Goal: Task Accomplishment & Management: Manage account settings

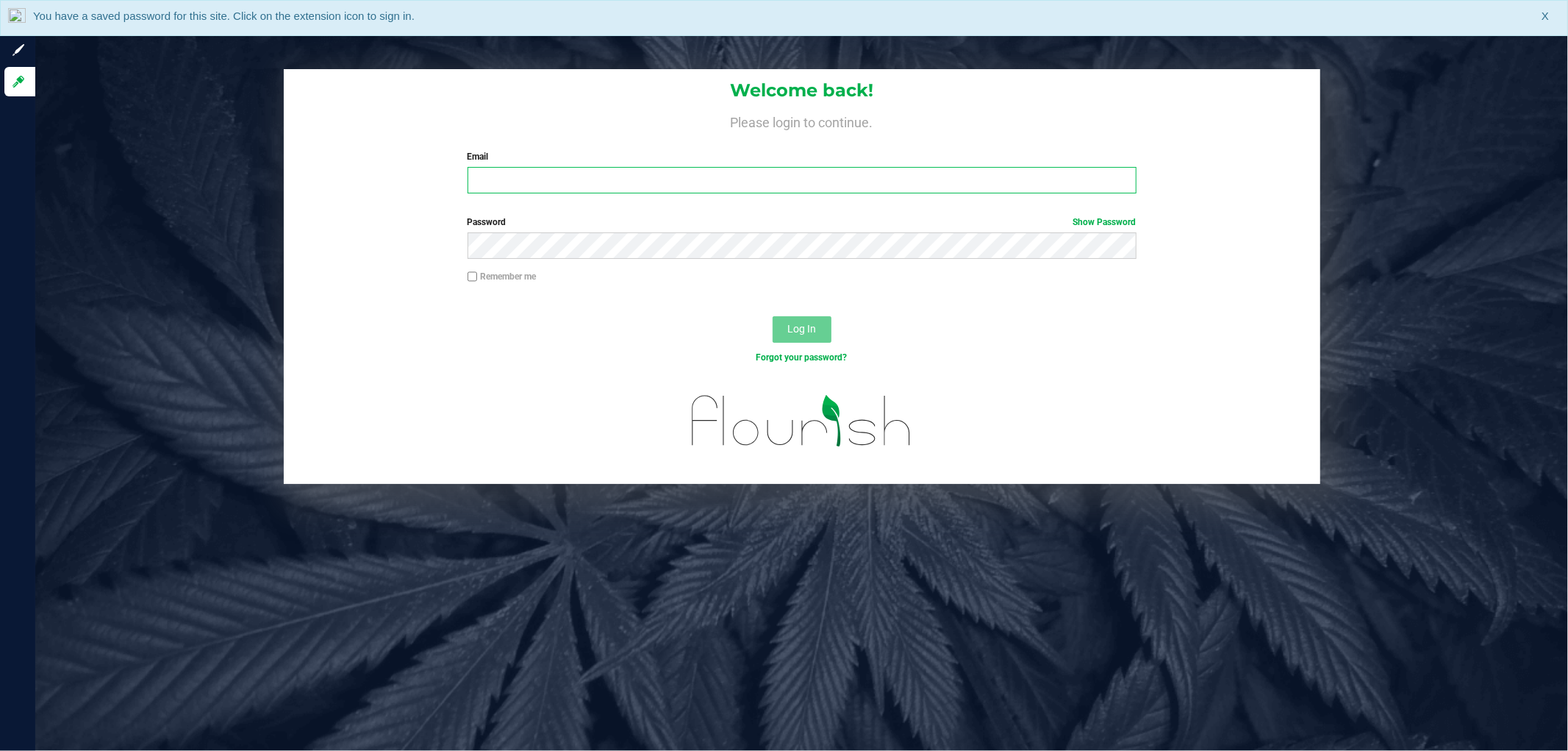
drag, startPoint x: 510, startPoint y: 175, endPoint x: 586, endPoint y: 162, distance: 77.1
click at [513, 174] on input "Email" at bounding box center [802, 180] width 669 height 27
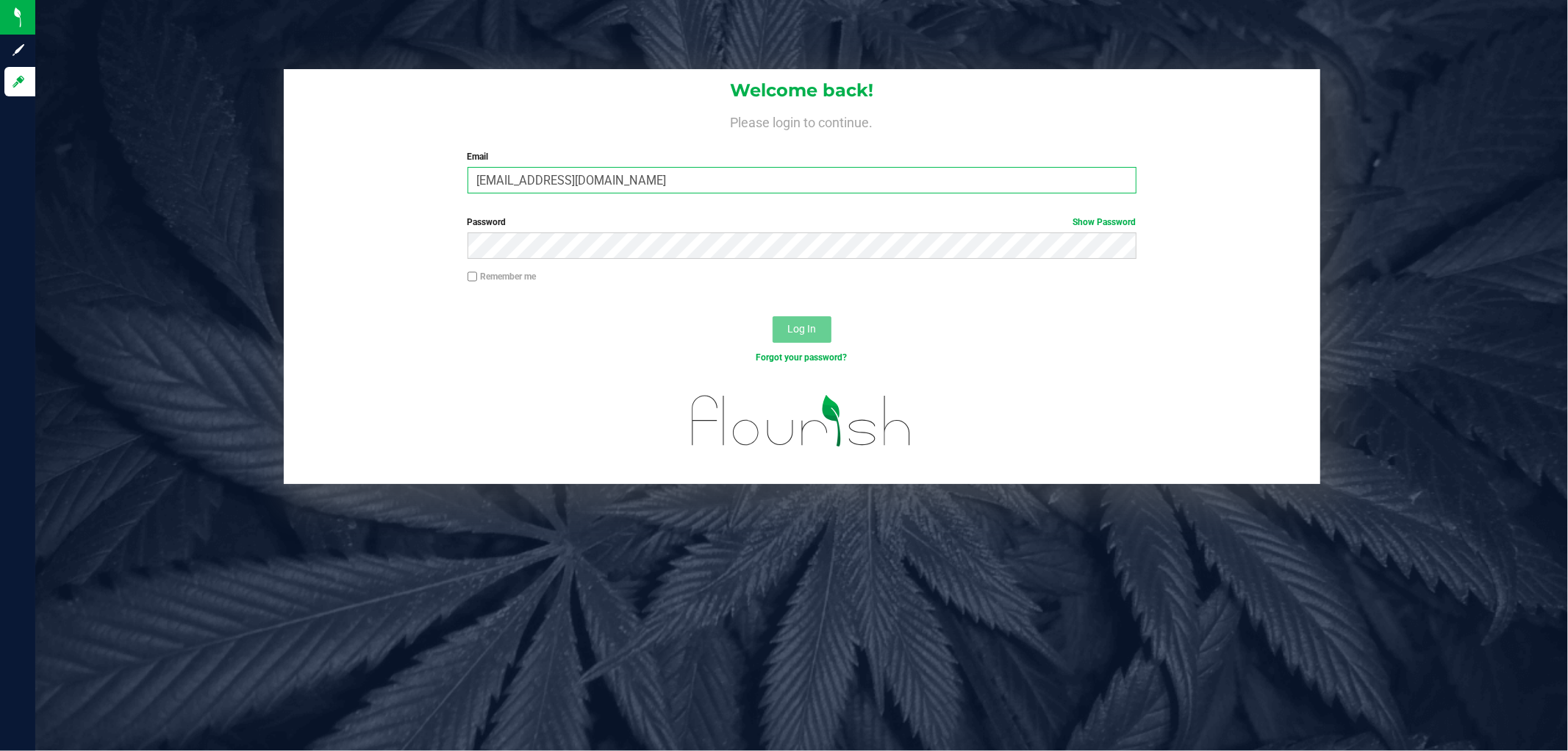
type input "[EMAIL_ADDRESS][DOMAIN_NAME]"
click at [773, 317] on button "Log In" at bounding box center [803, 329] width 59 height 27
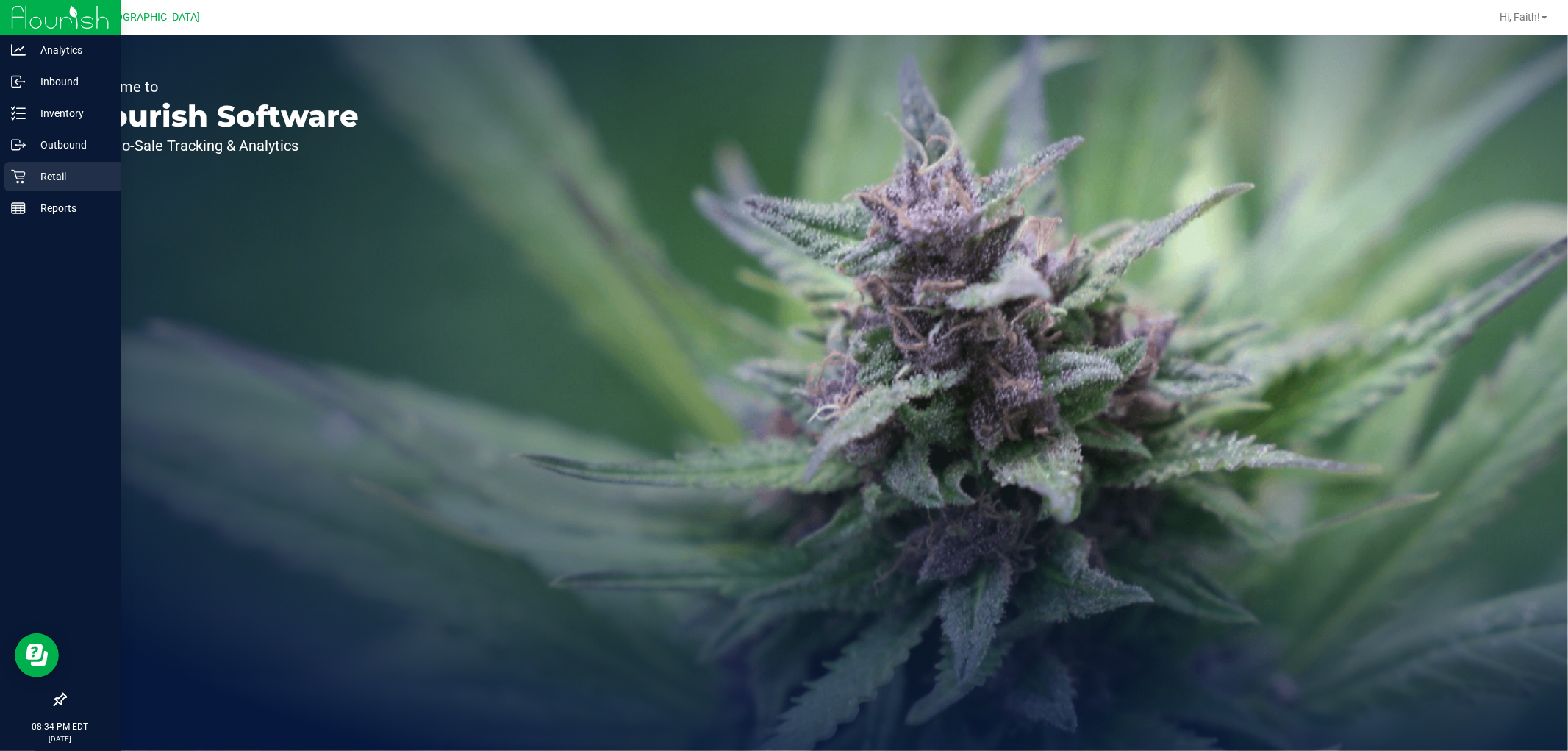
click at [28, 175] on p "Retail" at bounding box center [70, 177] width 88 height 18
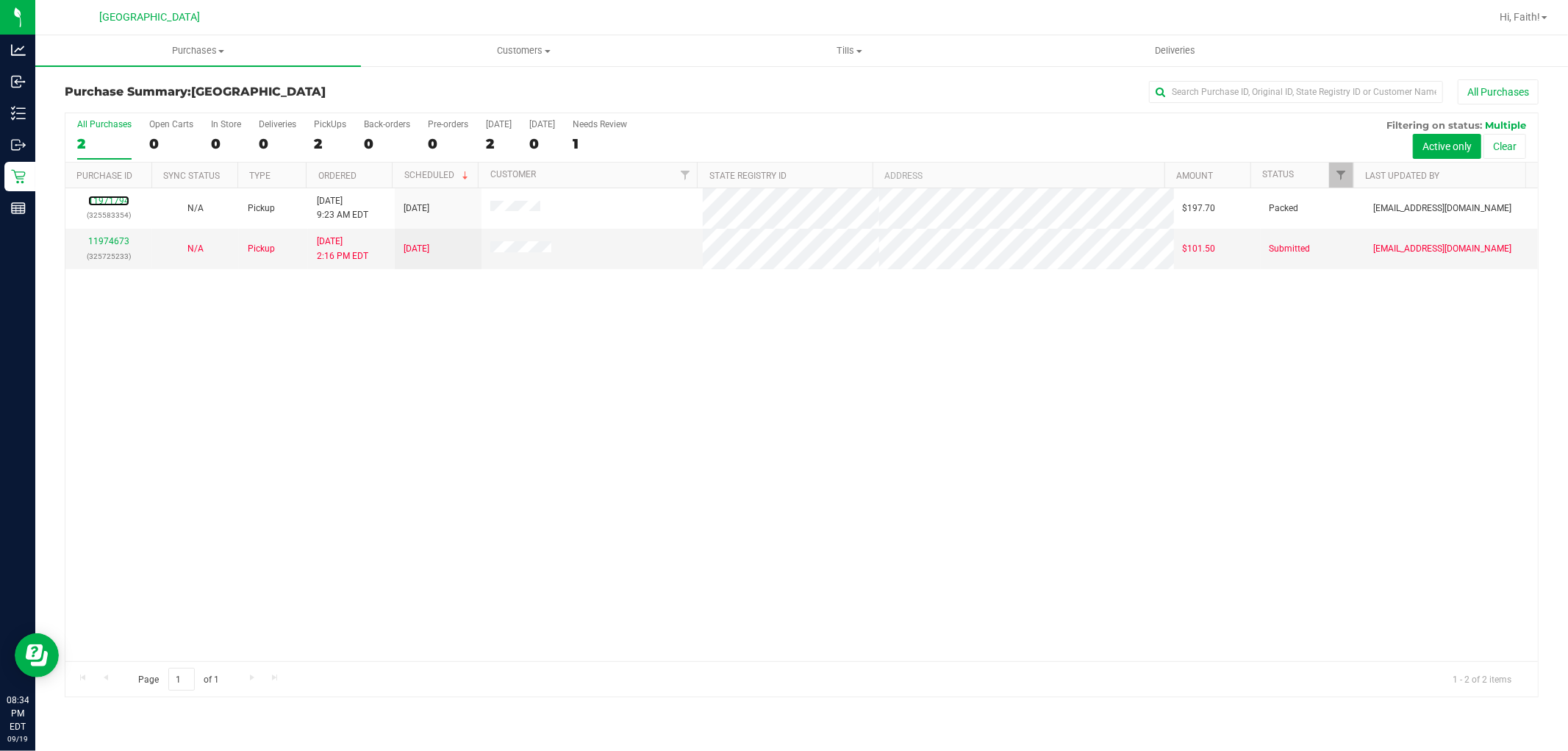
click at [111, 197] on link "11971794" at bounding box center [109, 201] width 41 height 10
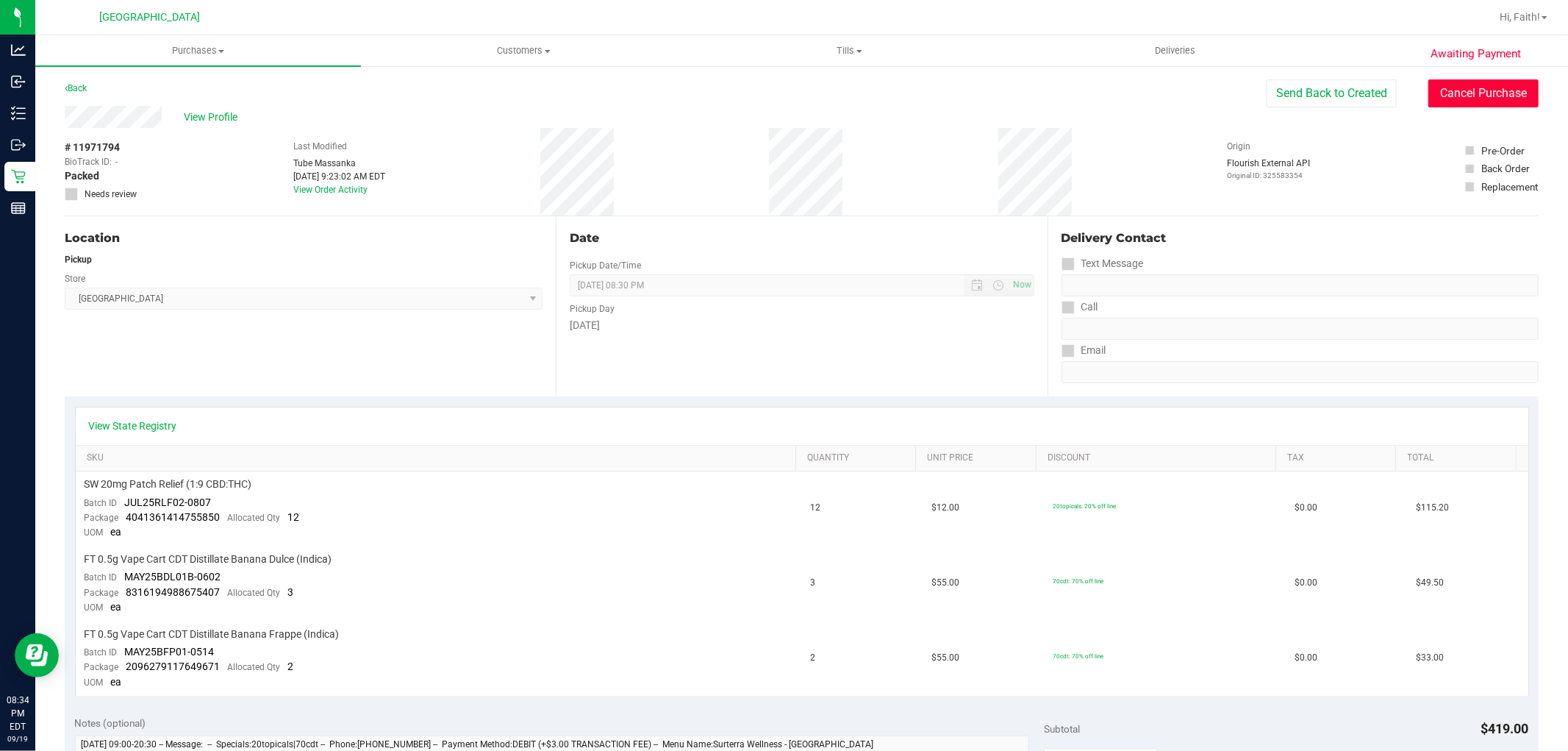
click at [1479, 82] on button "Cancel Purchase" at bounding box center [1484, 93] width 110 height 28
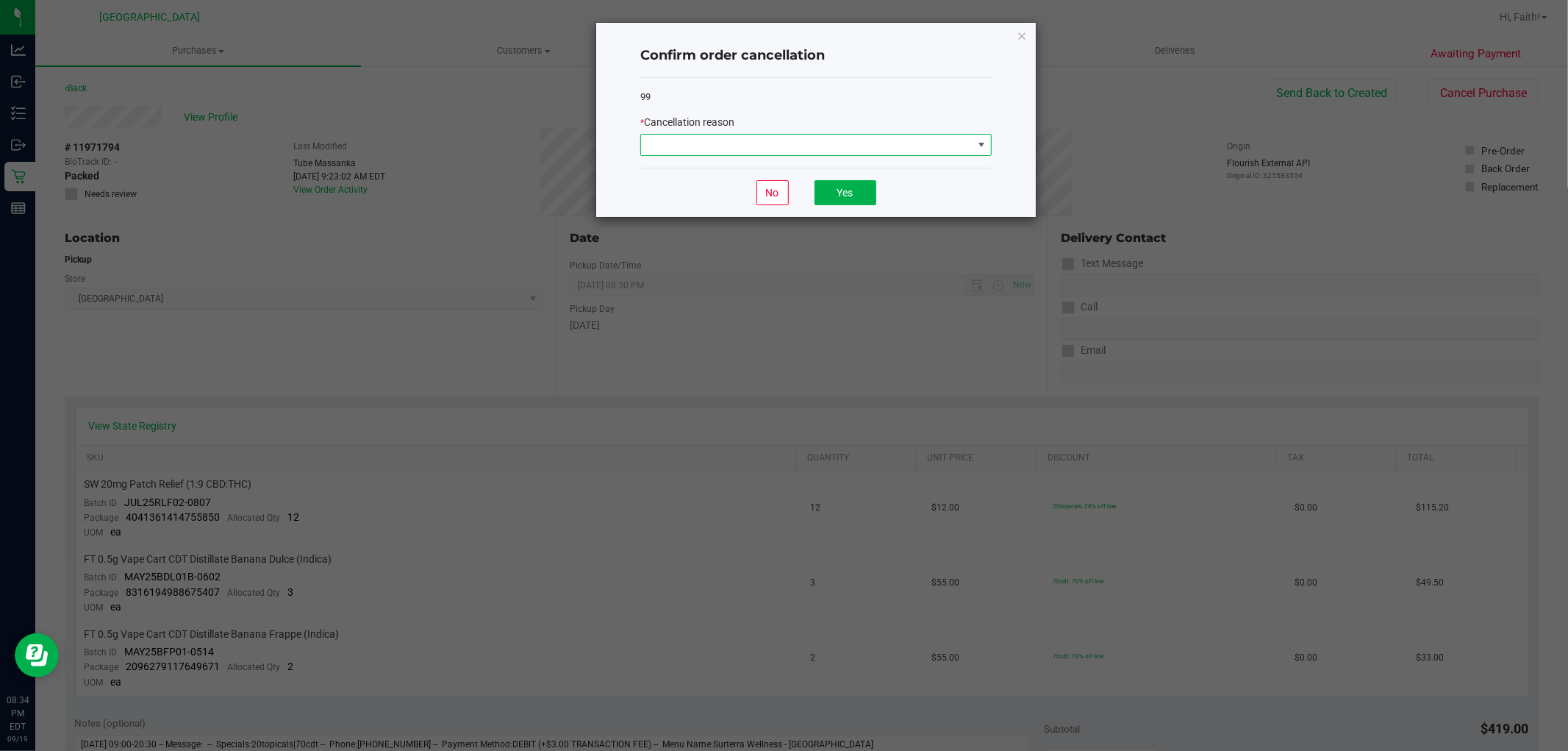
click at [826, 144] on span at bounding box center [808, 144] width 332 height 21
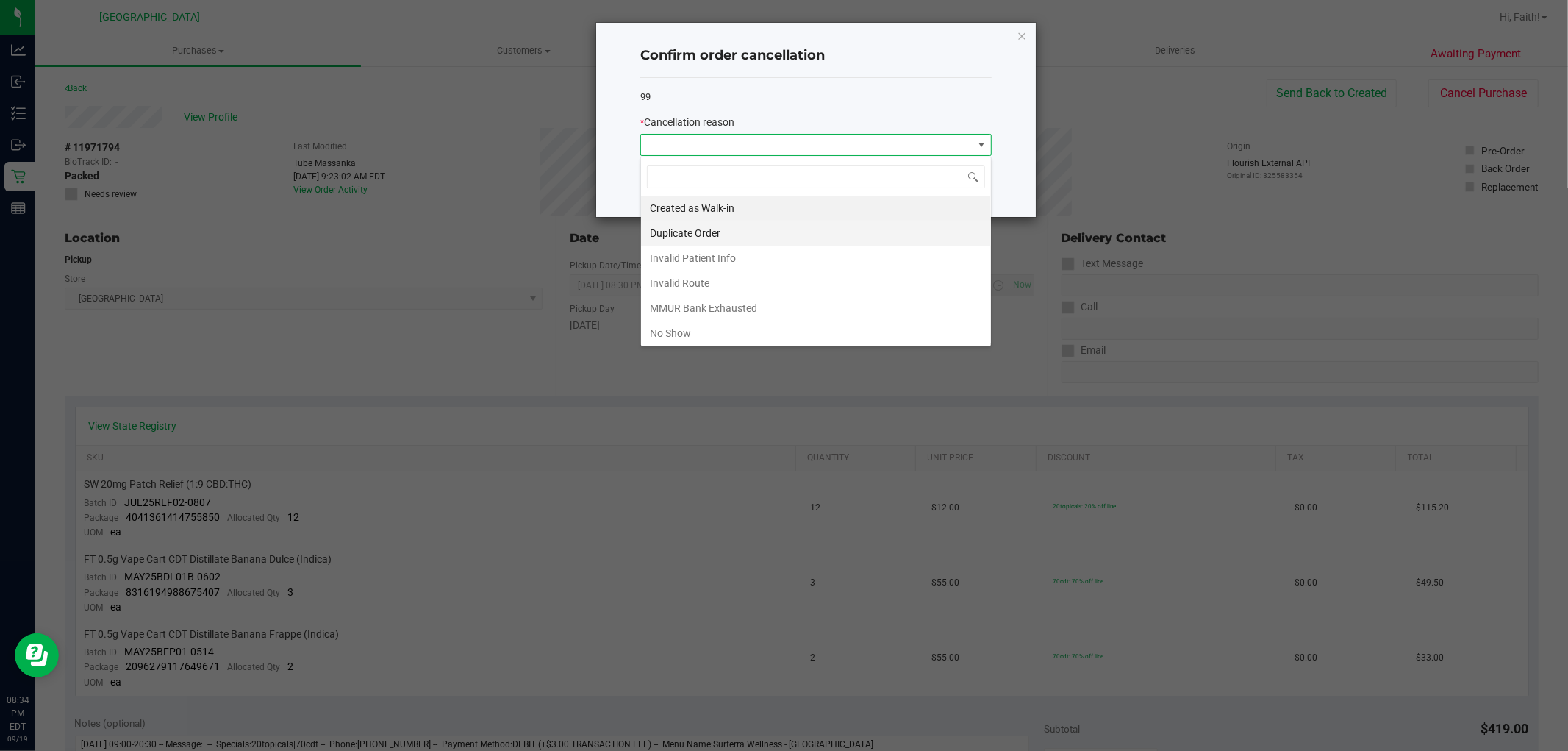
scroll to position [22, 351]
click at [692, 334] on li "No Show" at bounding box center [816, 332] width 350 height 25
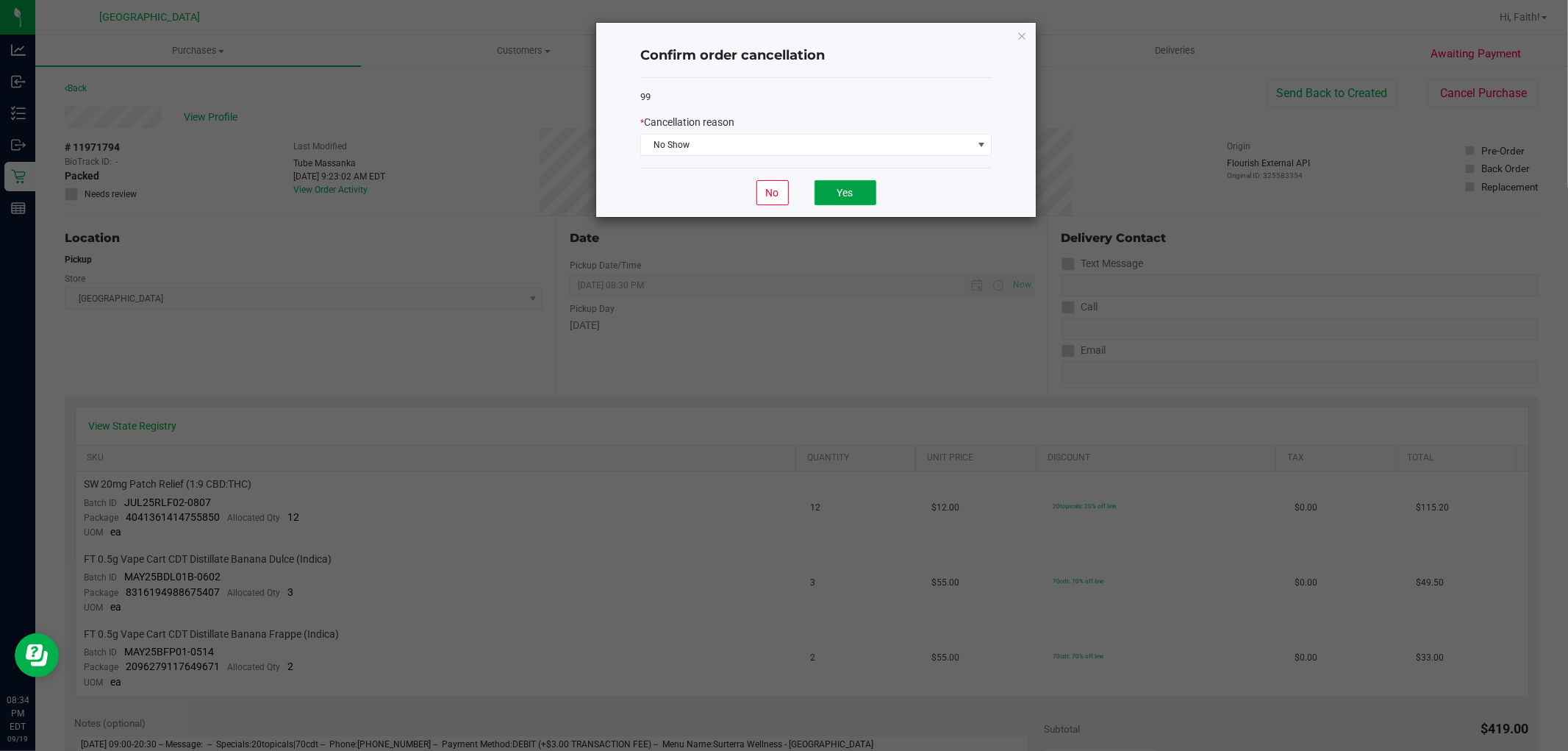
click at [836, 195] on button "Yes" at bounding box center [845, 192] width 62 height 25
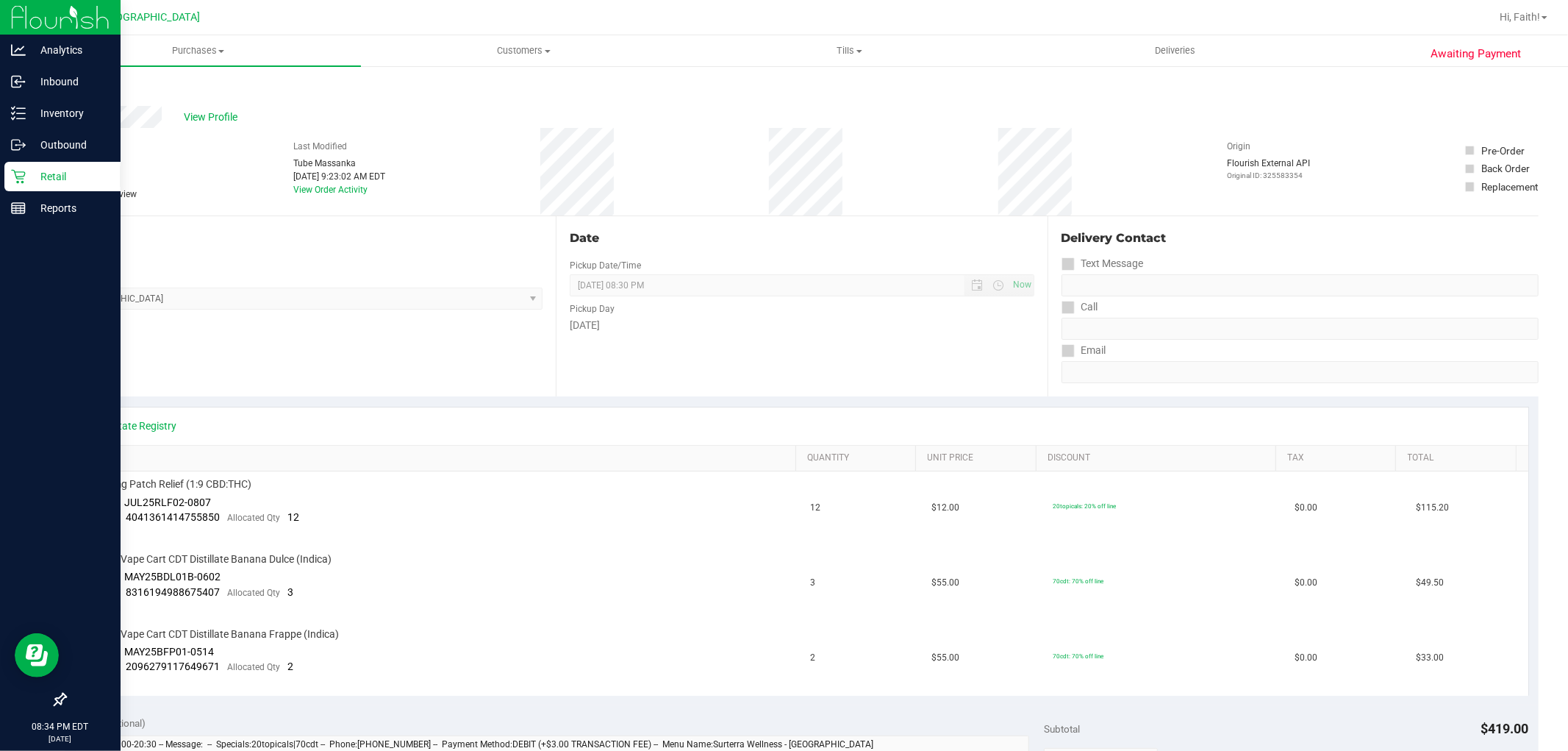
click at [1, 180] on link "Retail" at bounding box center [60, 178] width 121 height 31
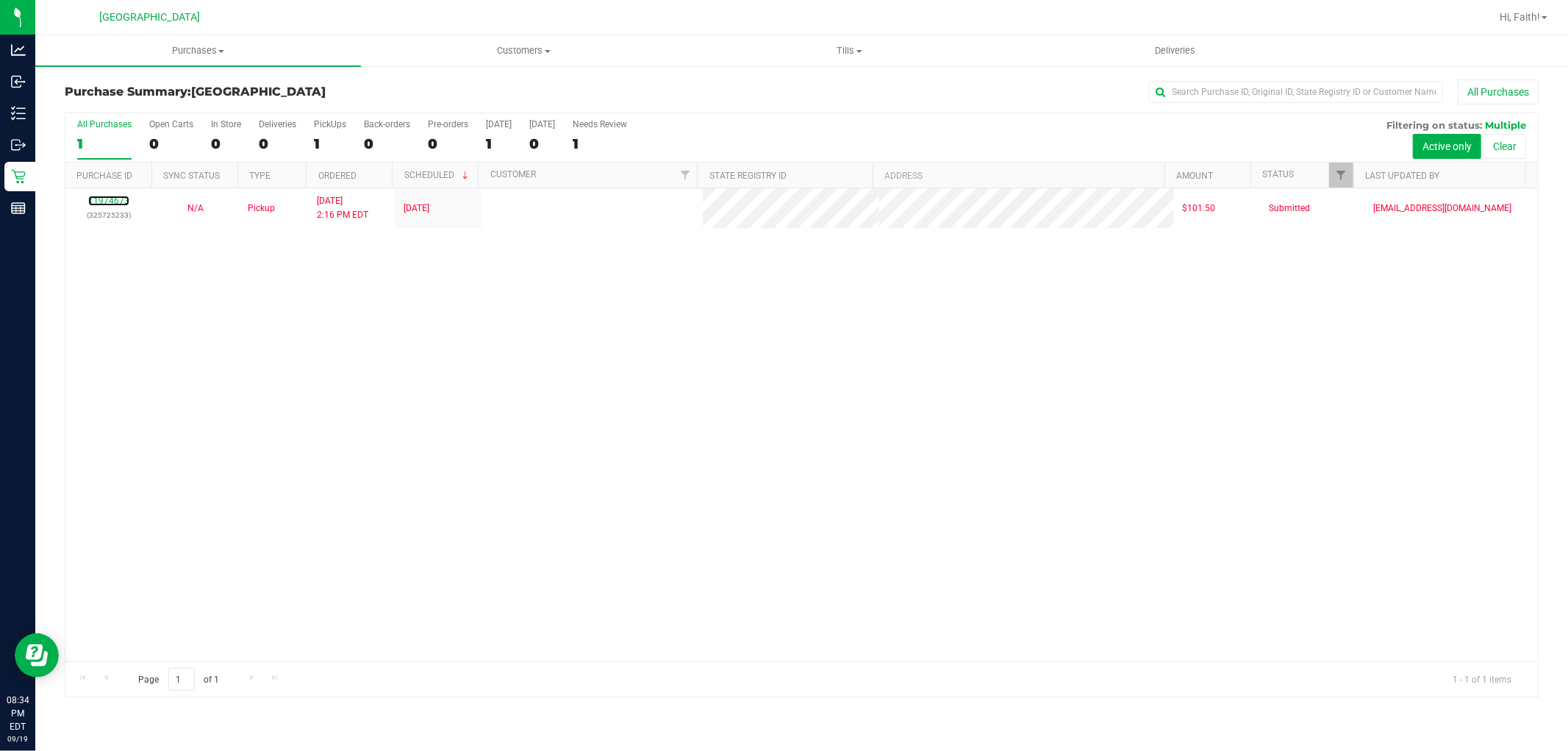
click at [108, 202] on link "11974673" at bounding box center [109, 201] width 41 height 10
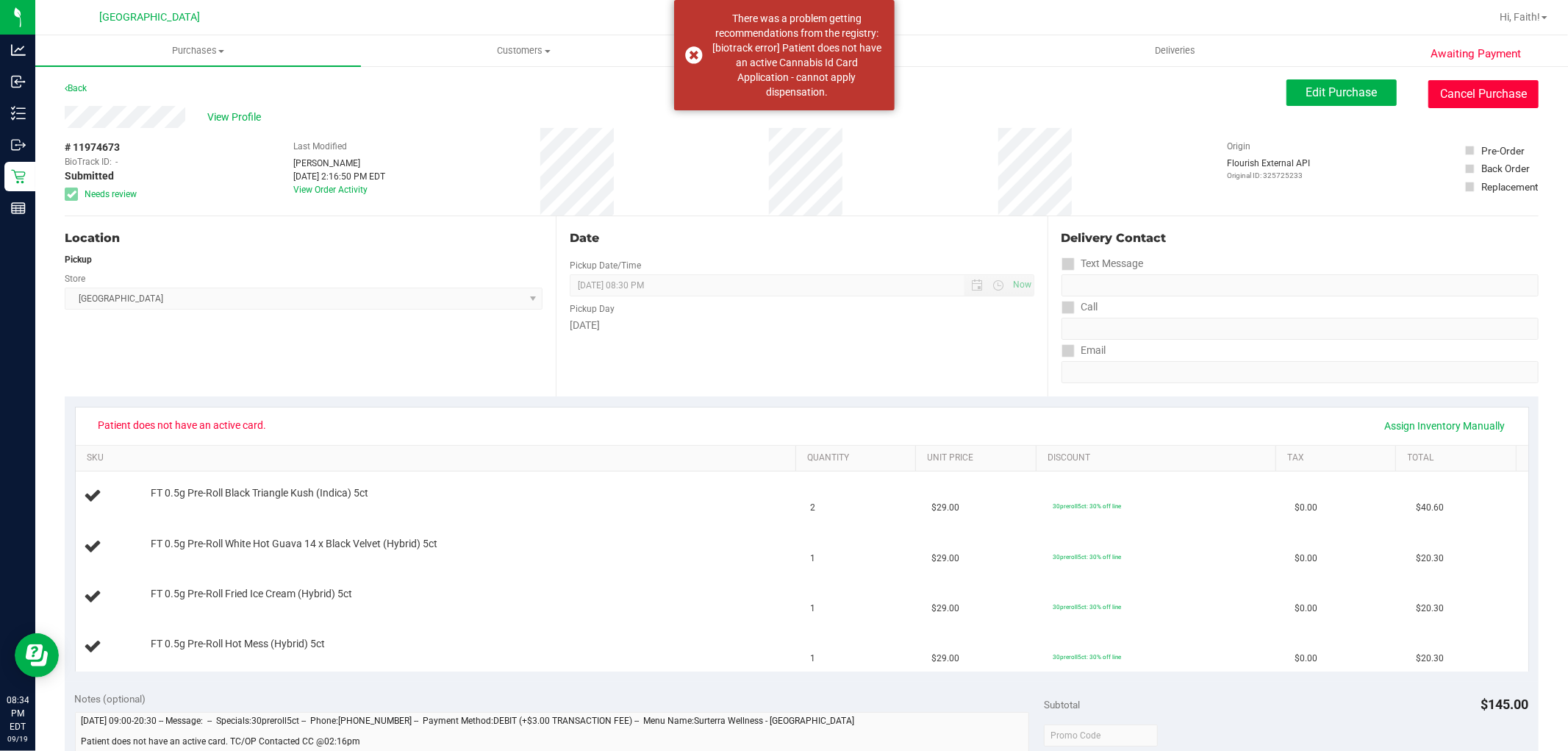
click at [1443, 104] on button "Cancel Purchase" at bounding box center [1484, 94] width 110 height 28
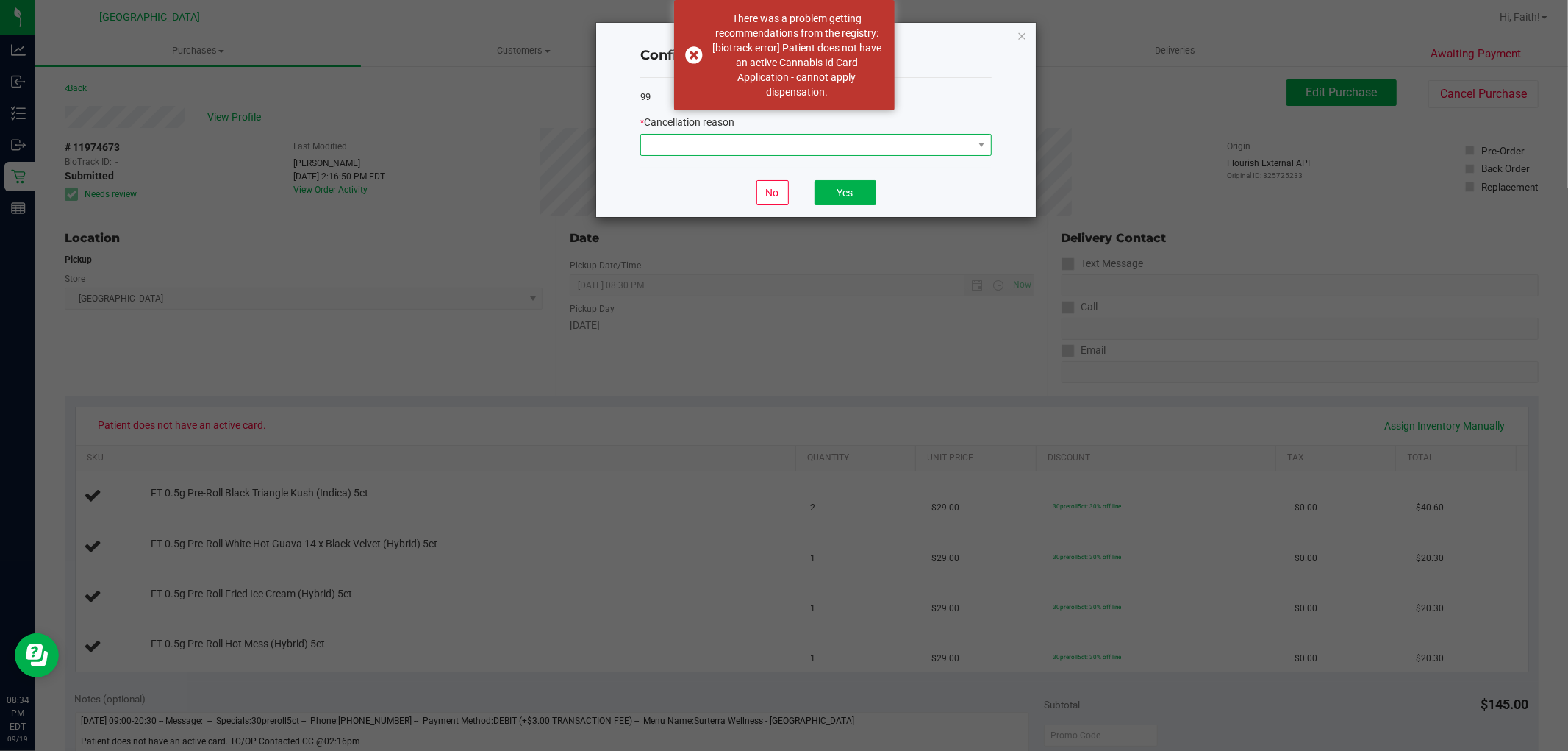
click at [819, 153] on span at bounding box center [808, 144] width 332 height 21
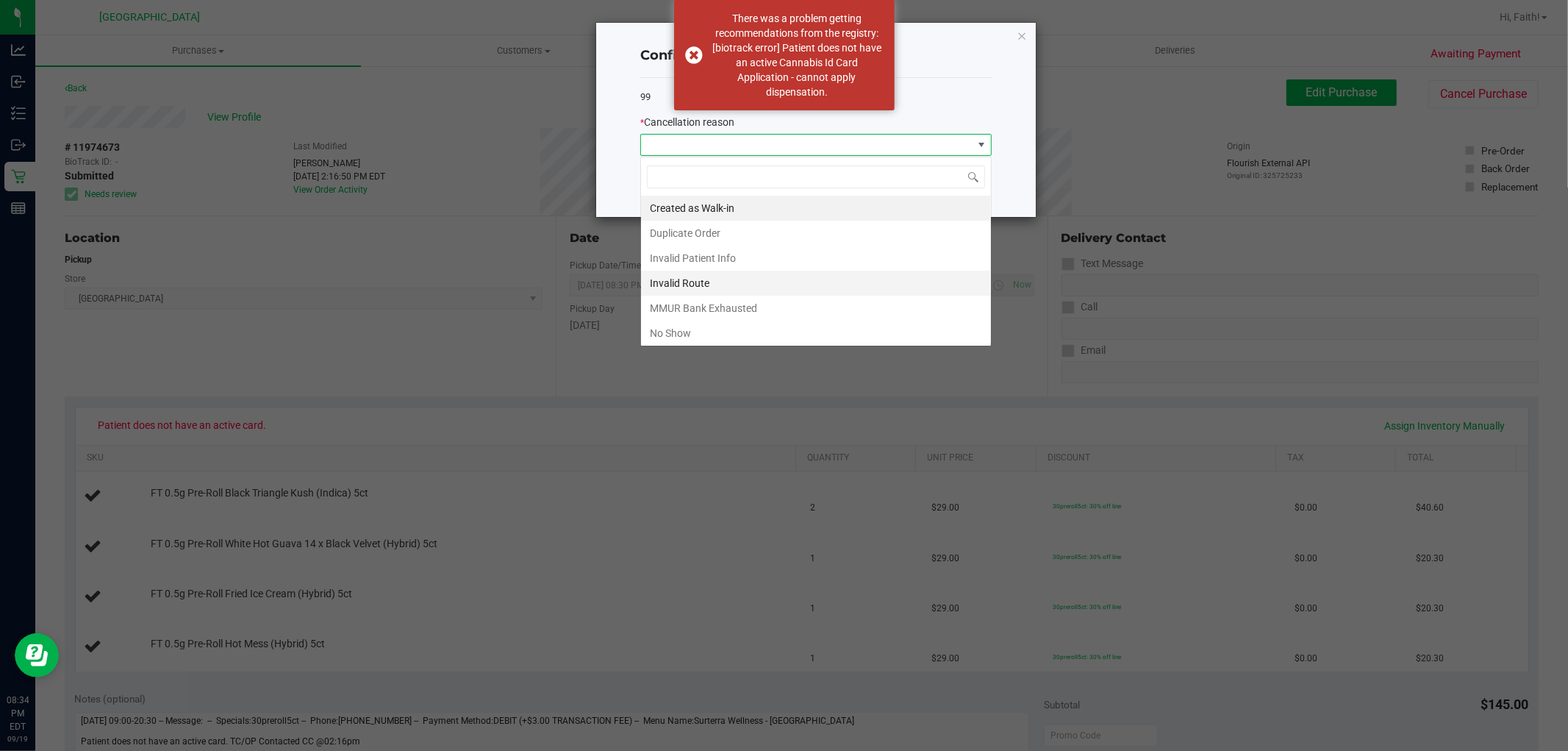
scroll to position [22, 351]
click at [682, 327] on li "No Show" at bounding box center [816, 332] width 350 height 25
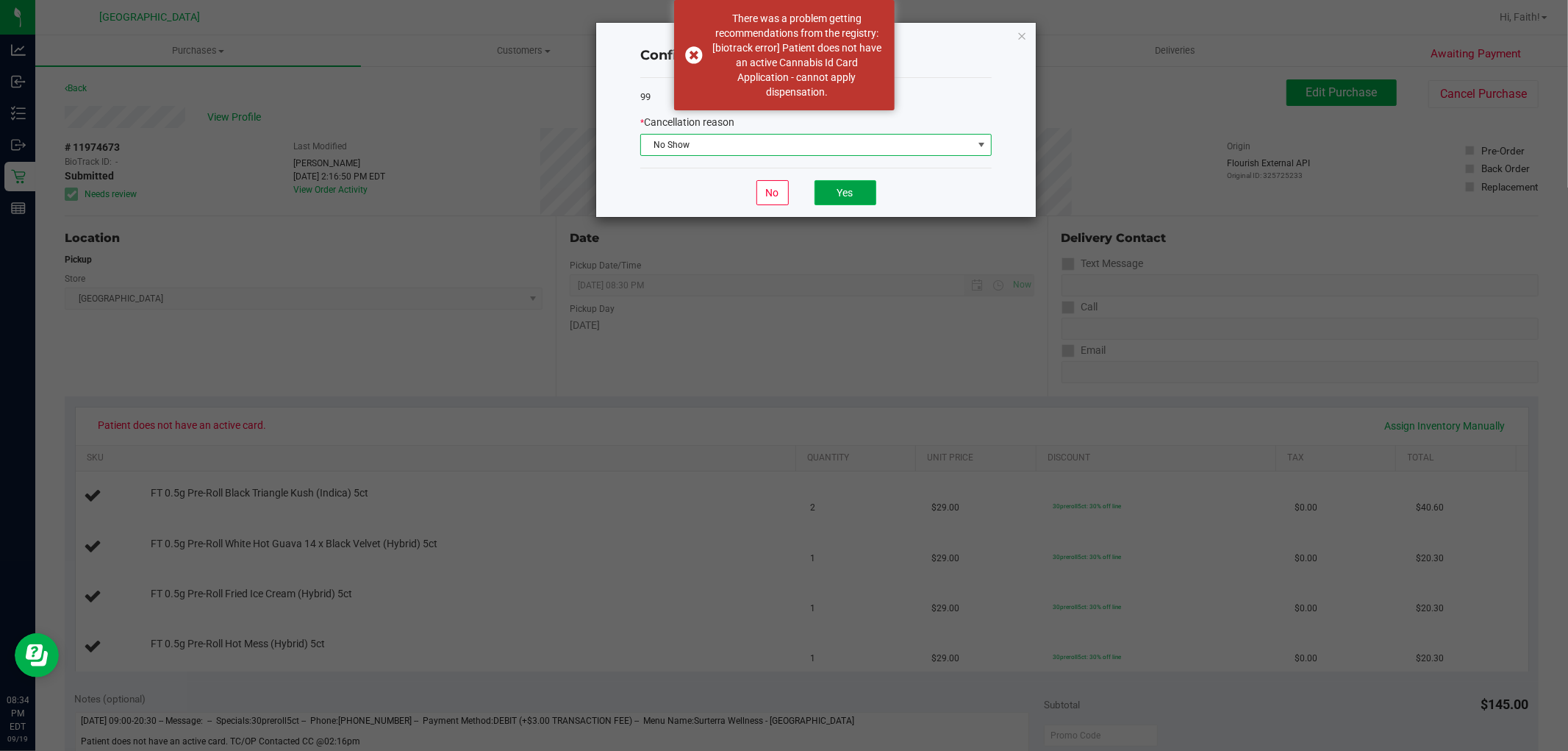
click at [847, 192] on button "Yes" at bounding box center [845, 192] width 62 height 25
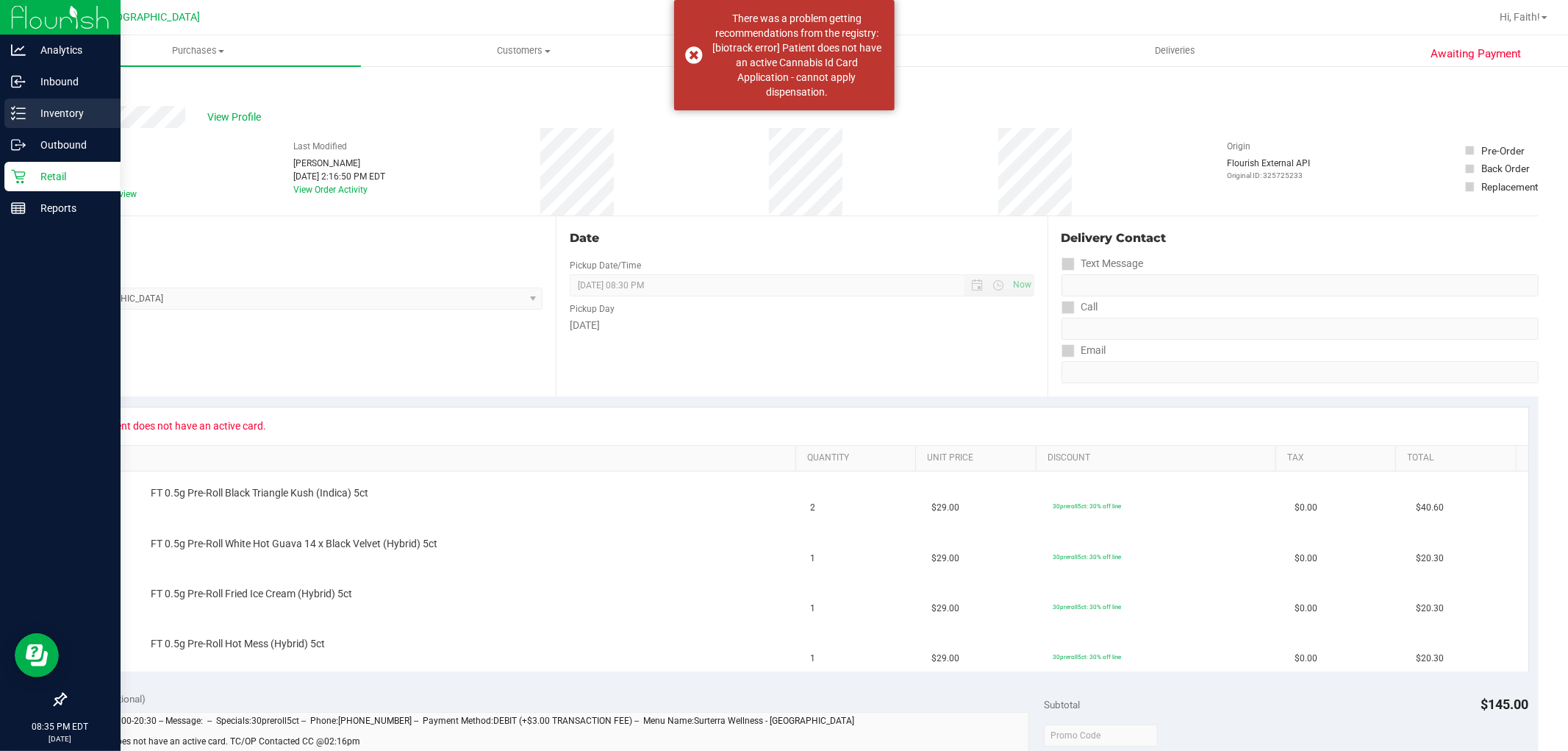
click at [32, 107] on p "Inventory" at bounding box center [70, 113] width 88 height 18
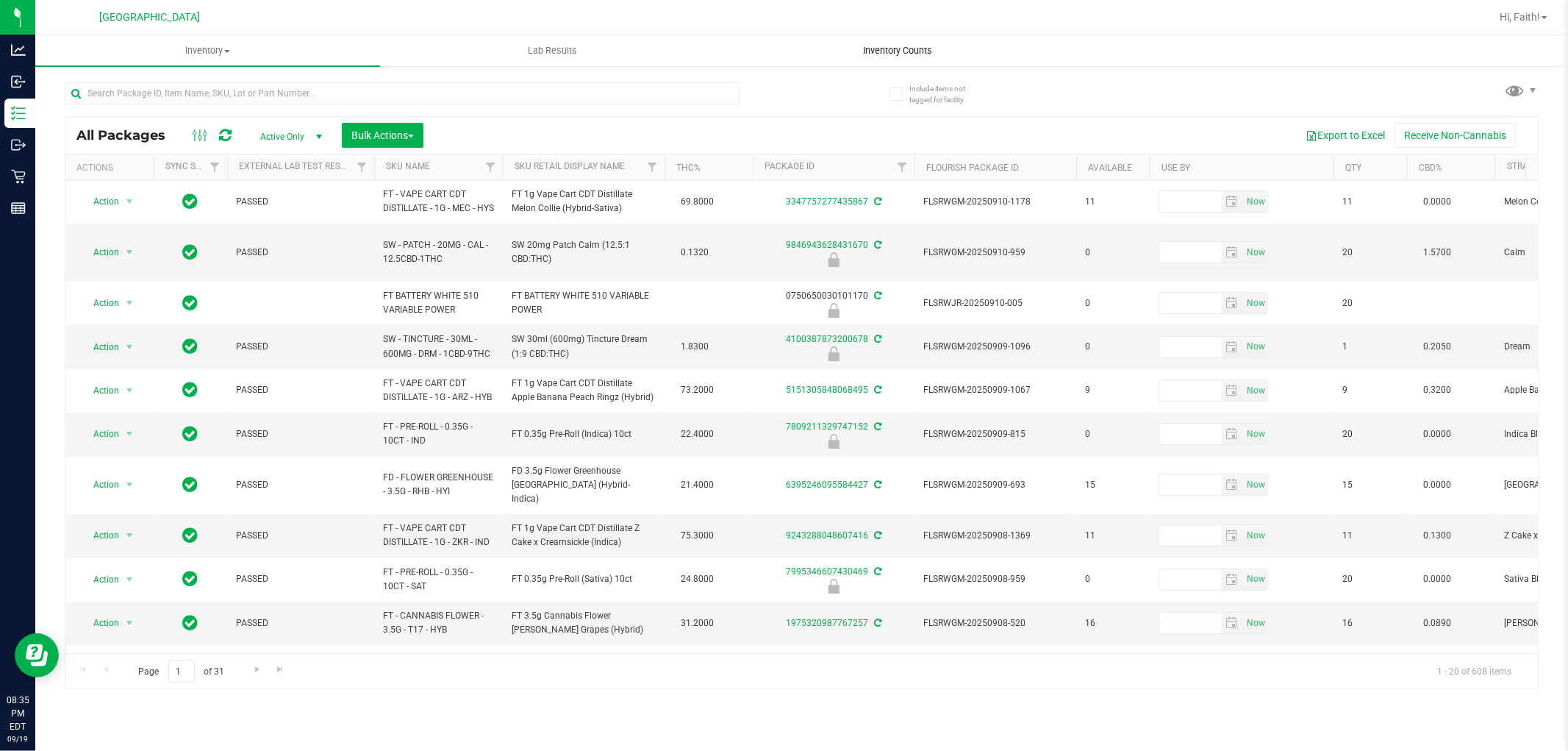
click at [873, 44] on span "Inventory Counts" at bounding box center [897, 50] width 109 height 13
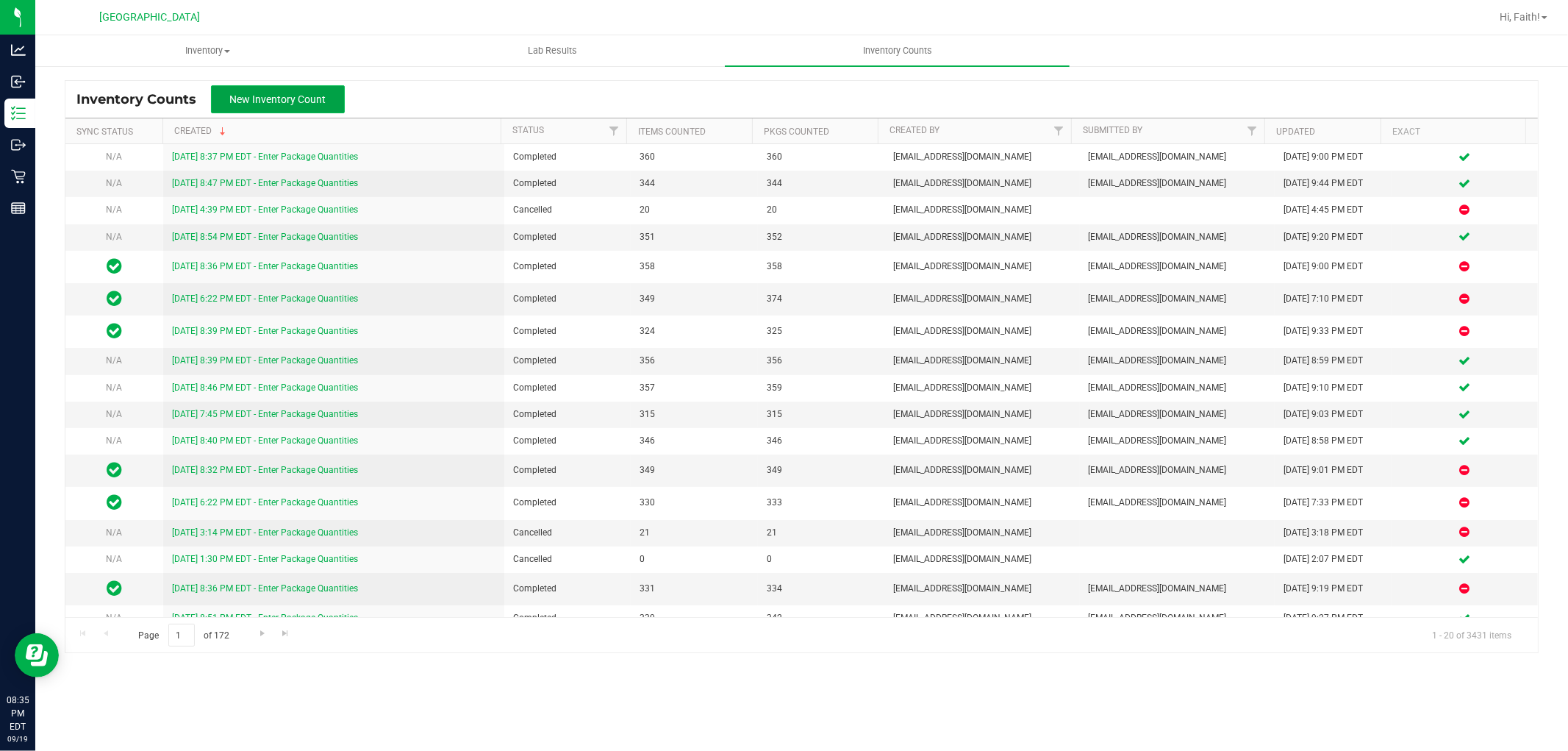
click at [270, 87] on button "New Inventory Count" at bounding box center [278, 99] width 134 height 28
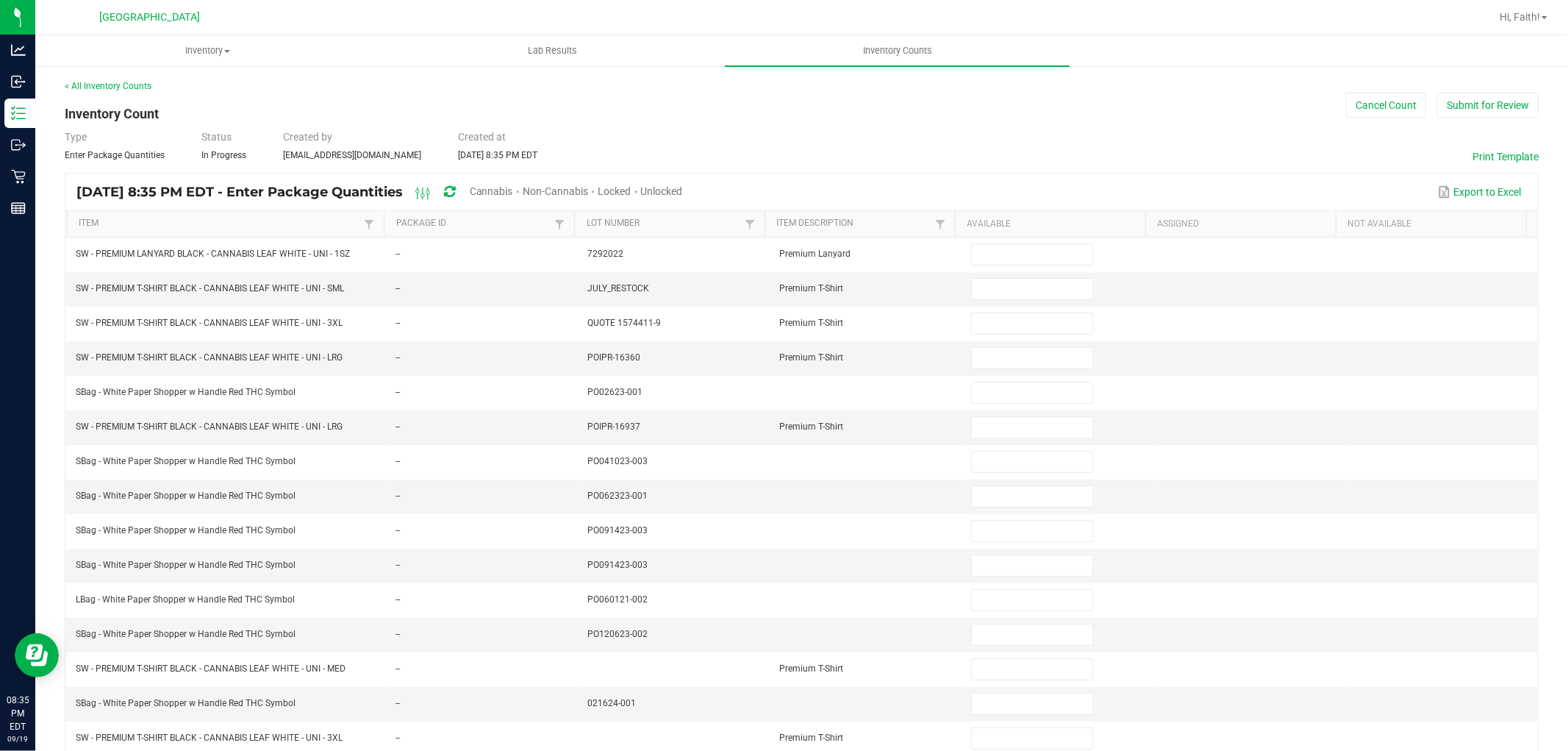
click at [513, 186] on span "Cannabis" at bounding box center [491, 192] width 43 height 12
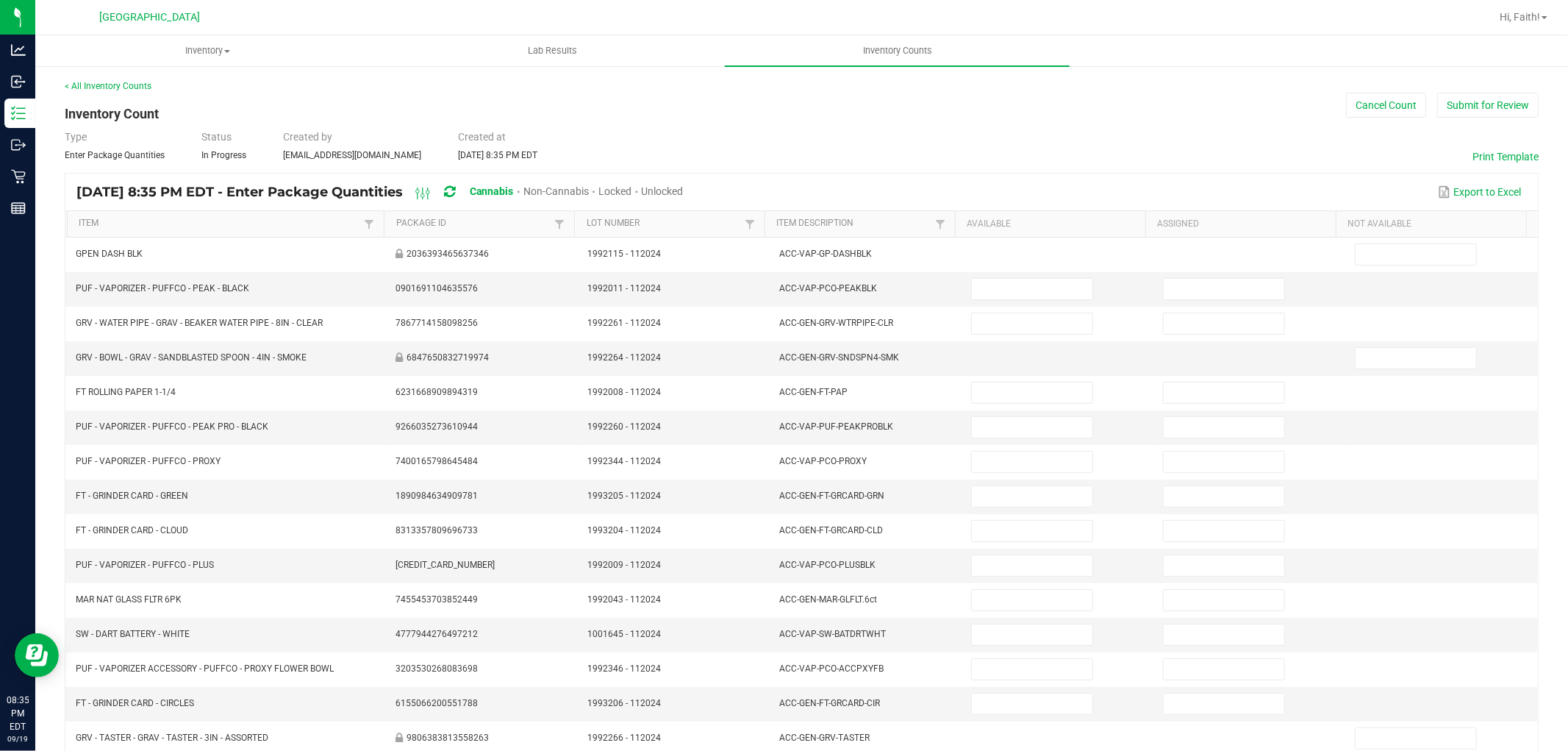
click at [684, 192] on span "Unlocked" at bounding box center [662, 192] width 42 height 12
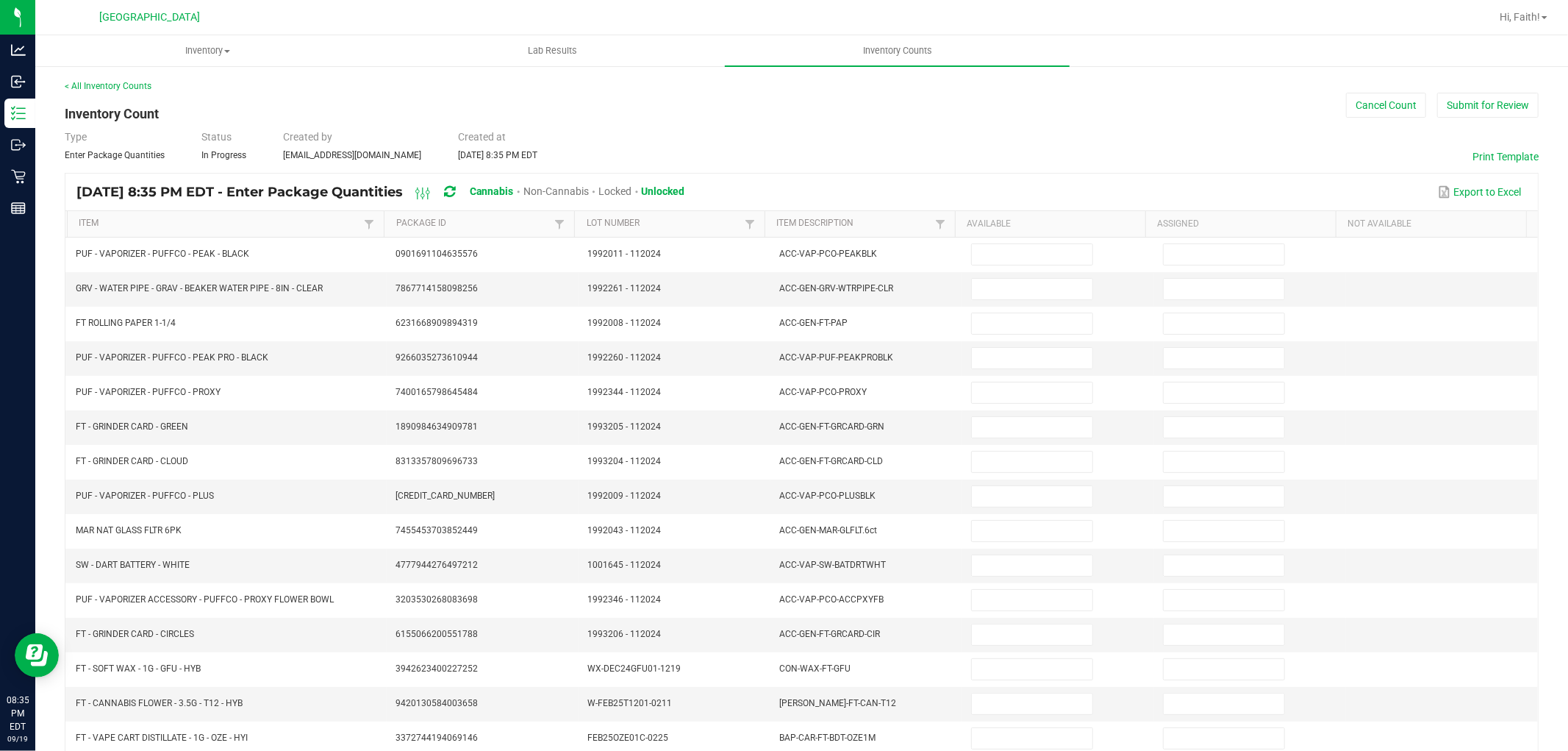
click at [792, 230] on th "Item Description" at bounding box center [860, 224] width 191 height 27
click at [795, 218] on link "Item Description" at bounding box center [854, 224] width 154 height 12
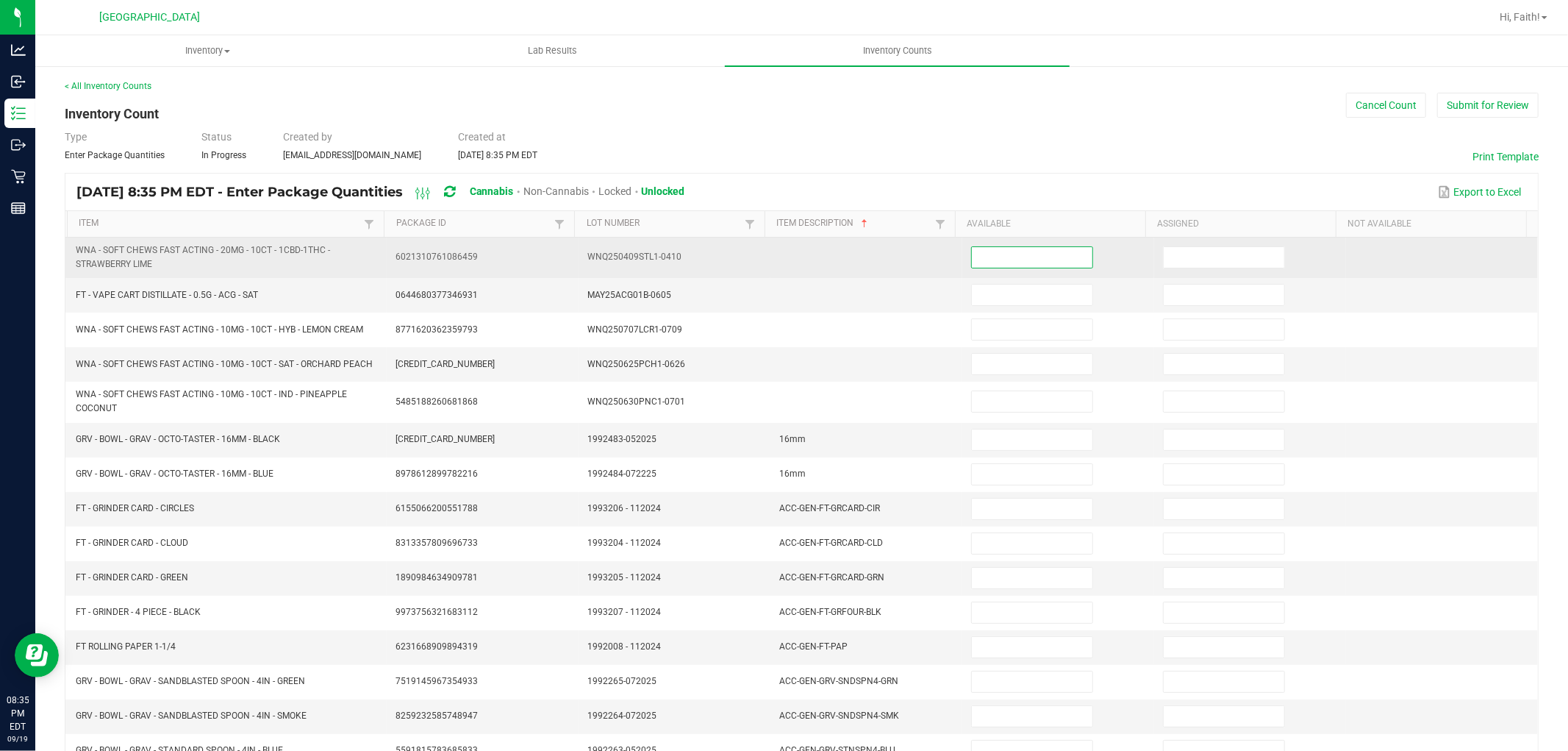
click at [991, 254] on input at bounding box center [1032, 257] width 121 height 21
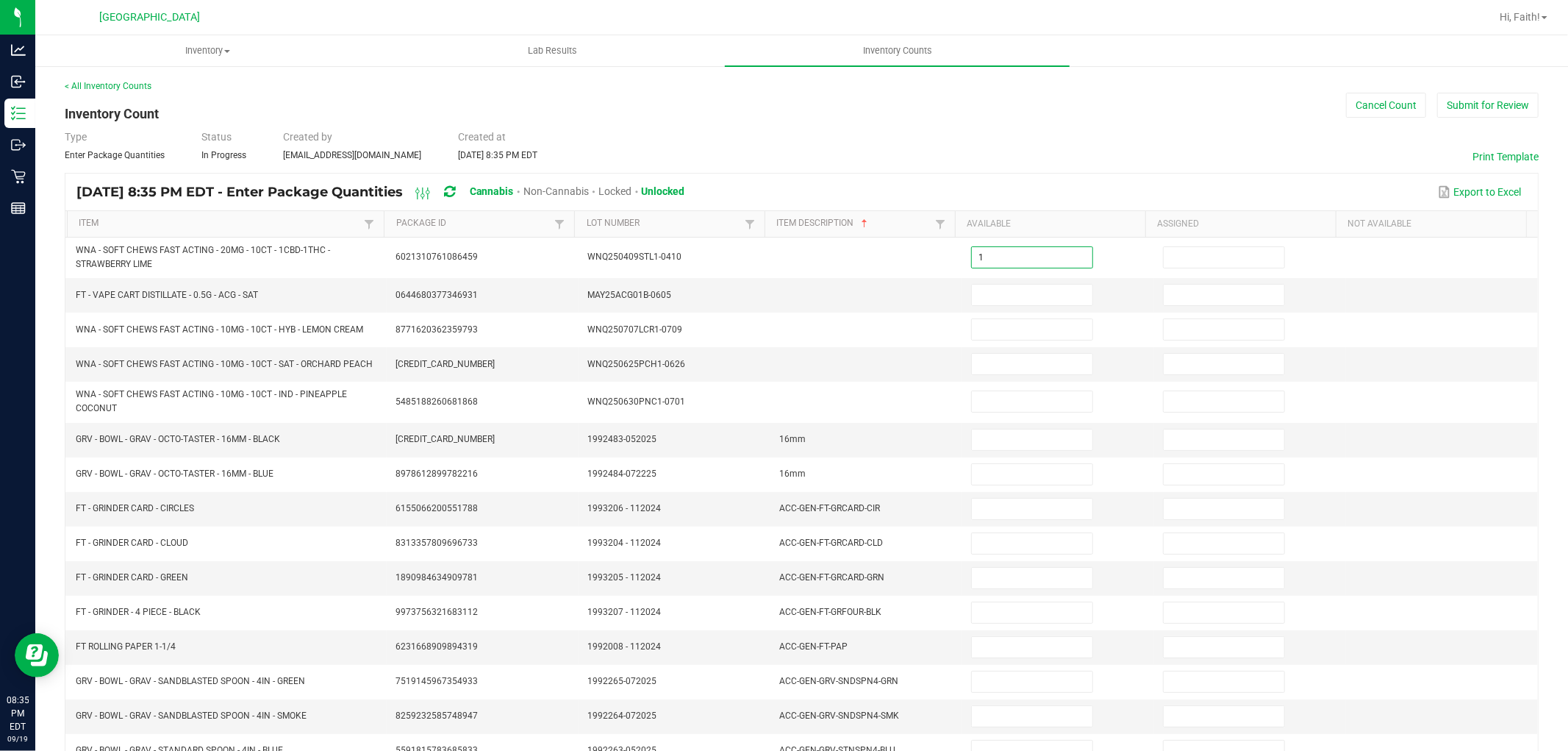
type input "1"
type input "6"
type input "19"
type input "10"
type input "3"
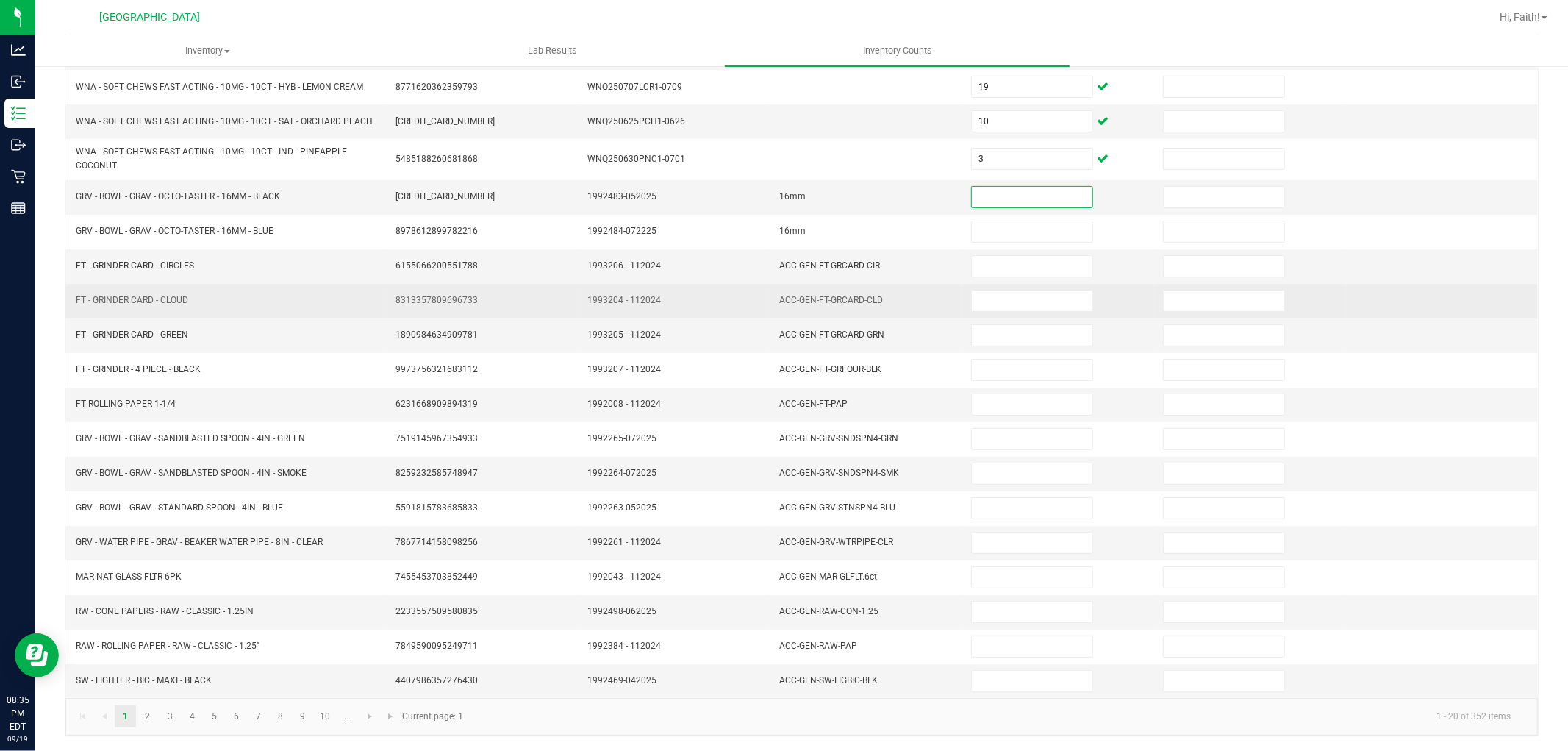
scroll to position [247, 0]
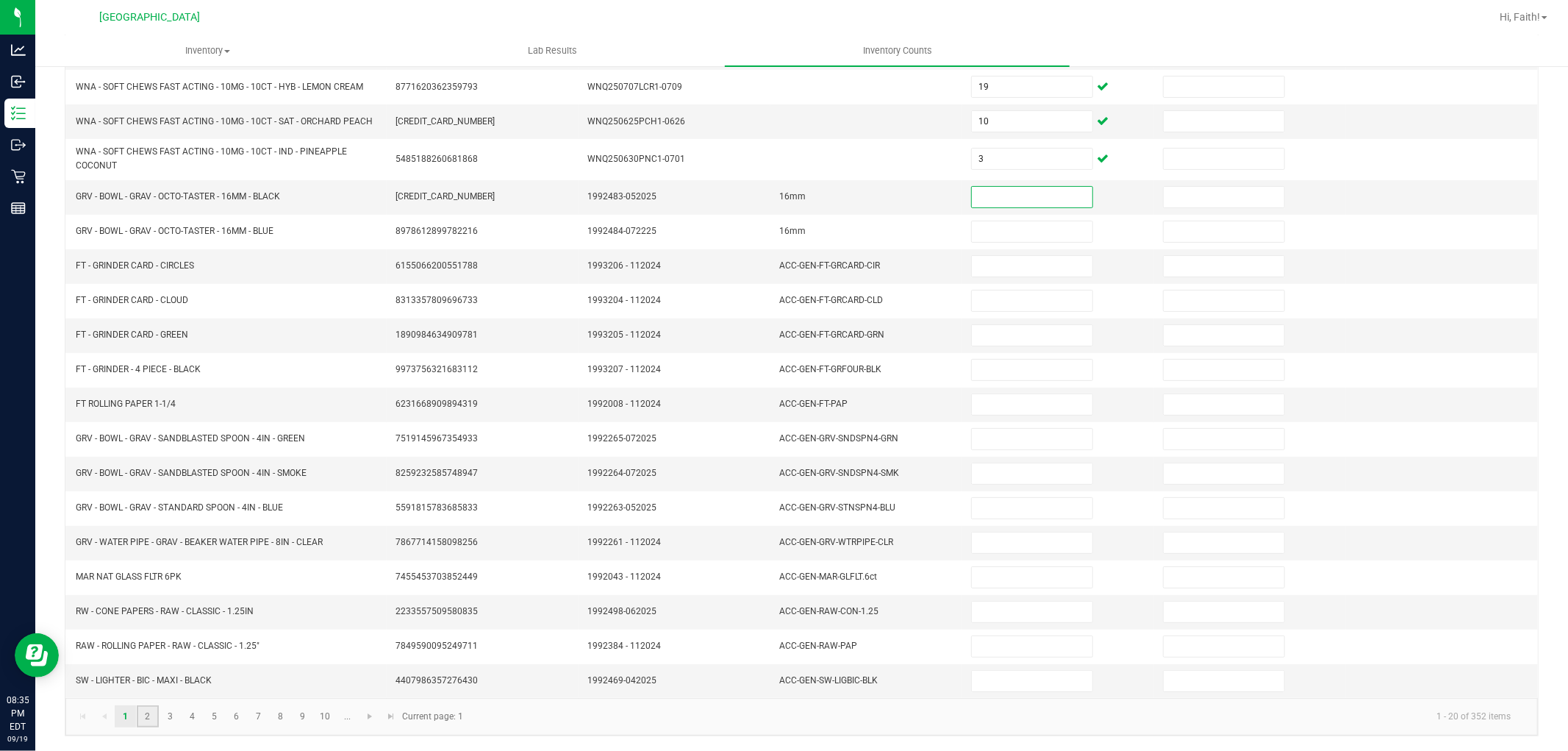
click at [142, 717] on link "2" at bounding box center [147, 717] width 22 height 22
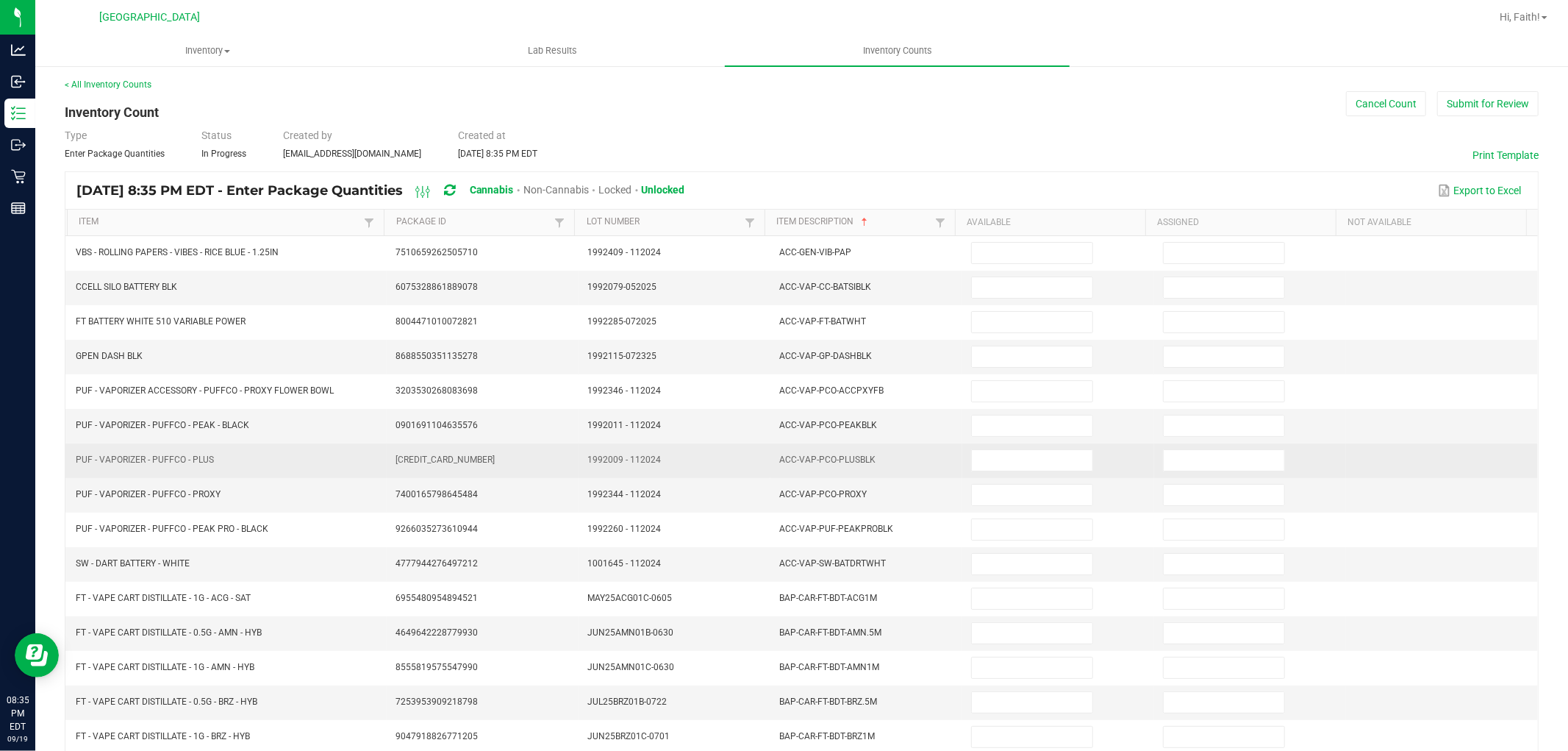
scroll to position [0, 0]
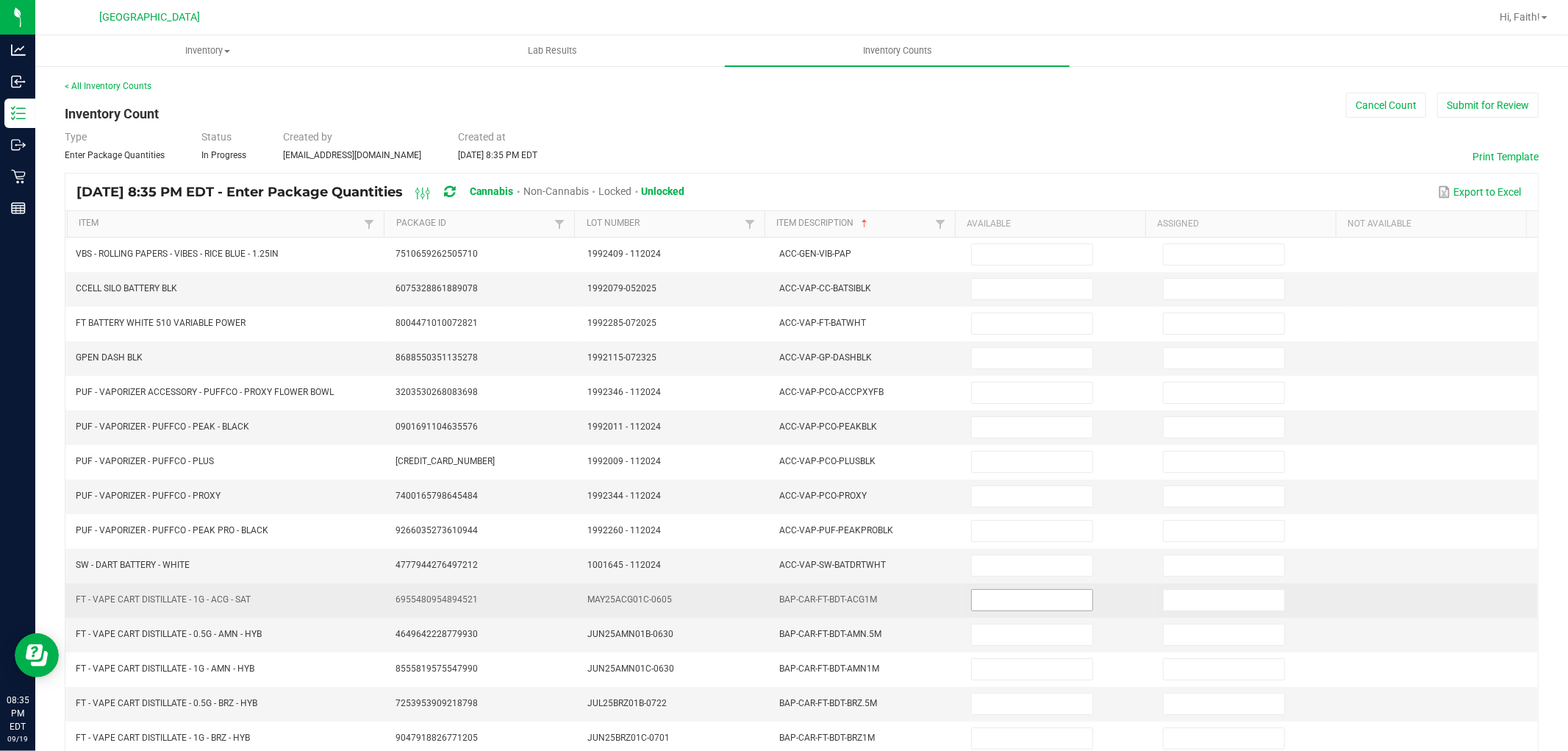
click at [986, 600] on input at bounding box center [1032, 600] width 121 height 21
type input "2"
type input "1"
type input "10"
type input "7"
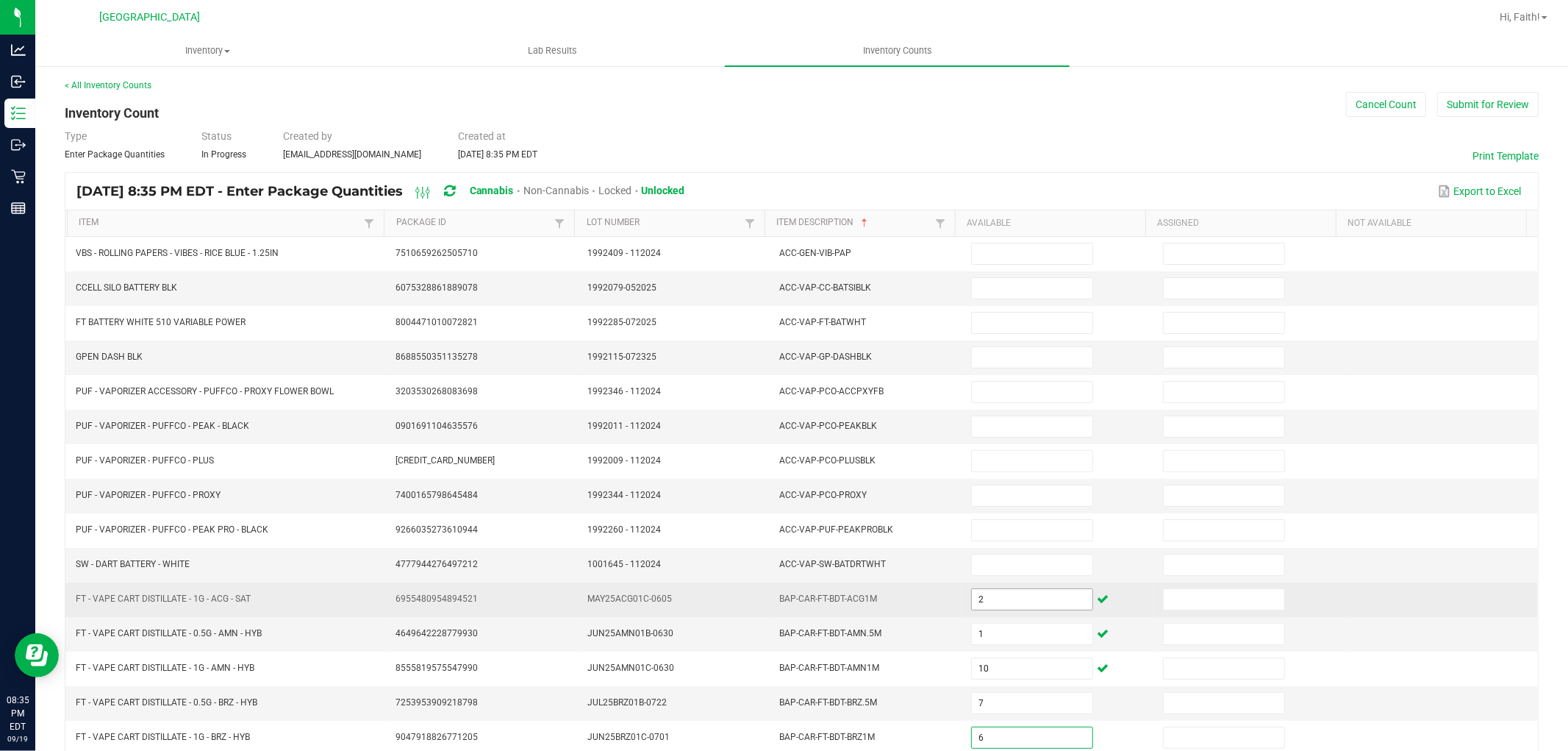
type input "6"
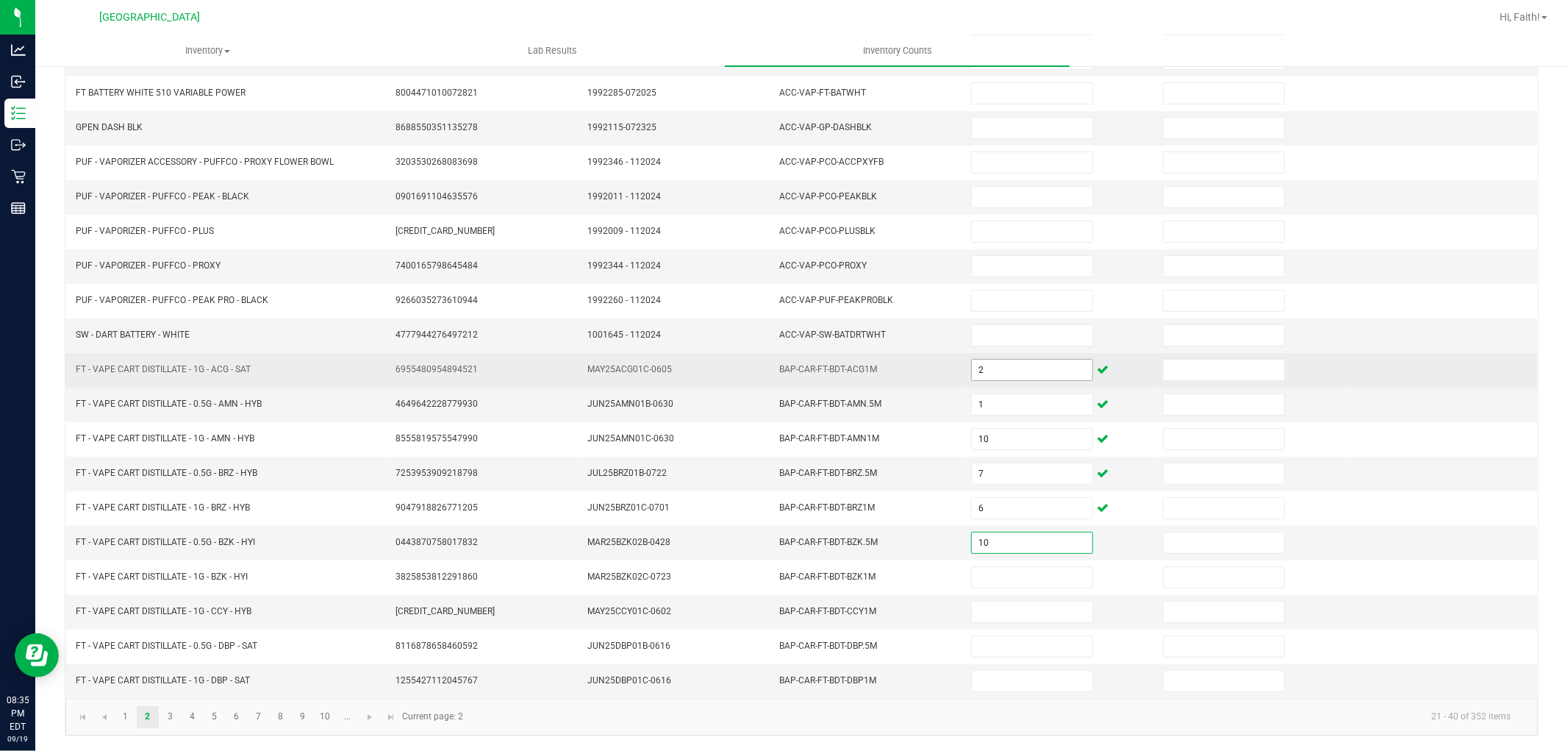
type input "10"
type input "5"
type input "1"
type input "6"
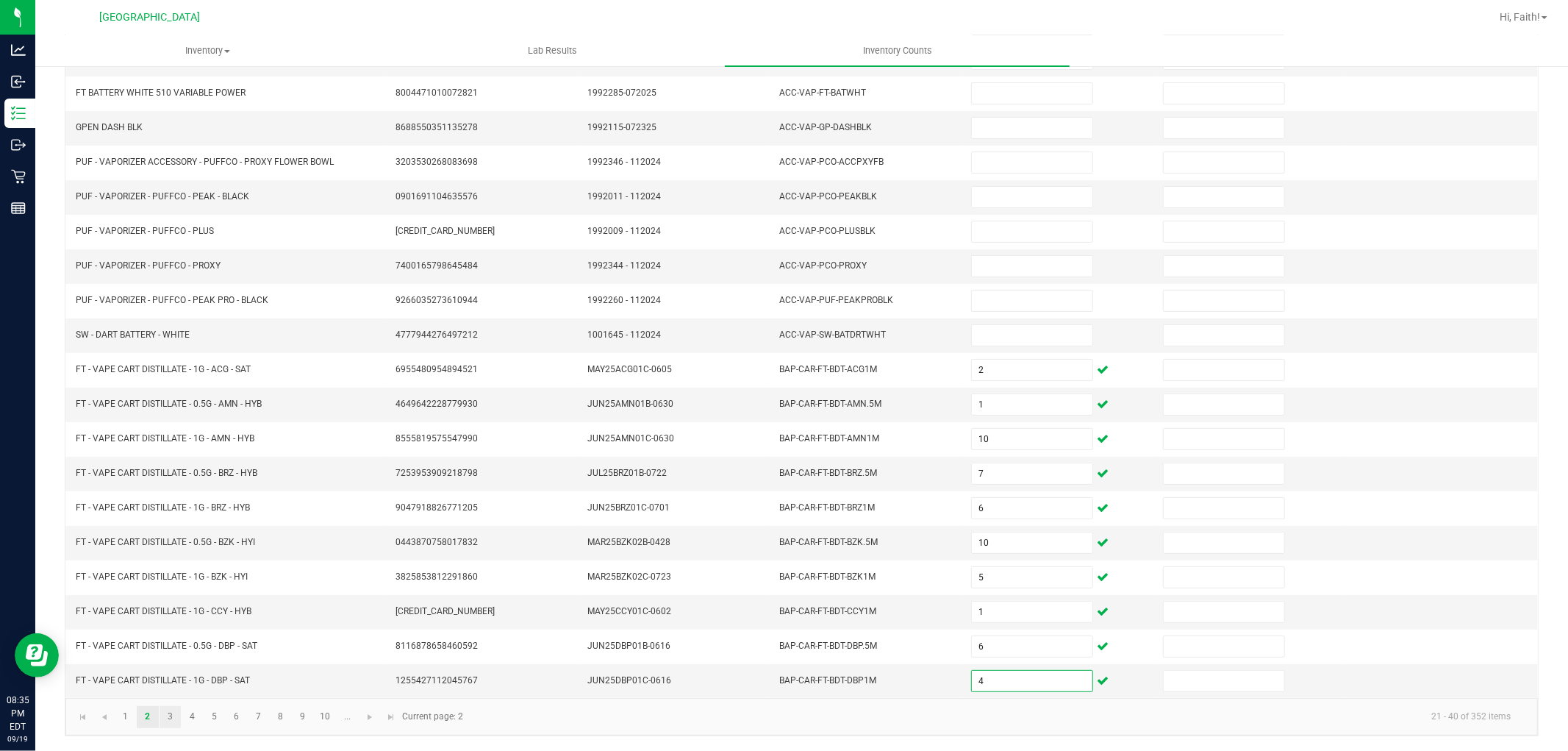
type input "4"
click at [177, 723] on link "3" at bounding box center [170, 717] width 22 height 22
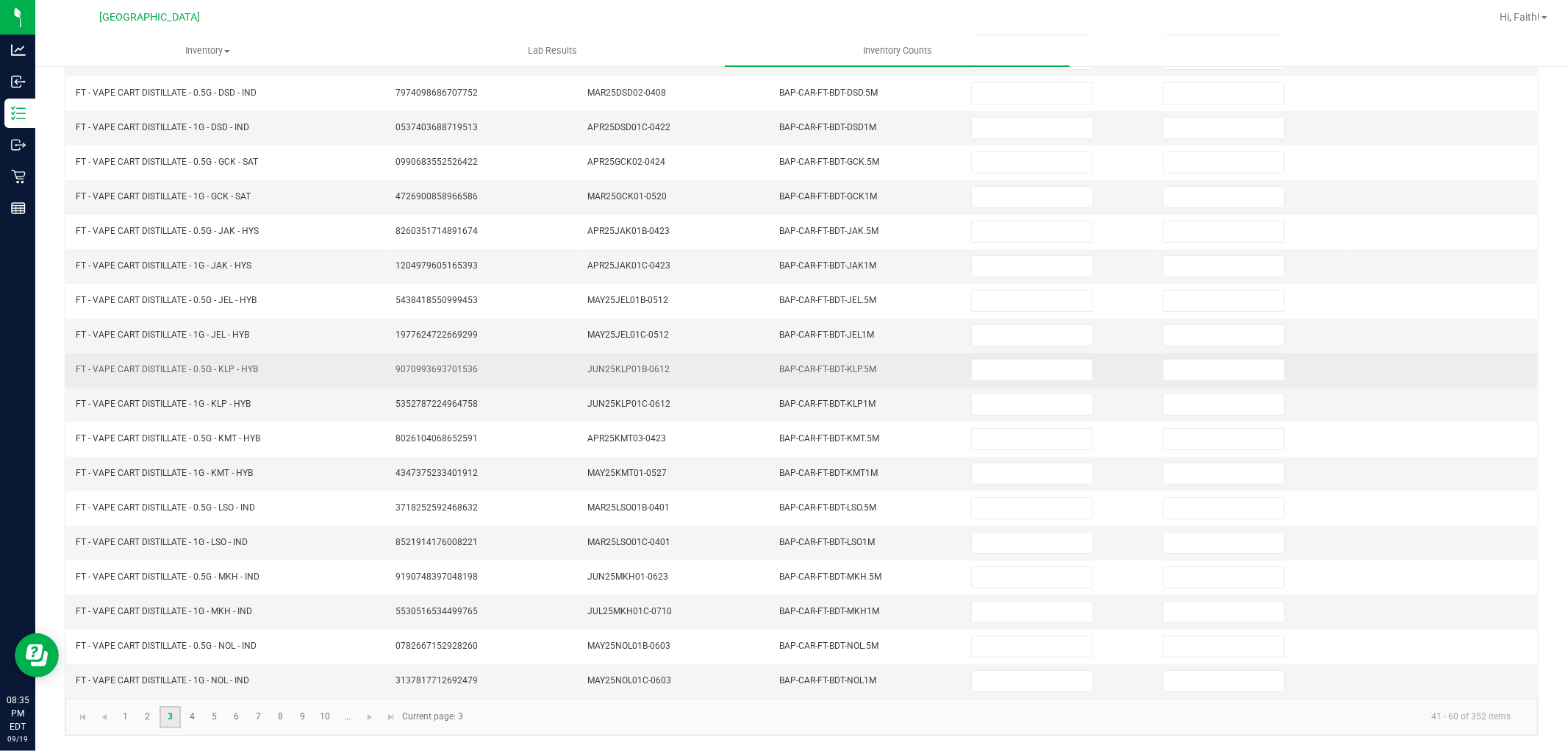
scroll to position [0, 0]
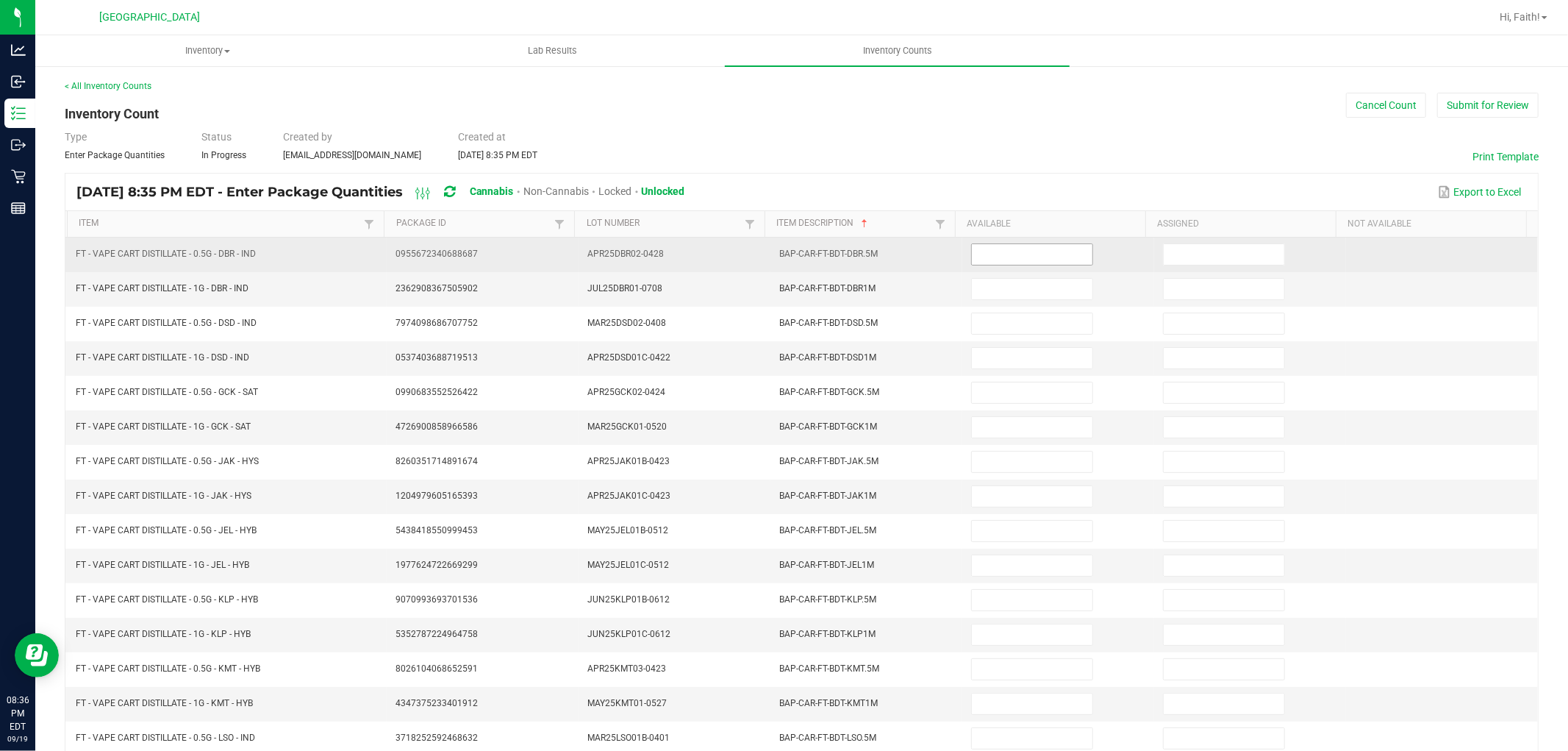
click at [1033, 247] on input at bounding box center [1032, 254] width 121 height 21
type input "2"
type input "6"
type input "4"
type input "2"
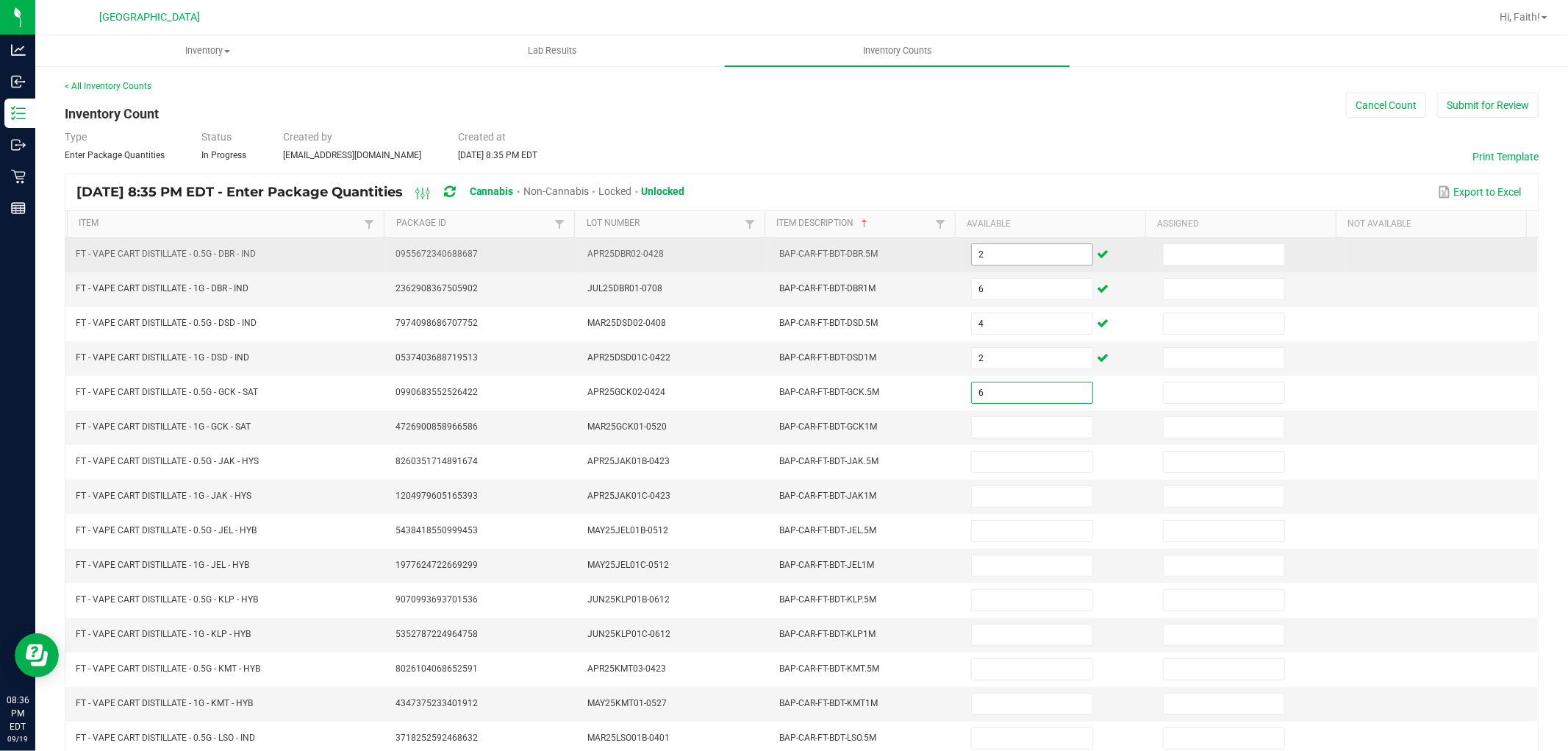
type input "6"
type input "8"
type input "4"
type input "7"
type input "3"
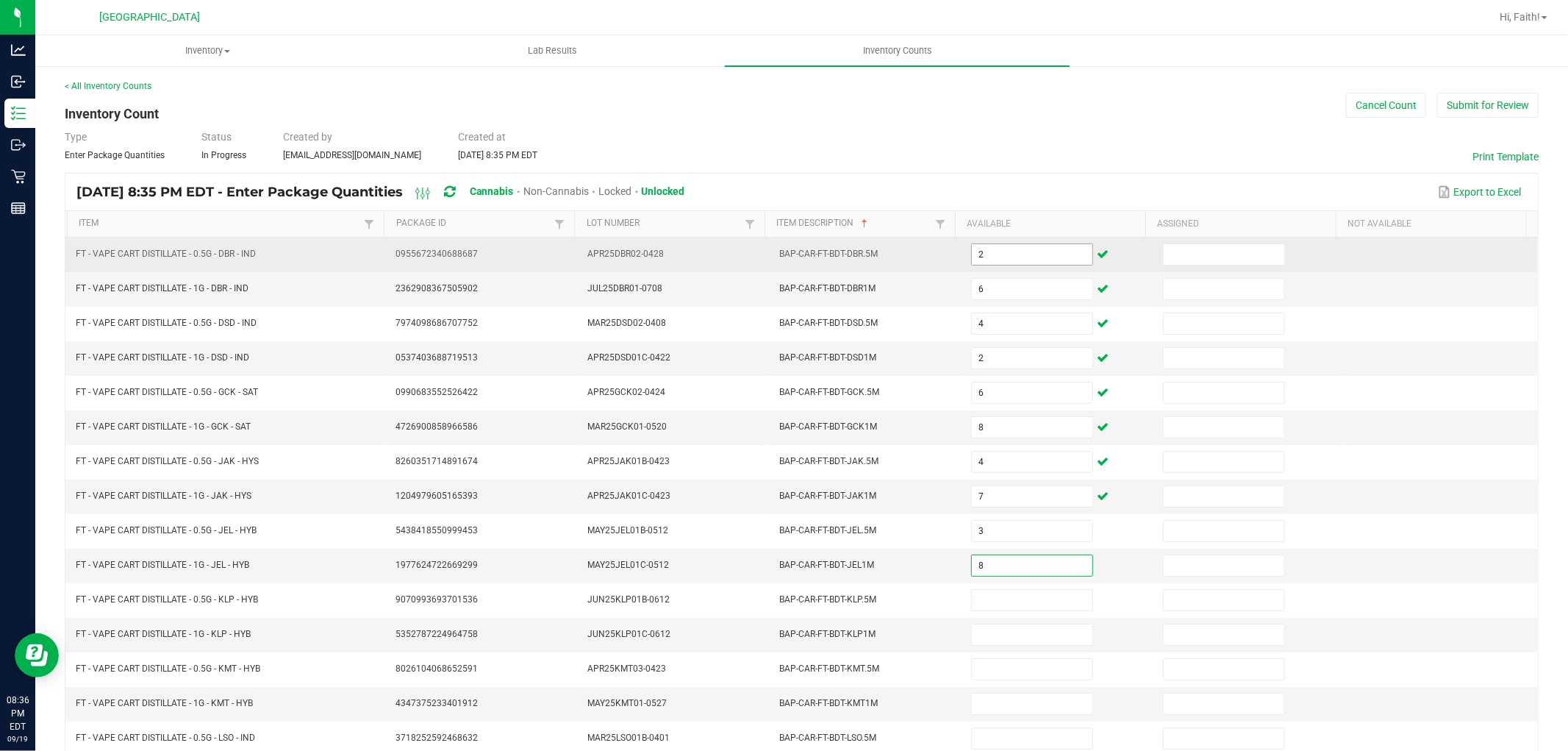
type input "8"
type input "5"
type input "1"
type input "8"
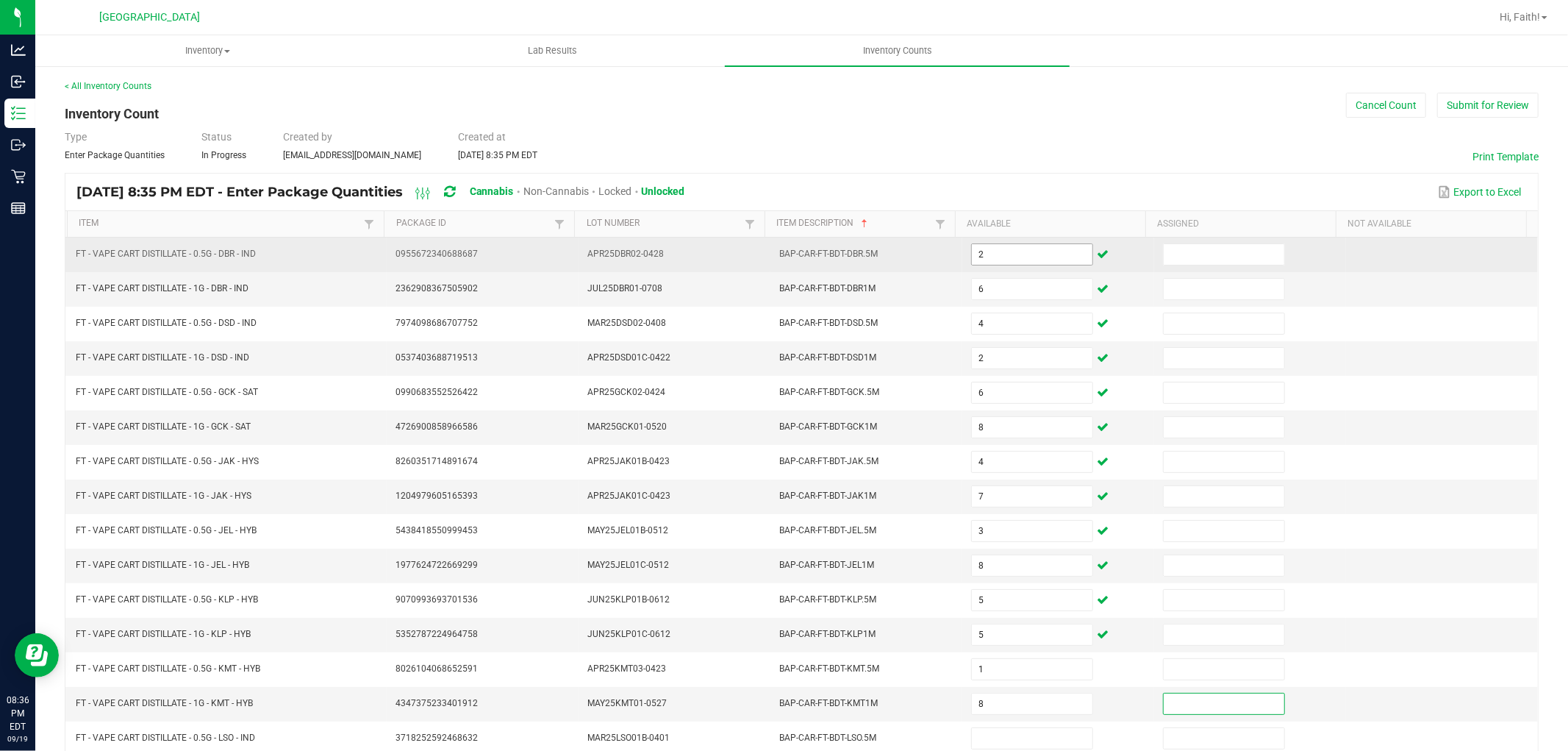
scroll to position [1, 0]
type input "3"
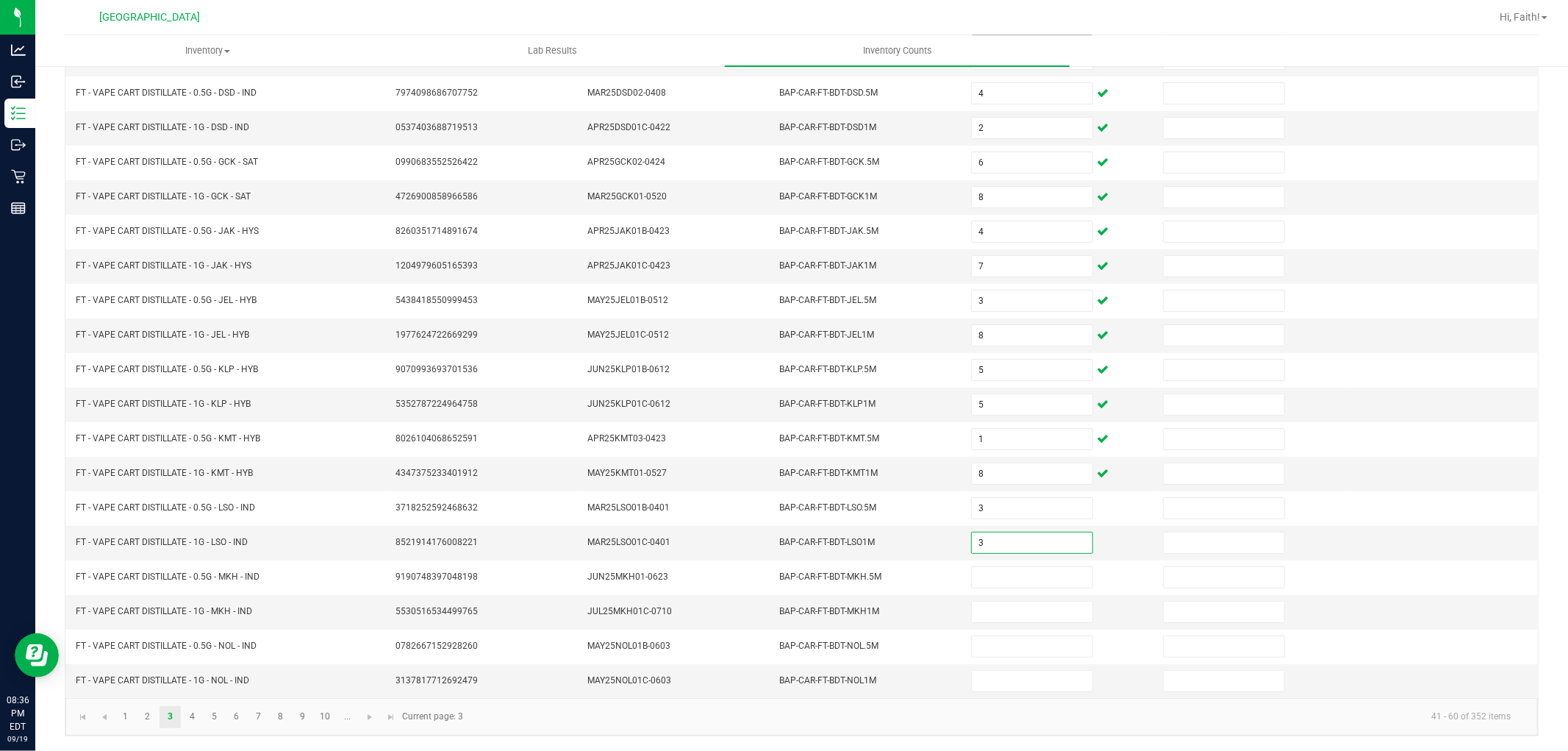
type input "3"
type input "2"
type input "3"
type input "2"
type input "5"
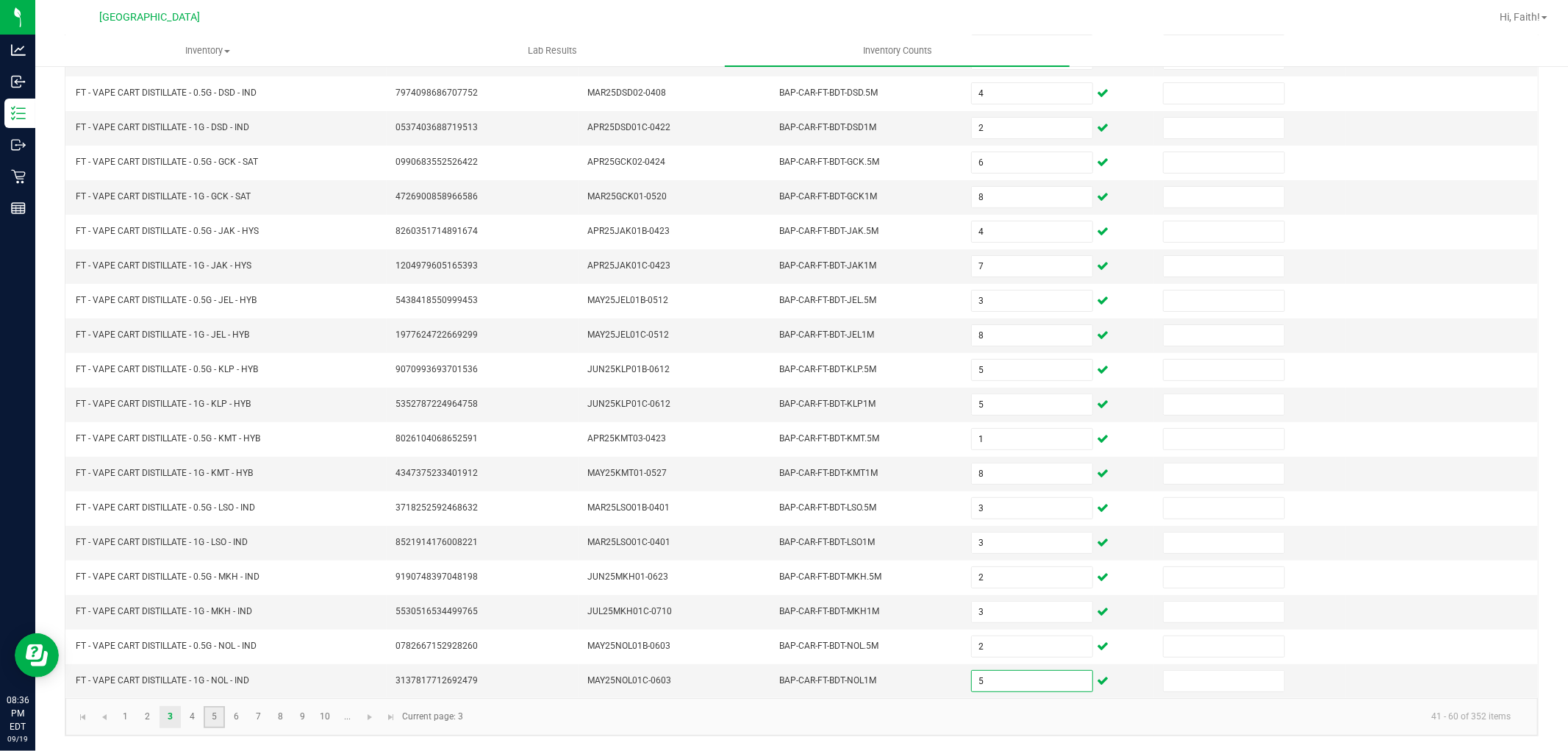
click at [203, 712] on link "5" at bounding box center [214, 717] width 22 height 22
click at [200, 718] on link "4" at bounding box center [193, 717] width 22 height 22
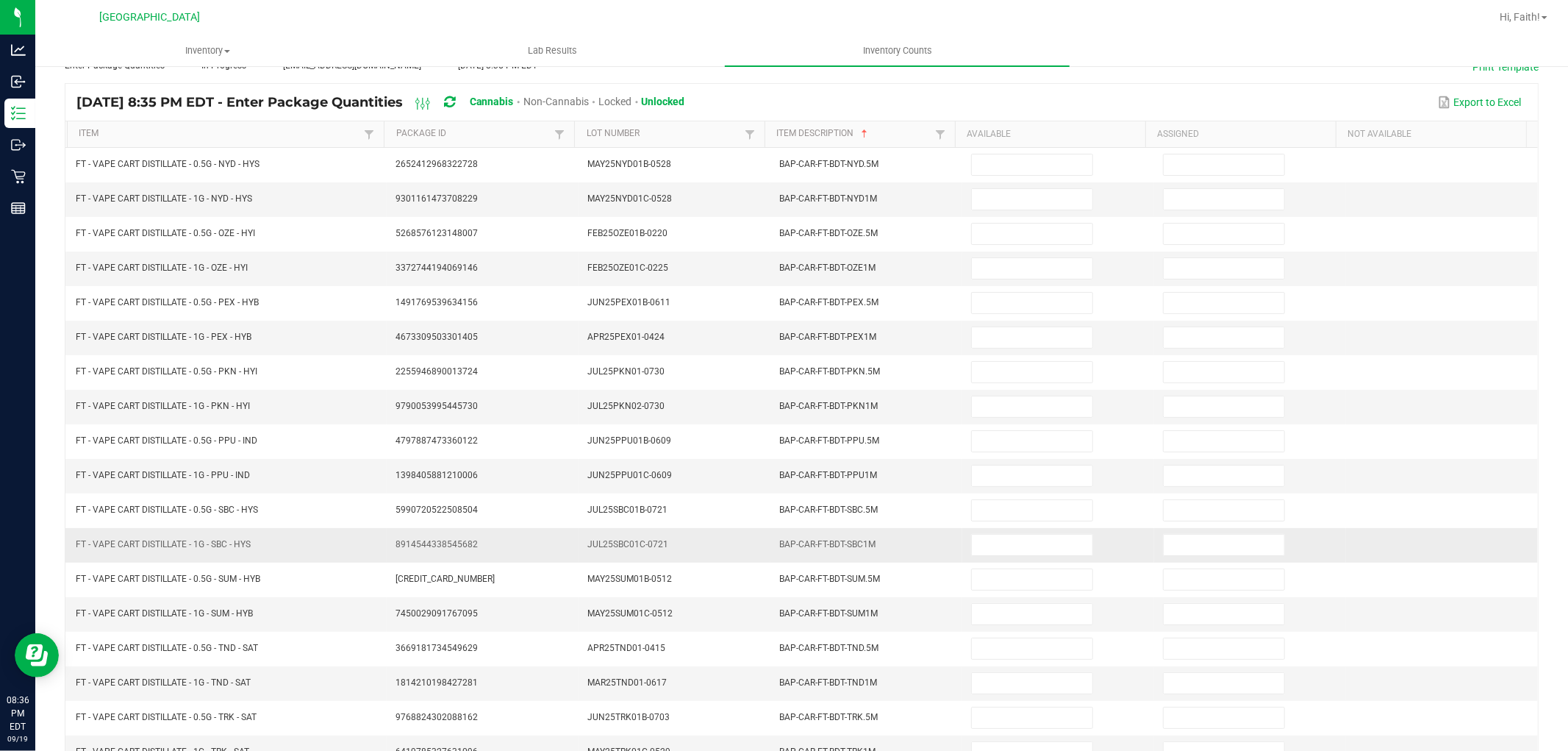
scroll to position [0, 0]
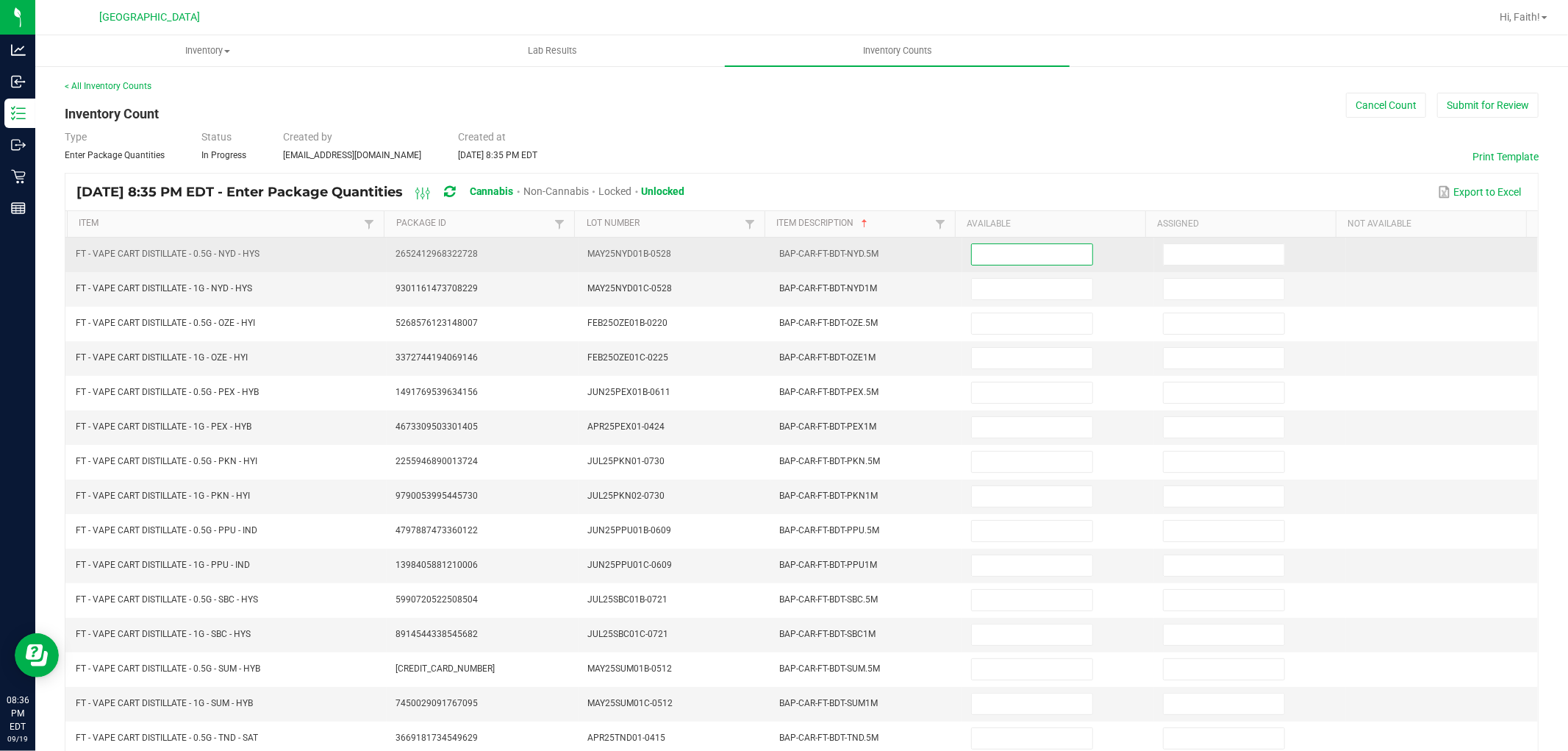
click at [989, 260] on input at bounding box center [1032, 254] width 121 height 21
type input "5"
type input "8"
type input "2"
type input "6"
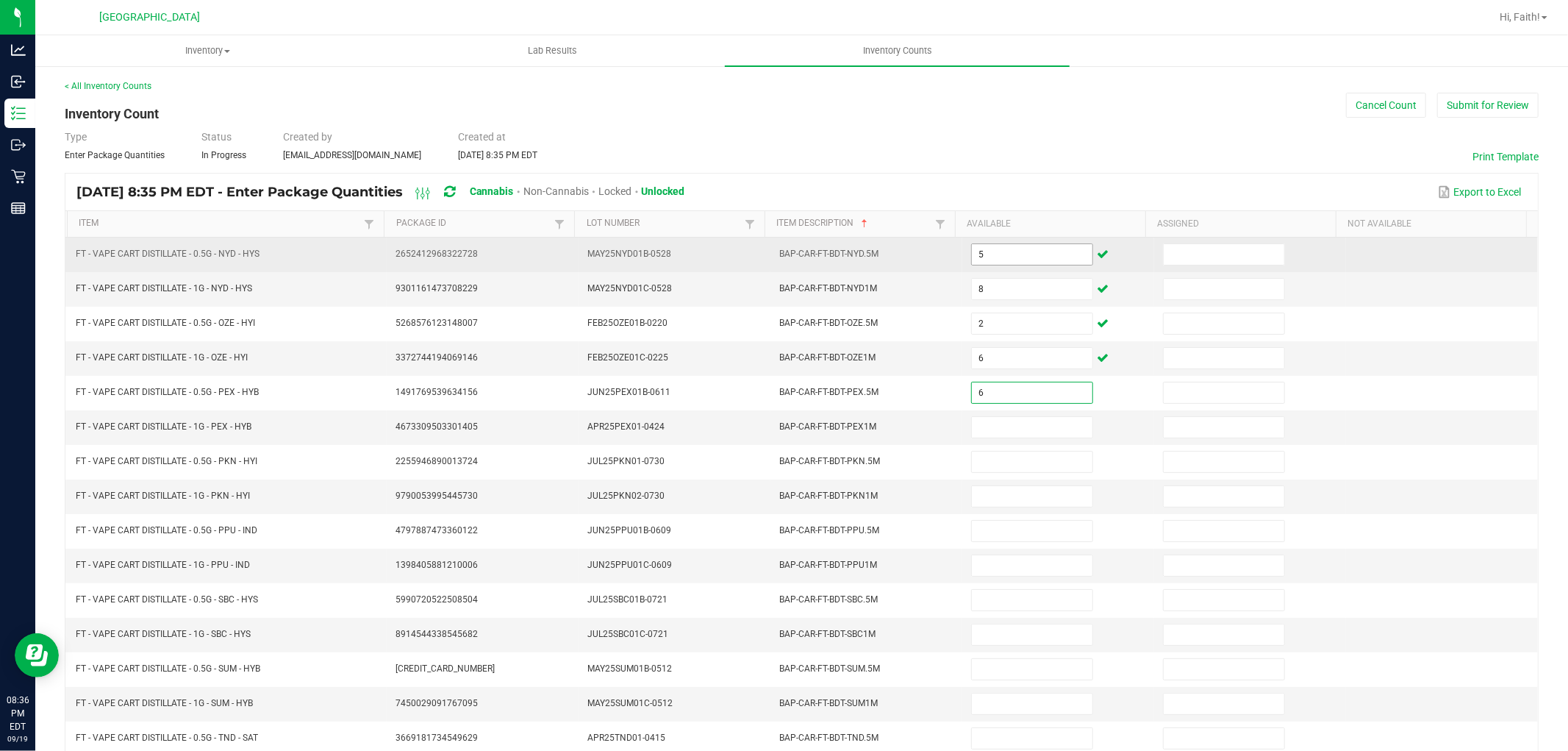
type input "6"
type input "3"
type input "5"
type input "11"
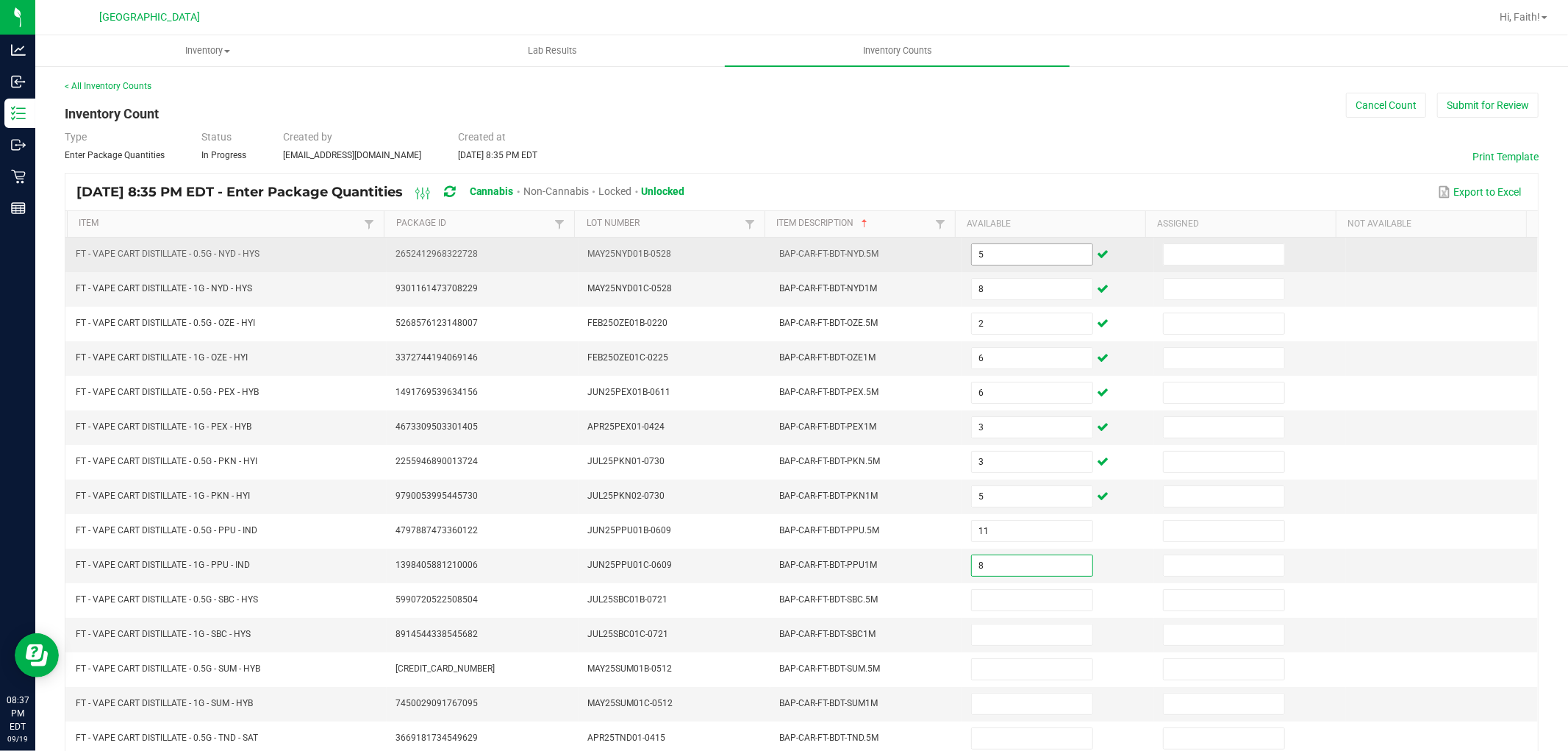
type input "8"
type input "1"
type input "5"
type input "1"
type input "3"
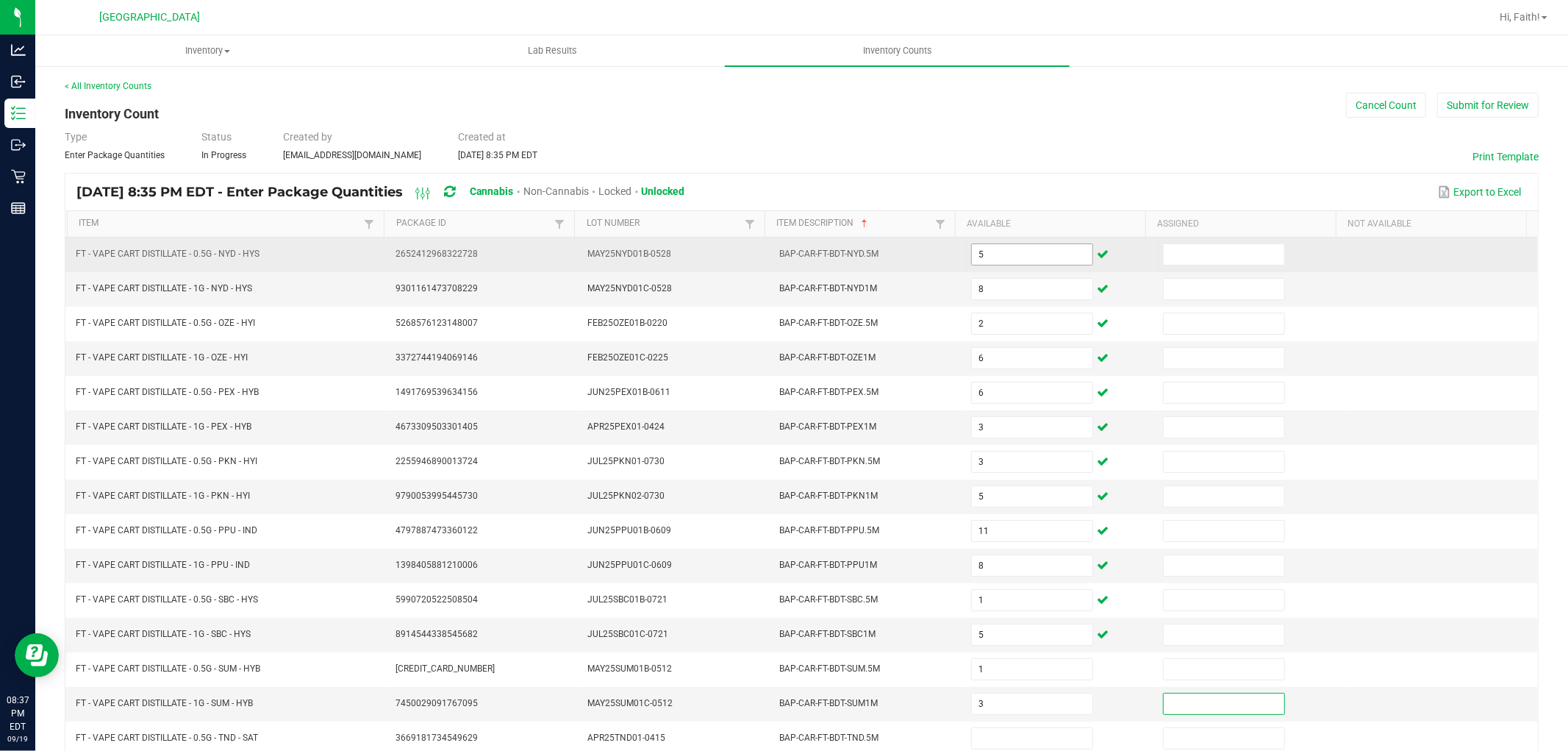
scroll to position [1, 0]
type input "3"
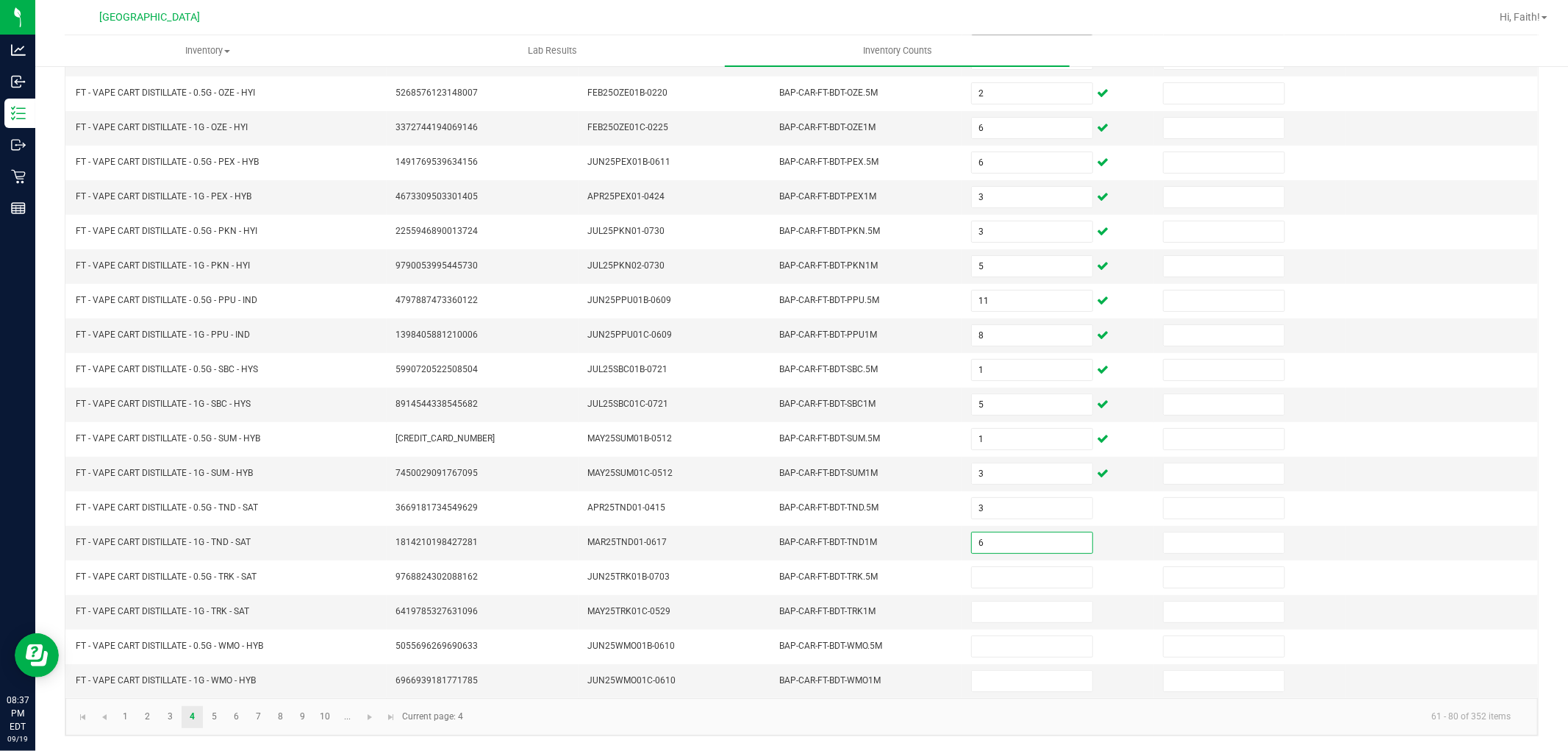
type input "6"
type input "11"
type input "3"
type input "11"
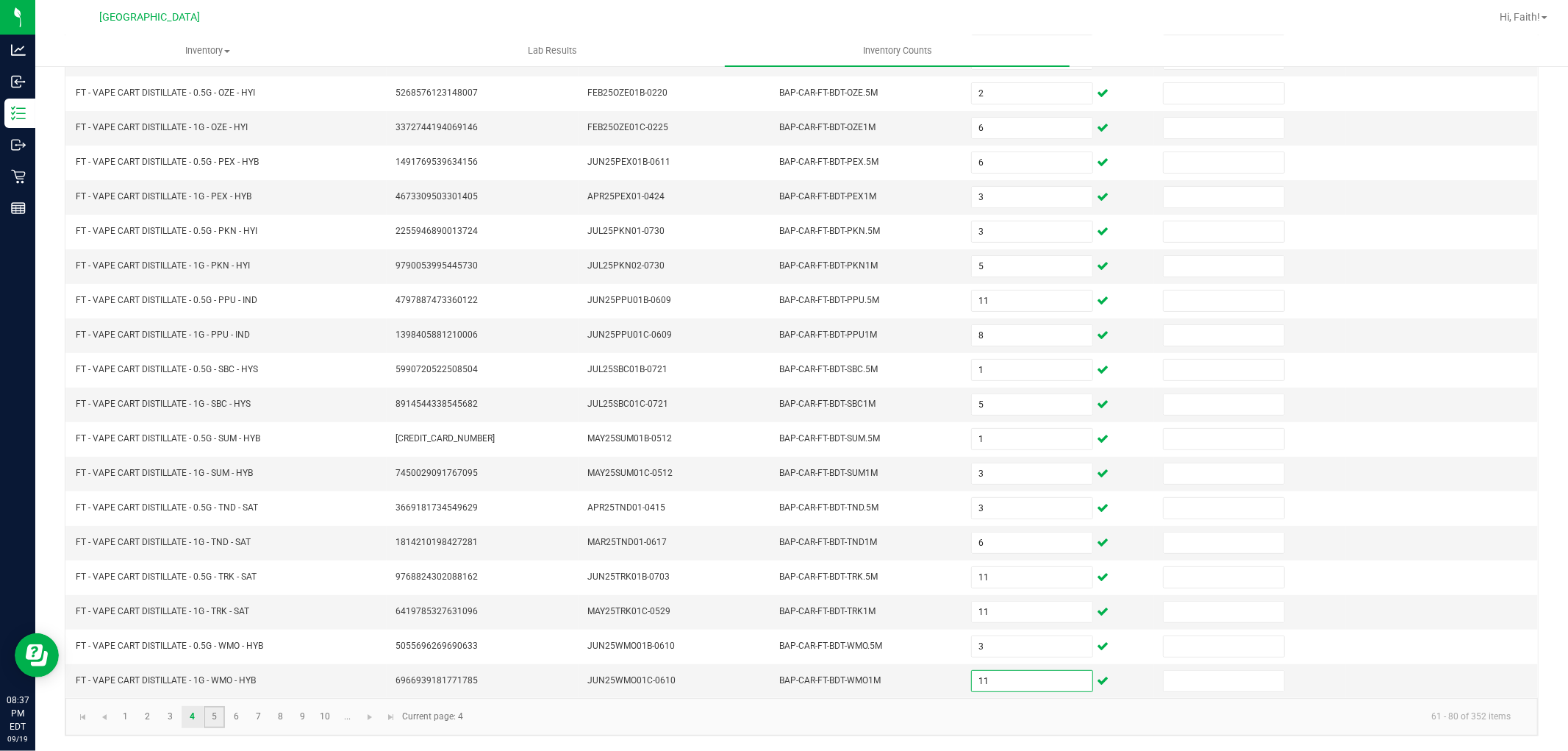
click at [212, 715] on link "5" at bounding box center [214, 717] width 22 height 22
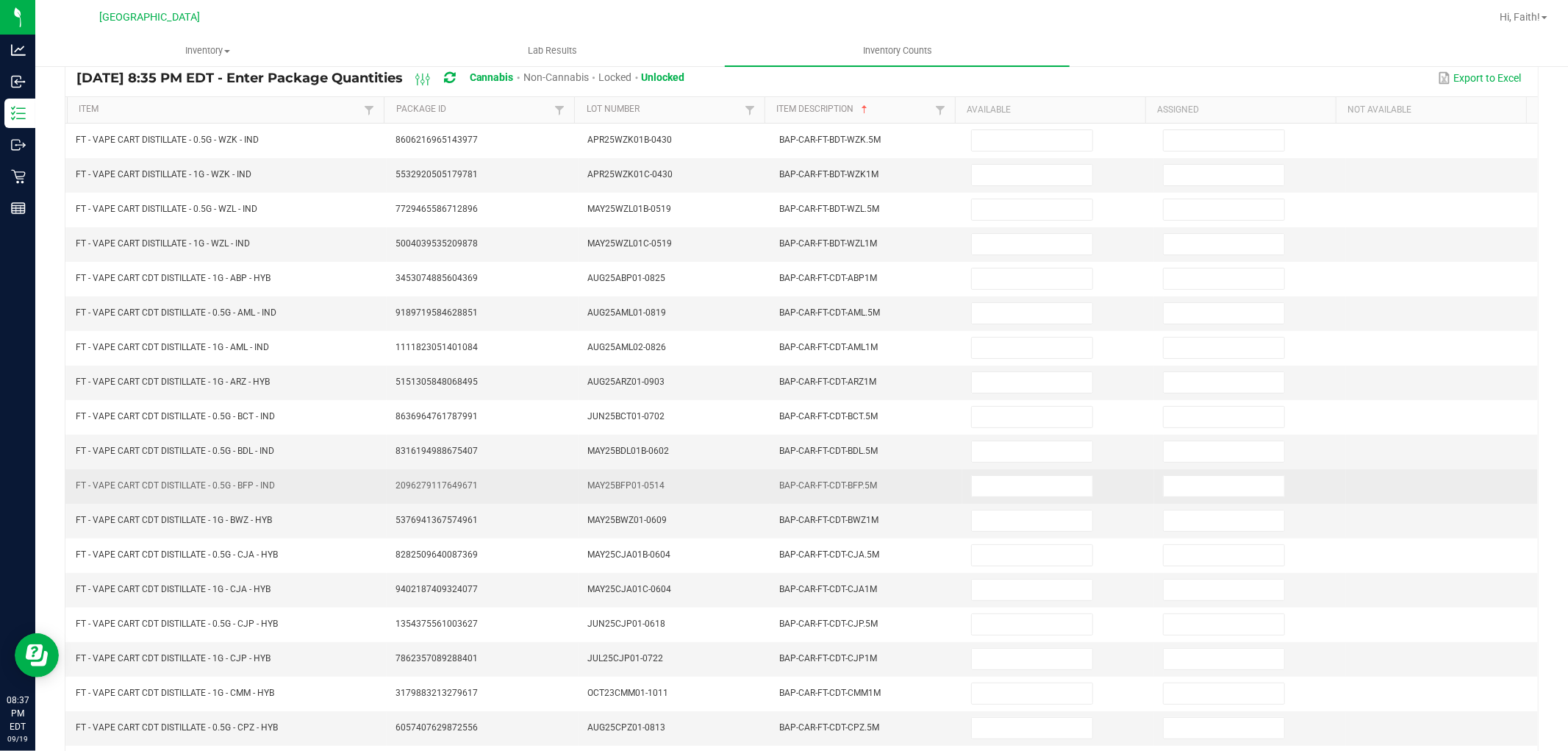
scroll to position [0, 0]
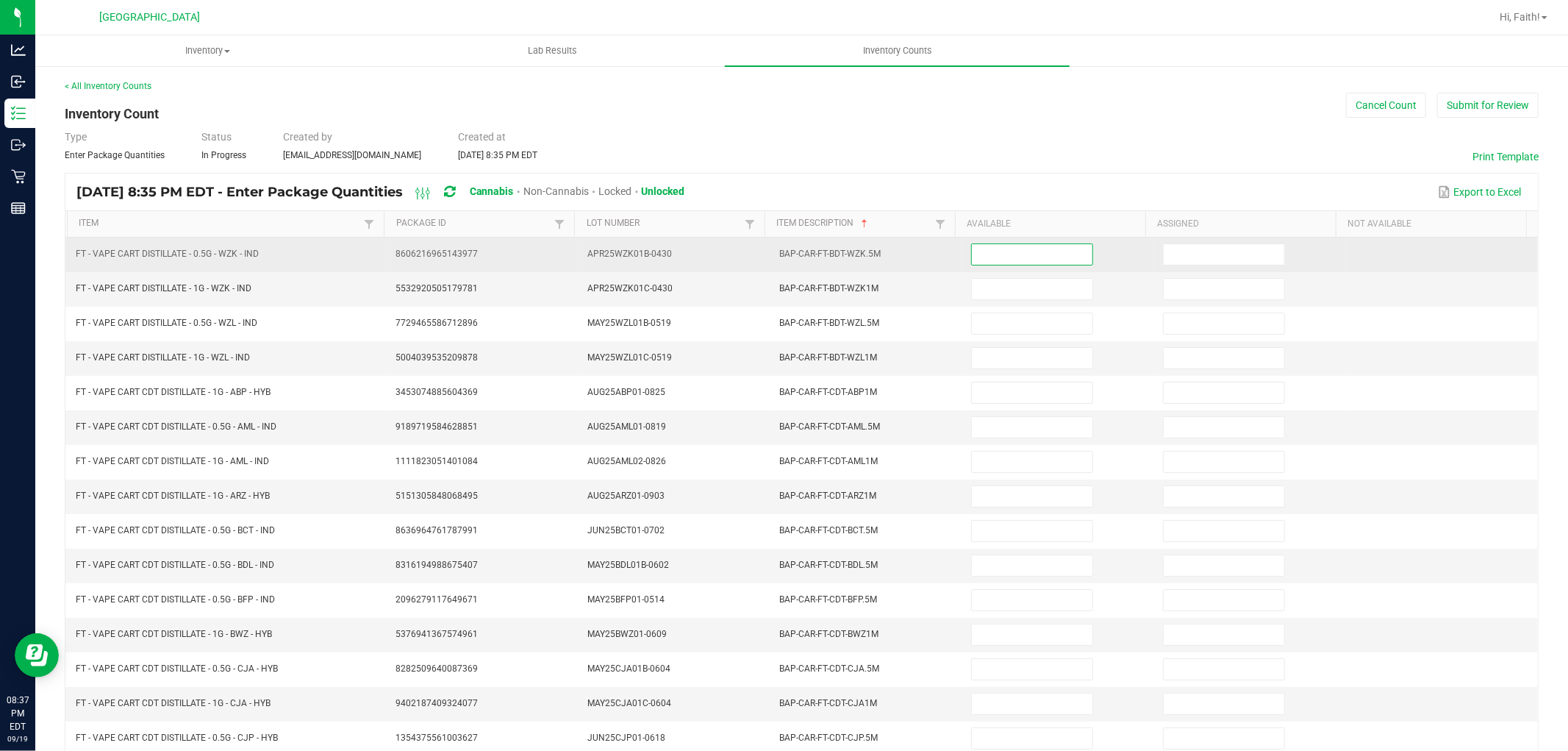
click at [972, 251] on input at bounding box center [1032, 254] width 121 height 21
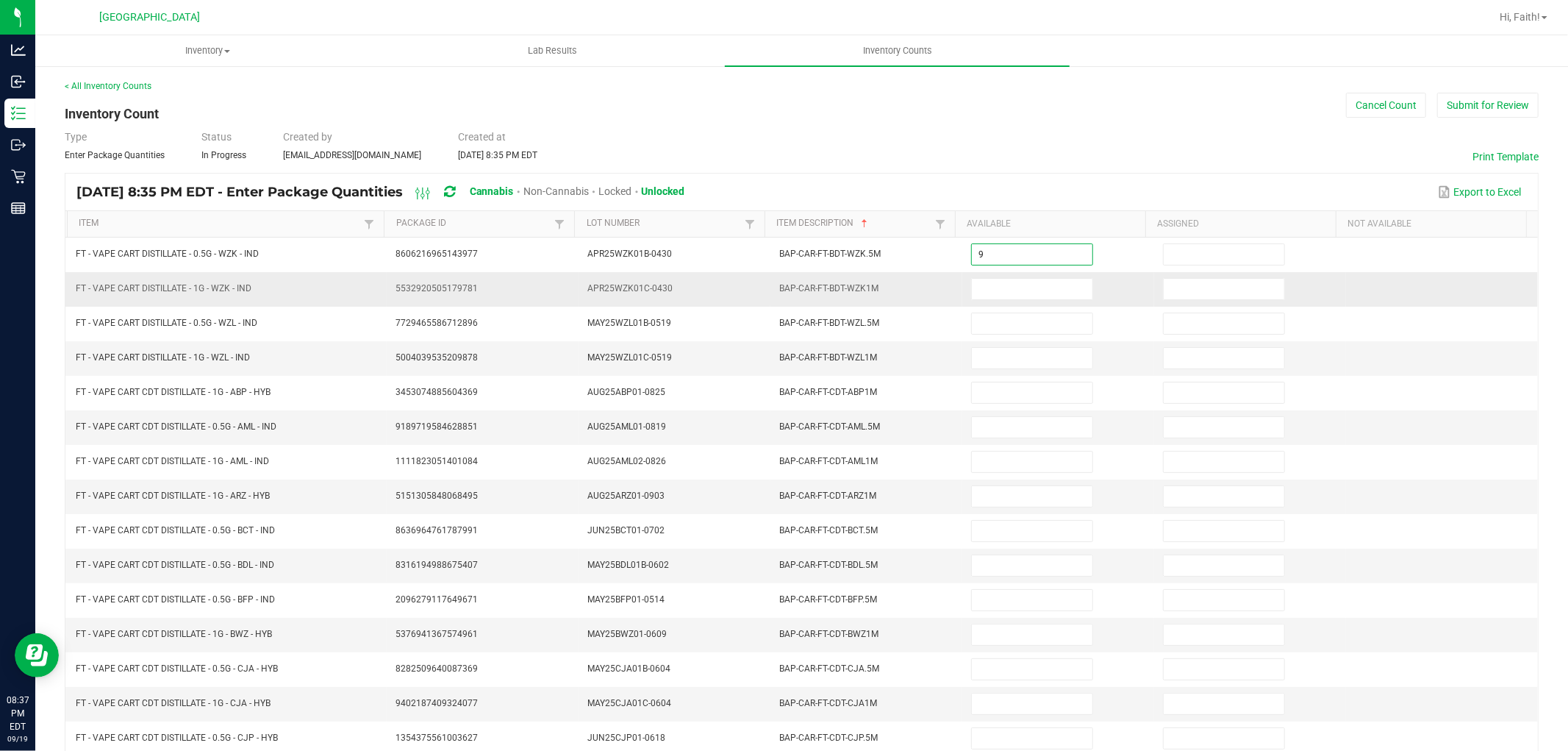
type input "9"
type input "2"
type input "10"
type input "1"
type input "11"
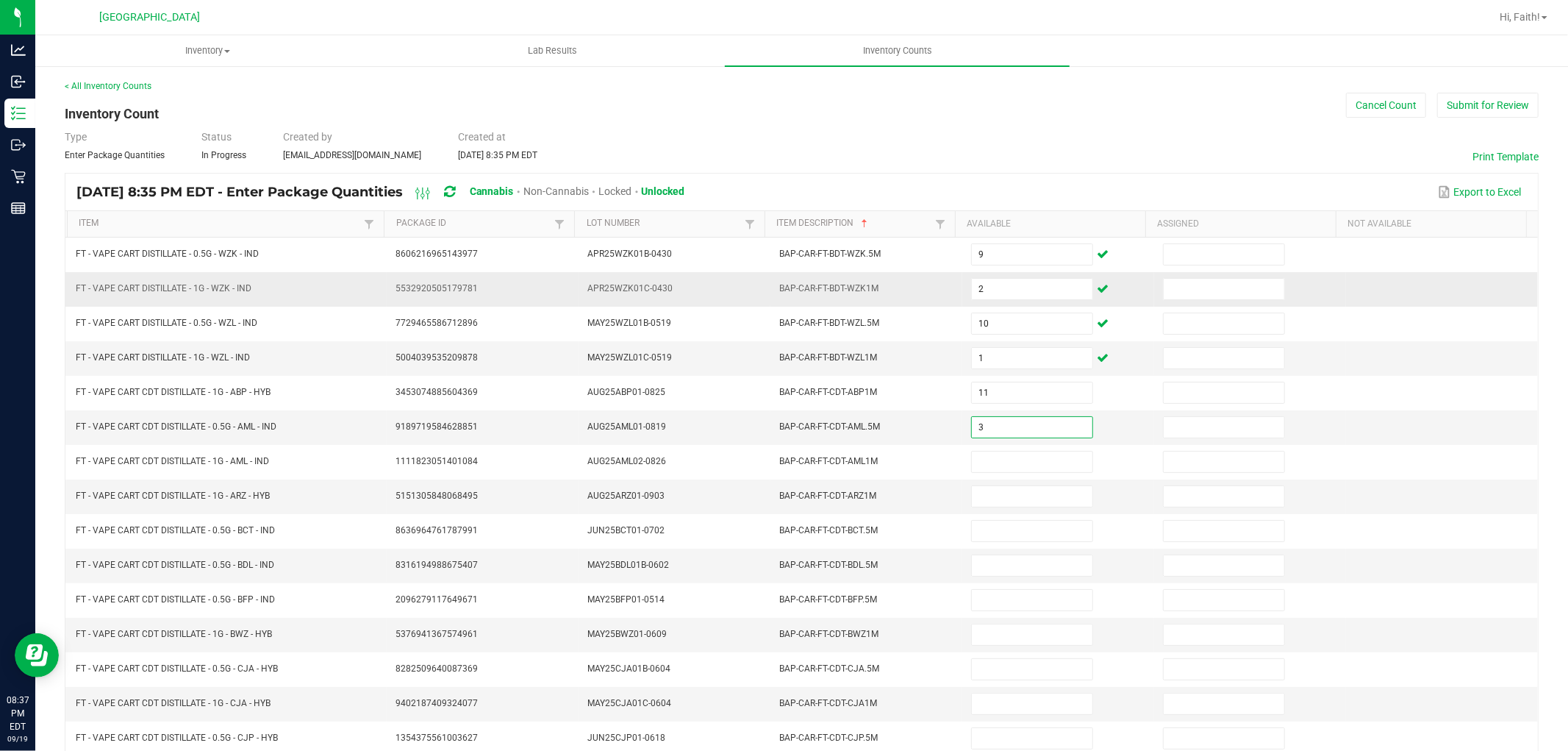
type input "3"
type input "11"
type input "9"
type input "3"
type input "12"
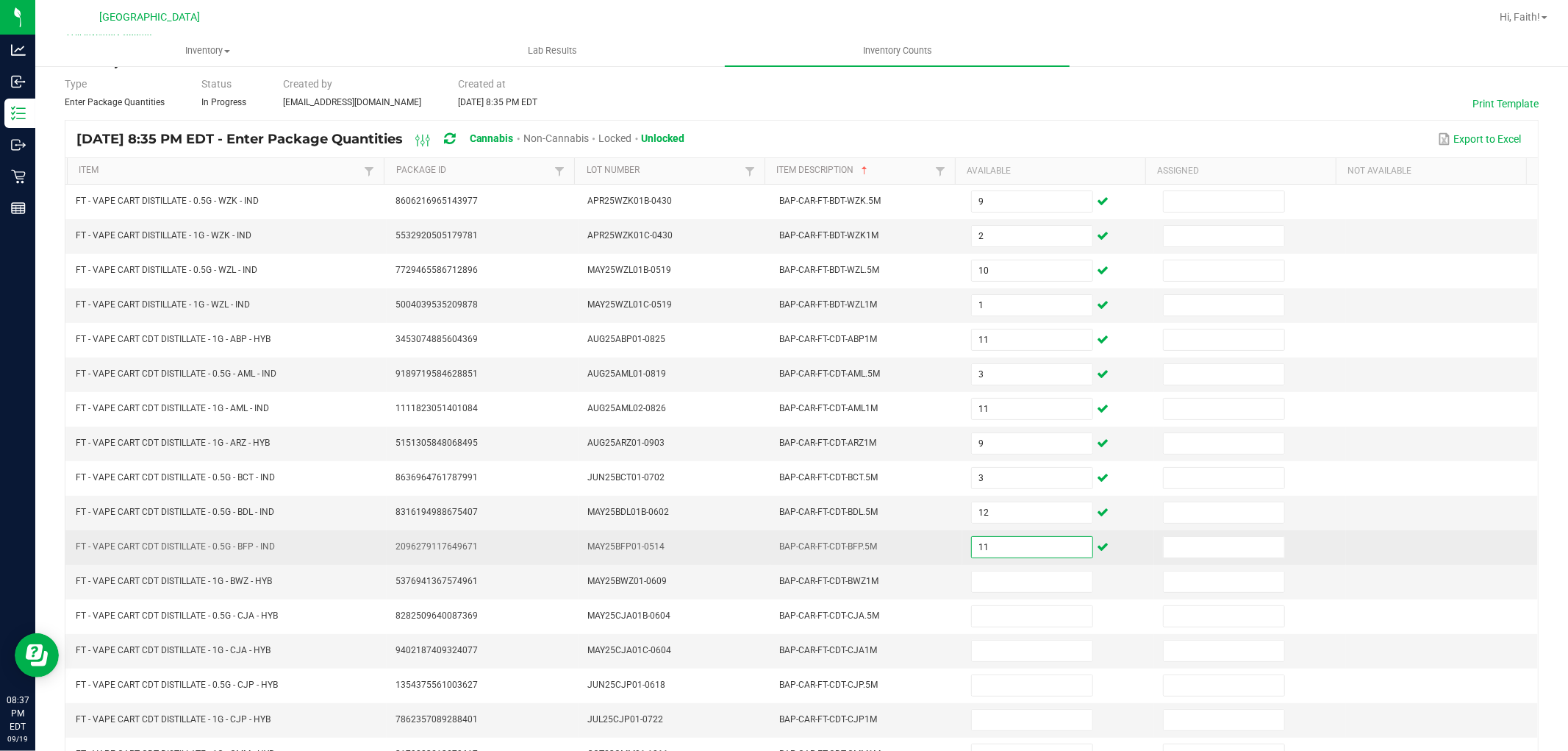
scroll to position [82, 0]
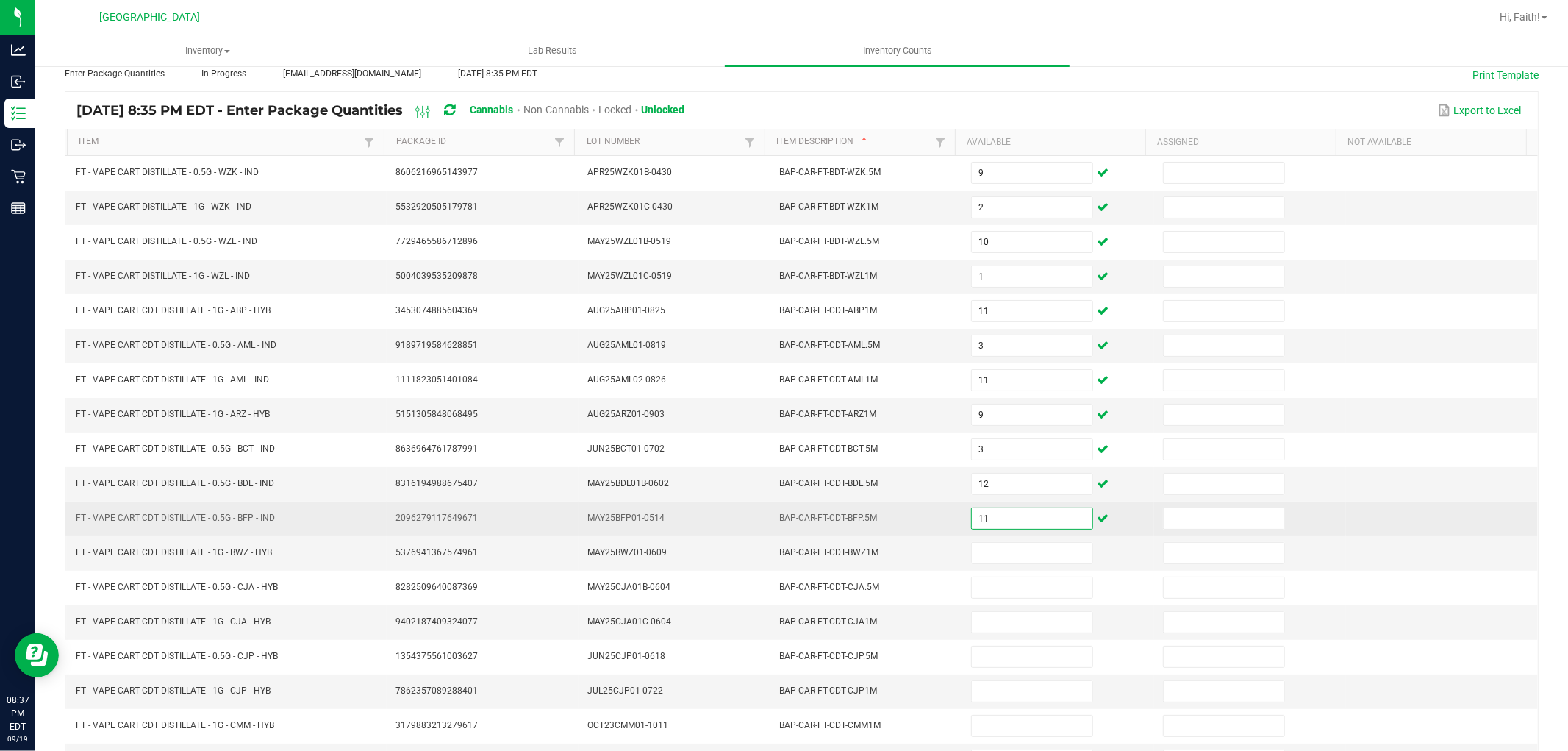
type input "11"
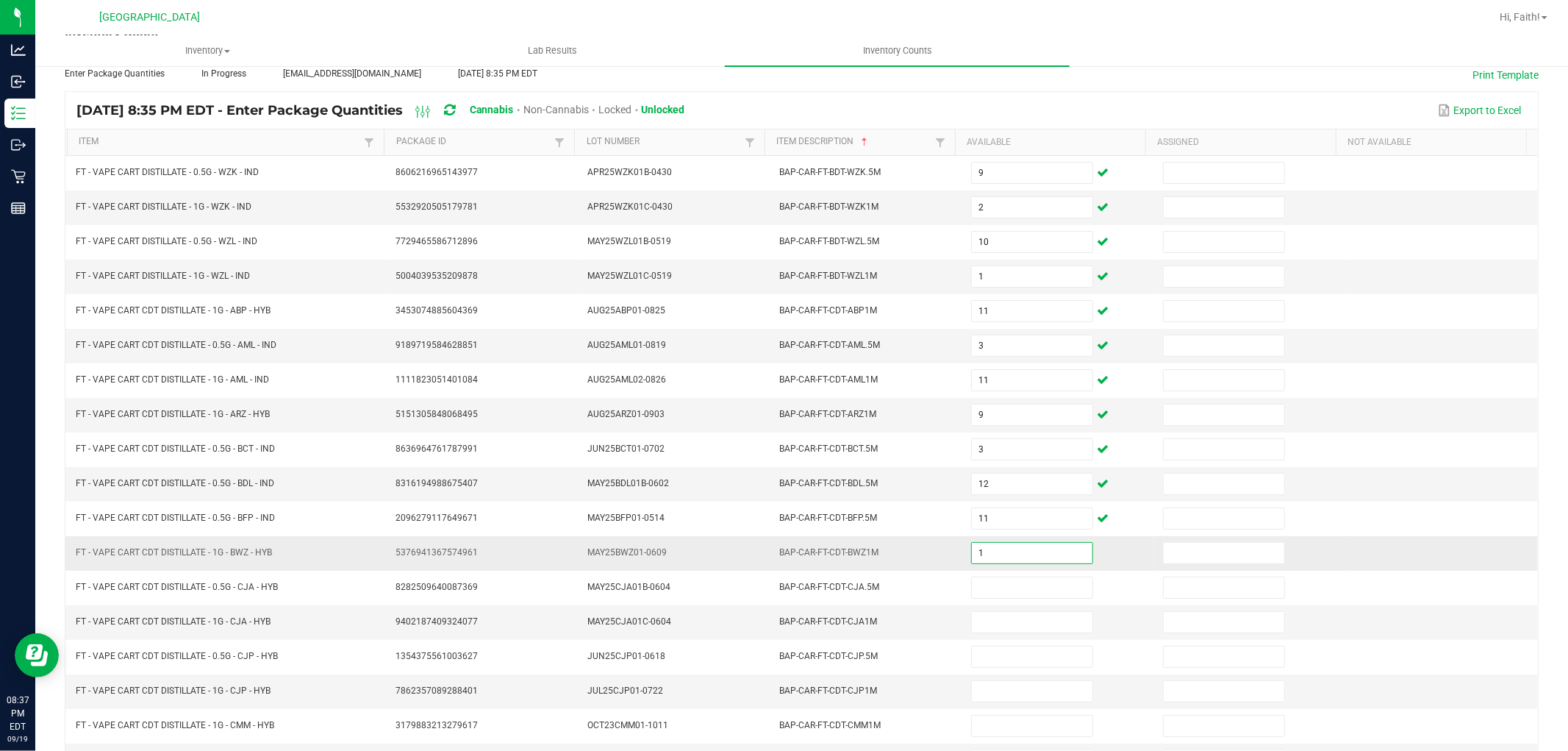
type input "1"
type input "7"
type input "3"
type input "10"
type input "4"
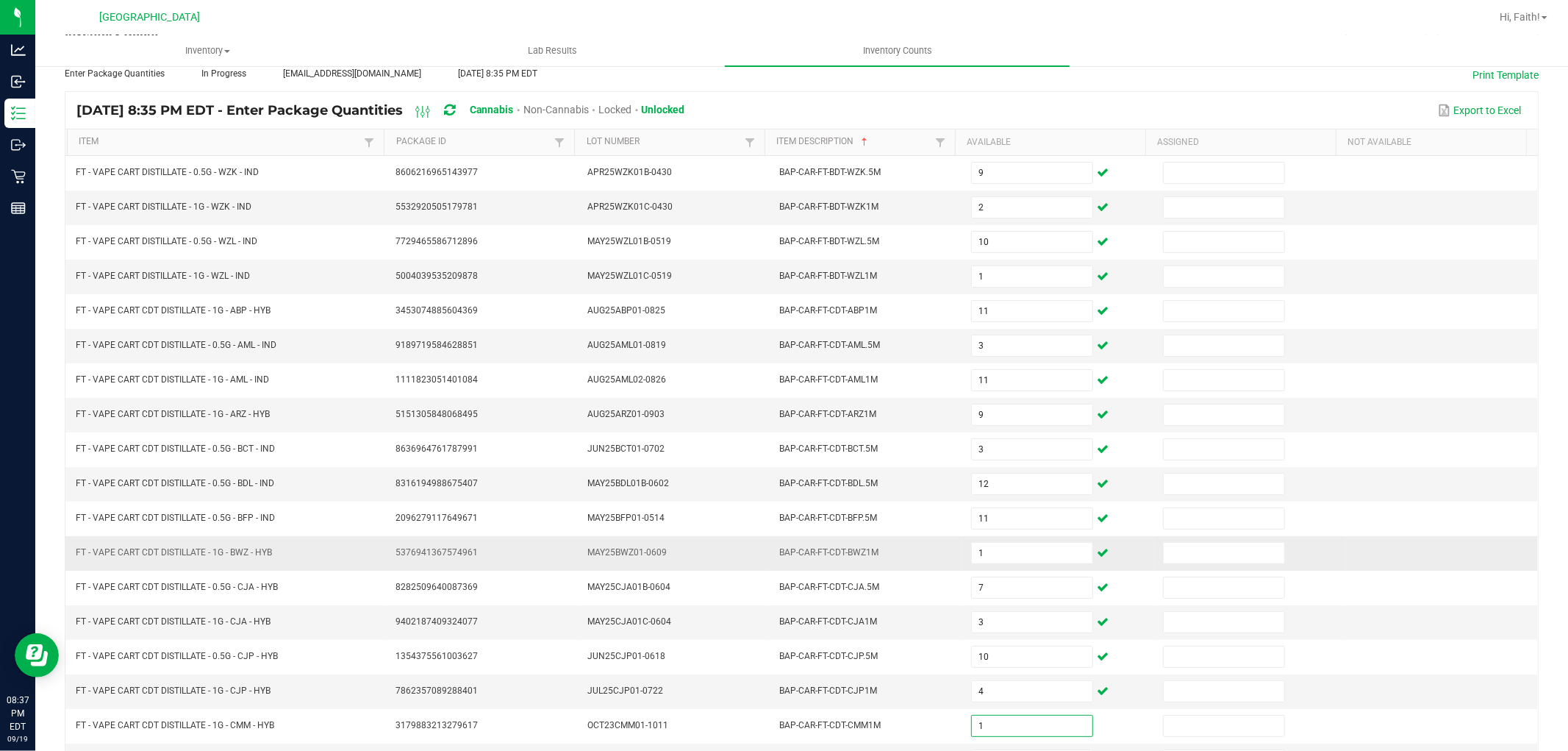
type input "1"
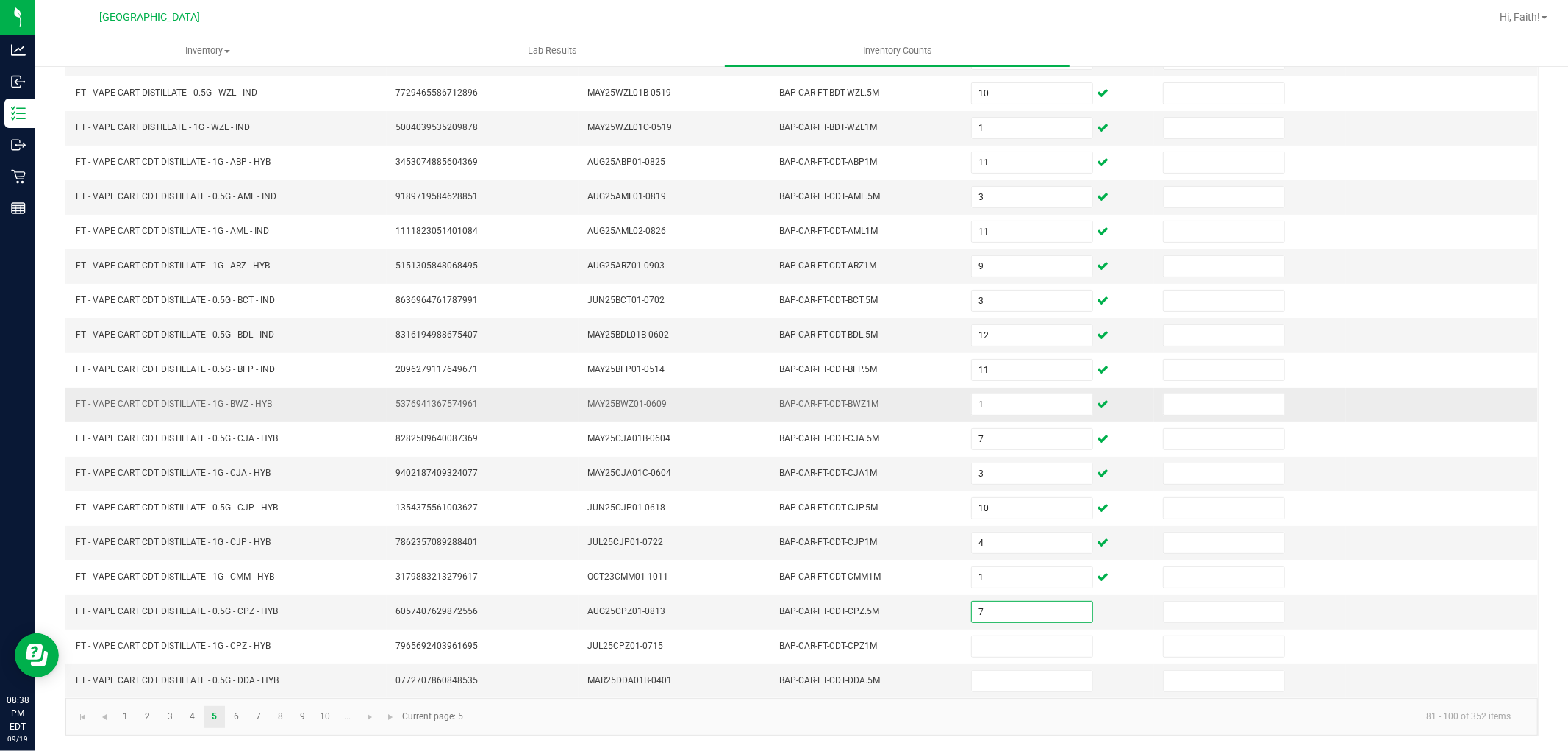
type input "7"
type input "4"
type input "8"
click at [226, 715] on link "6" at bounding box center [237, 717] width 22 height 22
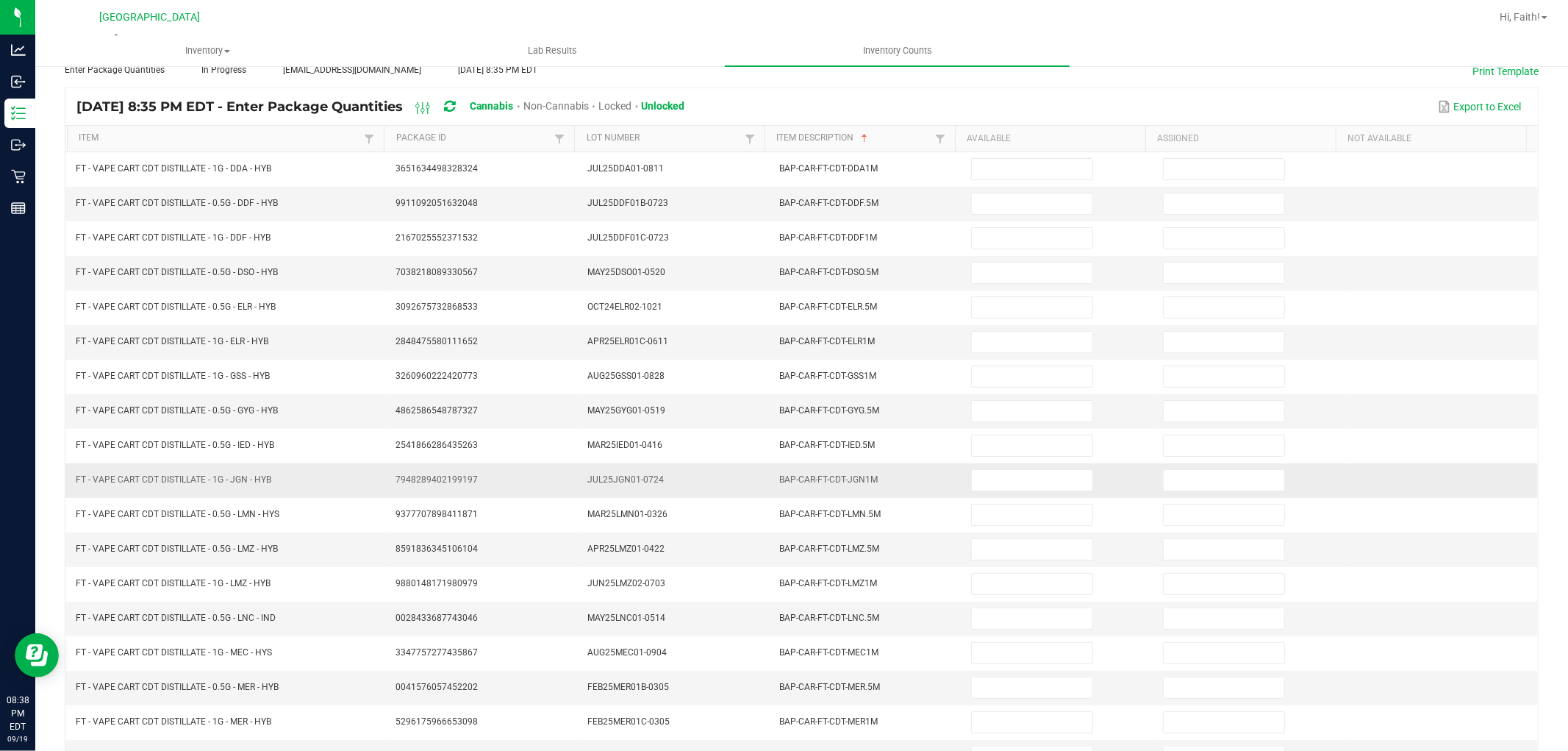
scroll to position [0, 0]
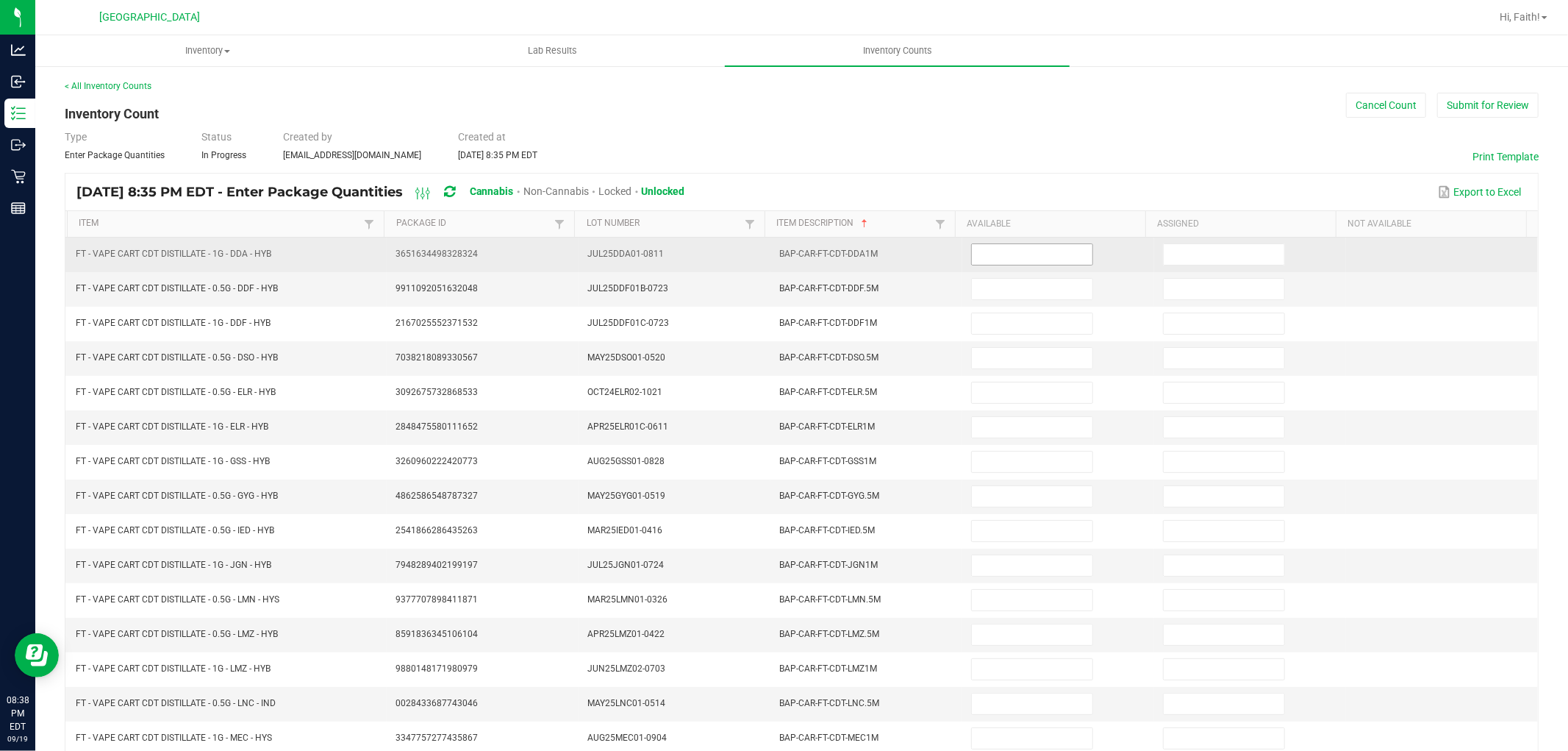
click at [974, 251] on input at bounding box center [1032, 254] width 121 height 21
type input "1"
type input "11"
type input "2"
type input "7"
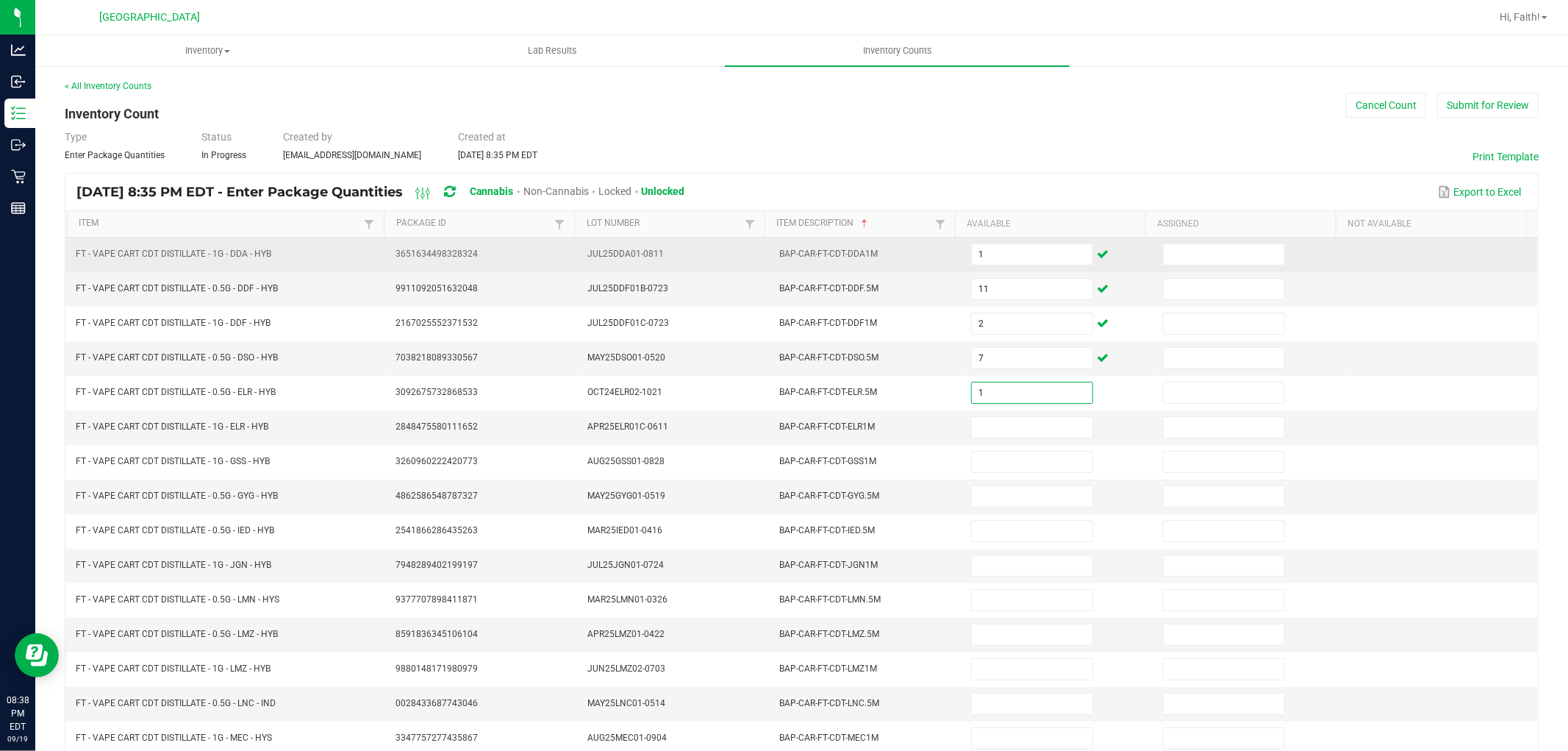
type input "1"
type input "7"
type input "5"
type input "2"
type input "5"
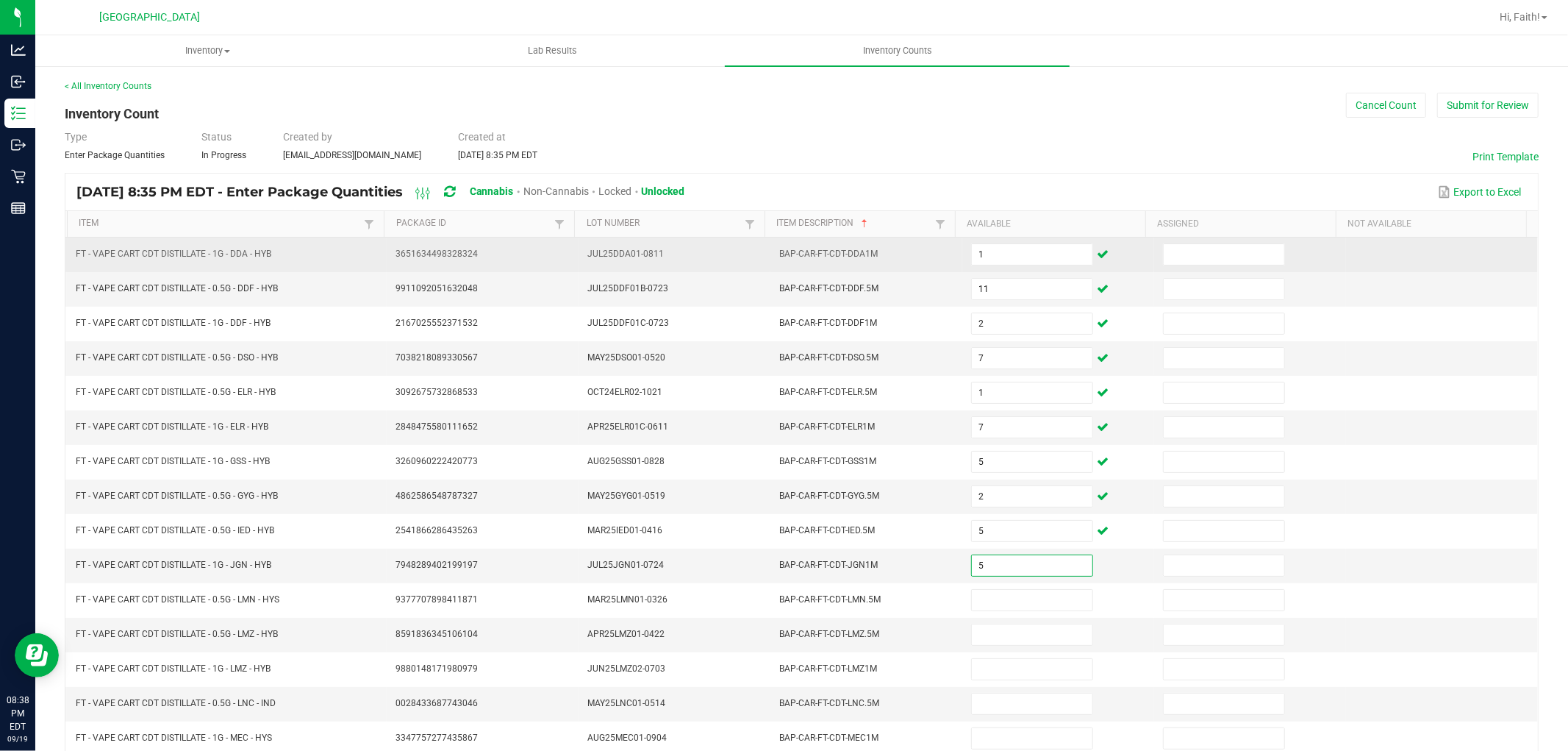
type input "5"
type input "4"
type input "10"
type input "7"
type input "12"
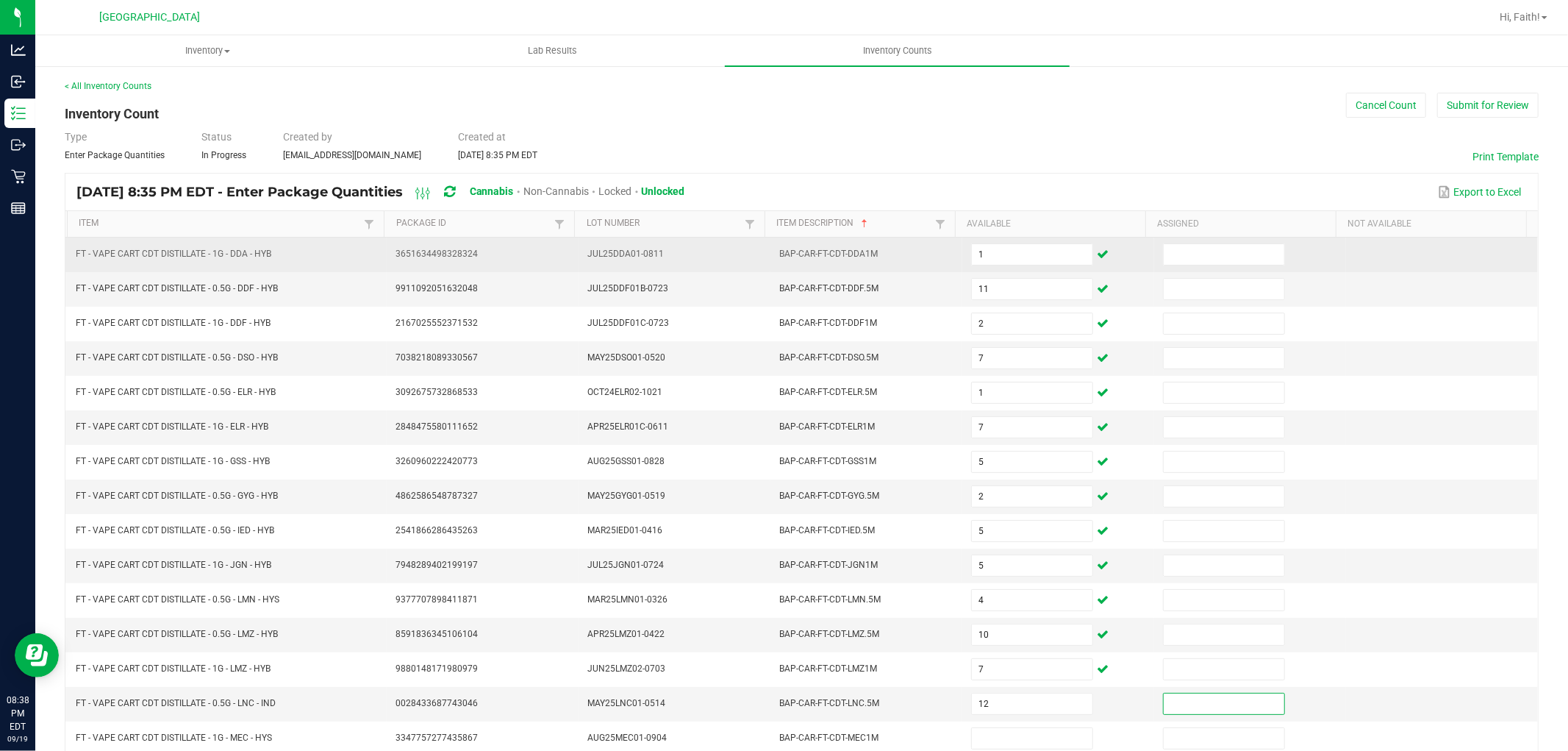
scroll to position [1, 0]
type input "11"
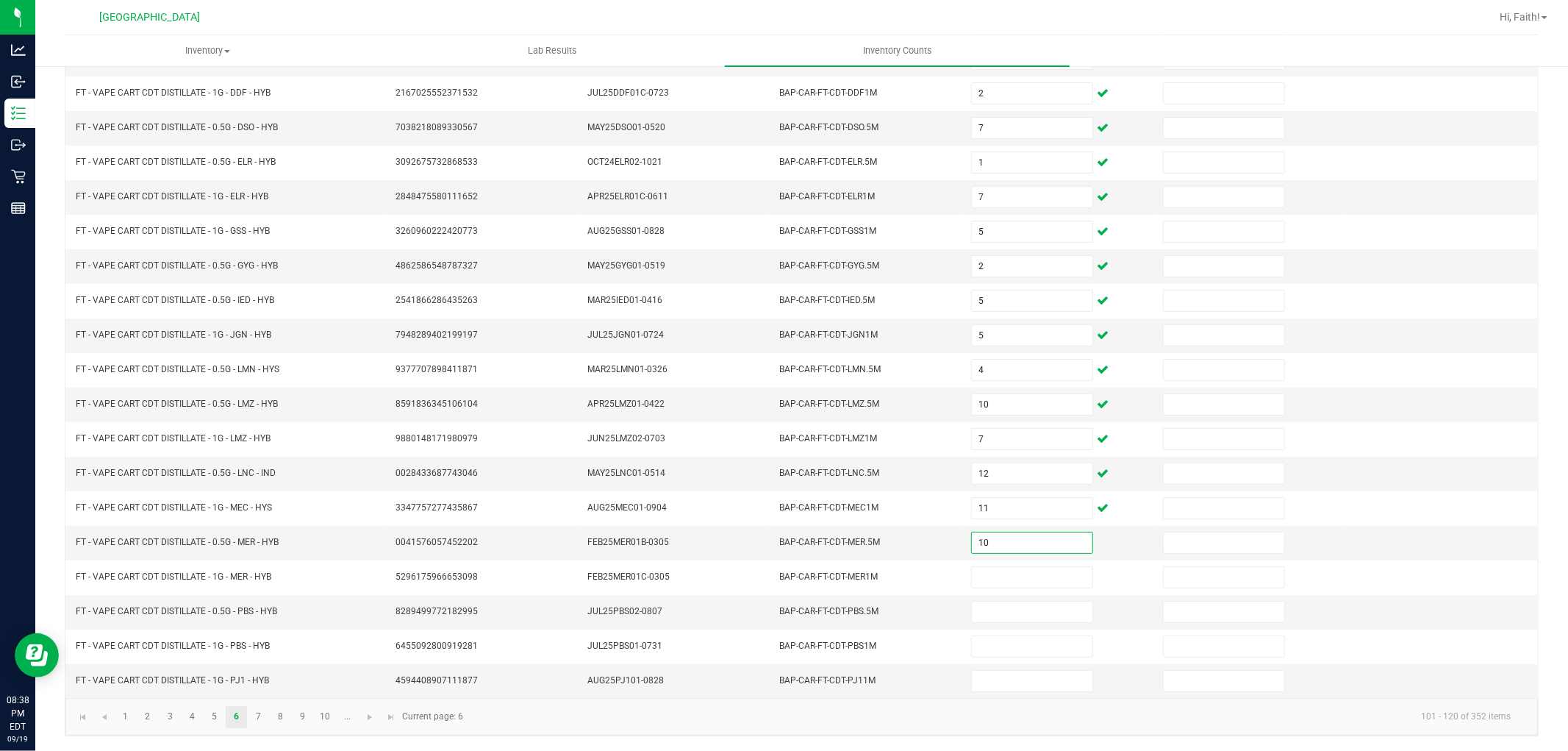
type input "10"
type input "2"
type input "8"
type input "9"
type input "8"
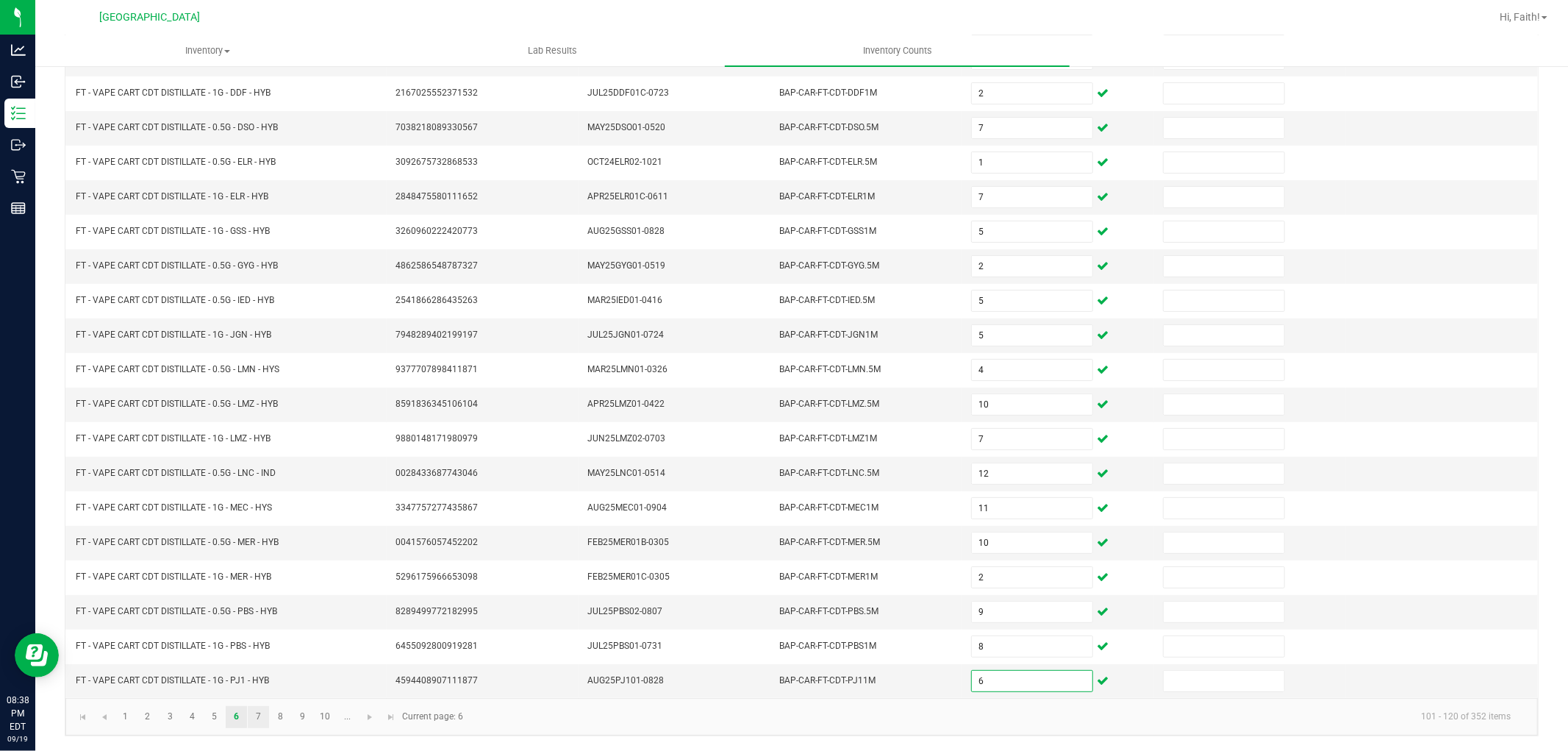
type input "6"
click at [259, 718] on link "7" at bounding box center [258, 717] width 22 height 22
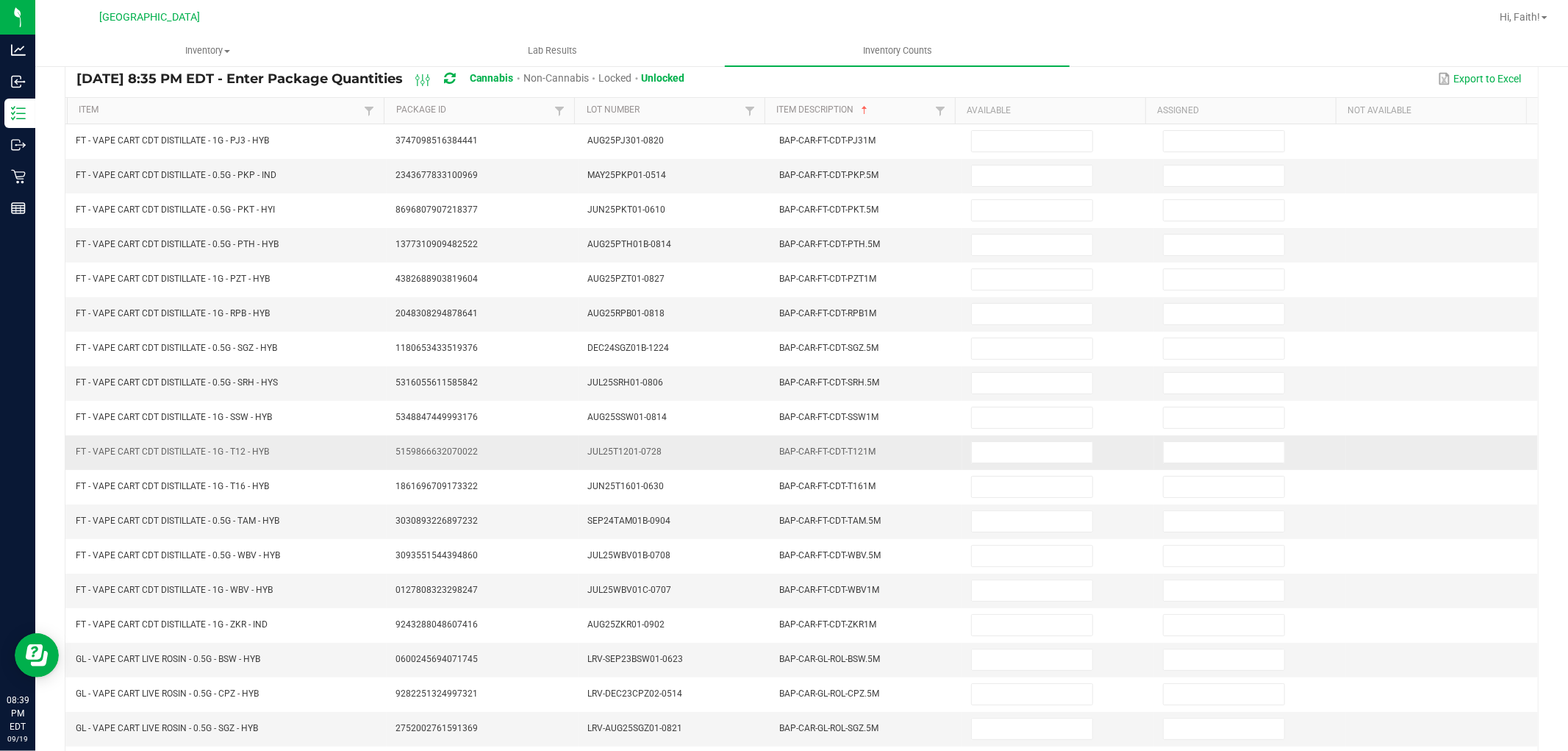
scroll to position [0, 0]
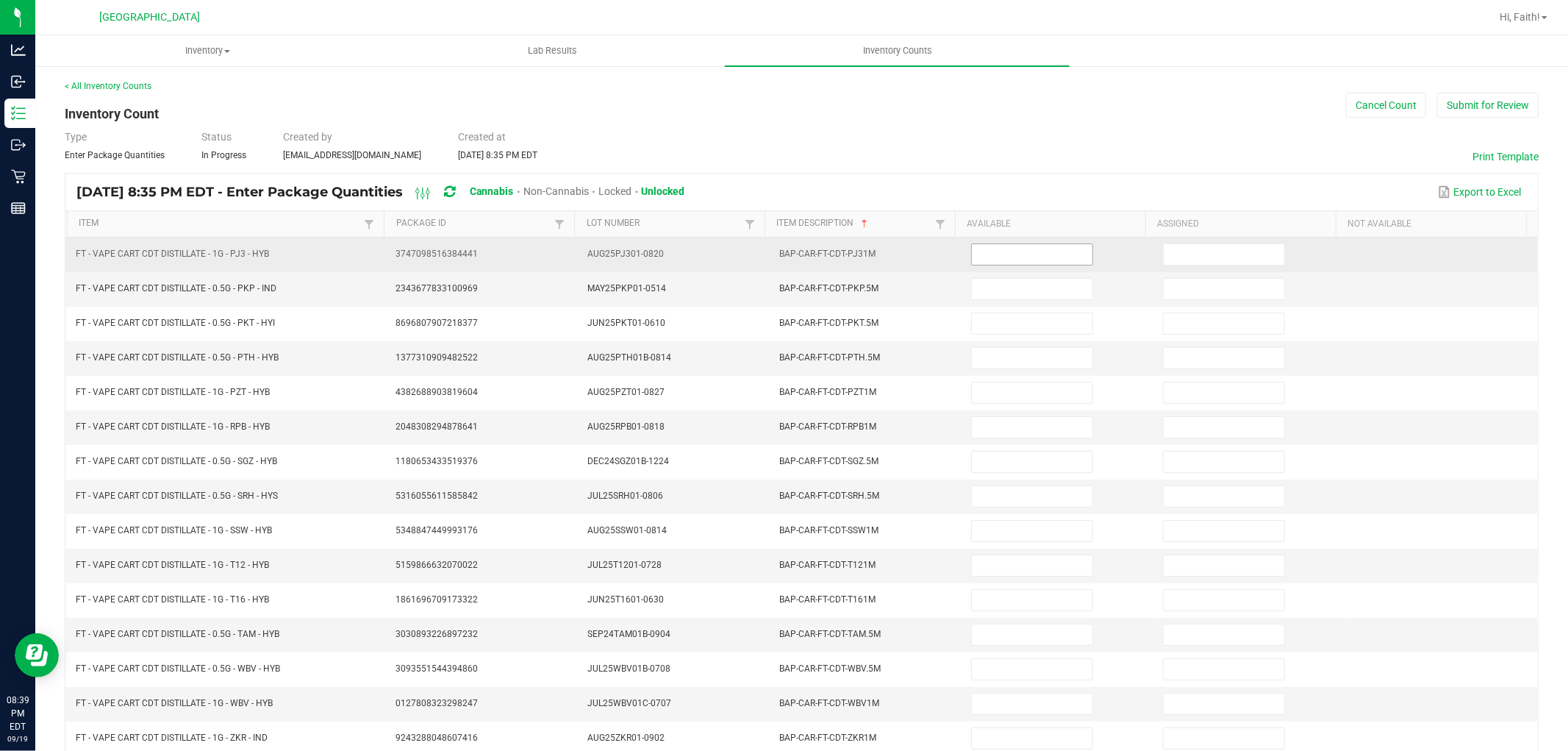
click at [973, 259] on input at bounding box center [1032, 254] width 121 height 21
type input "9"
type input "1"
type input "3"
type input "6"
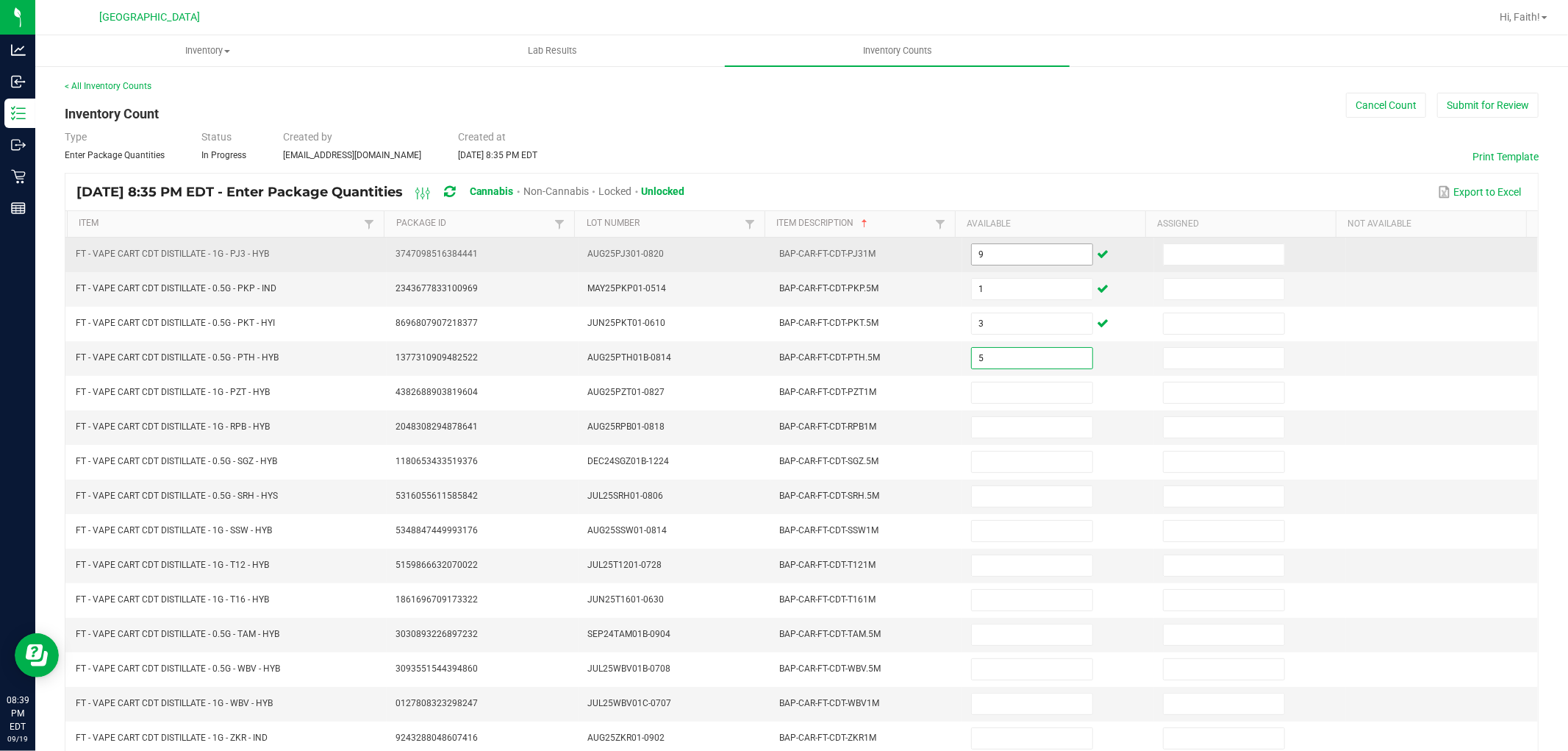
type input "5"
type input "7"
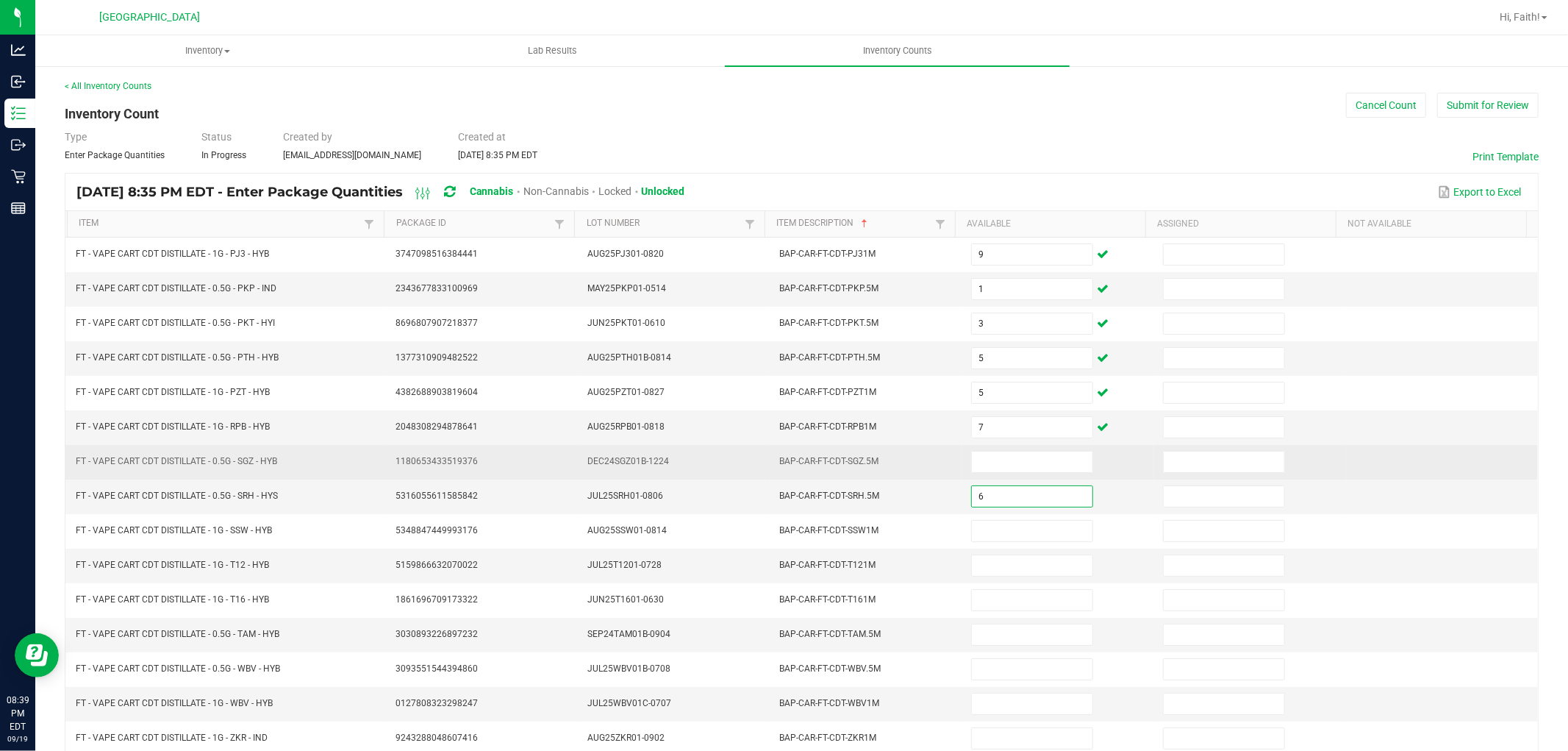
type input "6"
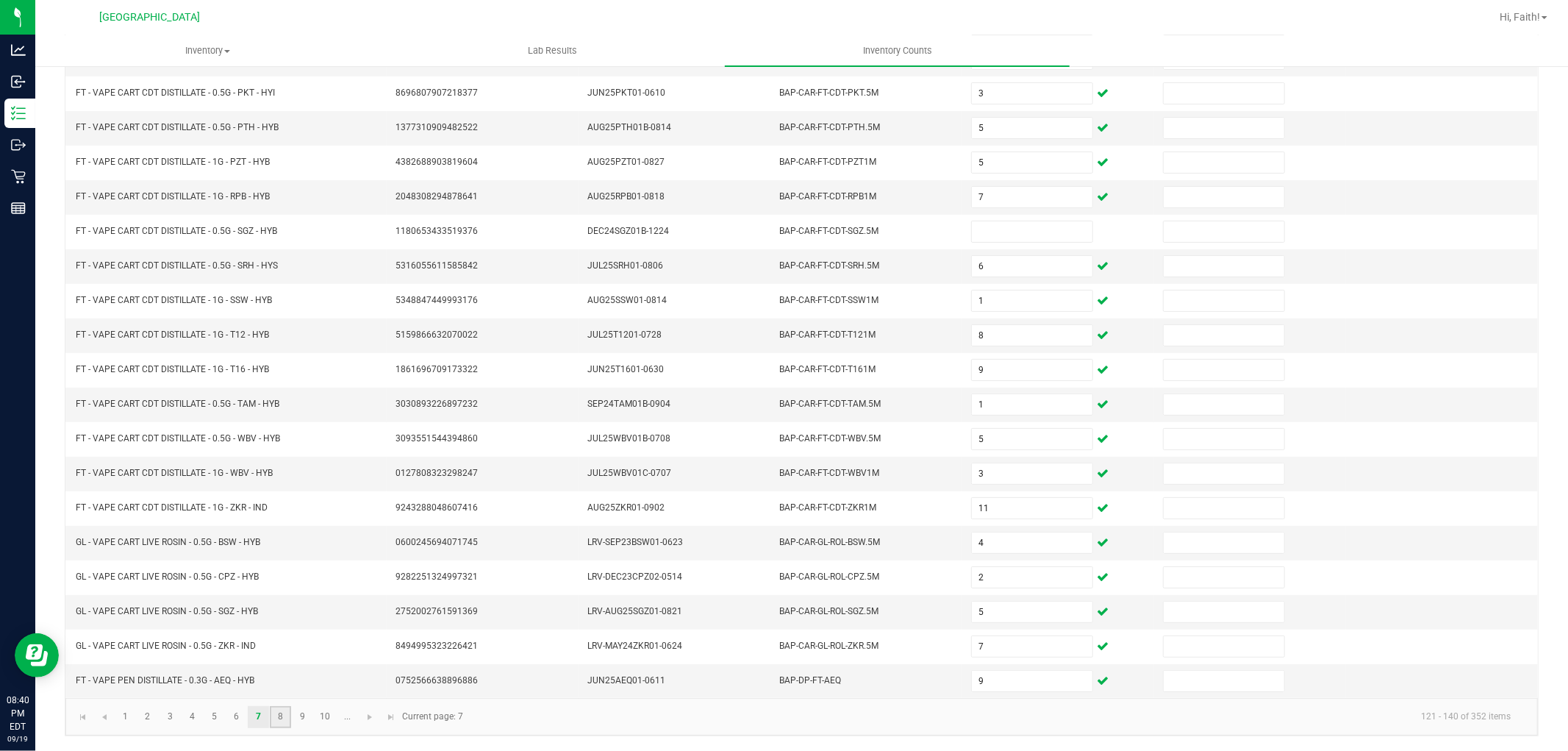
click at [283, 719] on link "8" at bounding box center [281, 717] width 22 height 22
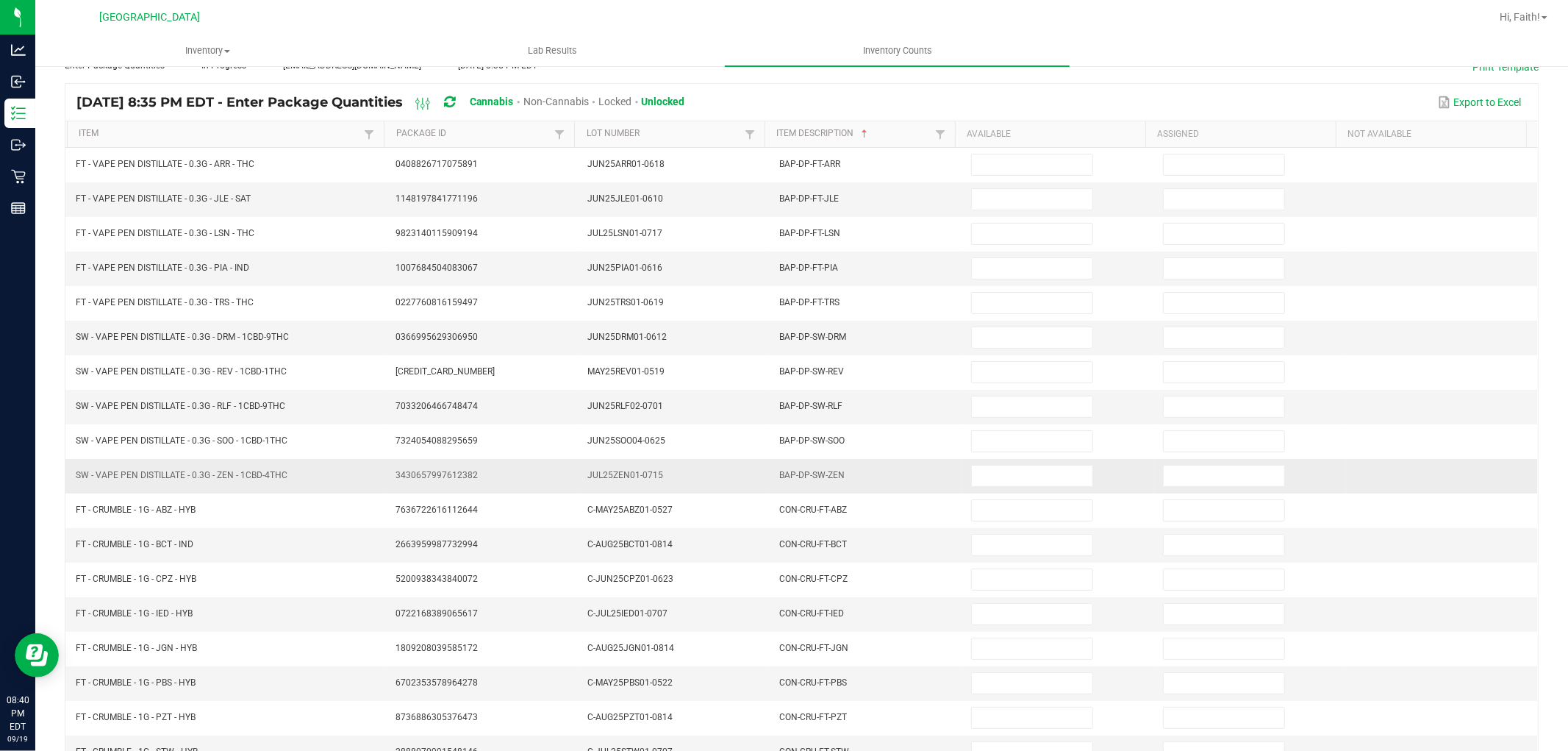
scroll to position [0, 0]
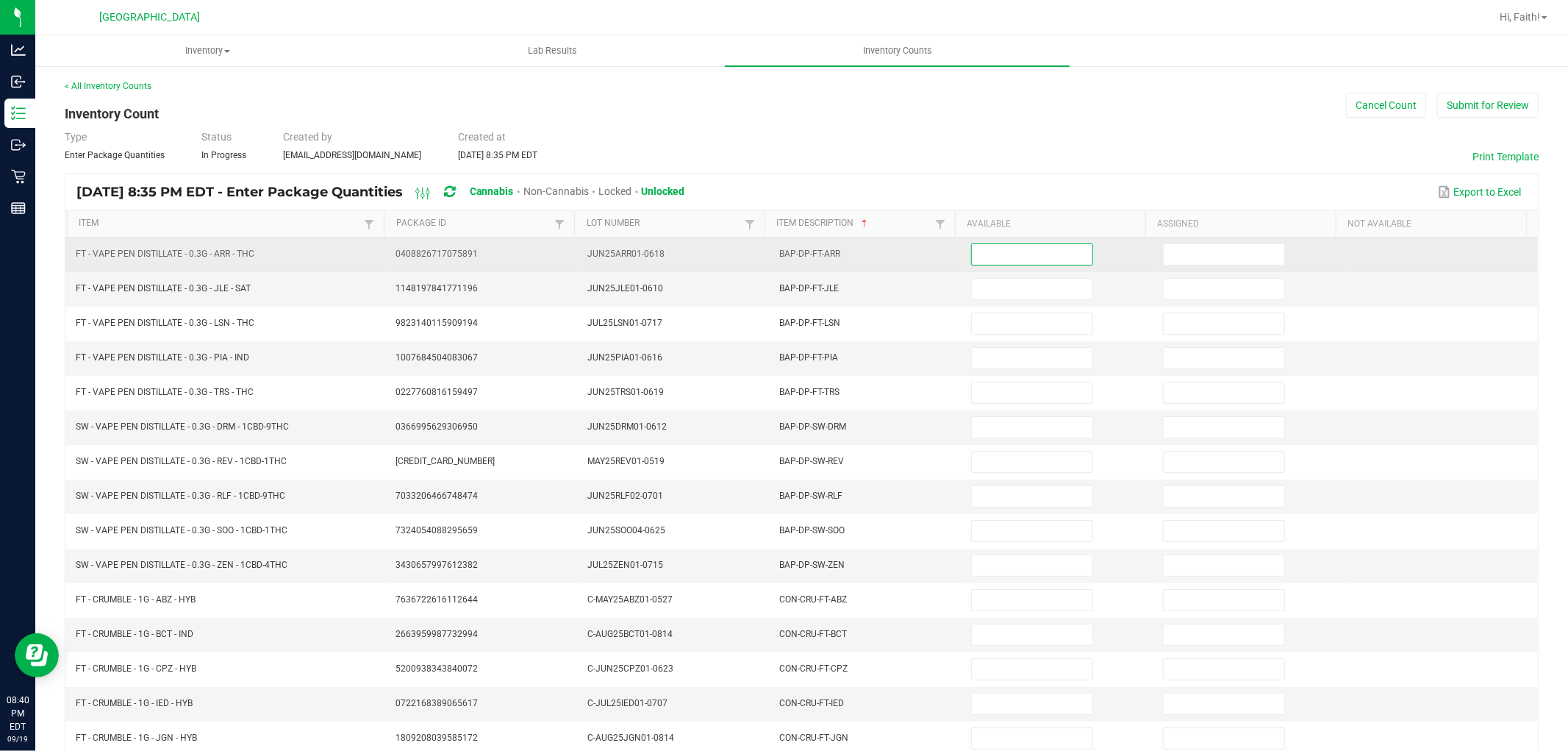
click at [1030, 253] on input at bounding box center [1032, 254] width 121 height 21
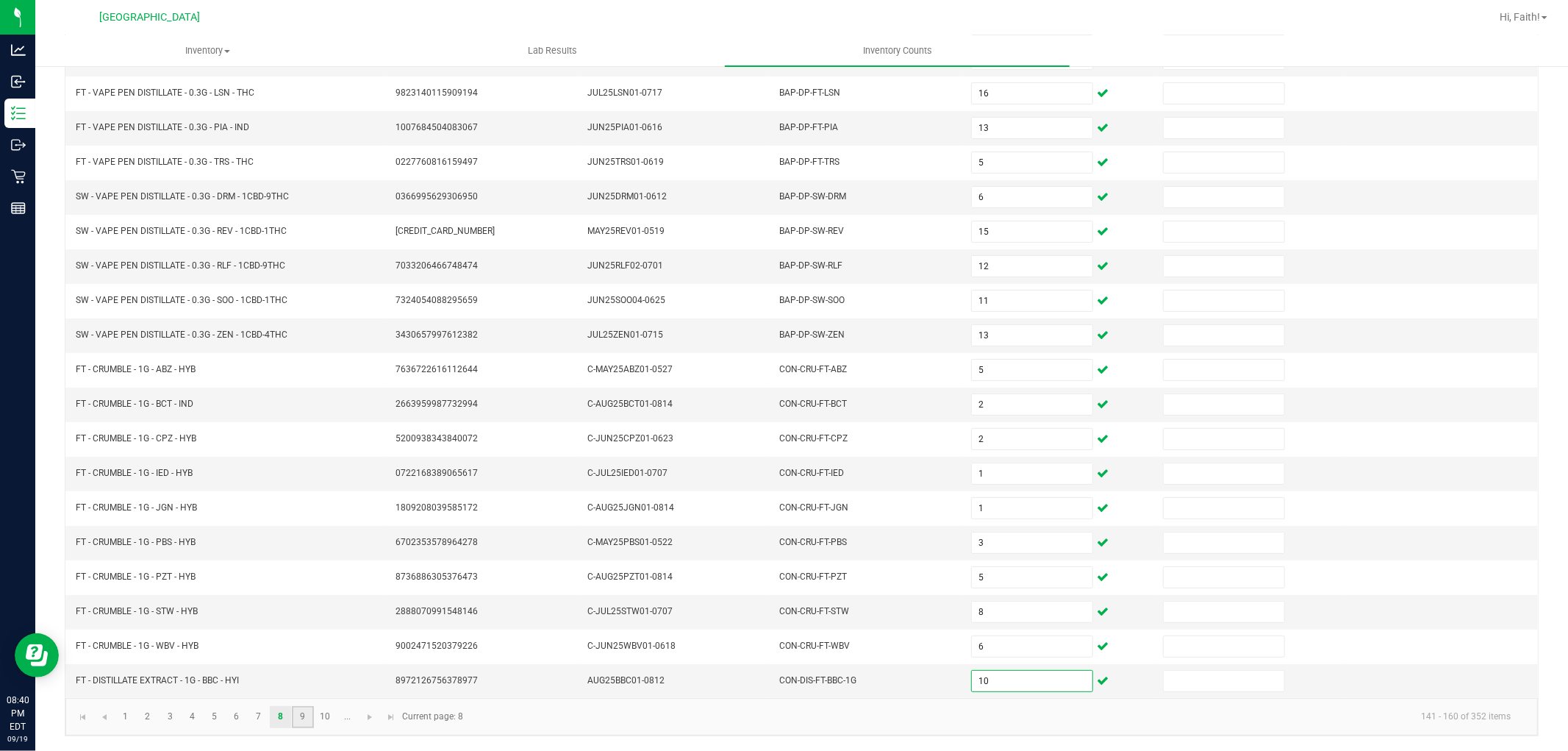
click at [300, 718] on link "9" at bounding box center [303, 717] width 22 height 22
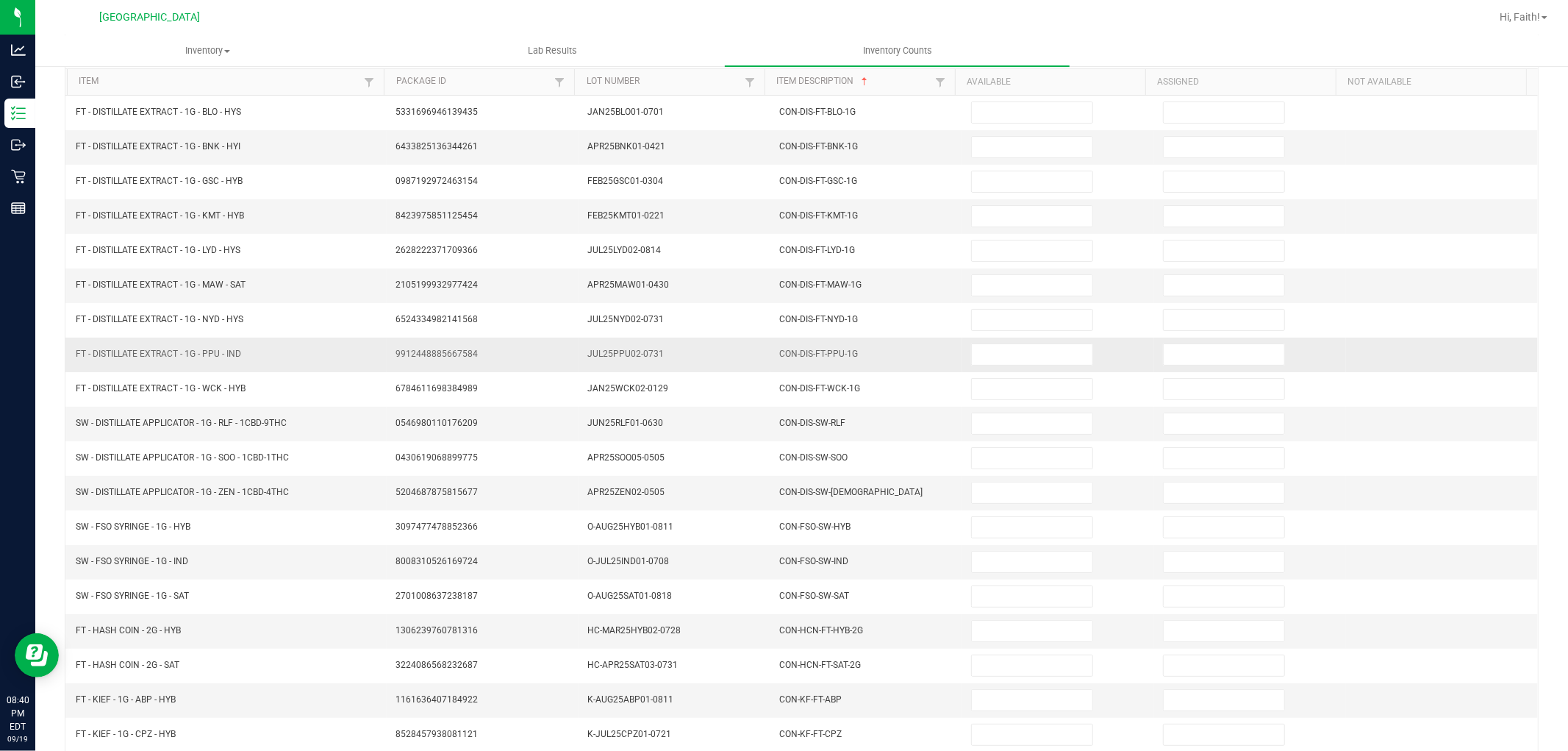
scroll to position [0, 0]
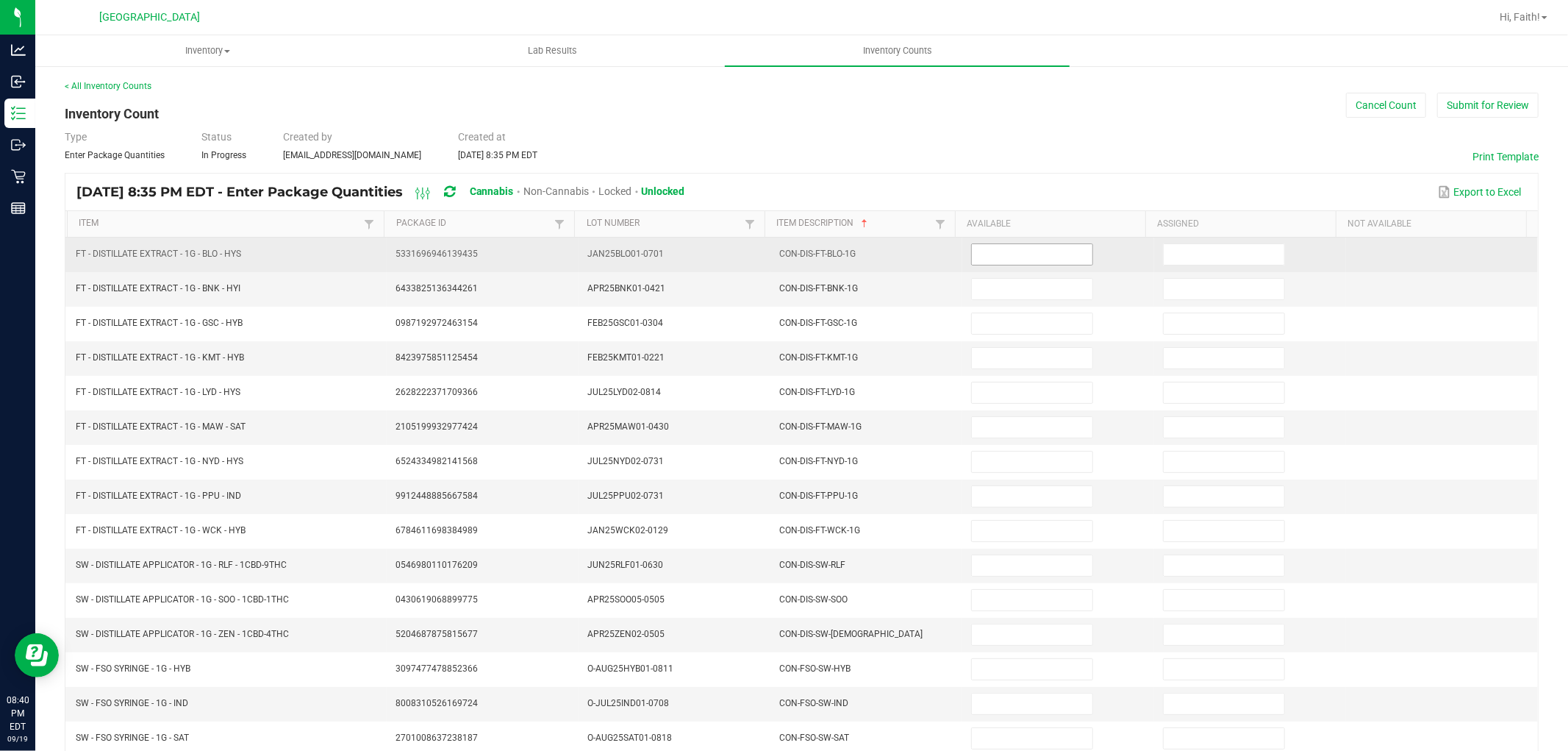
click at [972, 250] on input at bounding box center [1032, 254] width 121 height 21
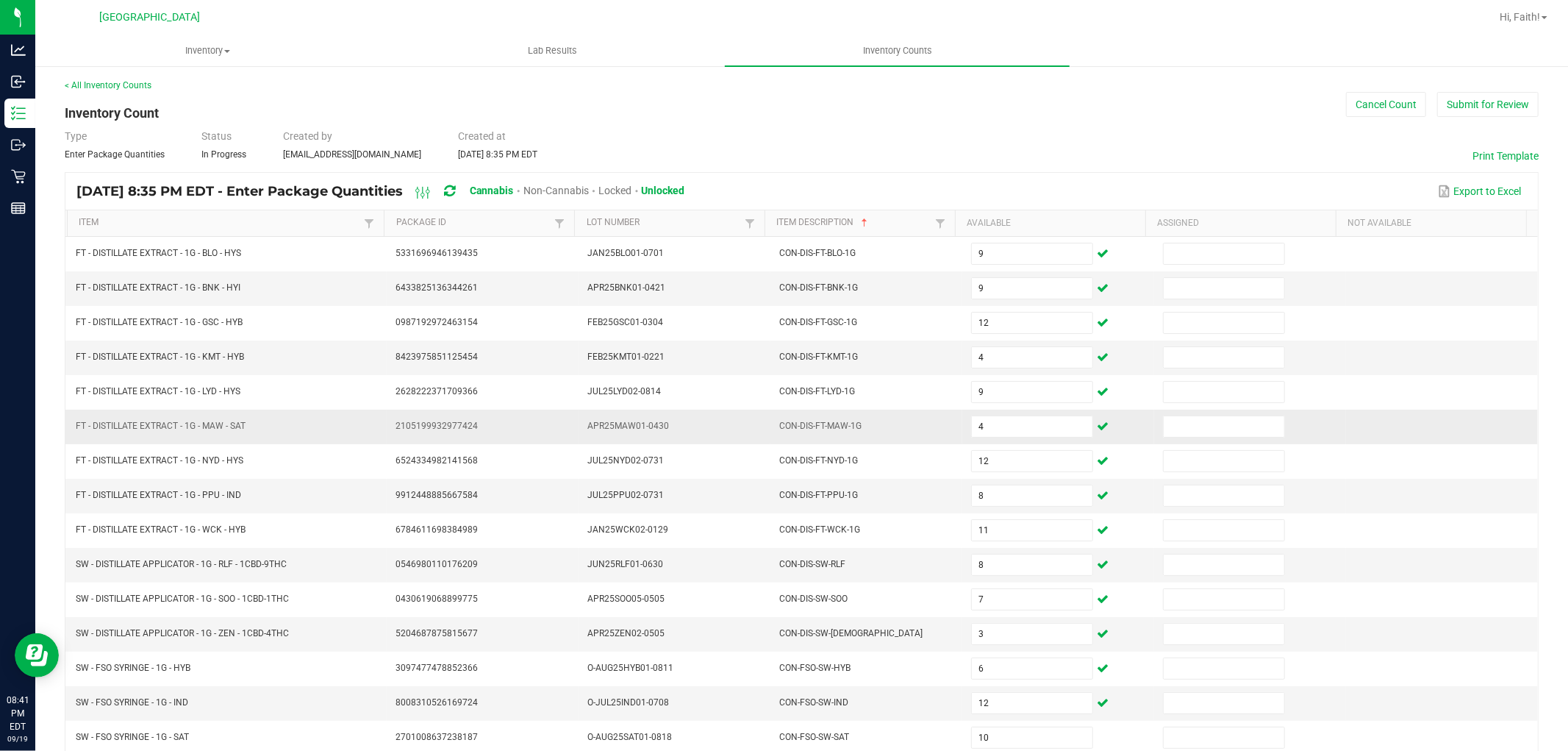
scroll to position [234, 0]
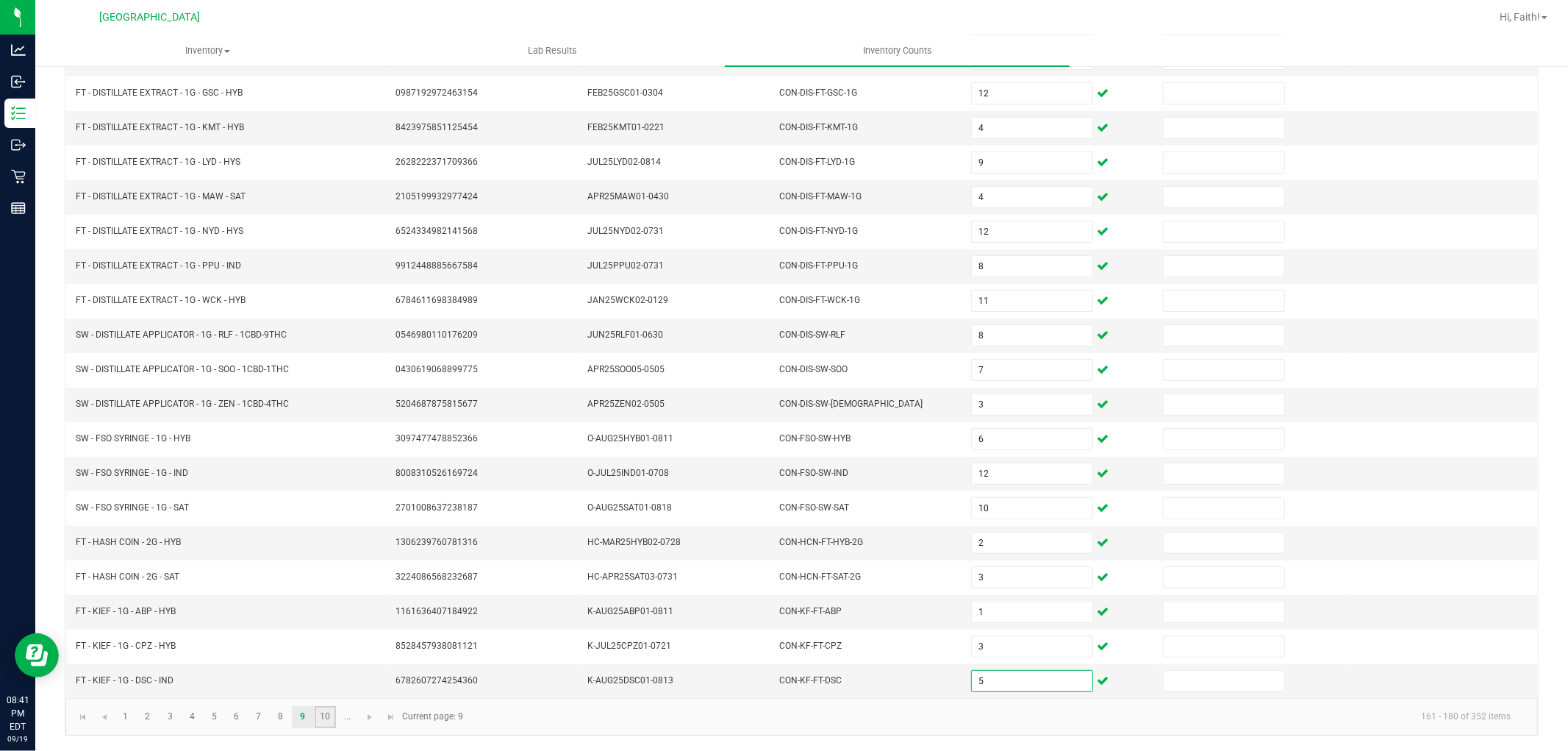
click at [331, 718] on link "10" at bounding box center [325, 717] width 22 height 22
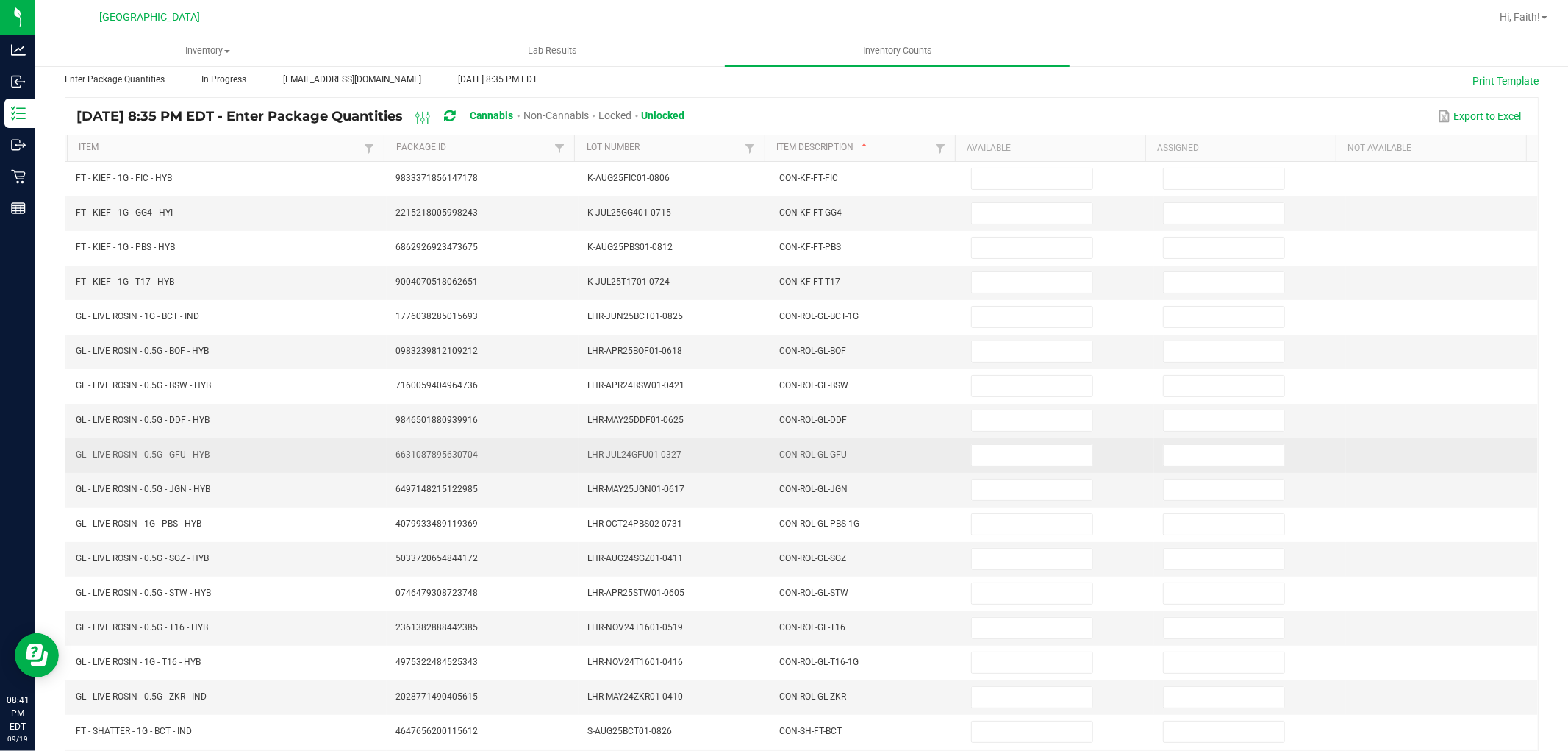
scroll to position [0, 0]
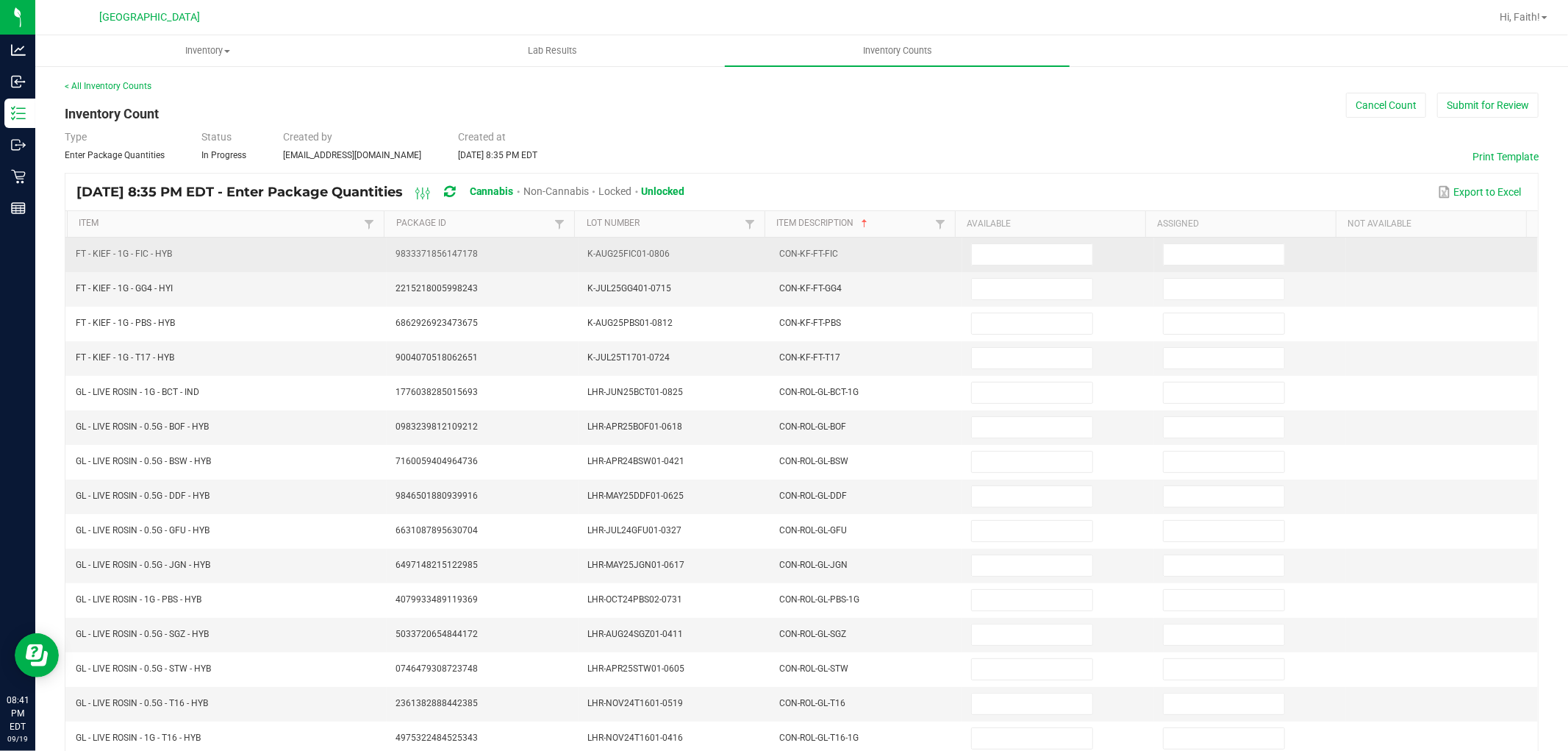
click at [1079, 252] on span at bounding box center [1035, 254] width 126 height 10
click at [1068, 251] on input at bounding box center [1032, 254] width 121 height 21
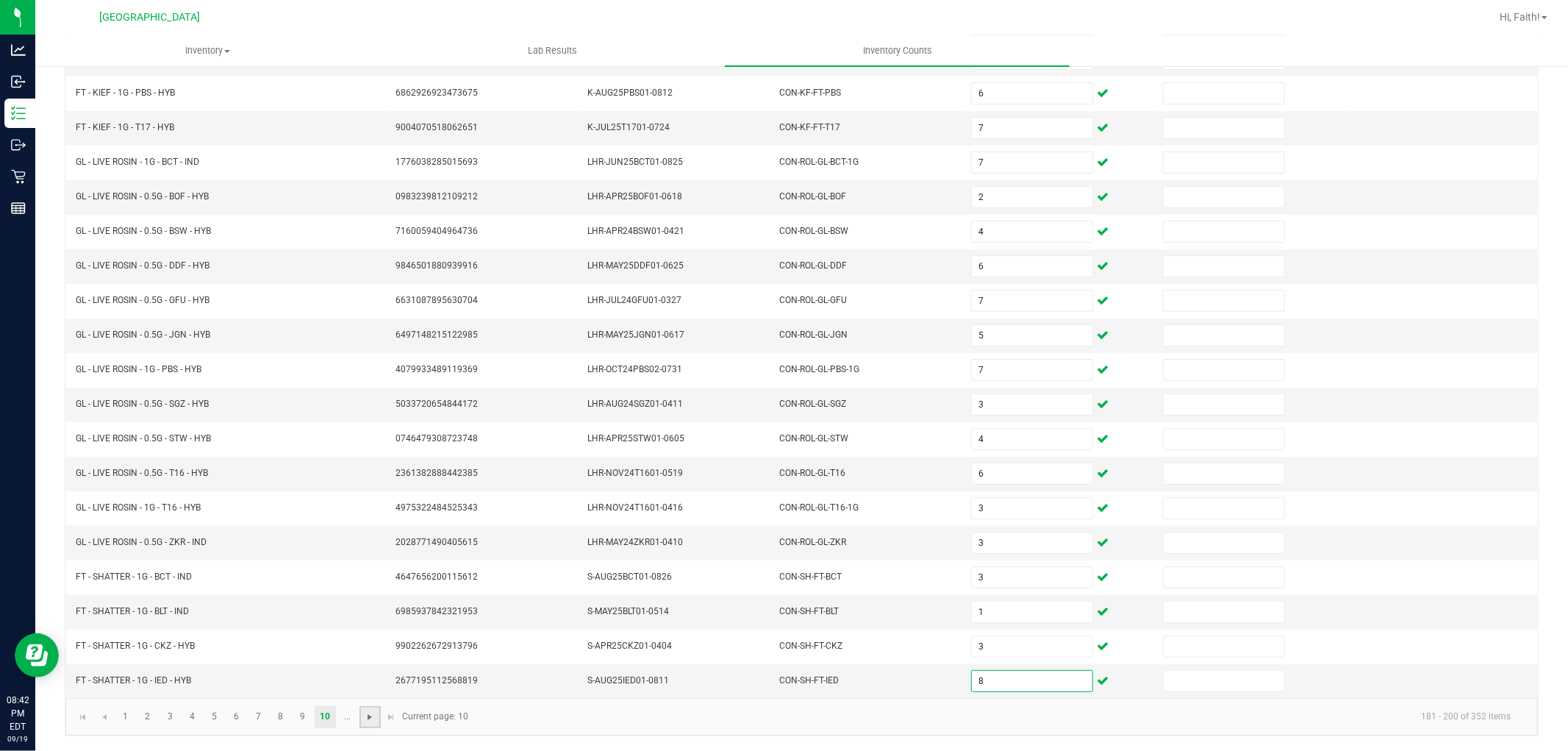
click at [372, 712] on span "Go to the next page" at bounding box center [369, 718] width 12 height 12
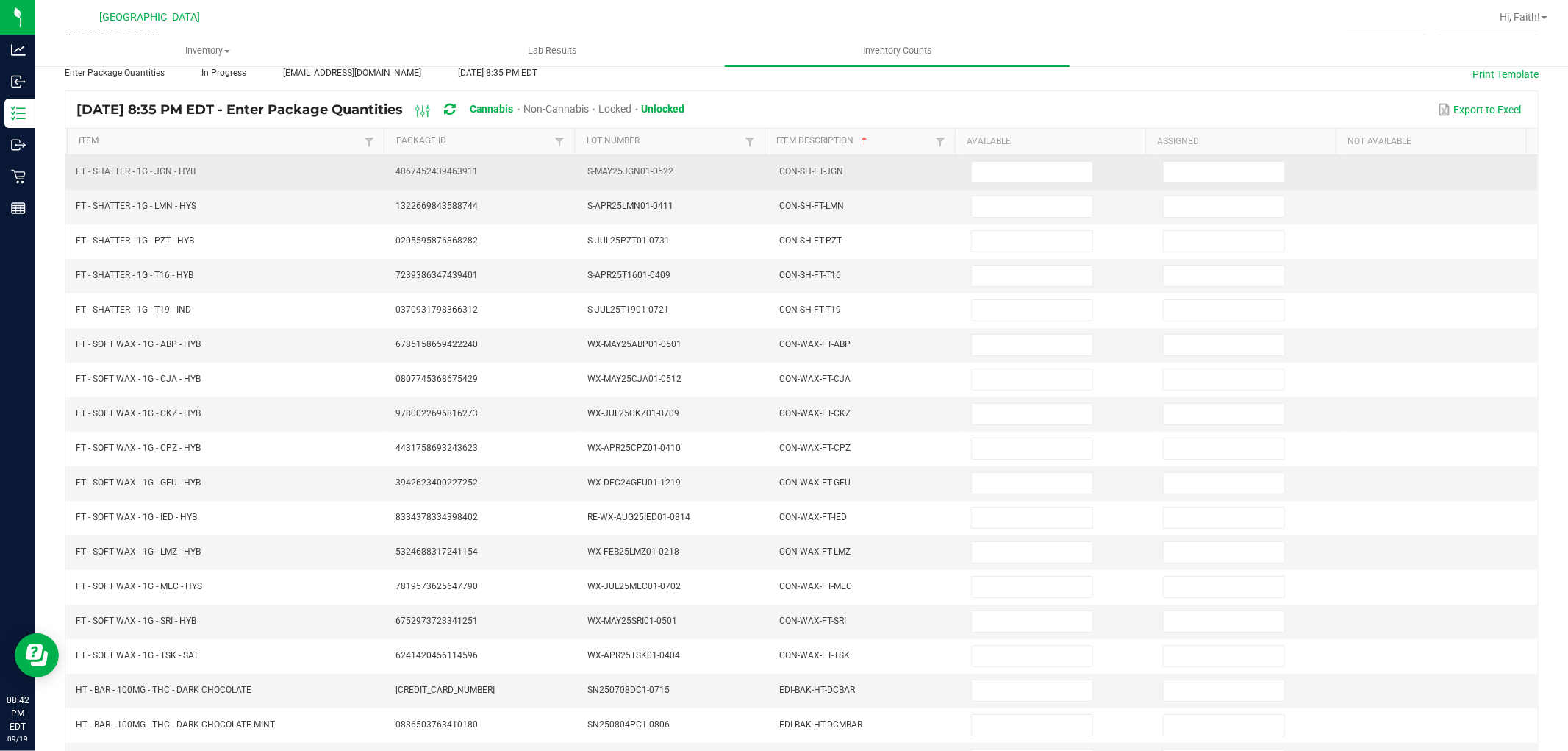
scroll to position [0, 0]
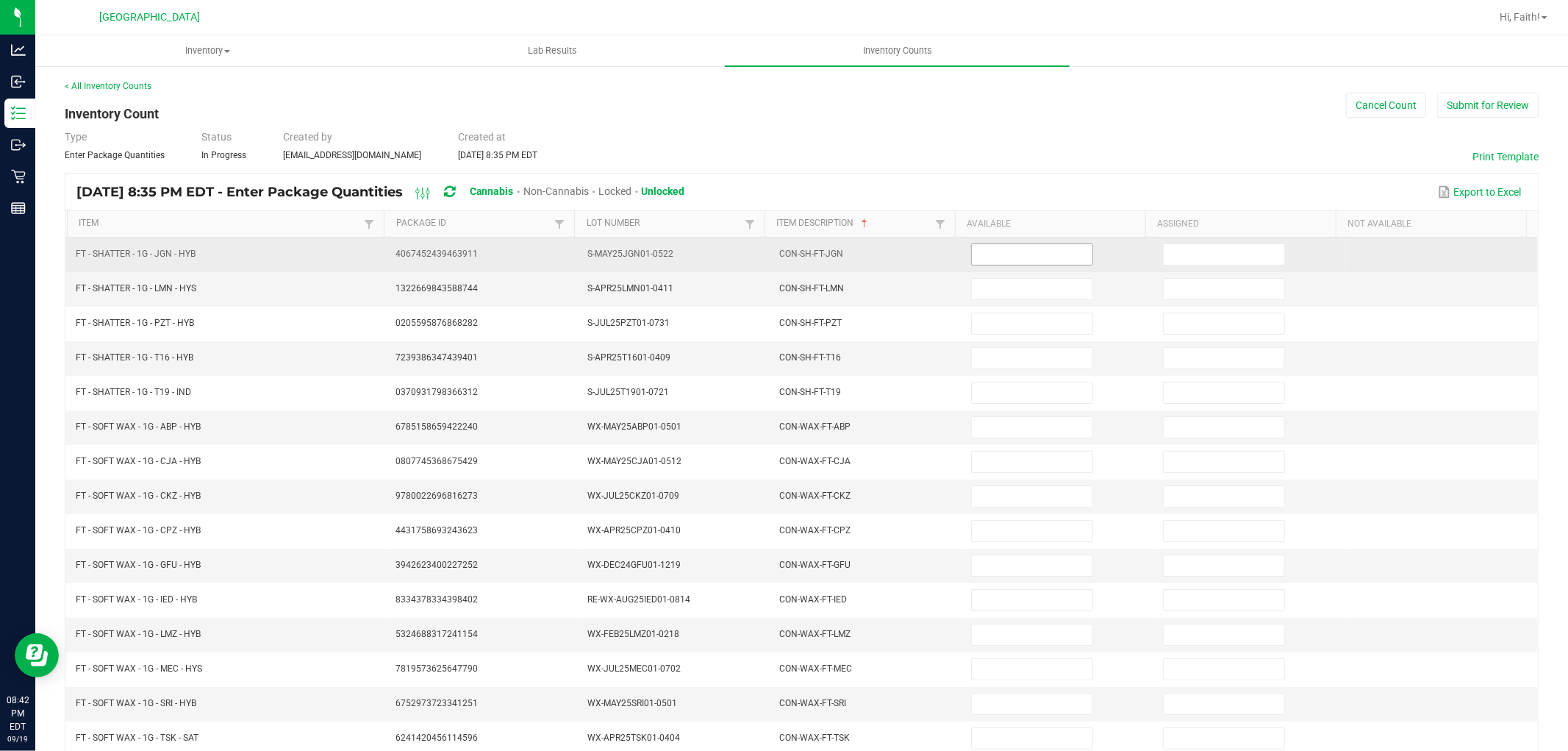
click at [978, 264] on span at bounding box center [1033, 255] width 122 height 22
click at [978, 260] on input at bounding box center [1032, 254] width 121 height 21
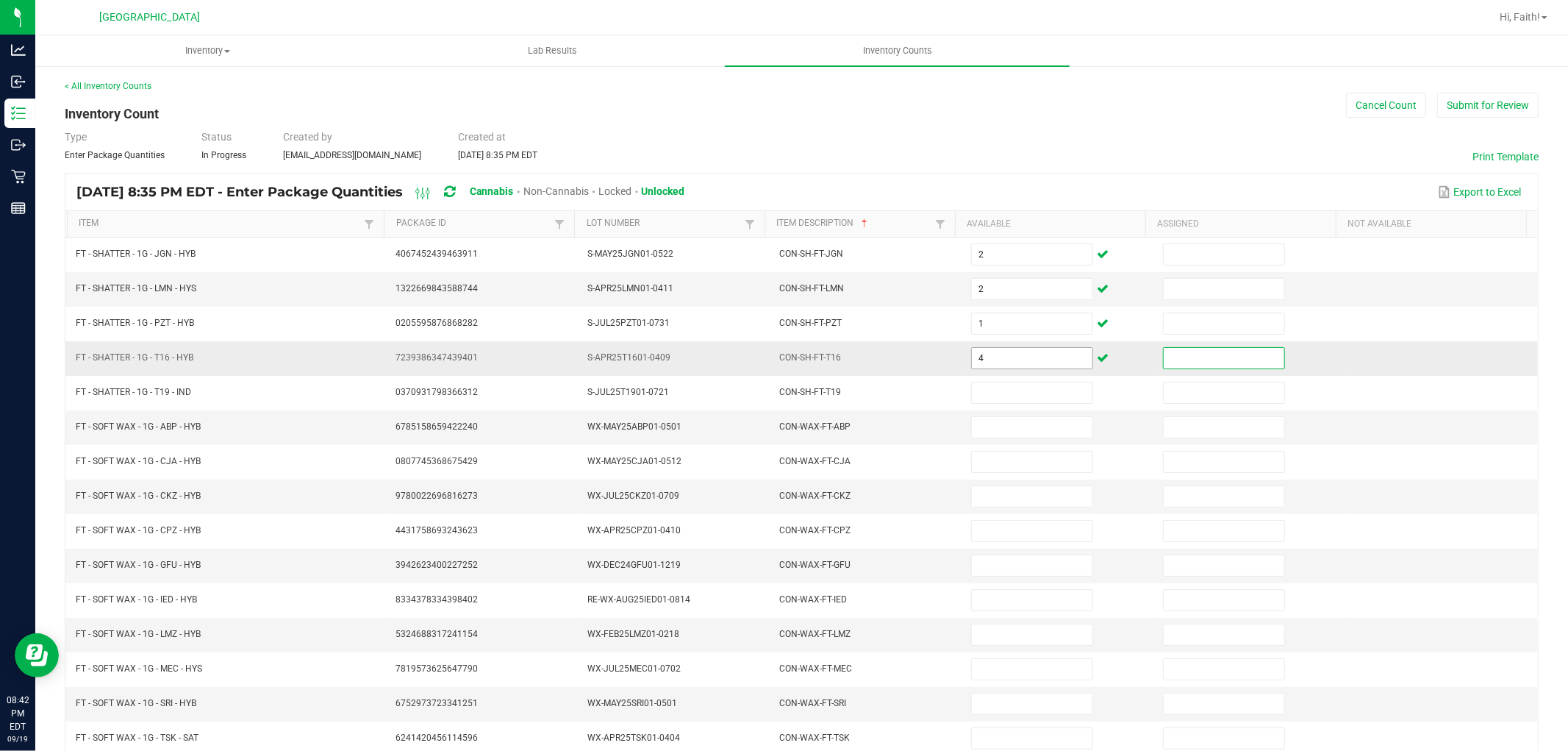
click at [995, 352] on input "4" at bounding box center [1032, 358] width 121 height 21
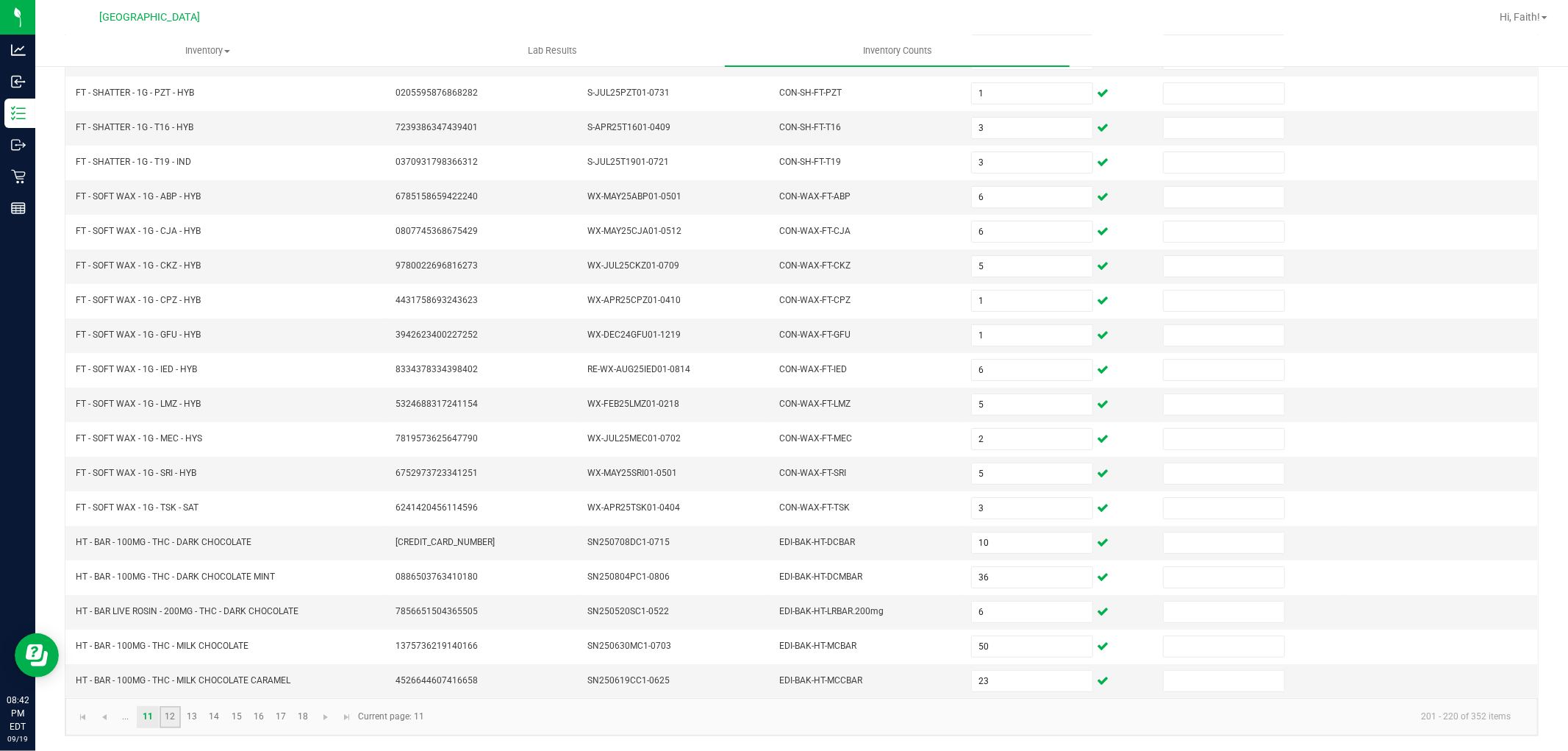
click at [178, 715] on link "12" at bounding box center [170, 717] width 22 height 22
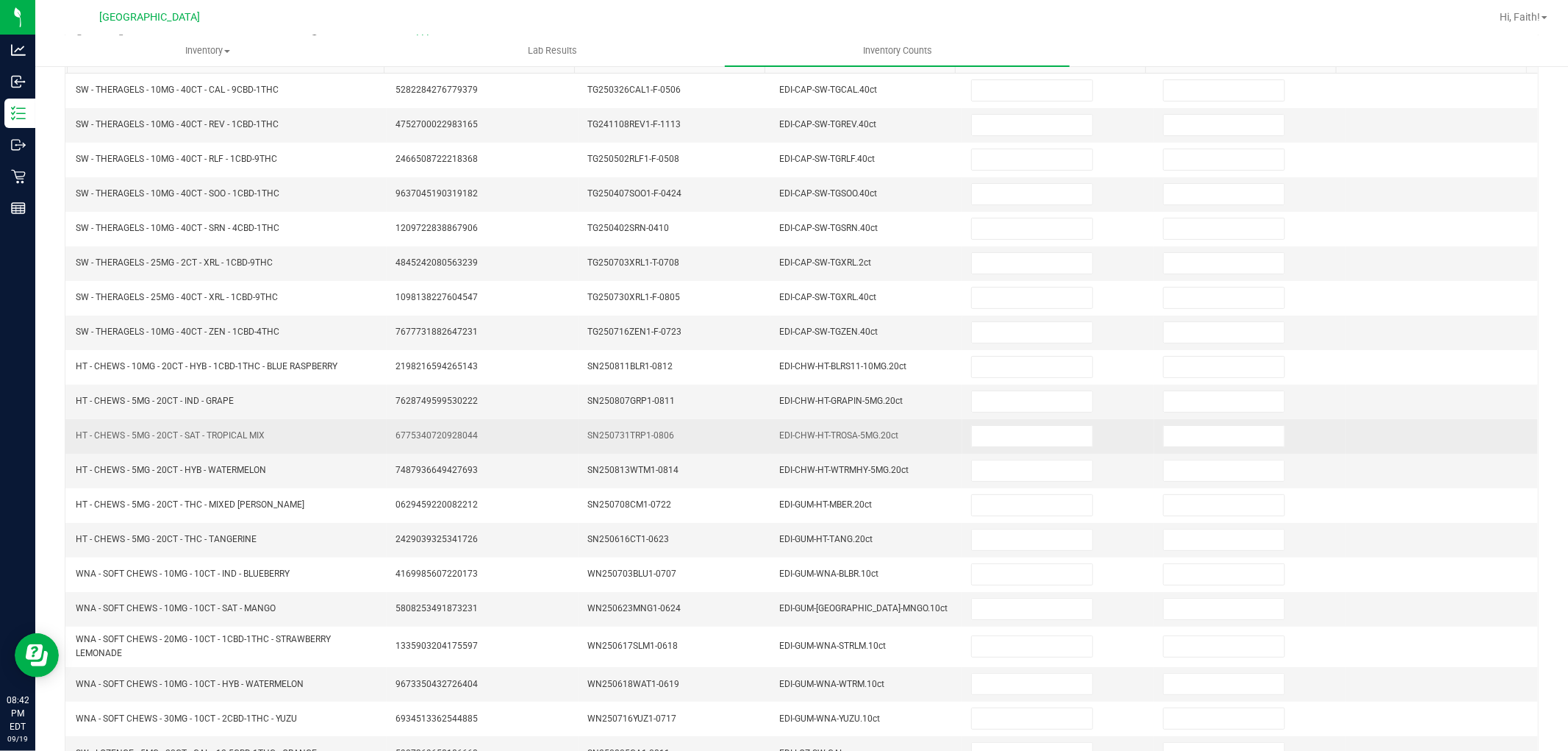
scroll to position [0, 0]
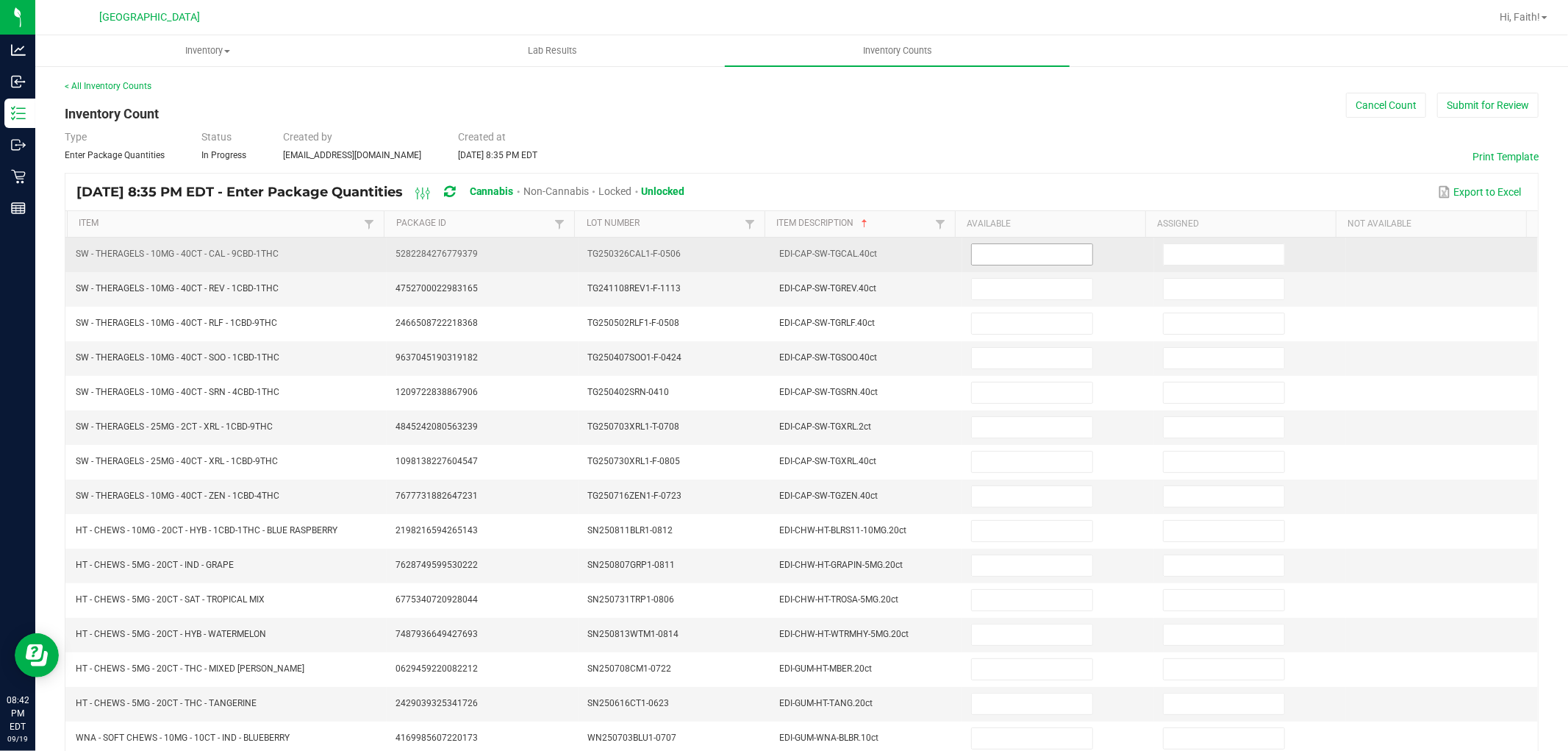
click at [1011, 256] on input at bounding box center [1032, 254] width 121 height 21
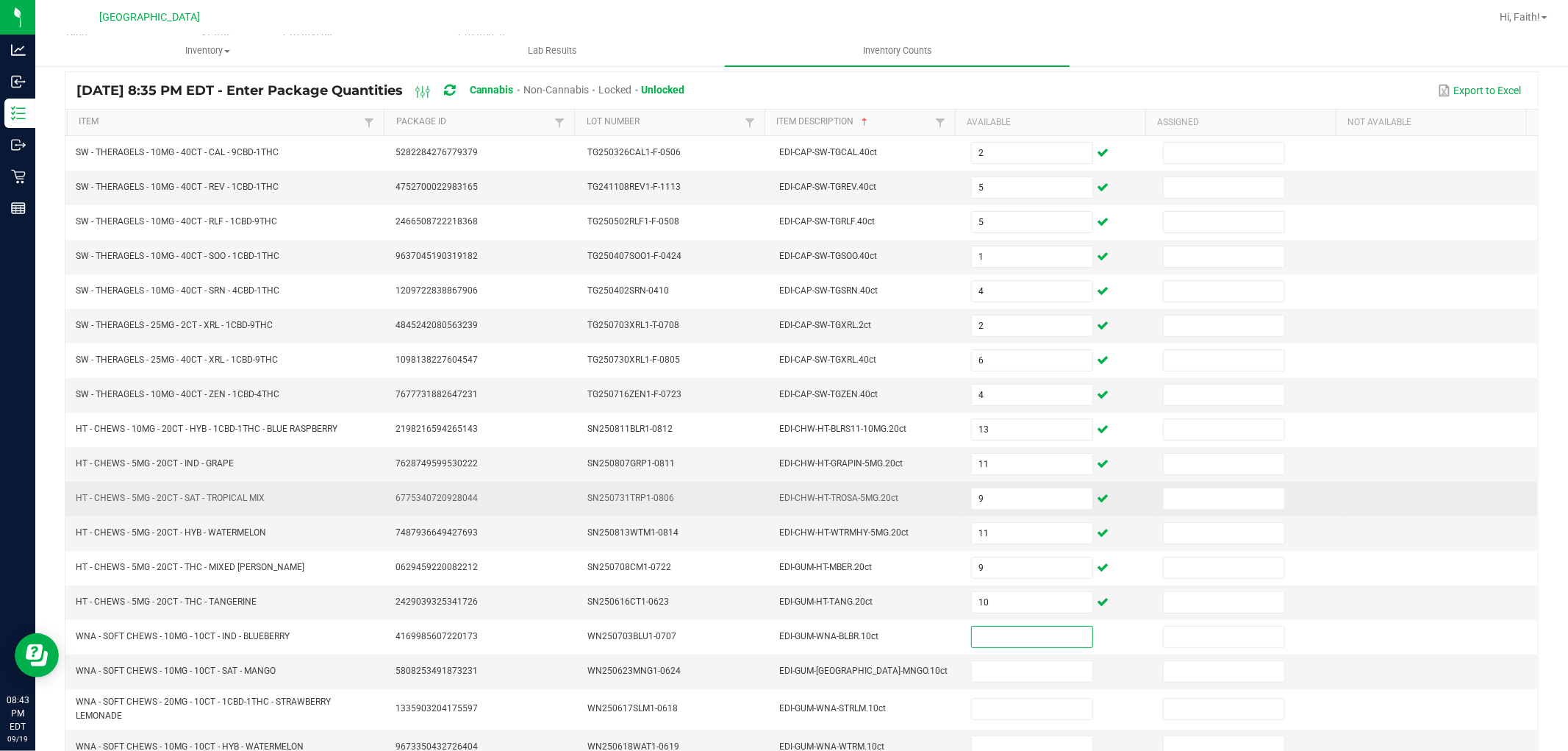
scroll to position [241, 0]
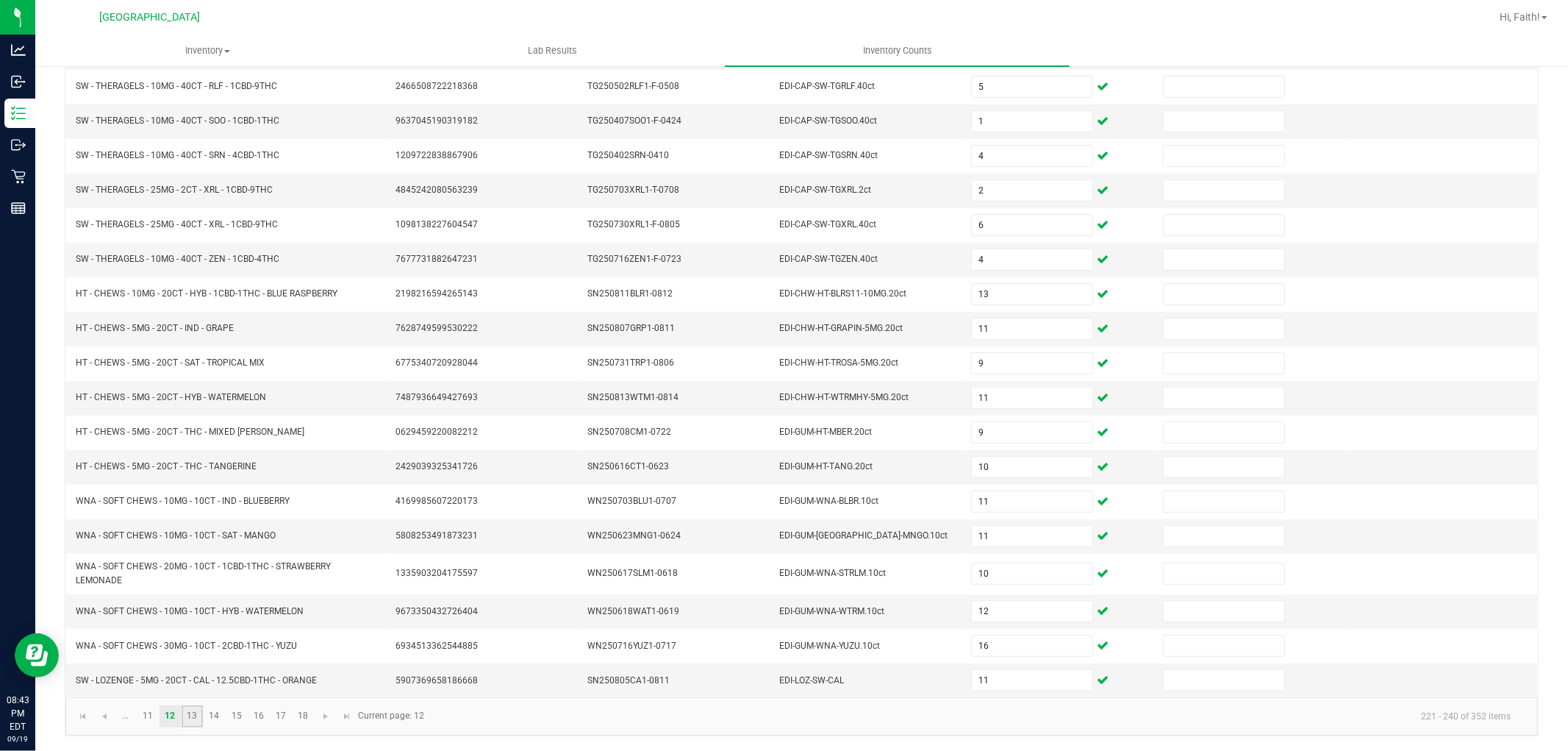
click at [189, 714] on link "13" at bounding box center [193, 717] width 22 height 22
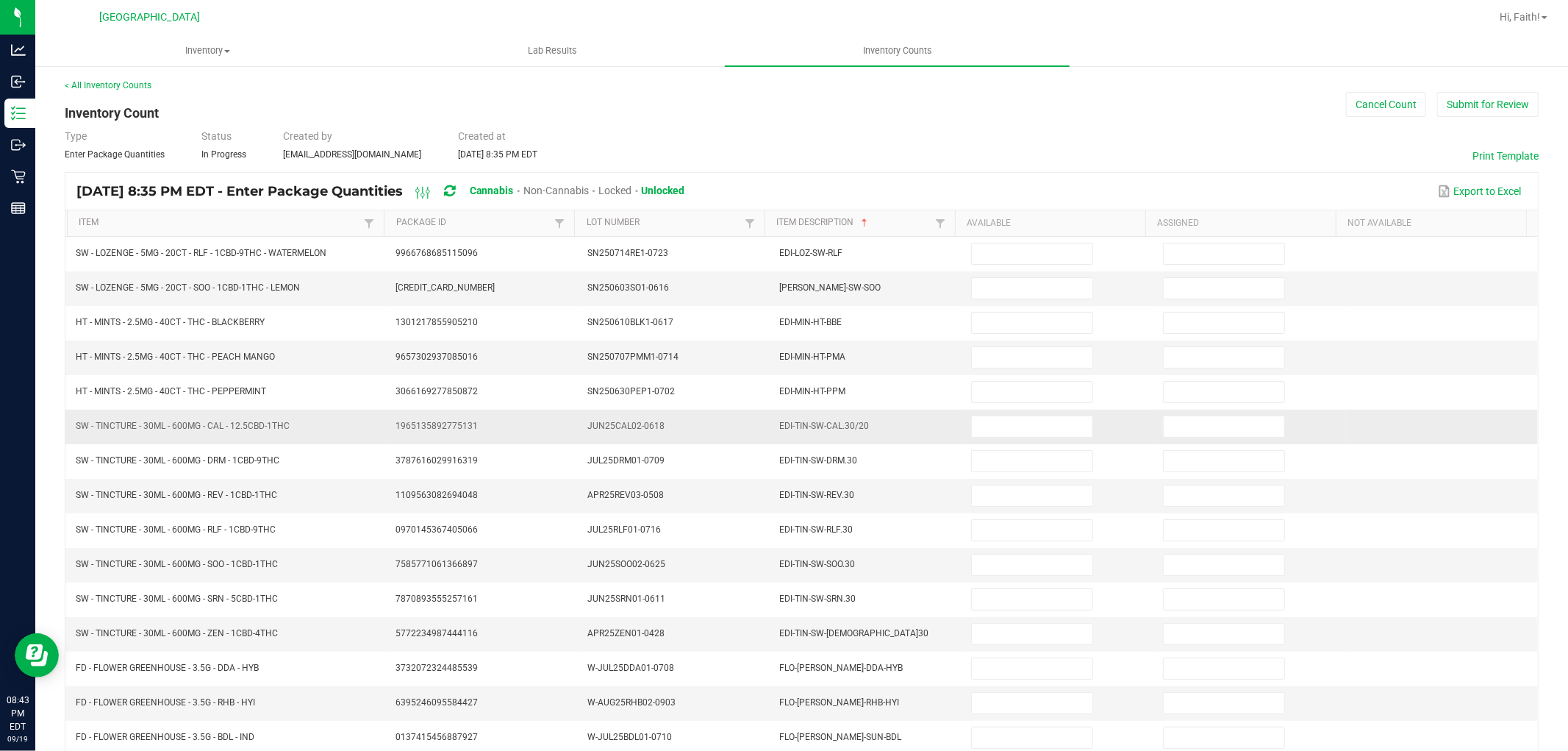
scroll to position [0, 0]
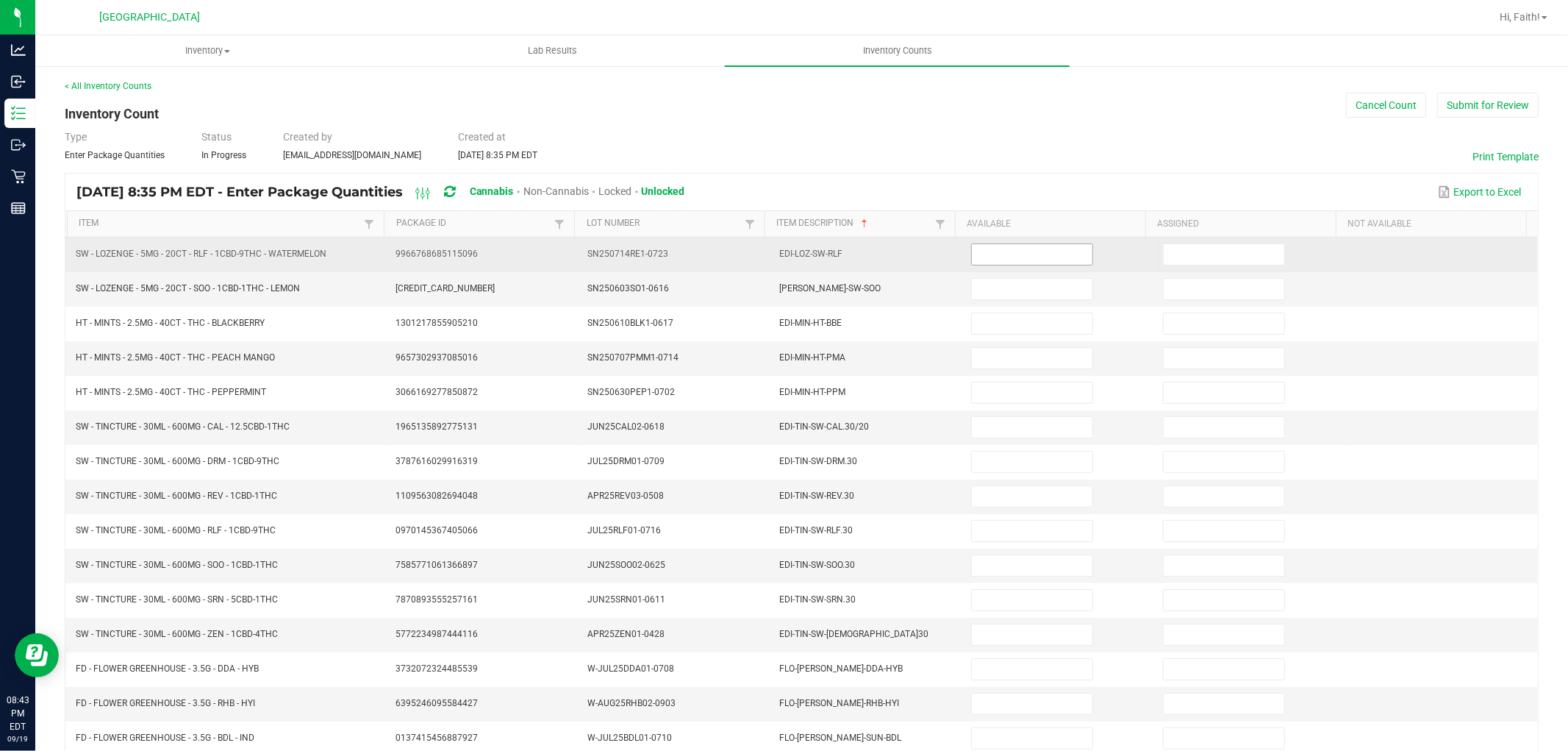
click at [1033, 260] on input at bounding box center [1032, 254] width 121 height 21
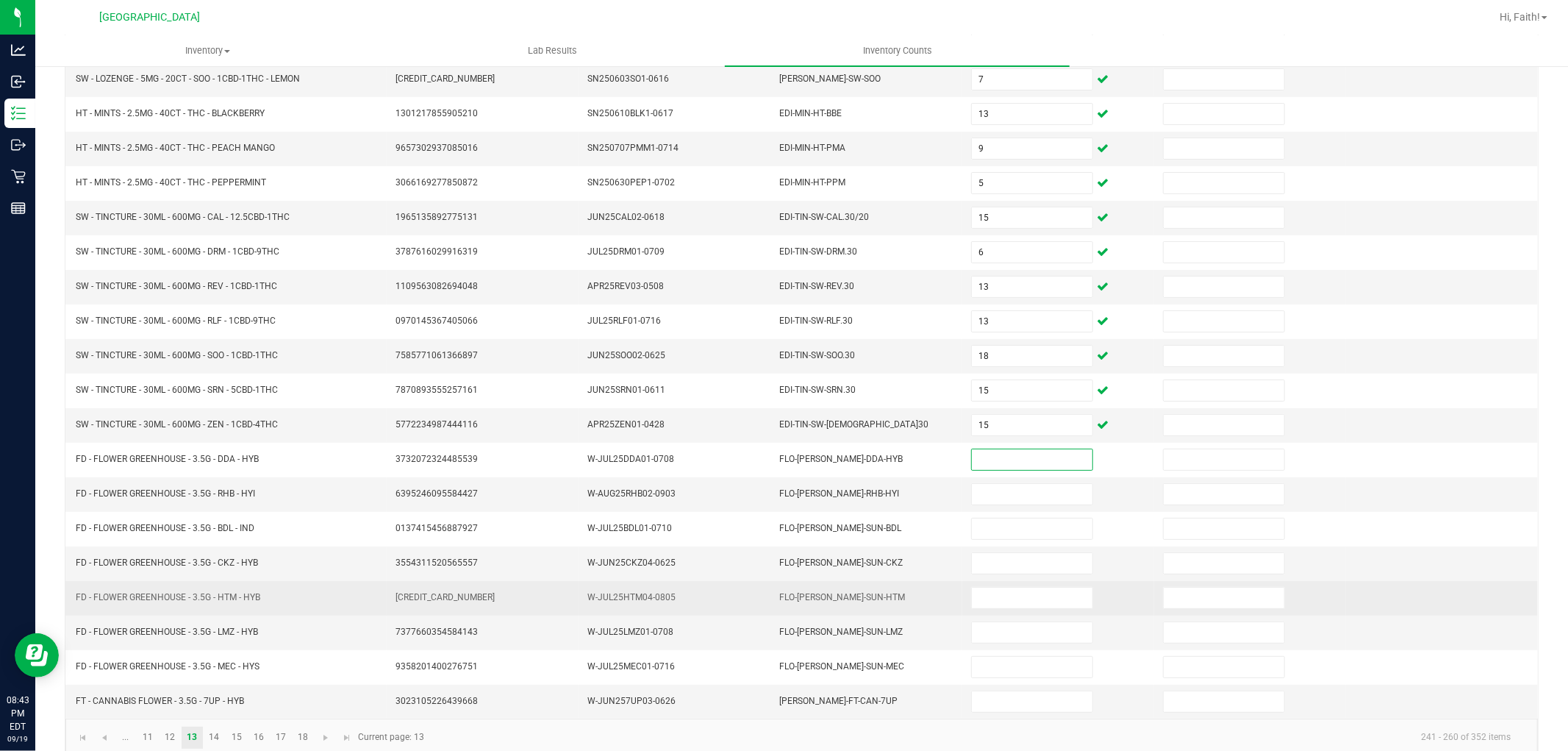
scroll to position [234, 0]
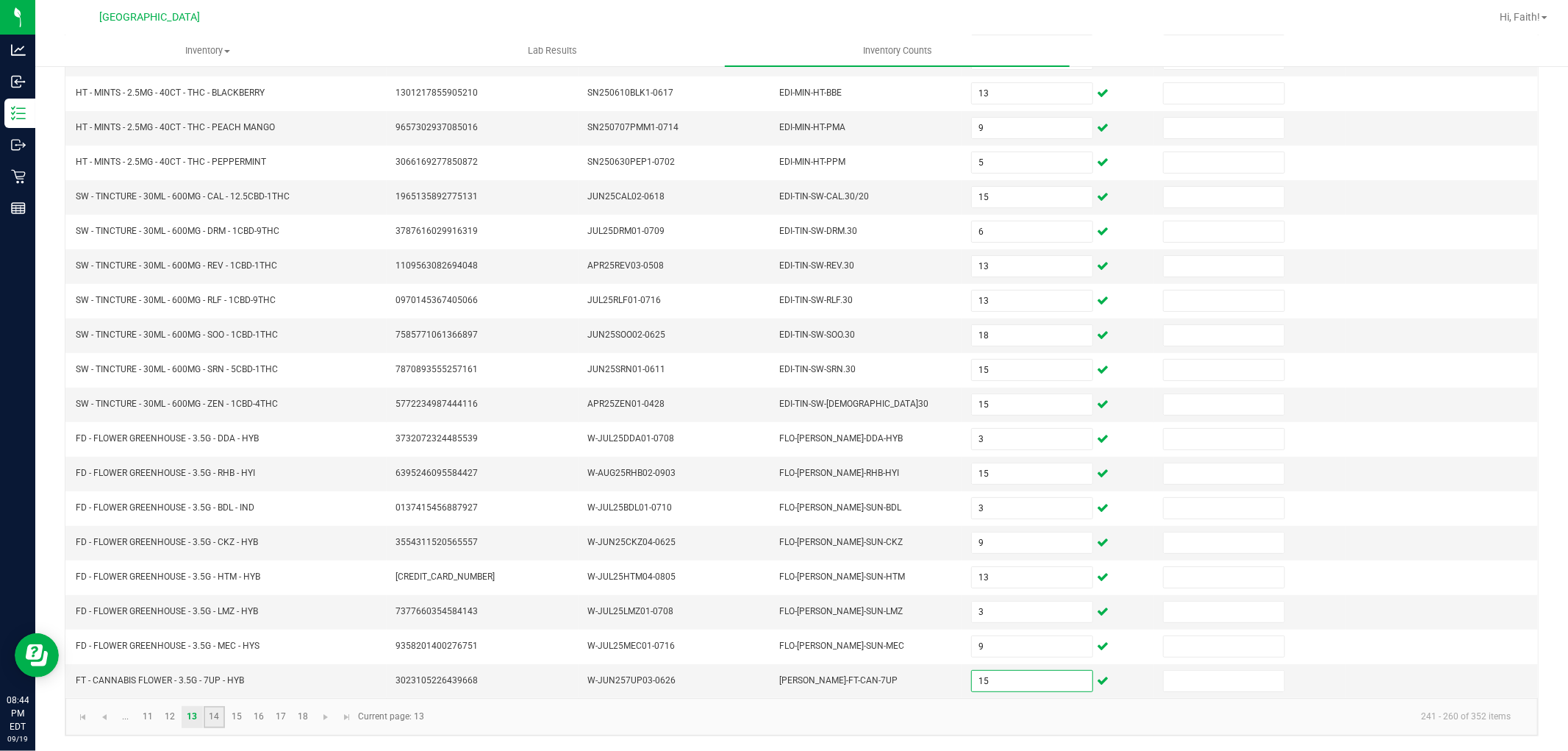
click at [209, 712] on link "14" at bounding box center [214, 717] width 22 height 22
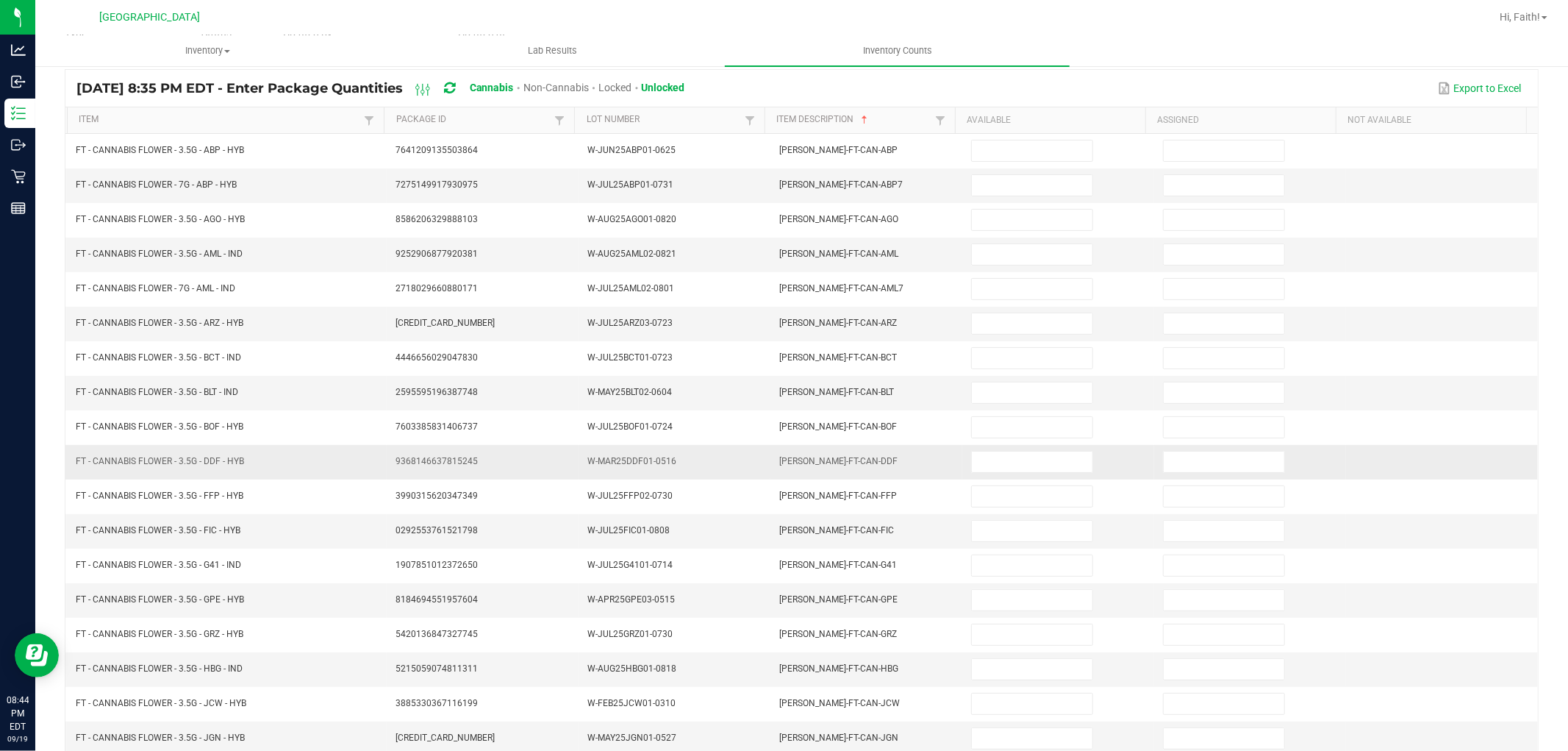
scroll to position [0, 0]
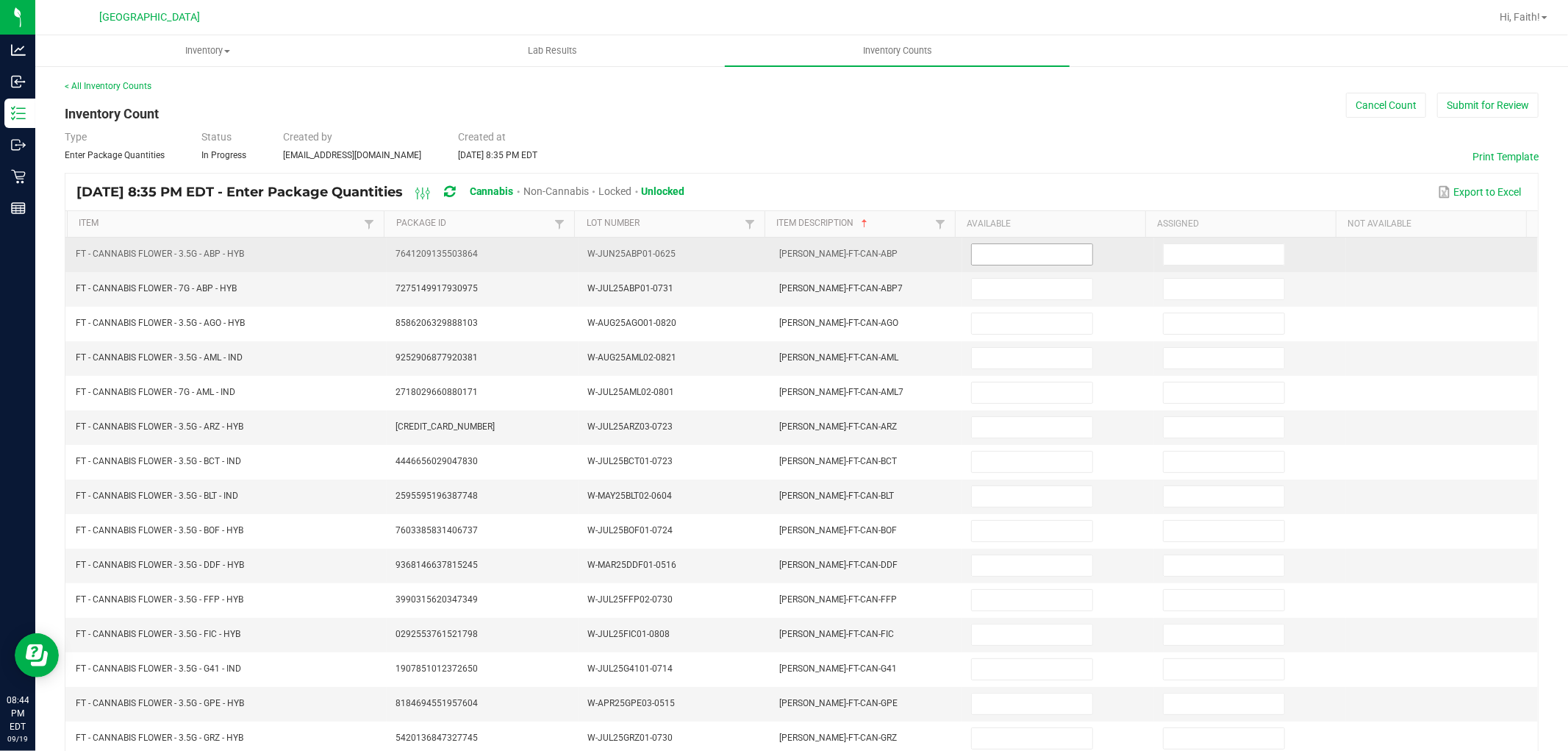
click at [1012, 260] on input at bounding box center [1032, 254] width 121 height 21
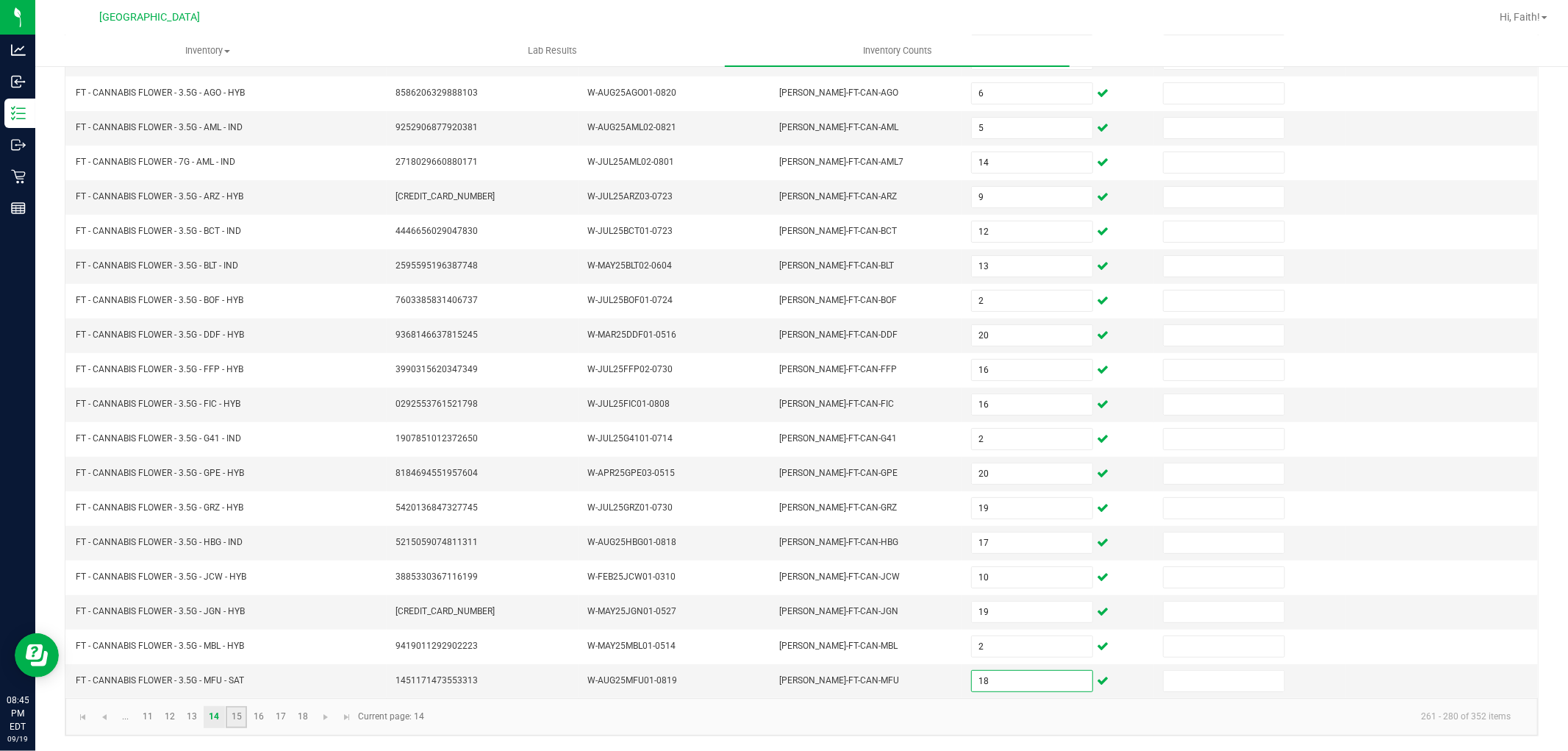
click at [238, 709] on link "15" at bounding box center [237, 717] width 22 height 22
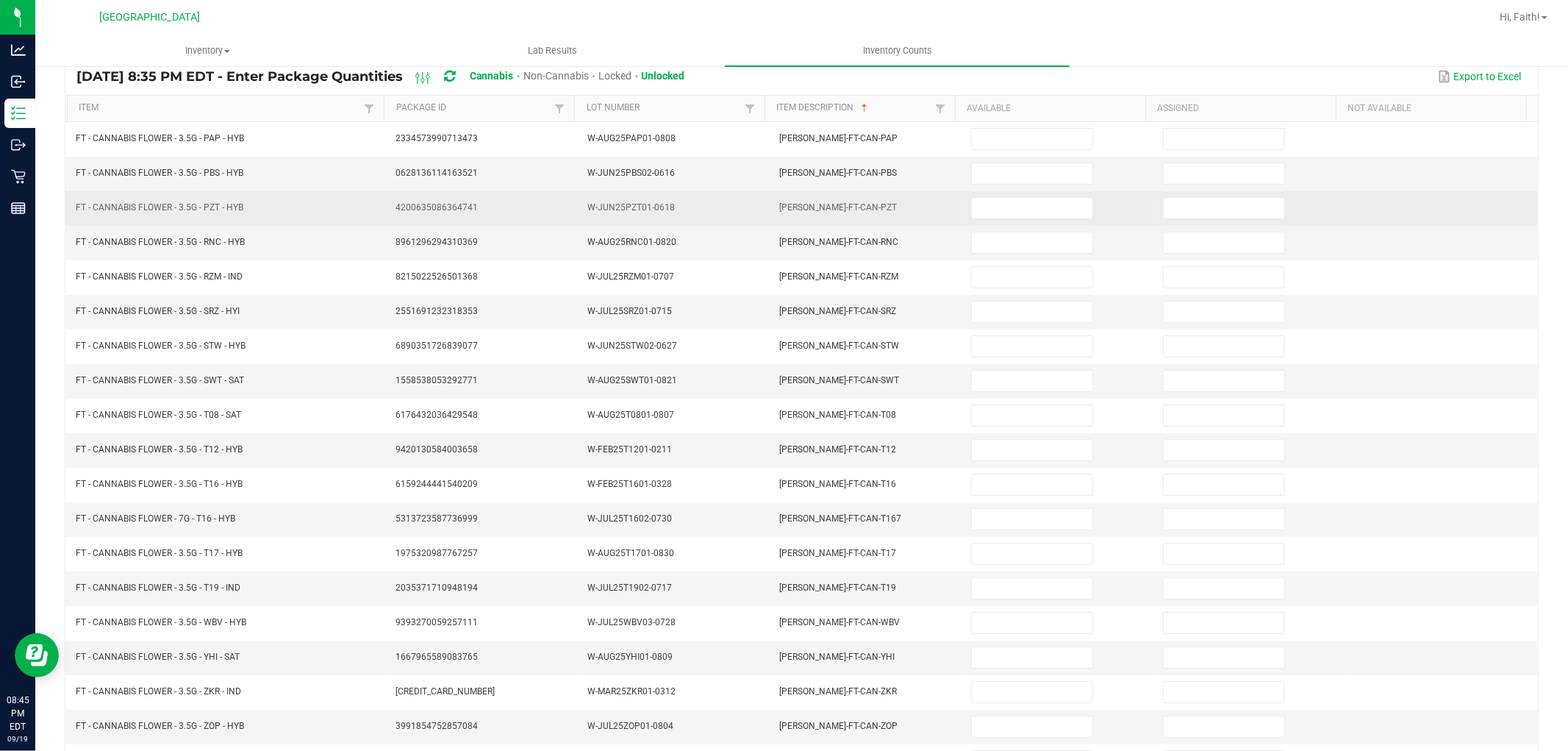
scroll to position [0, 0]
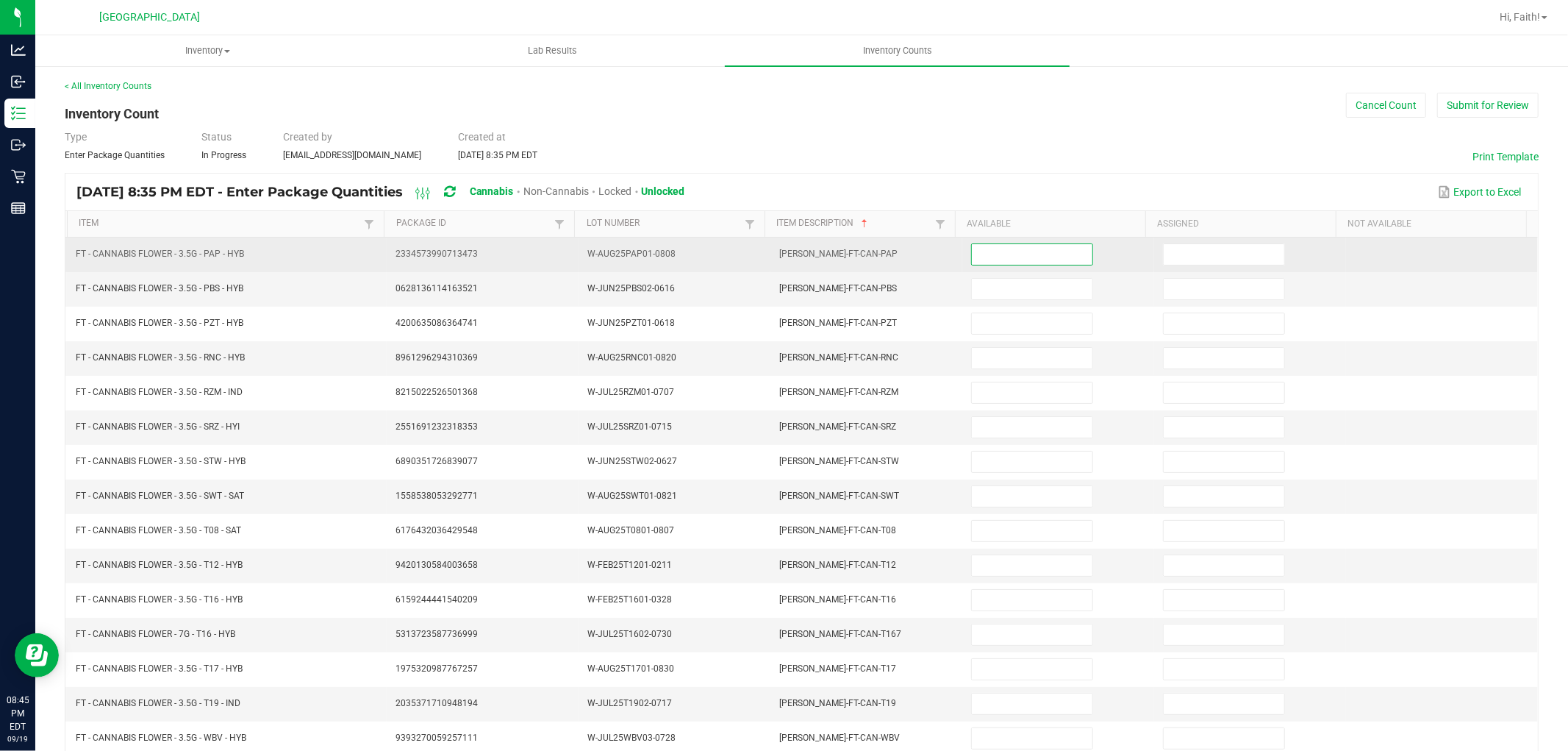
click at [1013, 258] on input at bounding box center [1032, 254] width 121 height 21
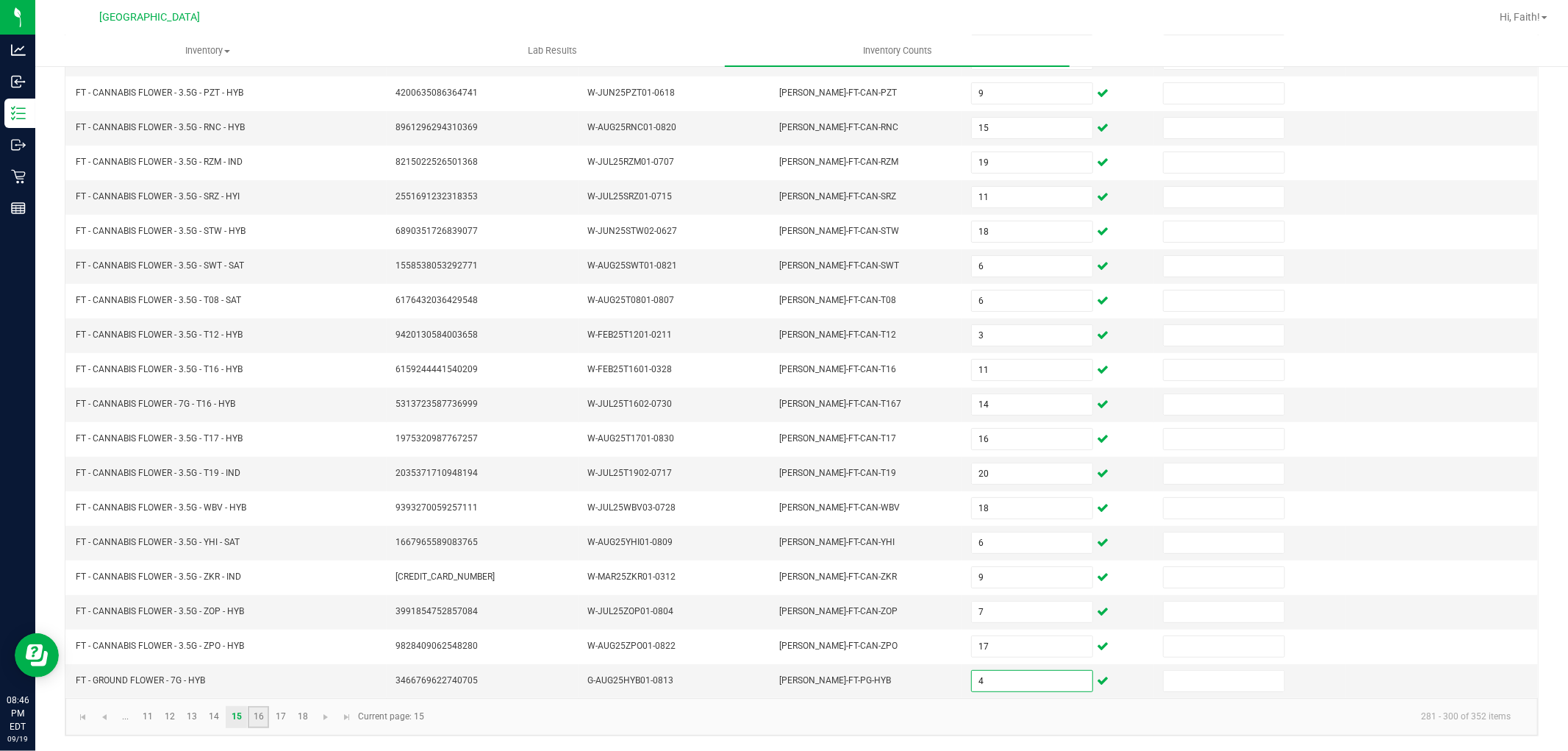
click at [267, 722] on link "16" at bounding box center [258, 717] width 22 height 22
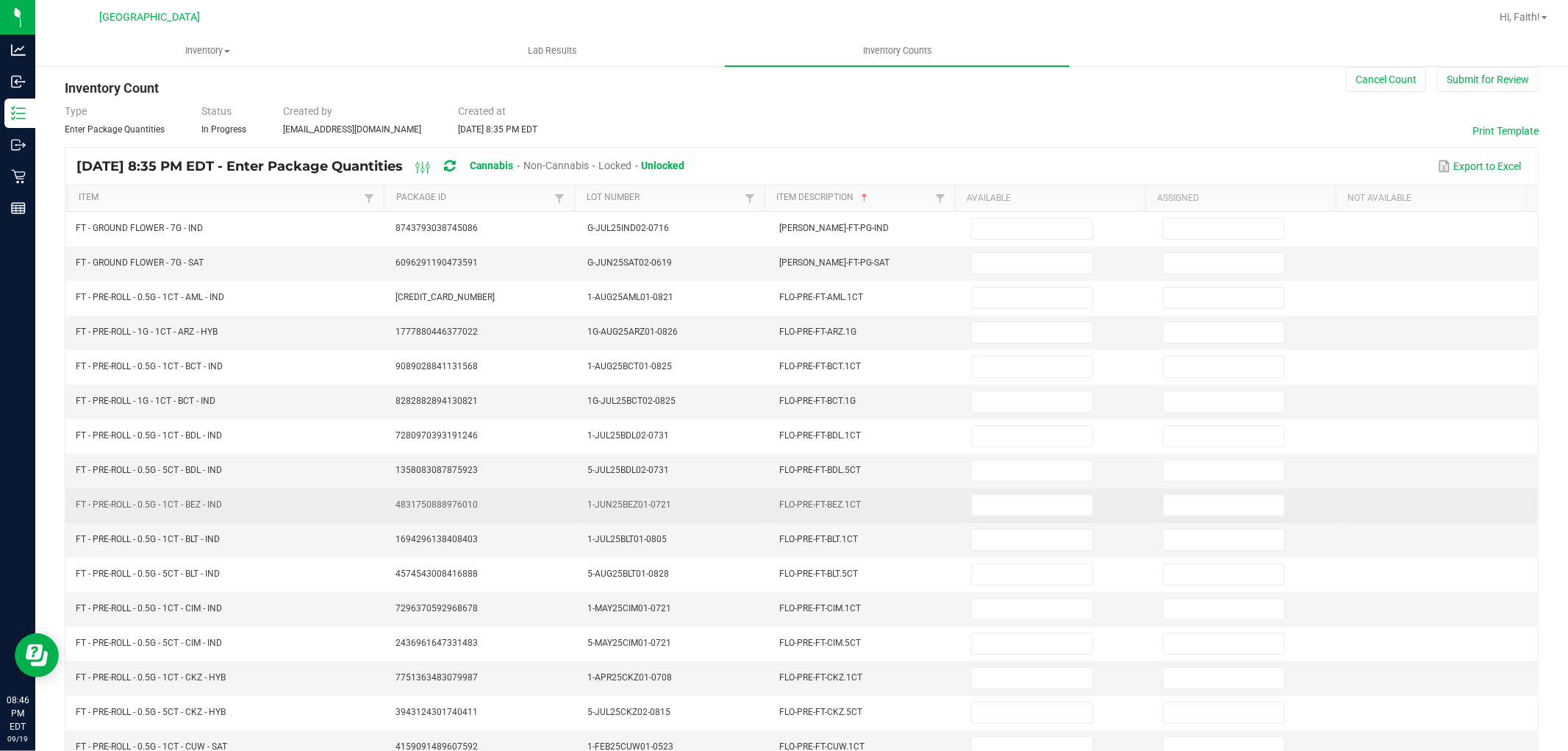
scroll to position [0, 0]
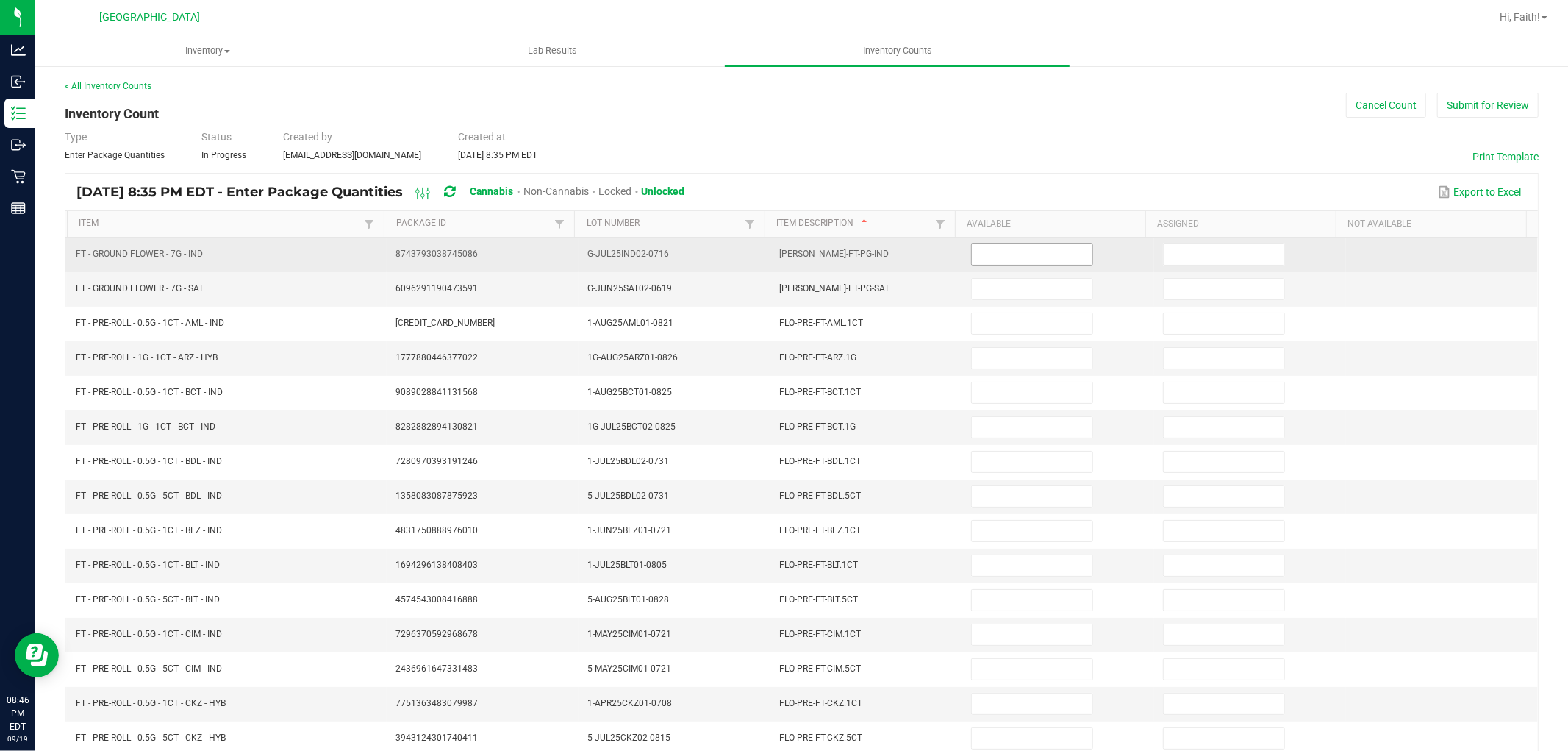
click at [1032, 252] on input at bounding box center [1032, 254] width 121 height 21
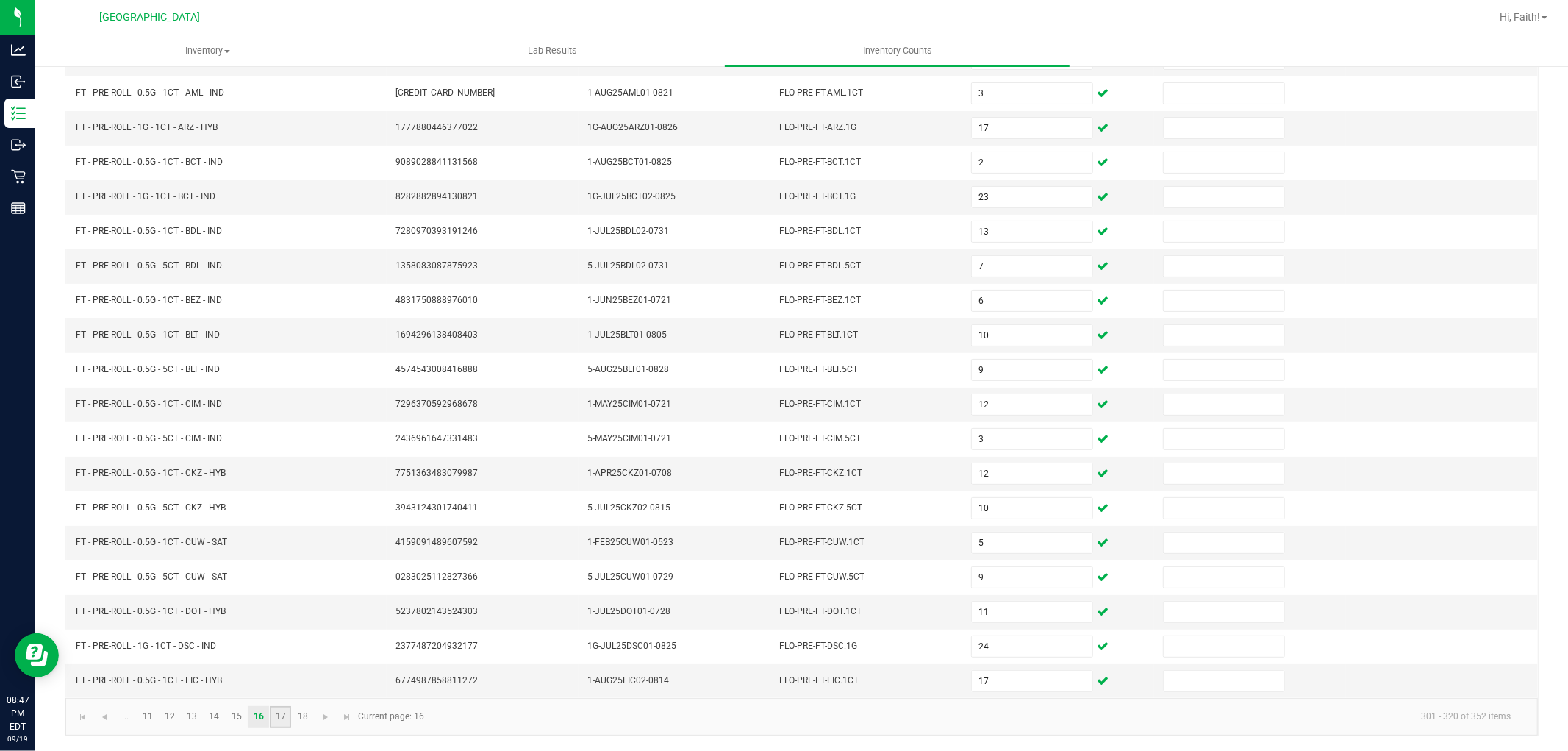
click at [276, 718] on link "17" at bounding box center [281, 717] width 22 height 22
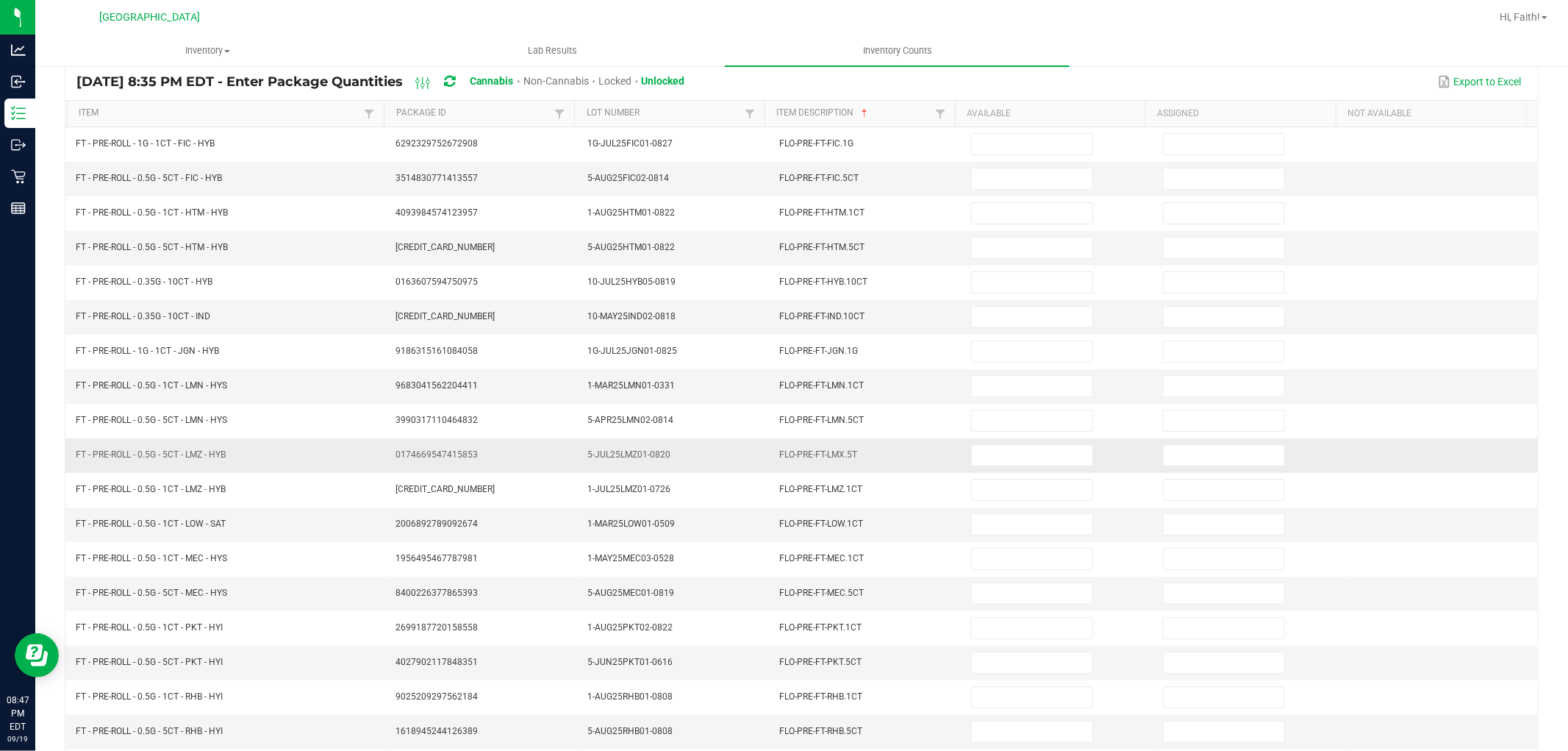
scroll to position [0, 0]
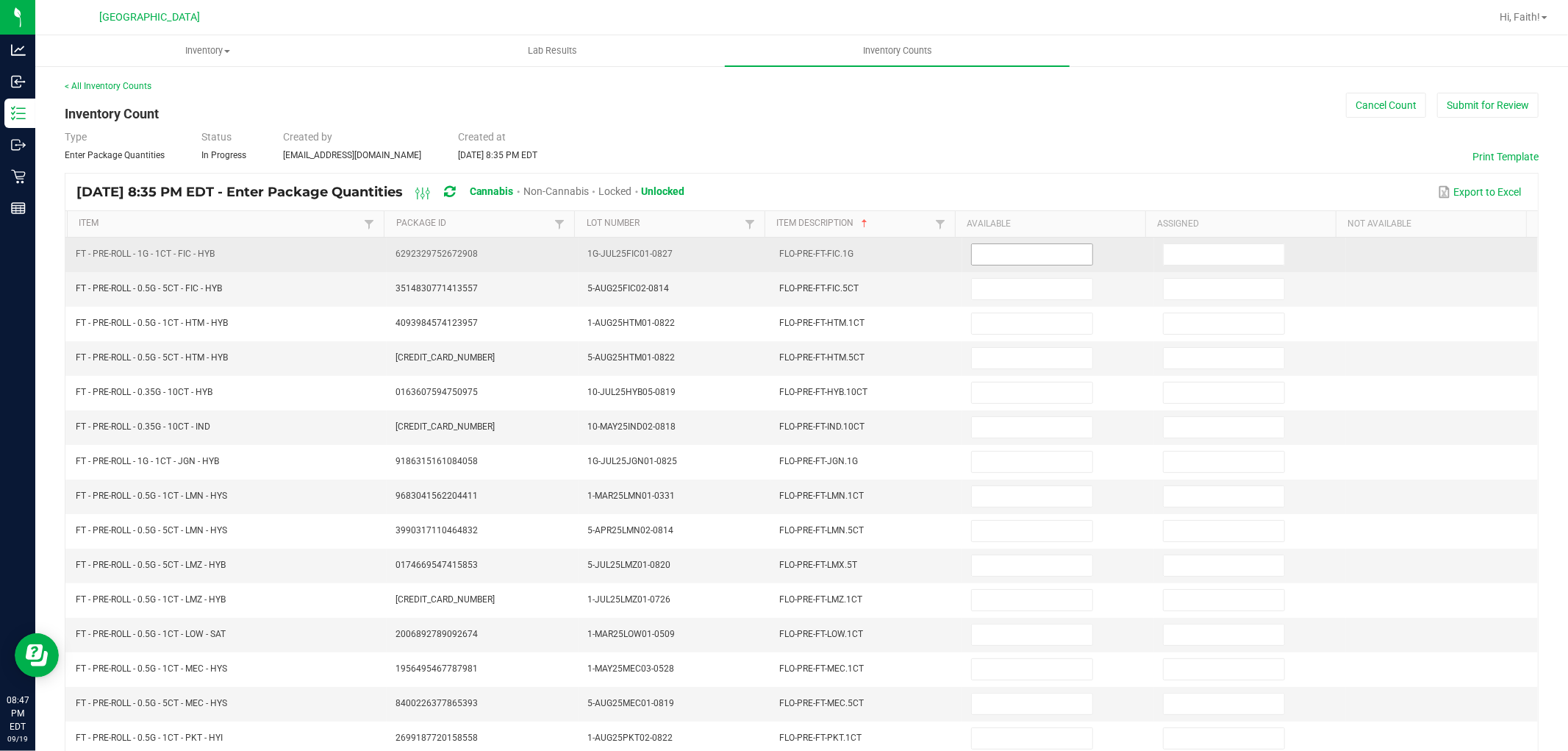
click at [1022, 263] on input at bounding box center [1032, 254] width 121 height 21
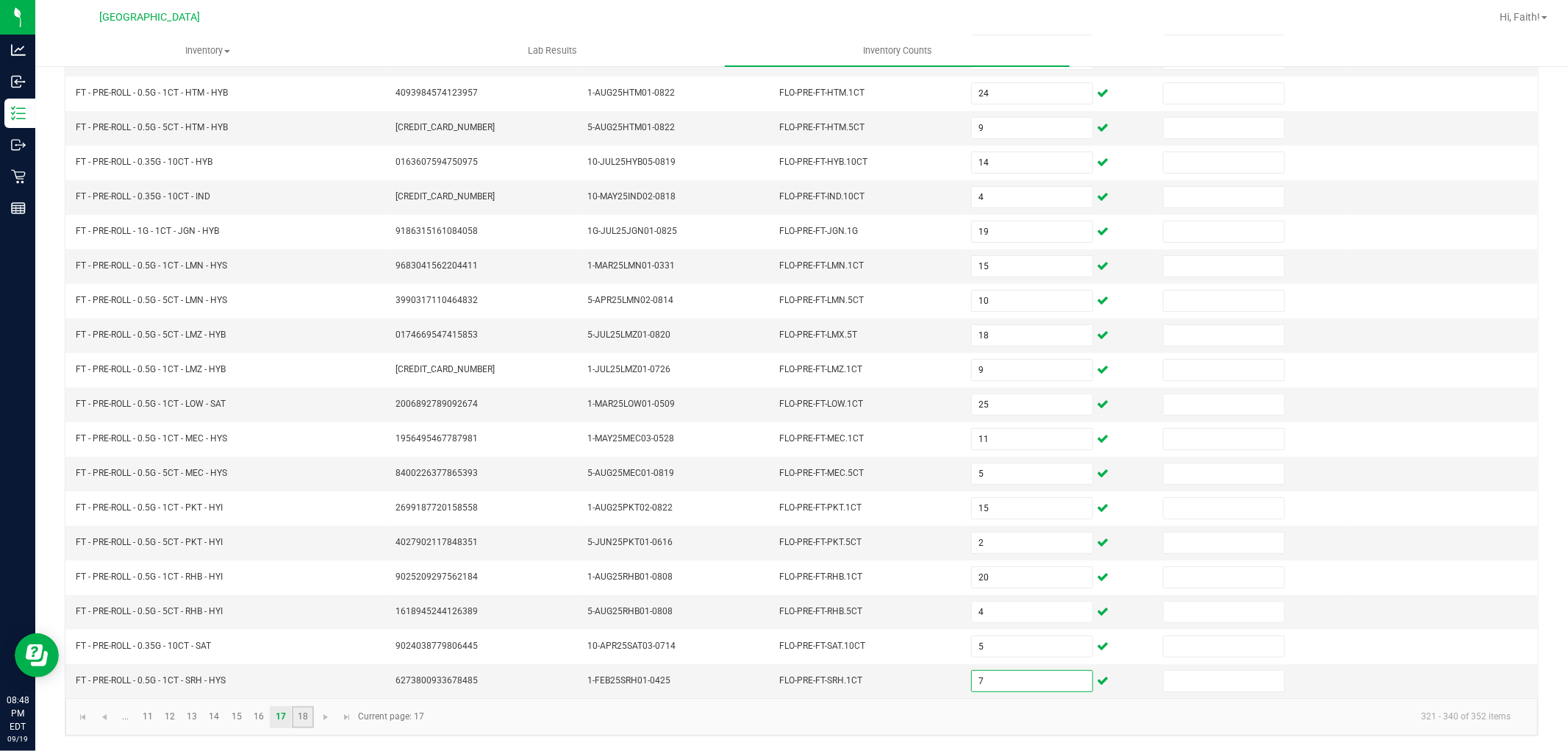
click at [299, 715] on link "18" at bounding box center [303, 717] width 22 height 22
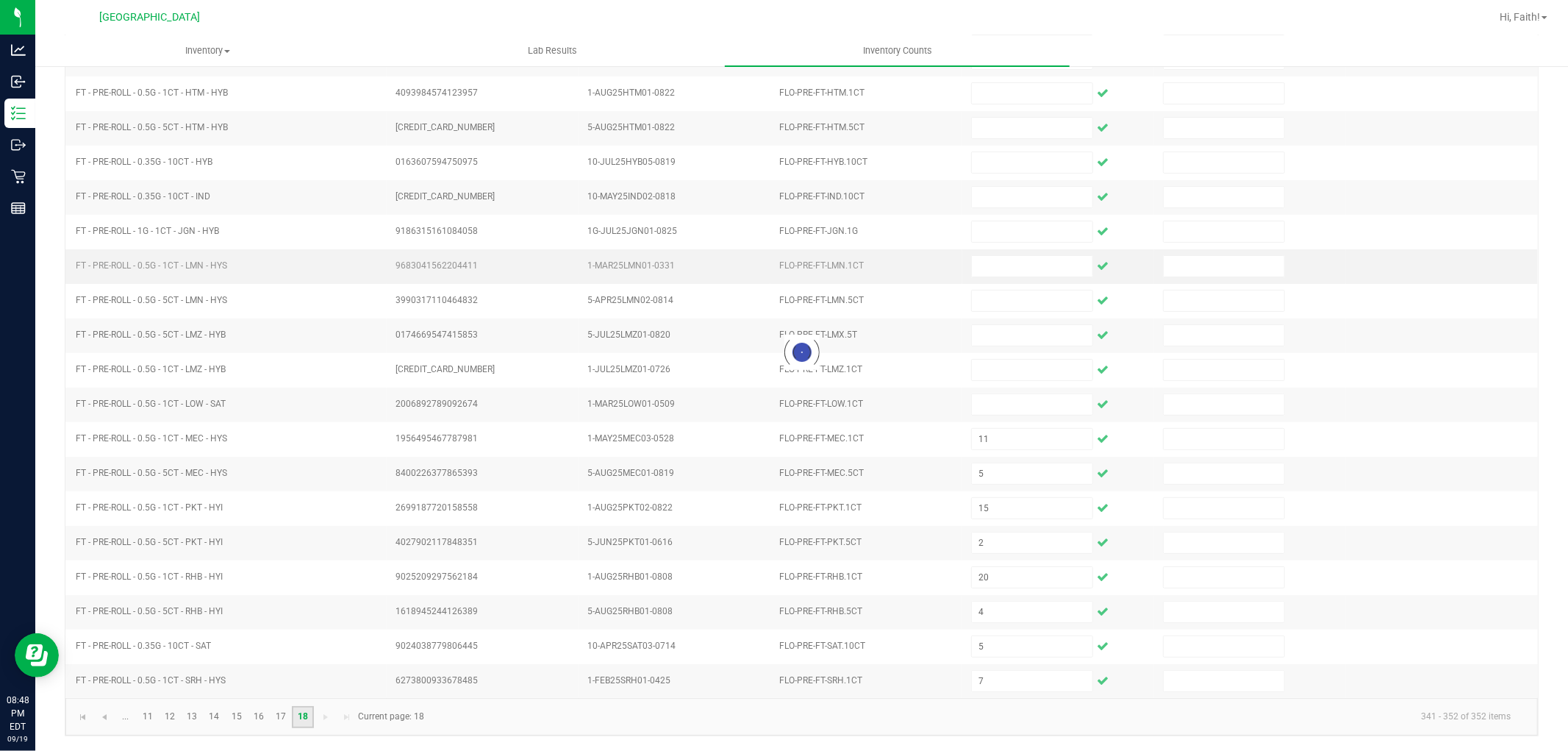
scroll to position [0, 0]
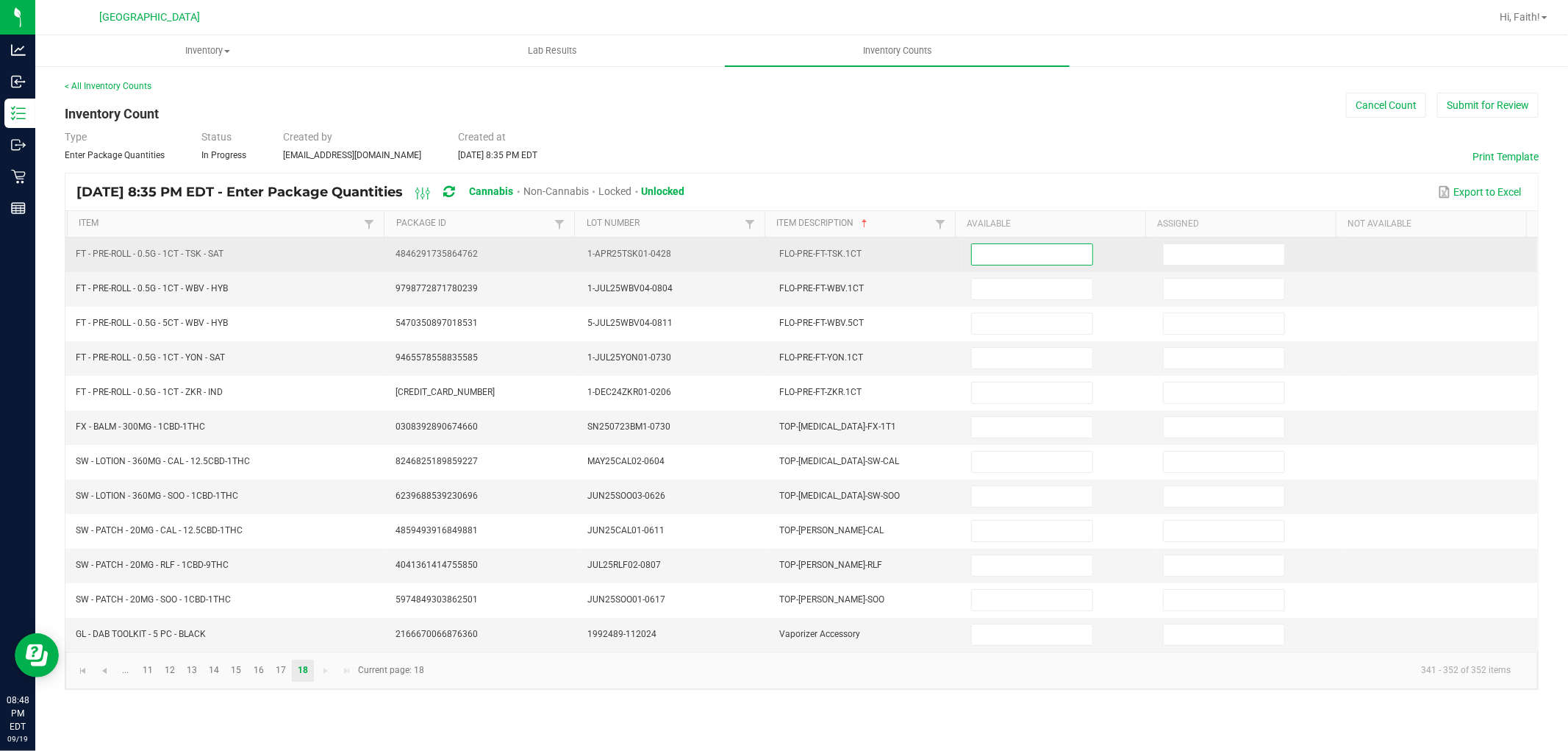
click at [1030, 260] on input at bounding box center [1032, 254] width 121 height 21
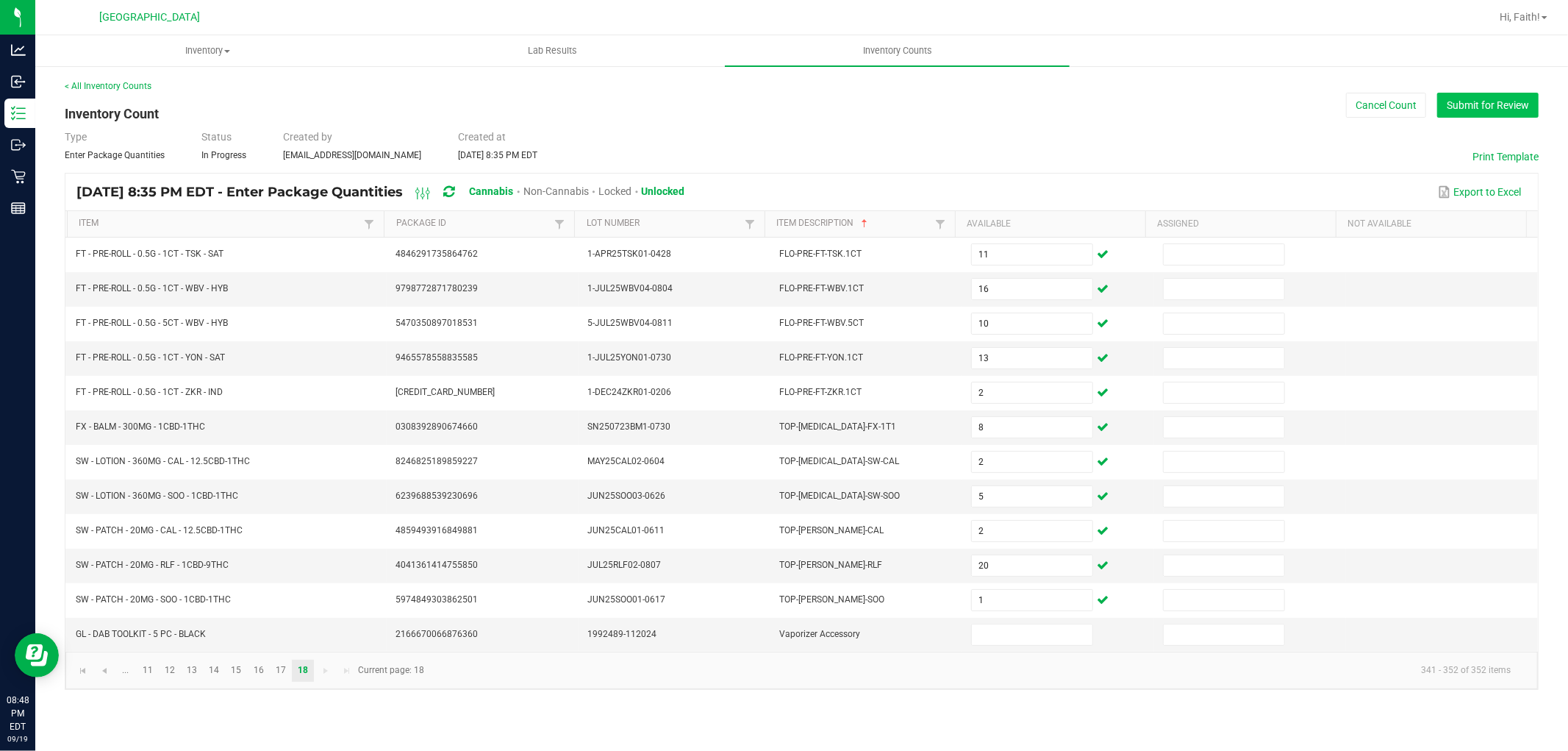
click at [1503, 104] on button "Submit for Review" at bounding box center [1487, 104] width 101 height 25
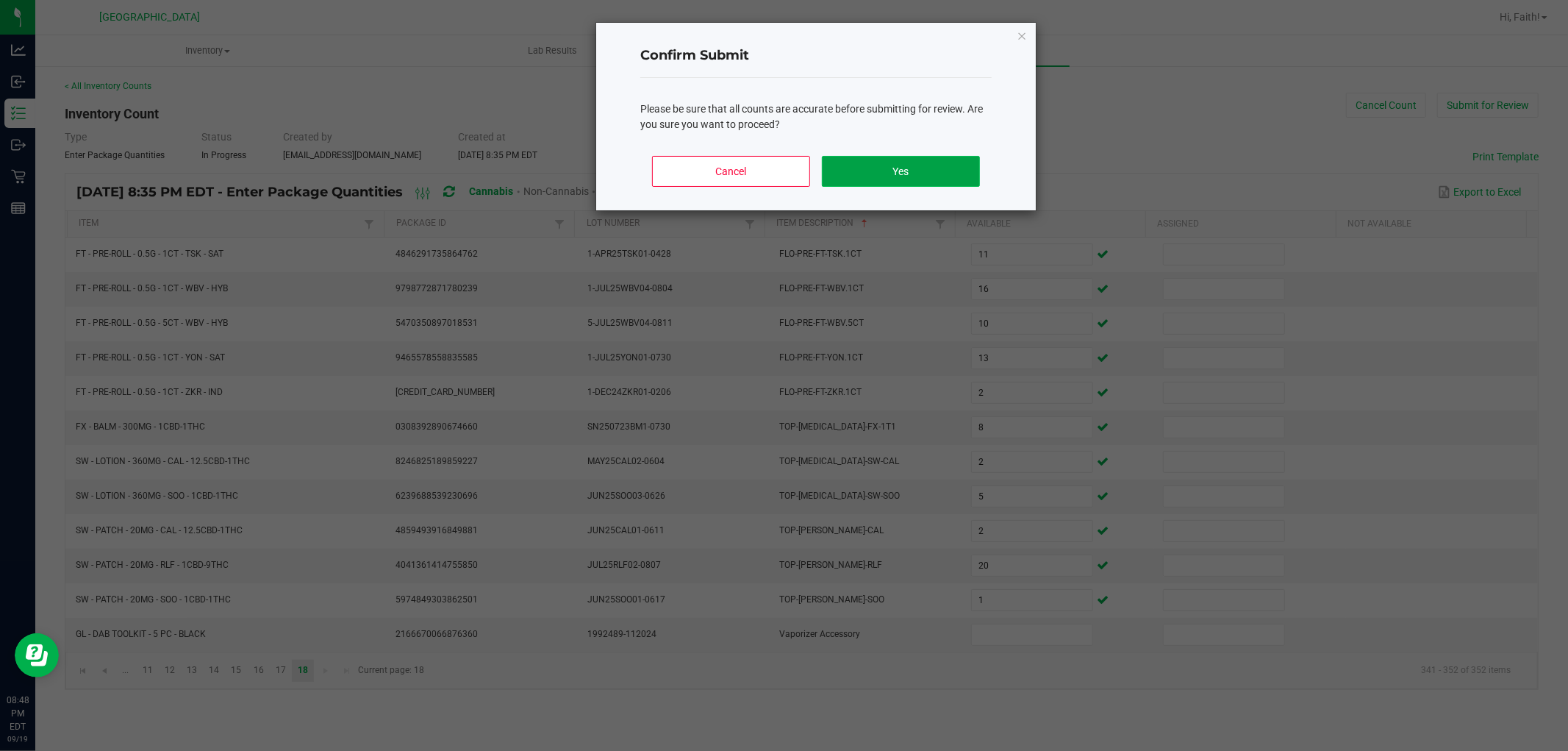
click at [886, 159] on button "Yes" at bounding box center [901, 171] width 158 height 30
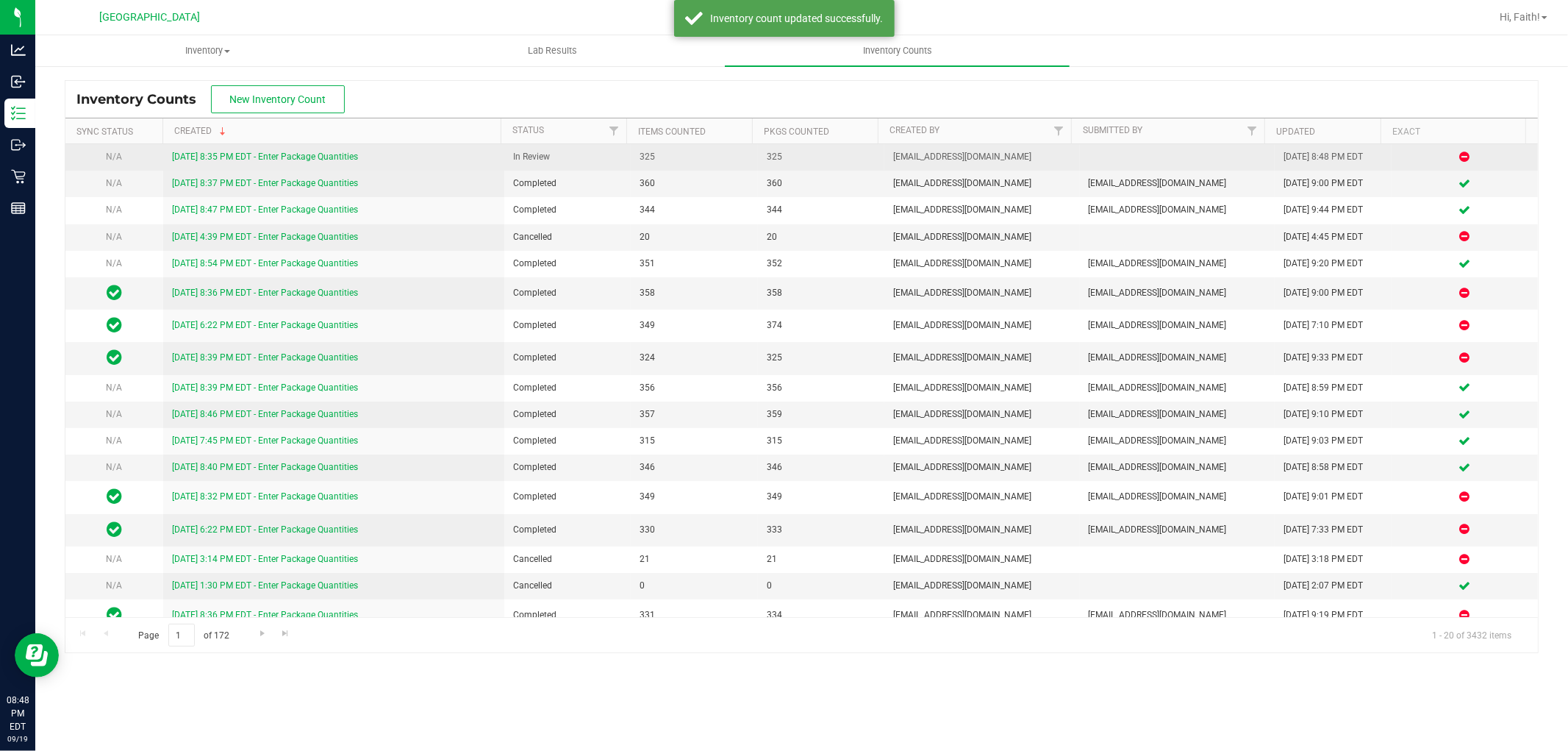
click at [307, 162] on link "[DATE] 8:35 PM EDT - Enter Package Quantities" at bounding box center [264, 156] width 186 height 10
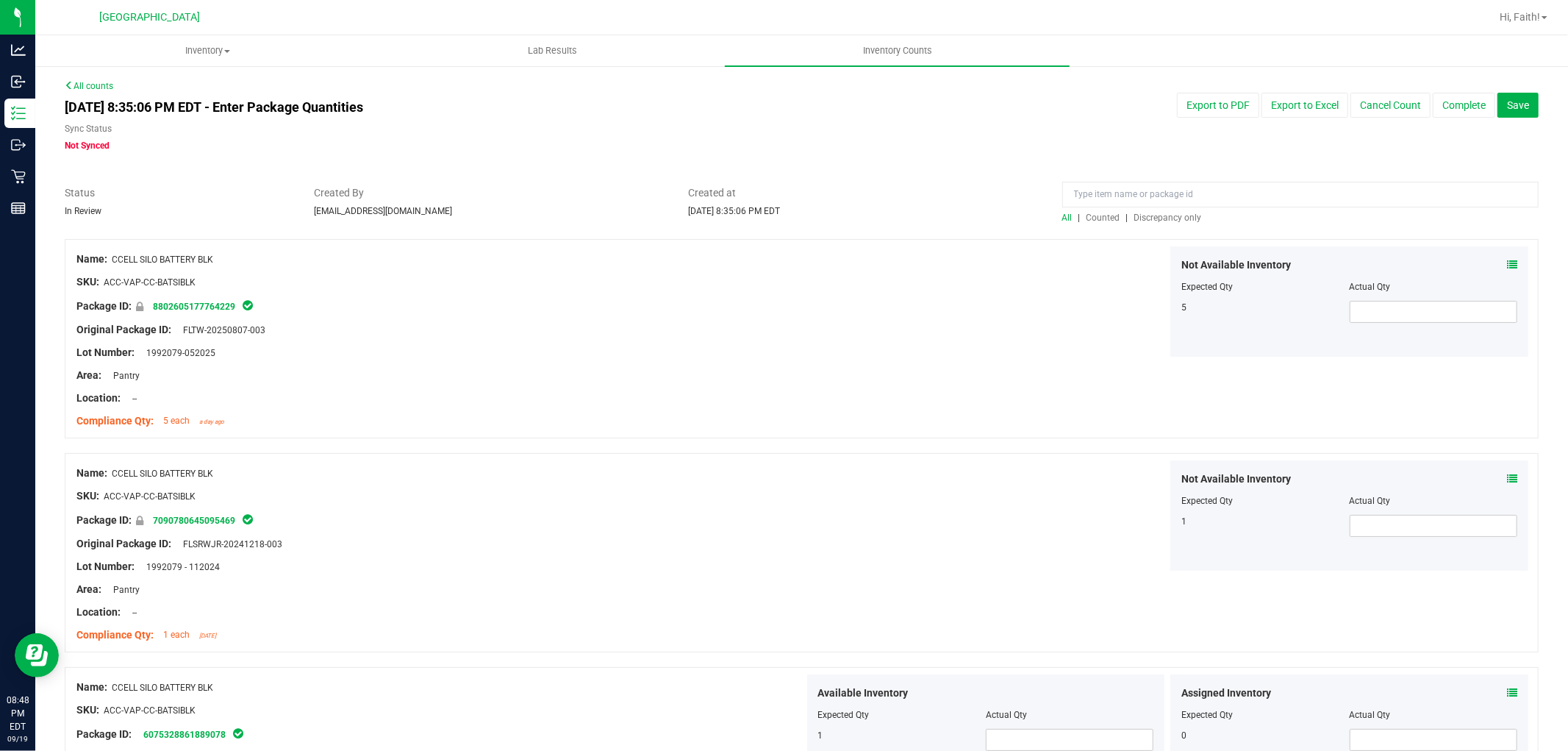
click at [1169, 215] on span "Discrepancy only" at bounding box center [1168, 217] width 68 height 10
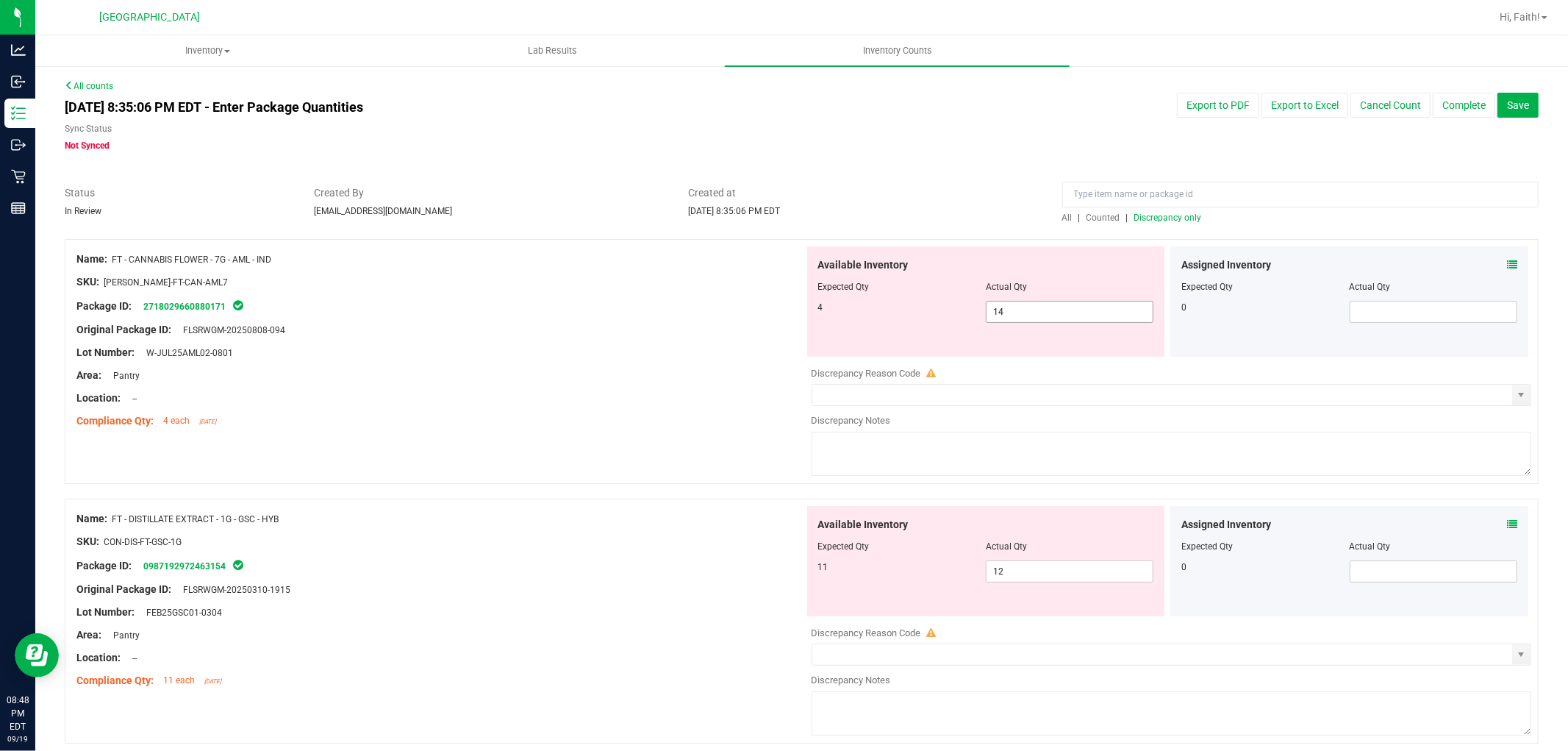
click at [1032, 314] on span "14 14" at bounding box center [1070, 312] width 168 height 22
click at [1027, 313] on input "14" at bounding box center [1069, 312] width 166 height 21
click at [808, 351] on div "Available Inventory Expected Qty Actual Qty 4 4 4" at bounding box center [986, 302] width 358 height 110
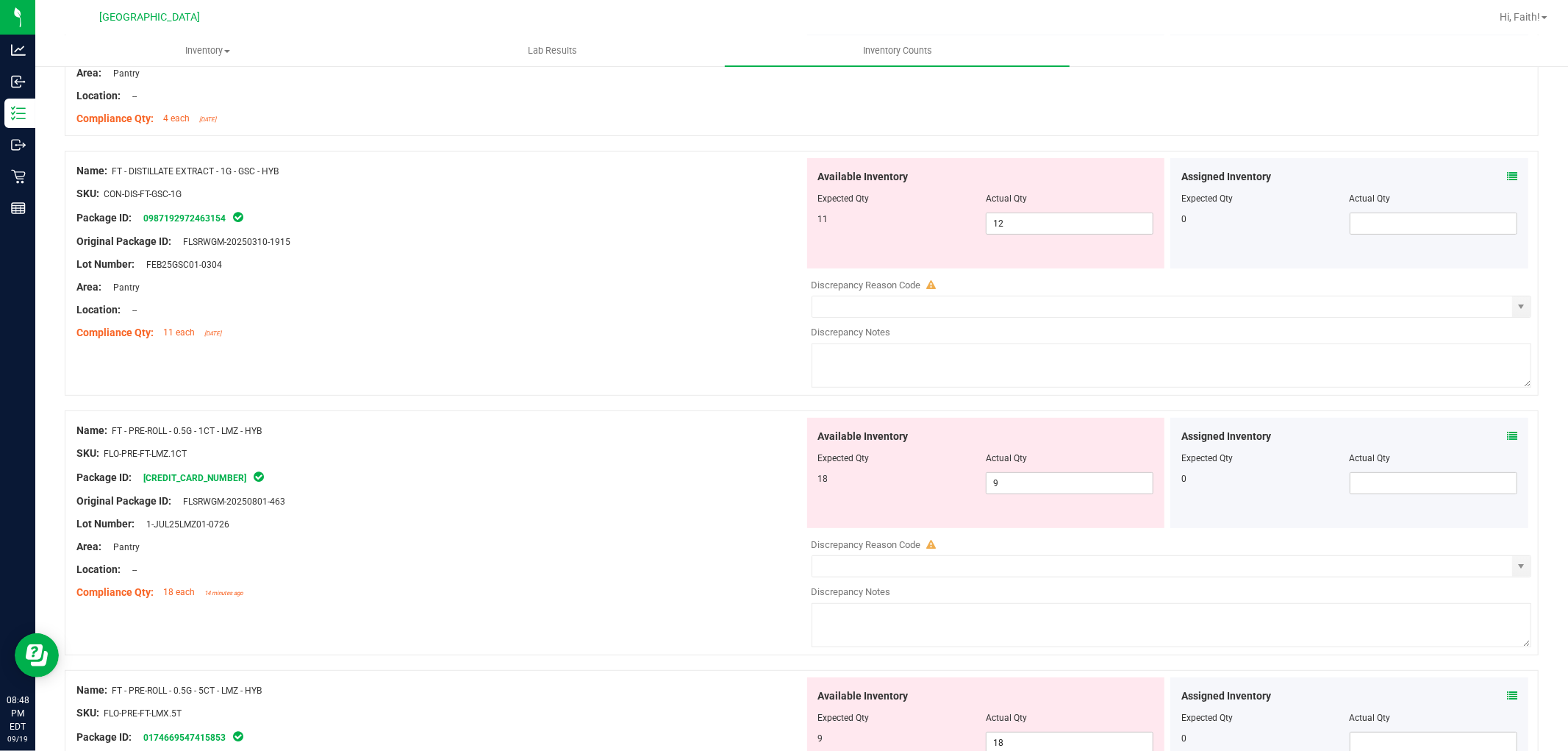
scroll to position [326, 0]
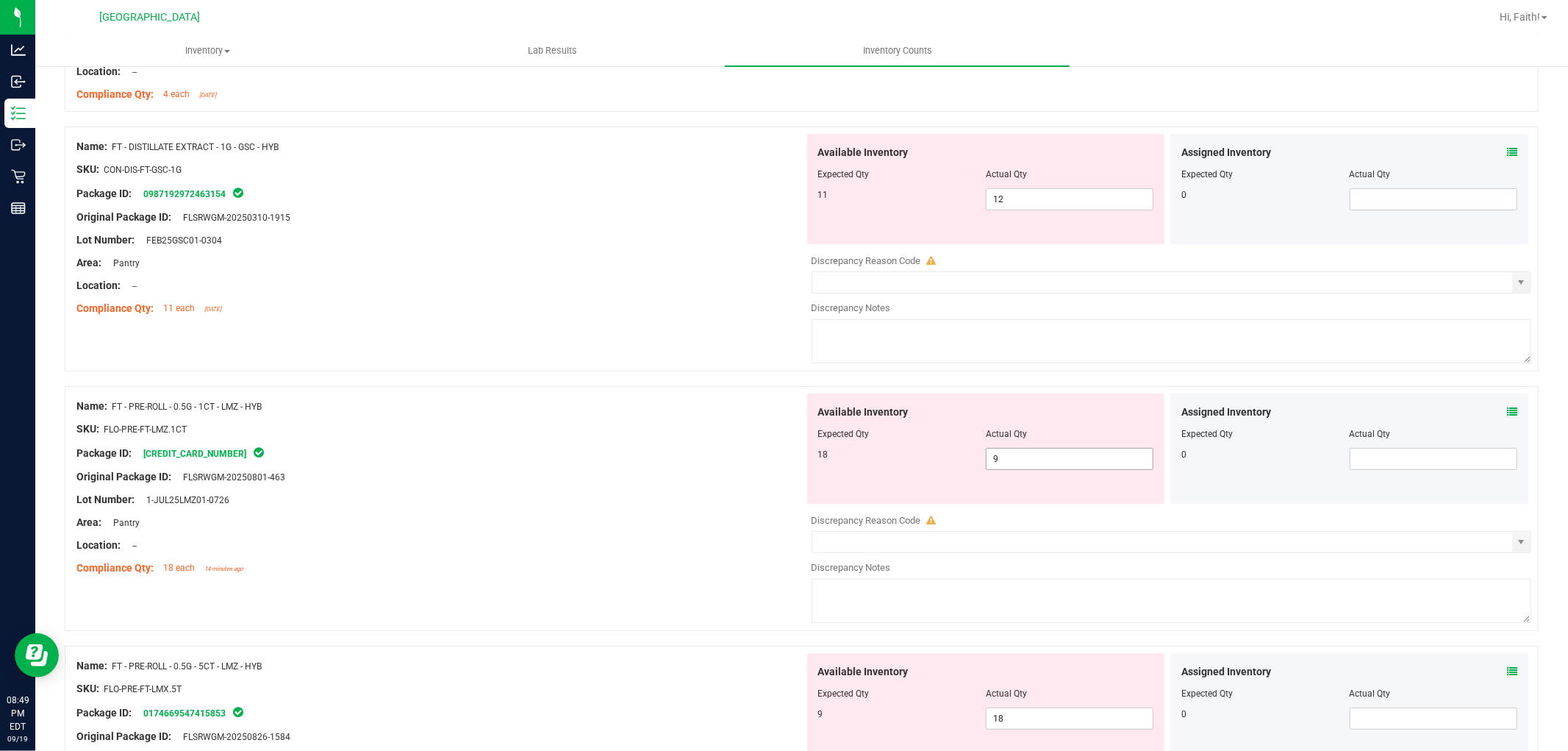
click at [1033, 466] on span "9 9" at bounding box center [1070, 459] width 168 height 22
click at [1033, 466] on input "9" at bounding box center [1069, 458] width 166 height 21
click at [1098, 712] on span "18 18" at bounding box center [1070, 719] width 168 height 22
click at [1098, 712] on input "18" at bounding box center [1069, 719] width 166 height 21
click at [1016, 459] on span "9 9" at bounding box center [1070, 459] width 168 height 22
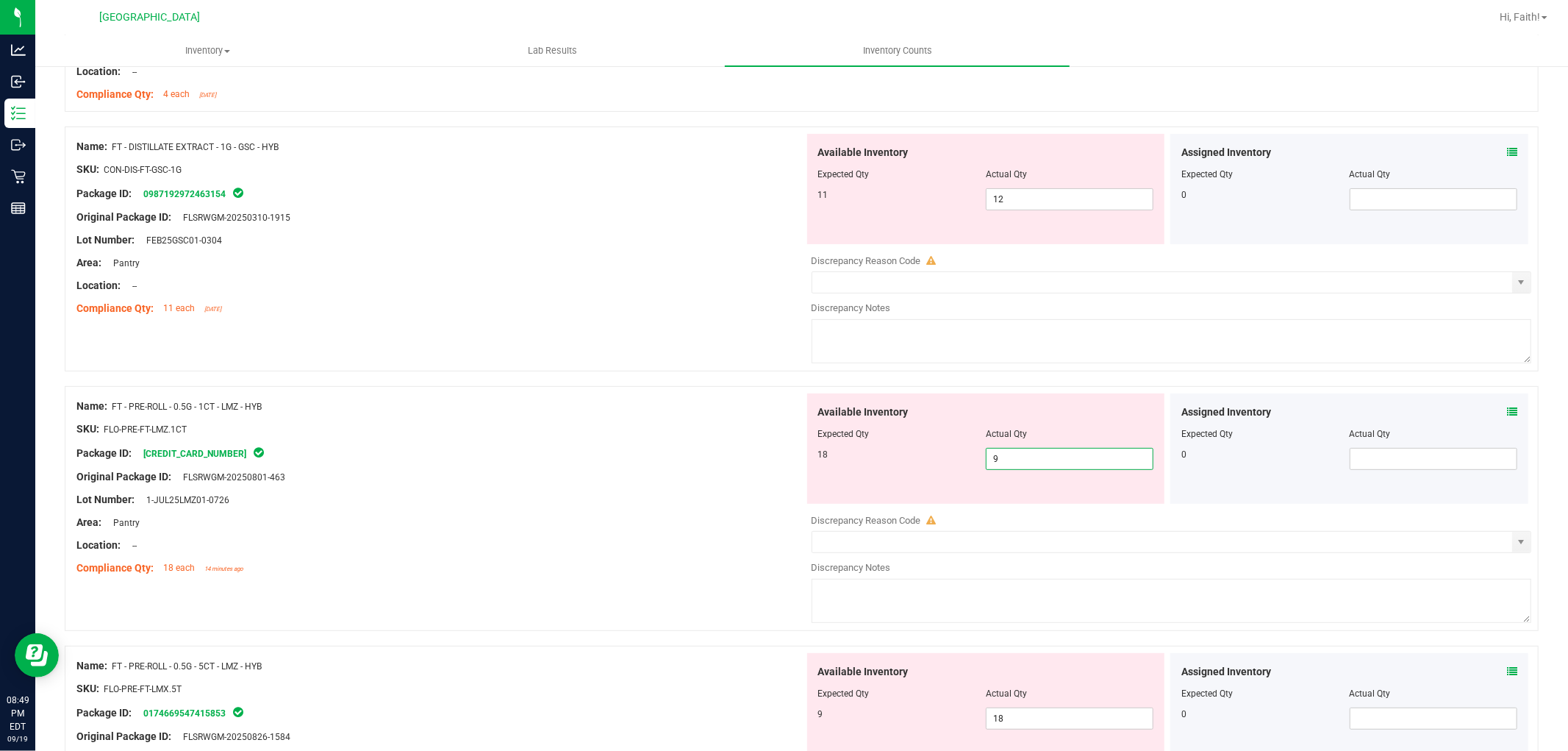
click at [1016, 459] on input "9" at bounding box center [1069, 458] width 166 height 21
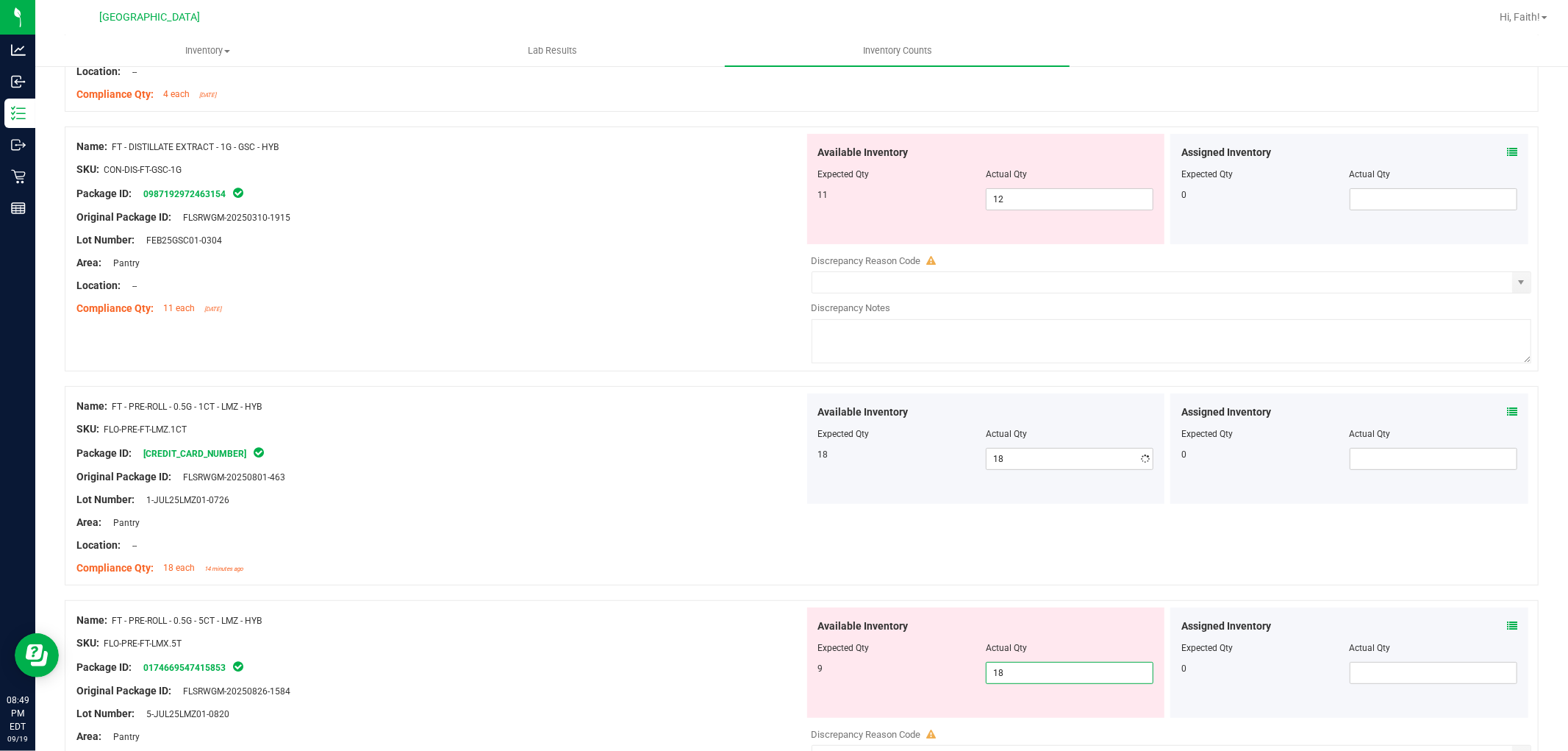
click at [1066, 720] on div "Available Inventory Expected Qty Actual Qty 9 18 18" at bounding box center [1168, 723] width 728 height 233
click at [1031, 675] on span "18 18" at bounding box center [1070, 673] width 168 height 22
click at [1031, 675] on input "18" at bounding box center [1069, 672] width 166 height 21
click at [739, 526] on div "Area: Pantry" at bounding box center [440, 523] width 728 height 16
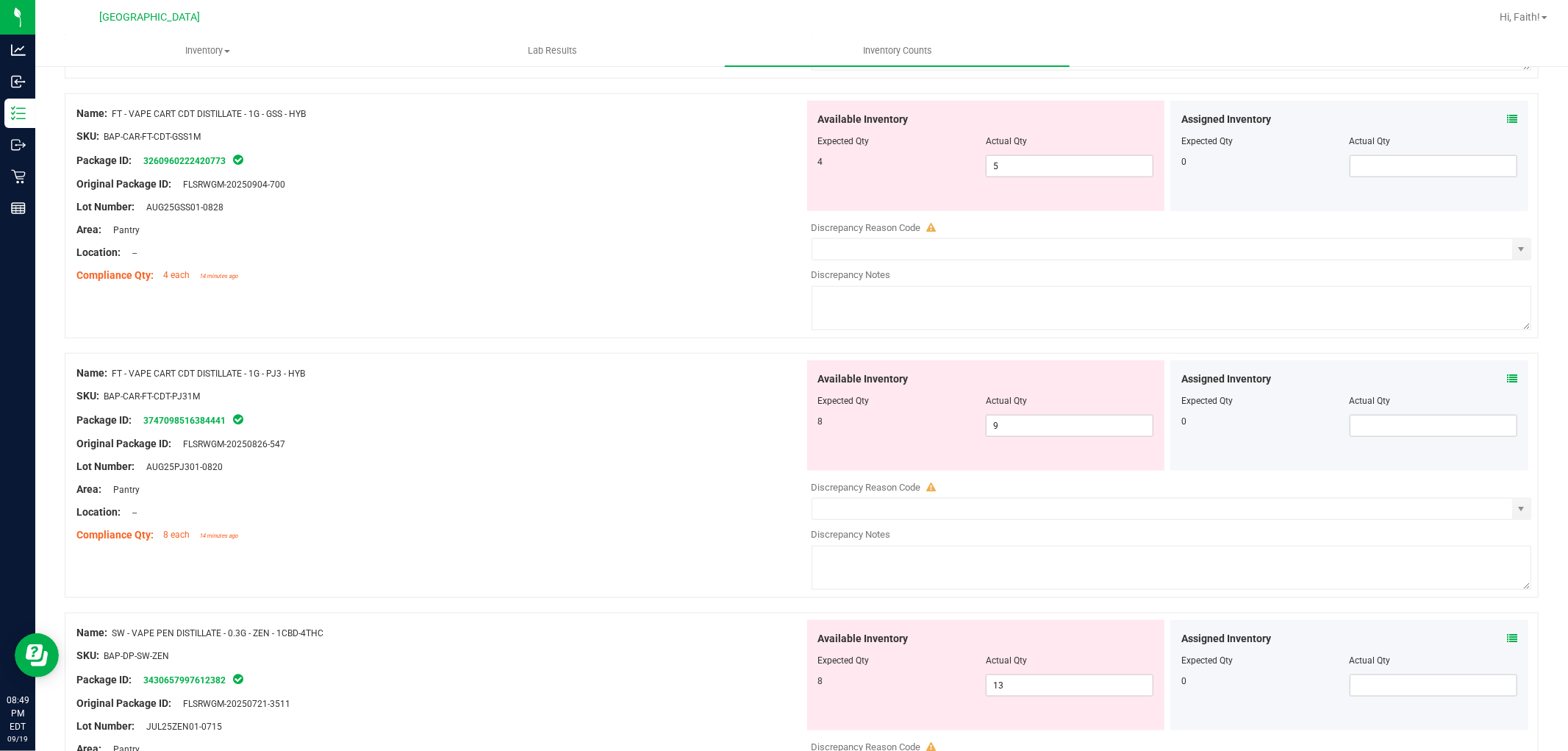
scroll to position [1389, 0]
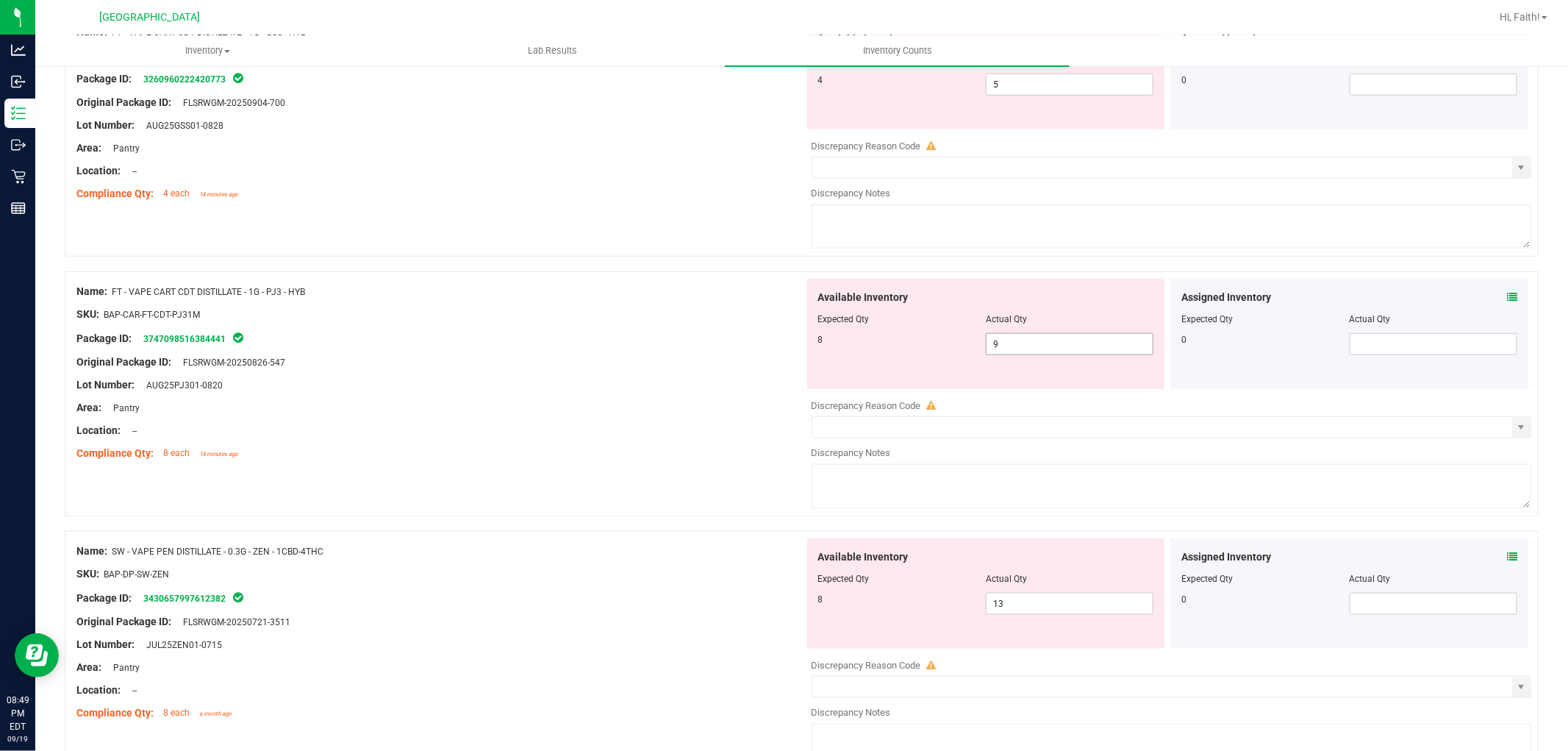
click at [1056, 340] on span "9 9" at bounding box center [1070, 344] width 168 height 22
click at [1056, 341] on input "9" at bounding box center [1069, 344] width 166 height 21
click at [775, 365] on div "Original Package ID: FLSRWGM-20250826-547" at bounding box center [440, 363] width 728 height 16
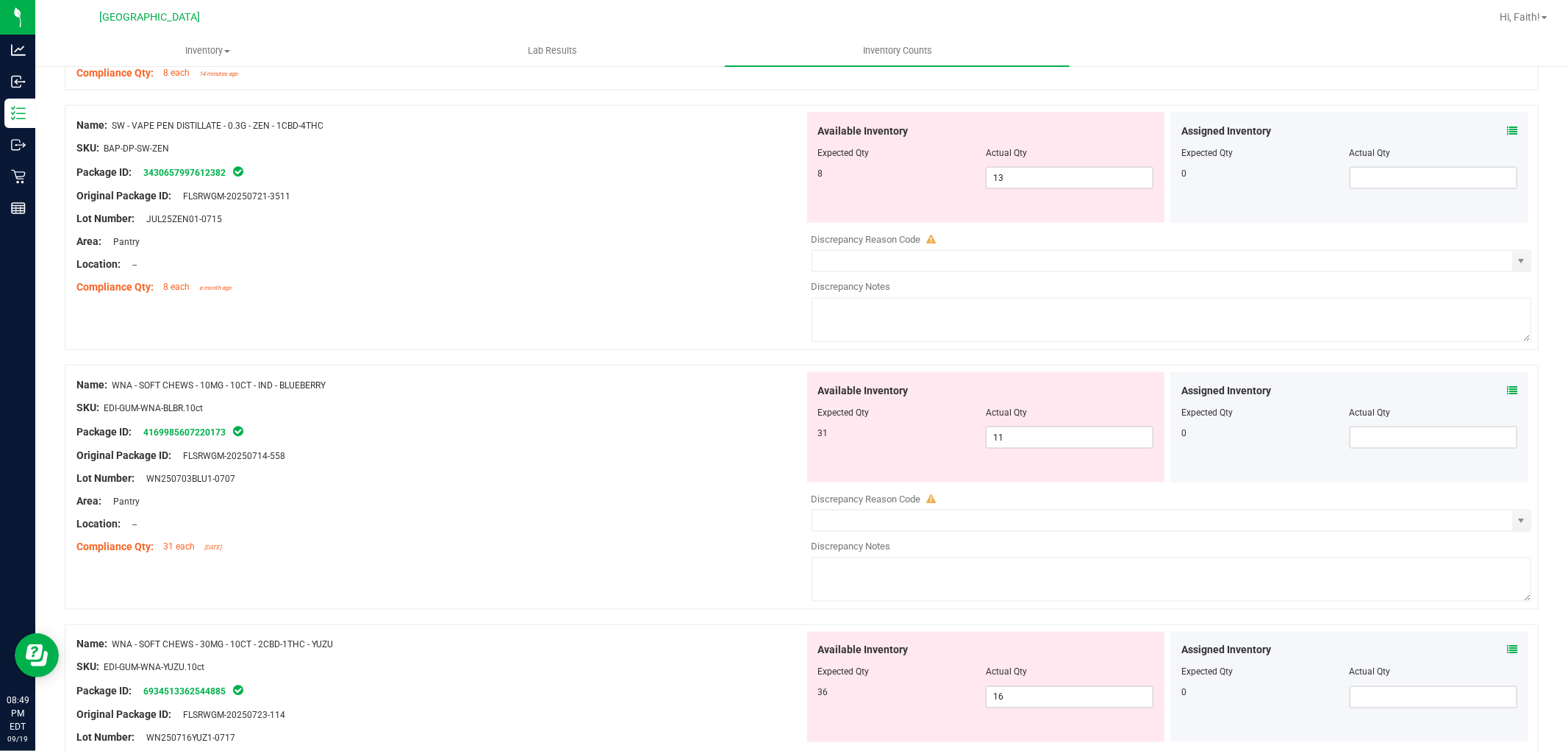
scroll to position [1798, 0]
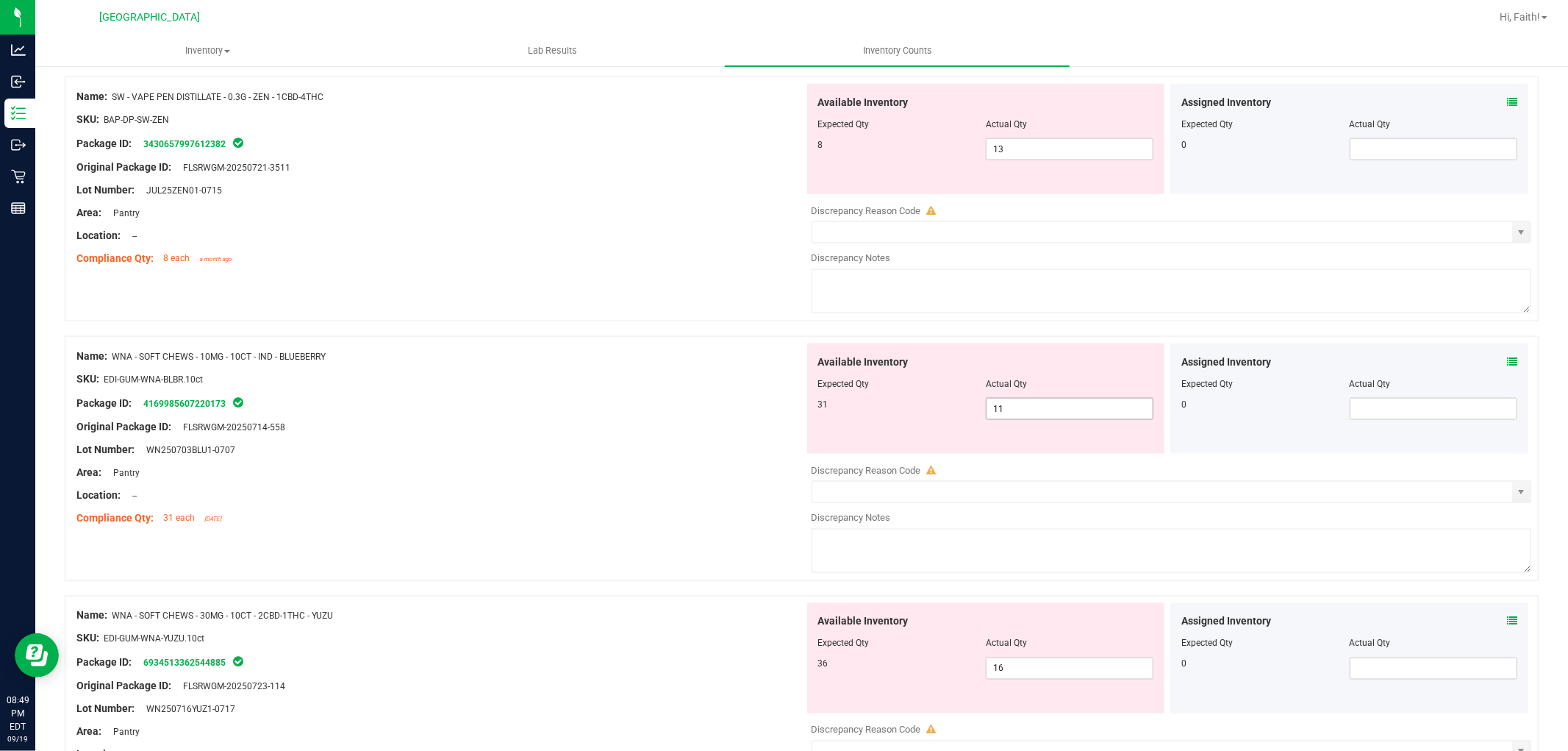
drag, startPoint x: 1018, startPoint y: 425, endPoint x: 1031, endPoint y: 421, distance: 13.6
click at [1022, 425] on div "Available Inventory Expected Qty Actual Qty 31 11 11" at bounding box center [986, 398] width 358 height 110
click at [1030, 420] on span "11 11" at bounding box center [1070, 409] width 168 height 22
click at [1027, 420] on input "11" at bounding box center [1069, 409] width 166 height 21
drag, startPoint x: 960, startPoint y: 412, endPoint x: 887, endPoint y: 413, distance: 73.0
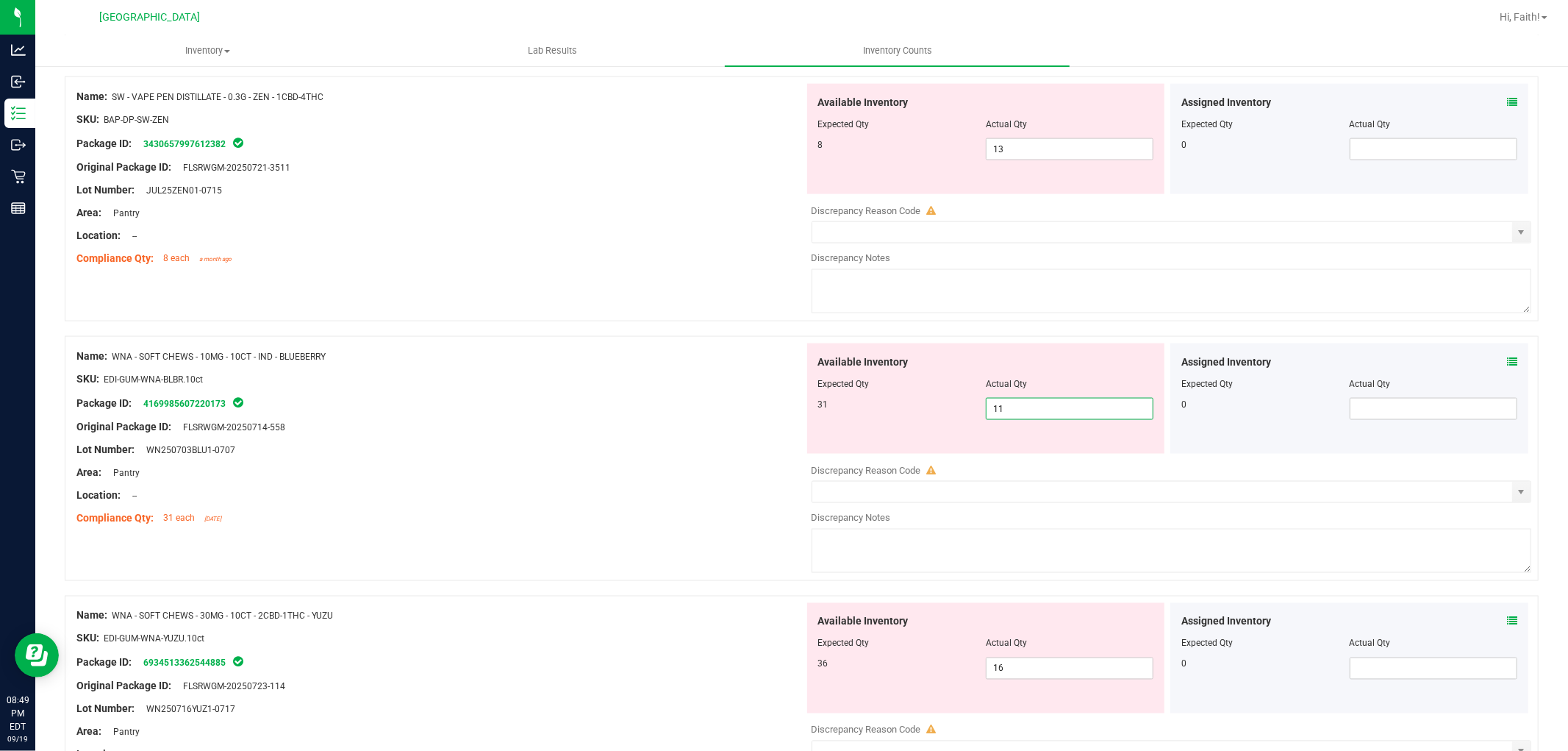
click at [890, 413] on div "31 11 11" at bounding box center [986, 409] width 336 height 22
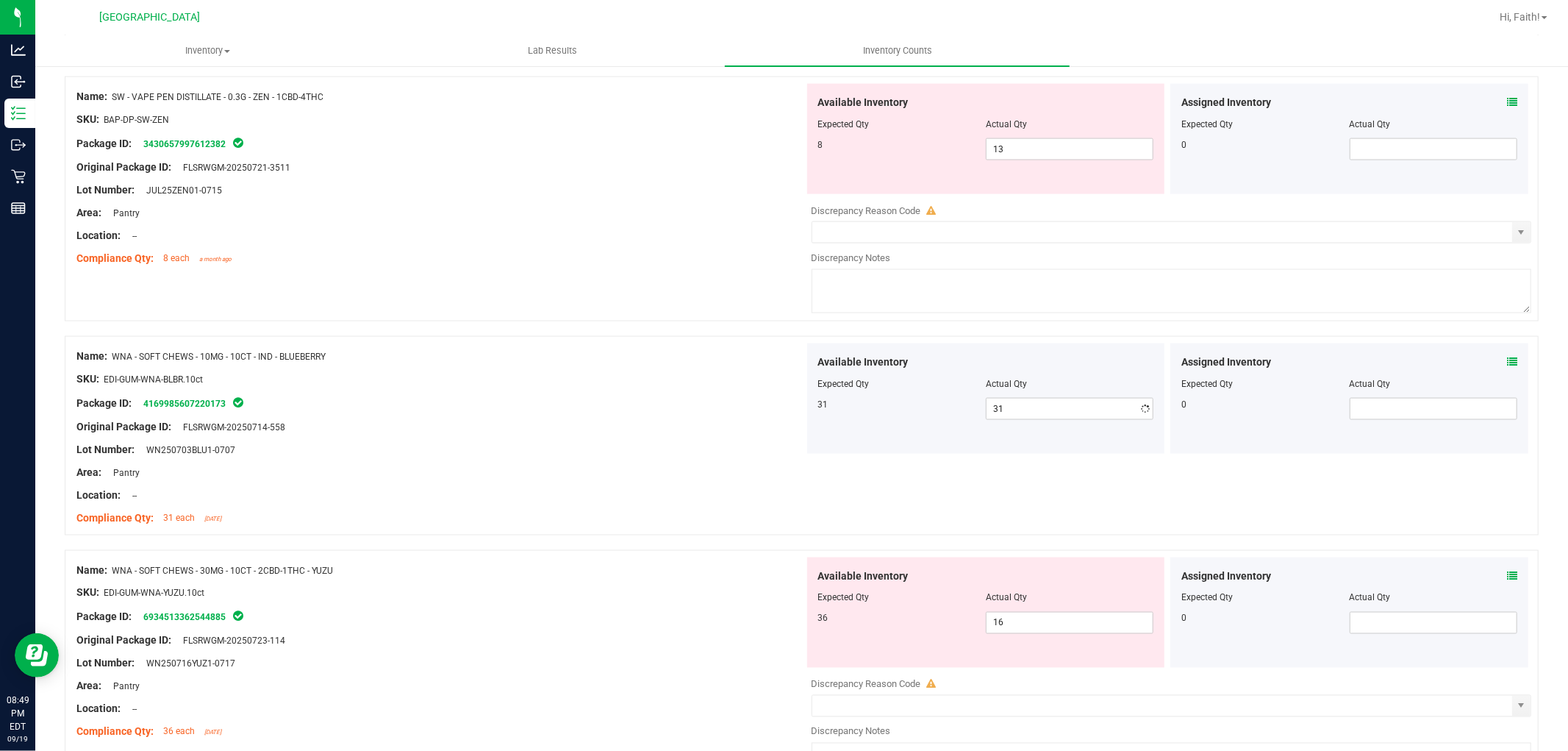
click at [639, 442] on div at bounding box center [440, 437] width 728 height 7
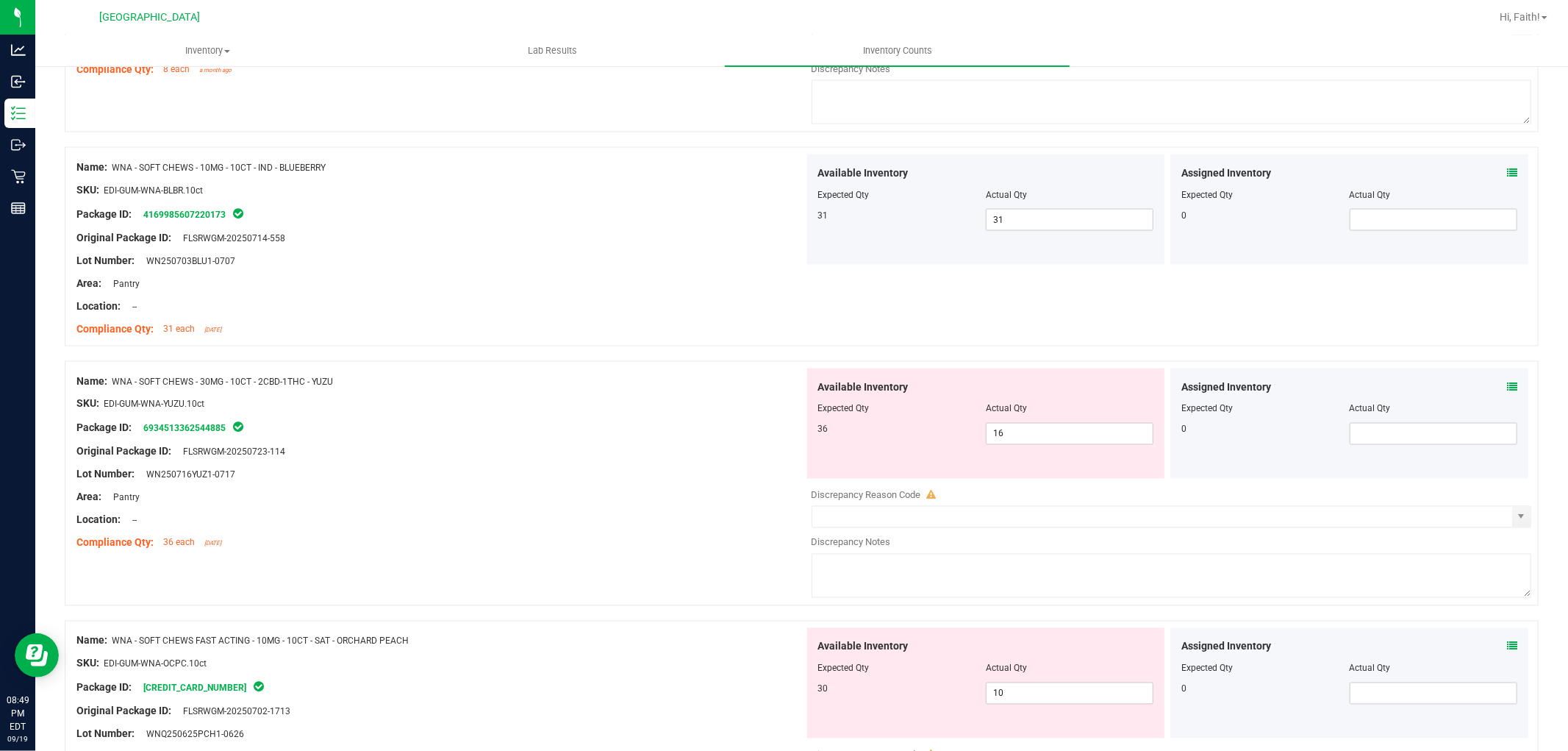
scroll to position [2043, 0]
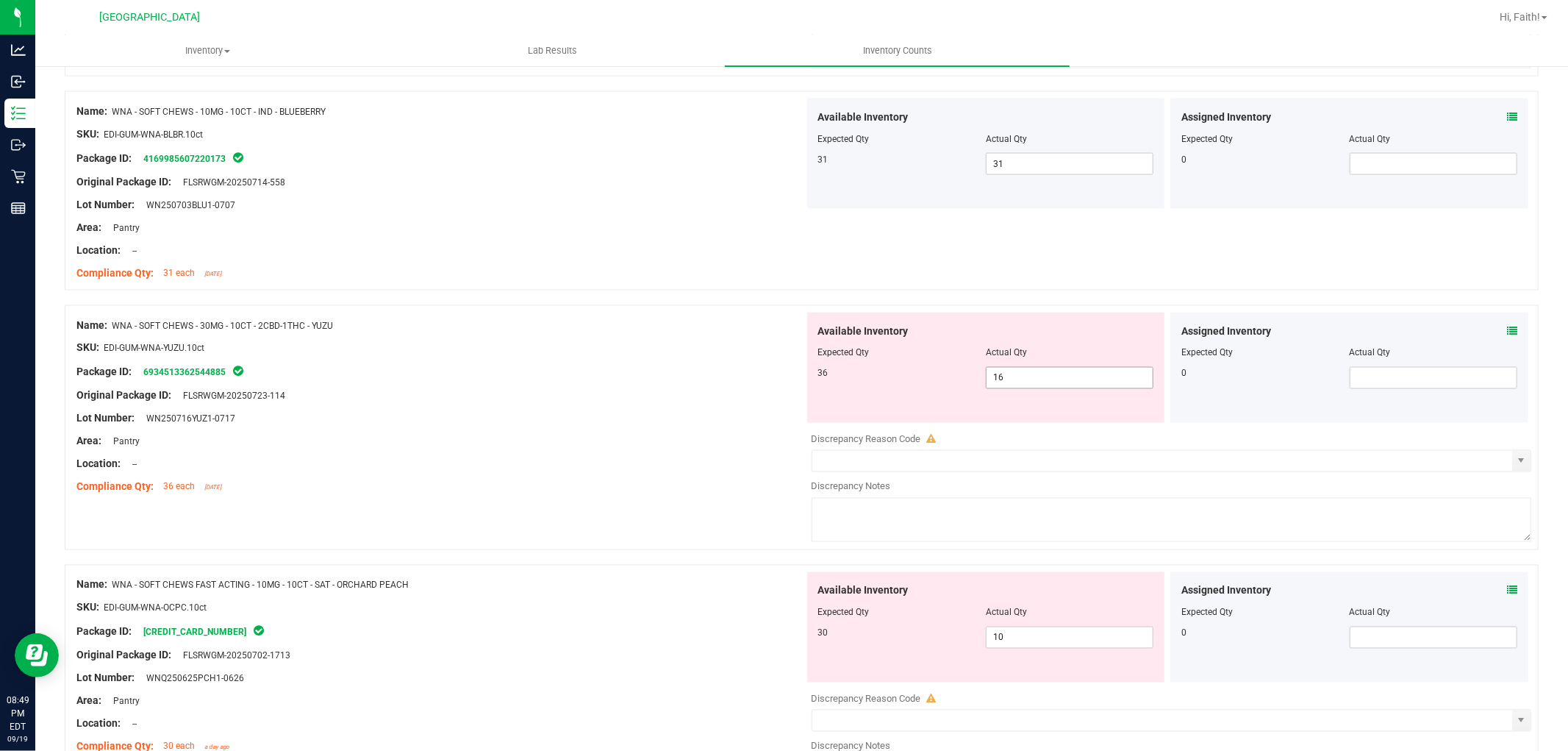
drag, startPoint x: 1004, startPoint y: 387, endPoint x: 913, endPoint y: 363, distance: 94.1
click at [913, 363] on div "Available Inventory Expected Qty Actual Qty 36 16 16" at bounding box center [986, 368] width 358 height 110
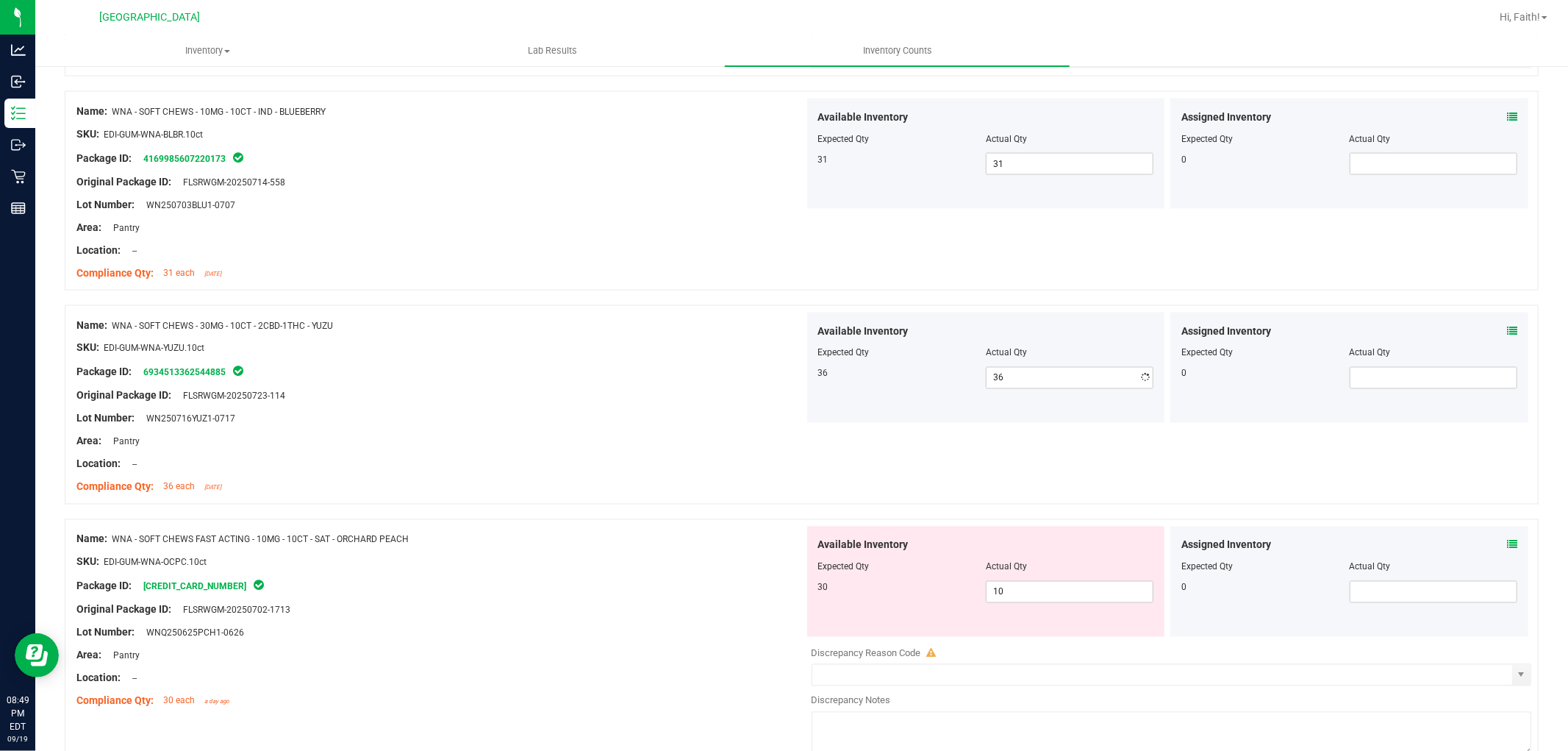
click at [528, 401] on div "Original Package ID: FLSRWGM-20250723-114" at bounding box center [440, 396] width 728 height 16
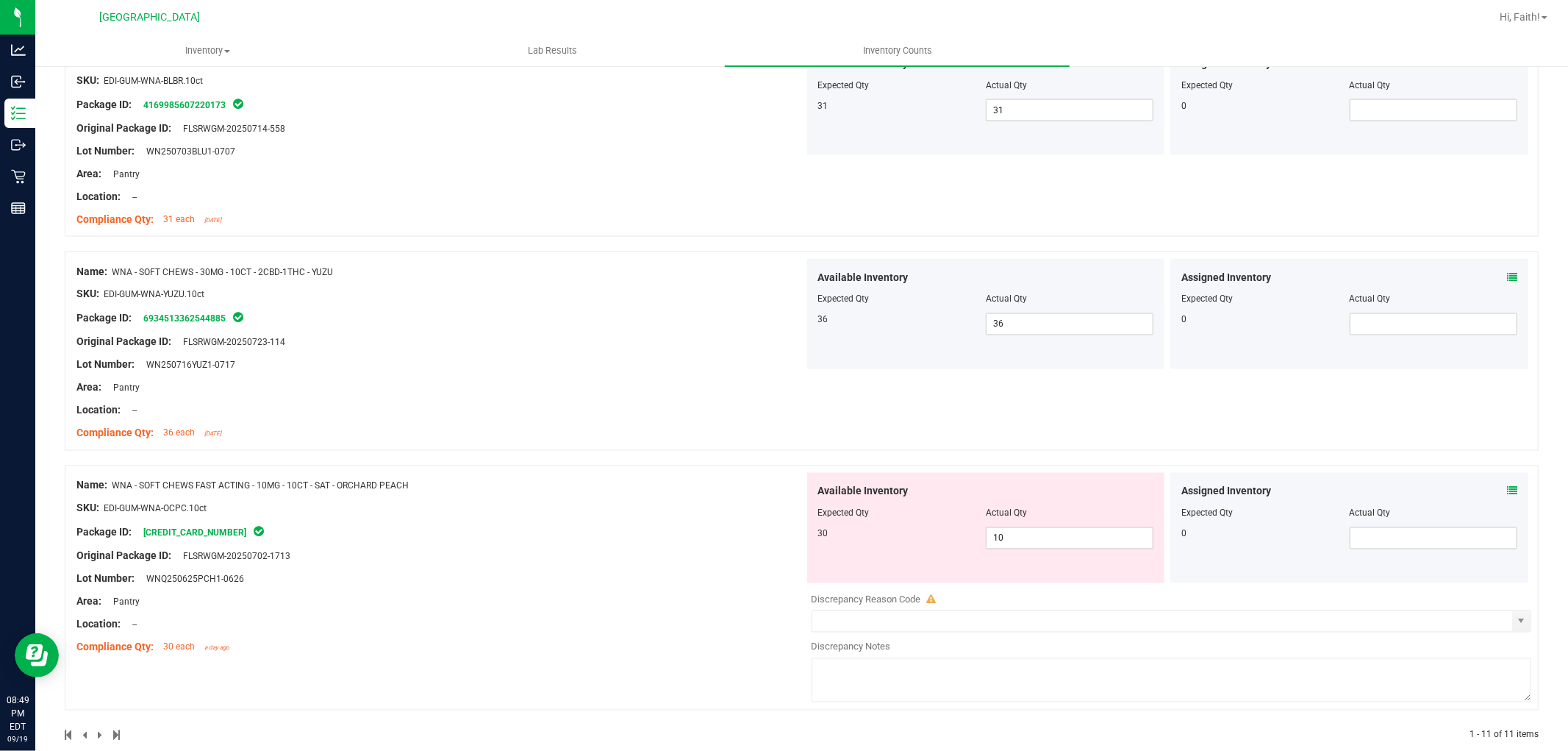
scroll to position [2124, 0]
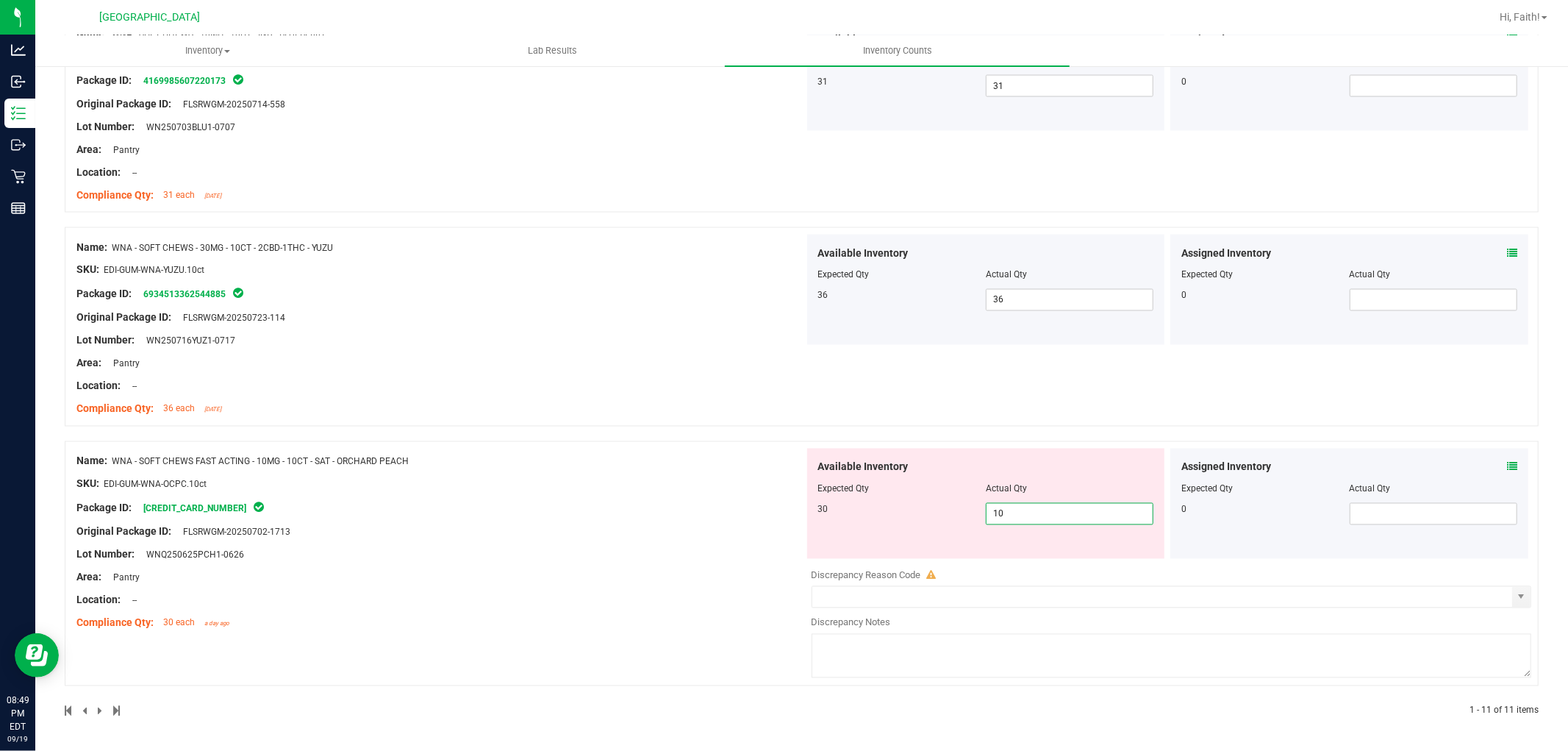
drag, startPoint x: 1074, startPoint y: 518, endPoint x: 846, endPoint y: 518, distance: 228.0
click at [846, 518] on div "30 10 10" at bounding box center [986, 514] width 336 height 22
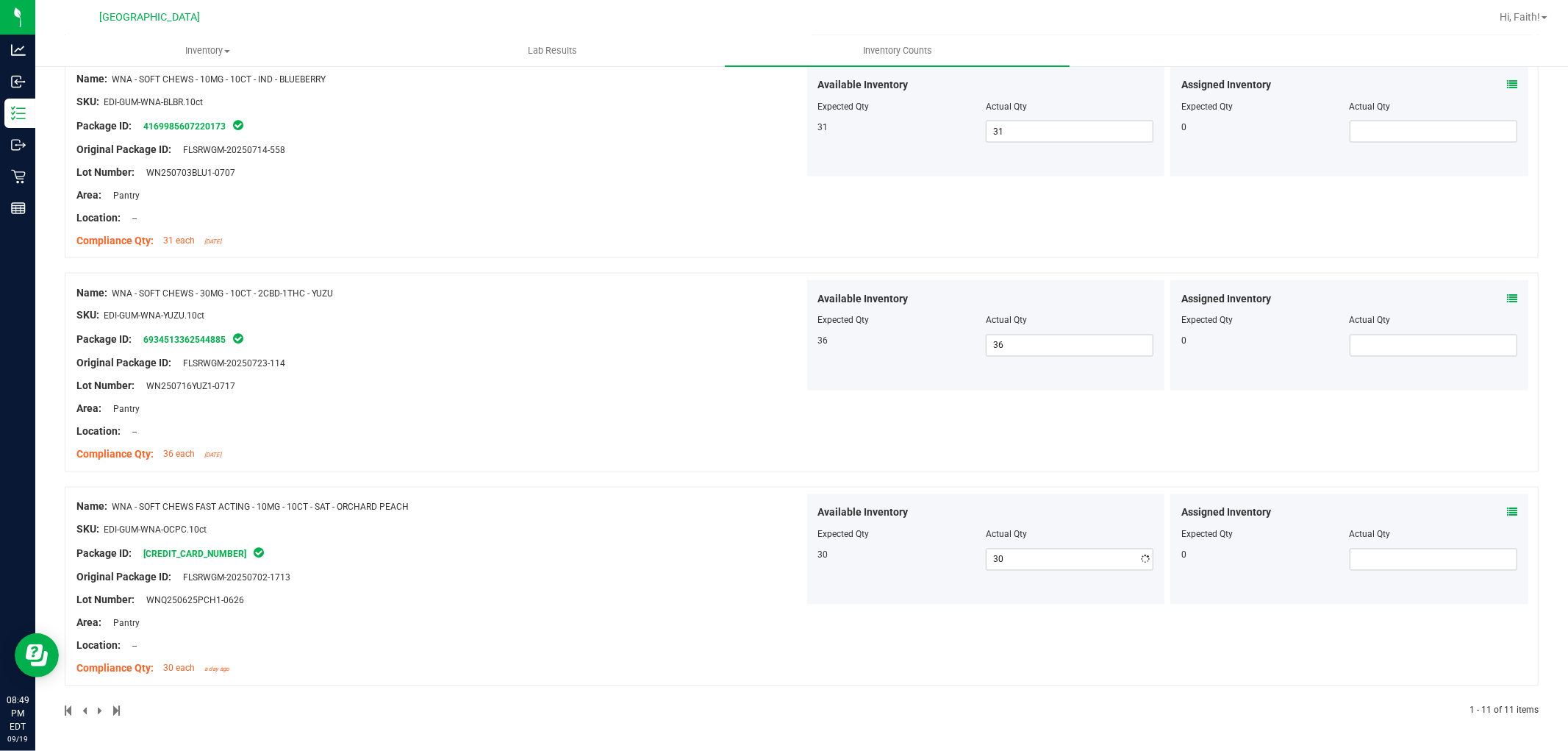
drag, startPoint x: 582, startPoint y: 477, endPoint x: 618, endPoint y: 490, distance: 38.3
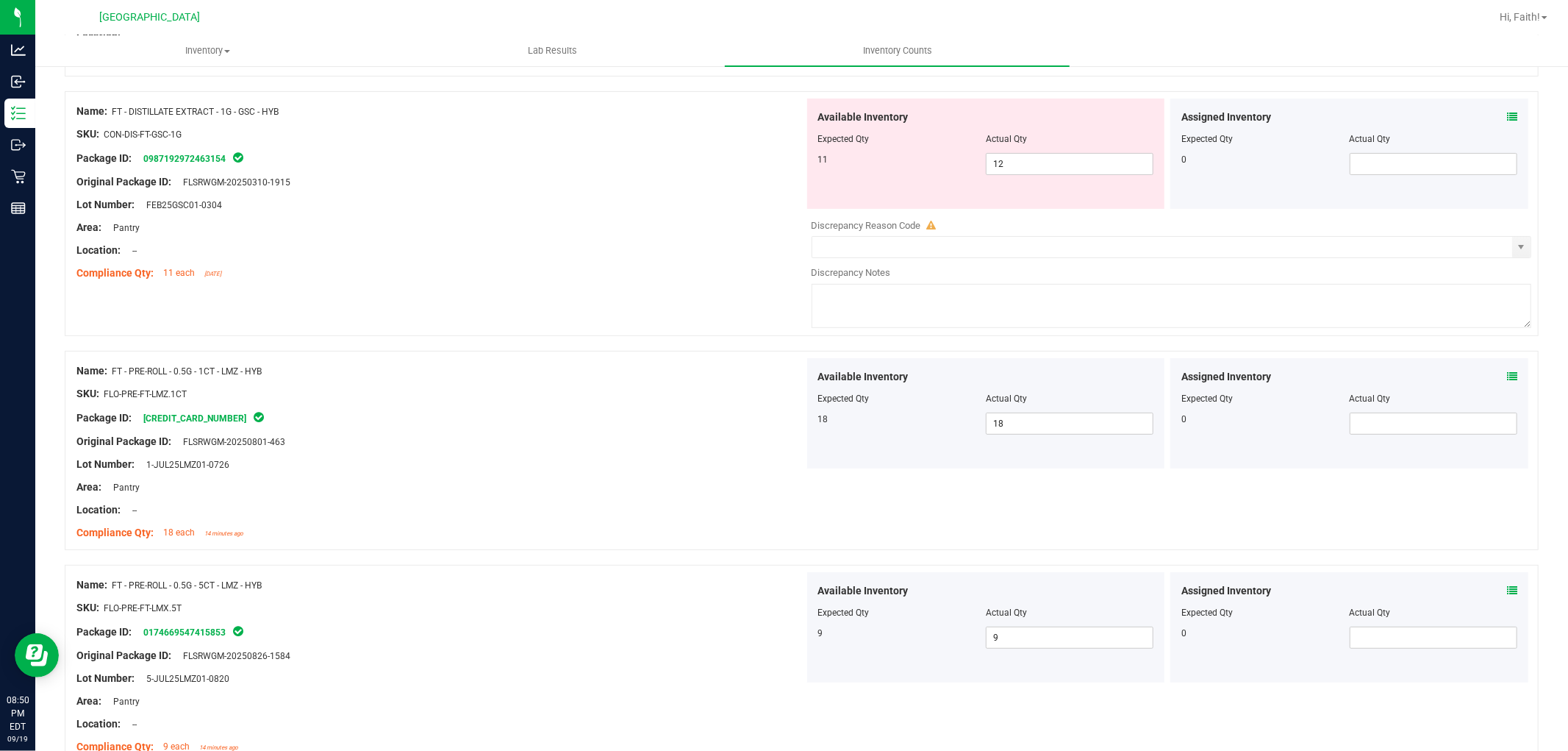
scroll to position [0, 0]
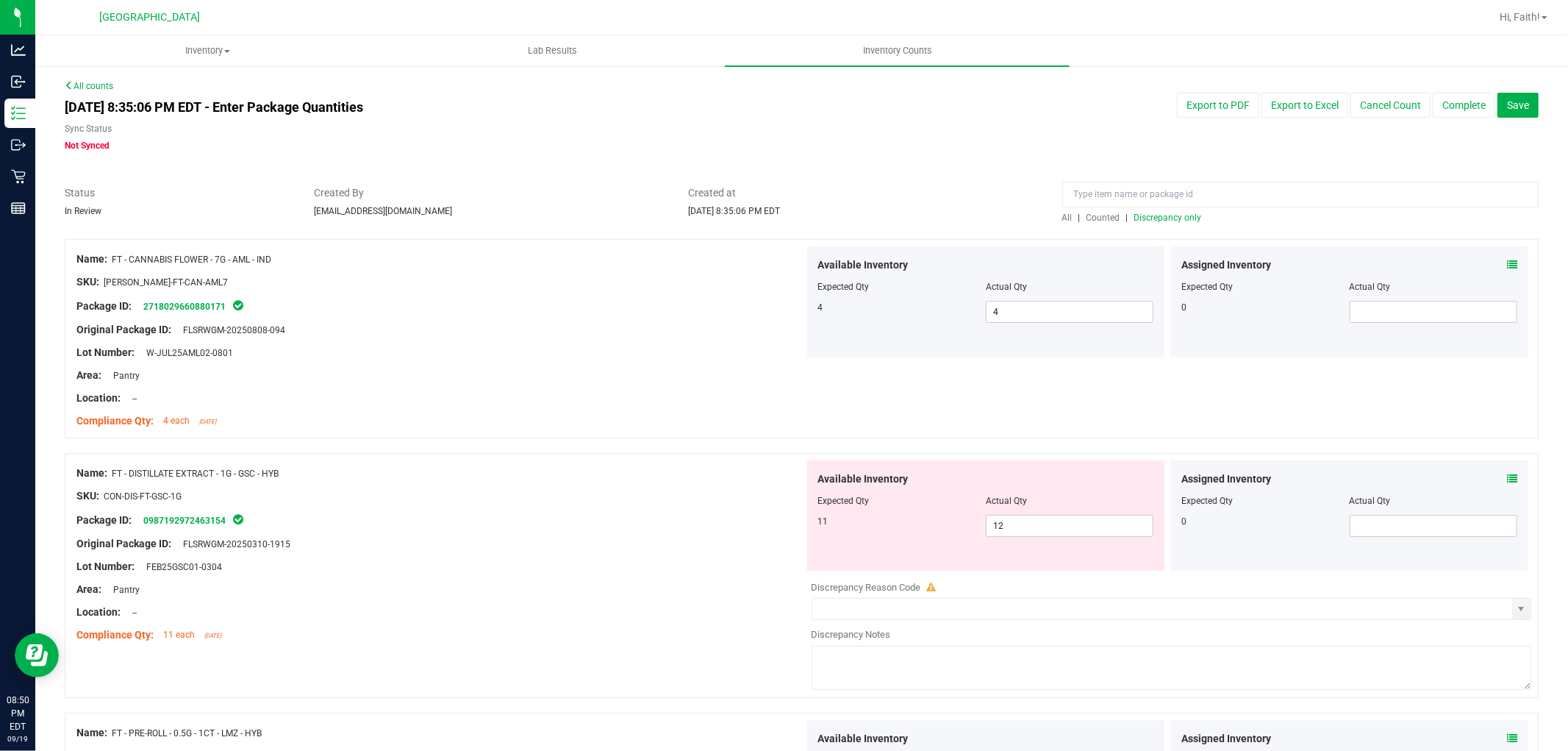
click at [1157, 214] on span "Discrepancy only" at bounding box center [1168, 217] width 68 height 10
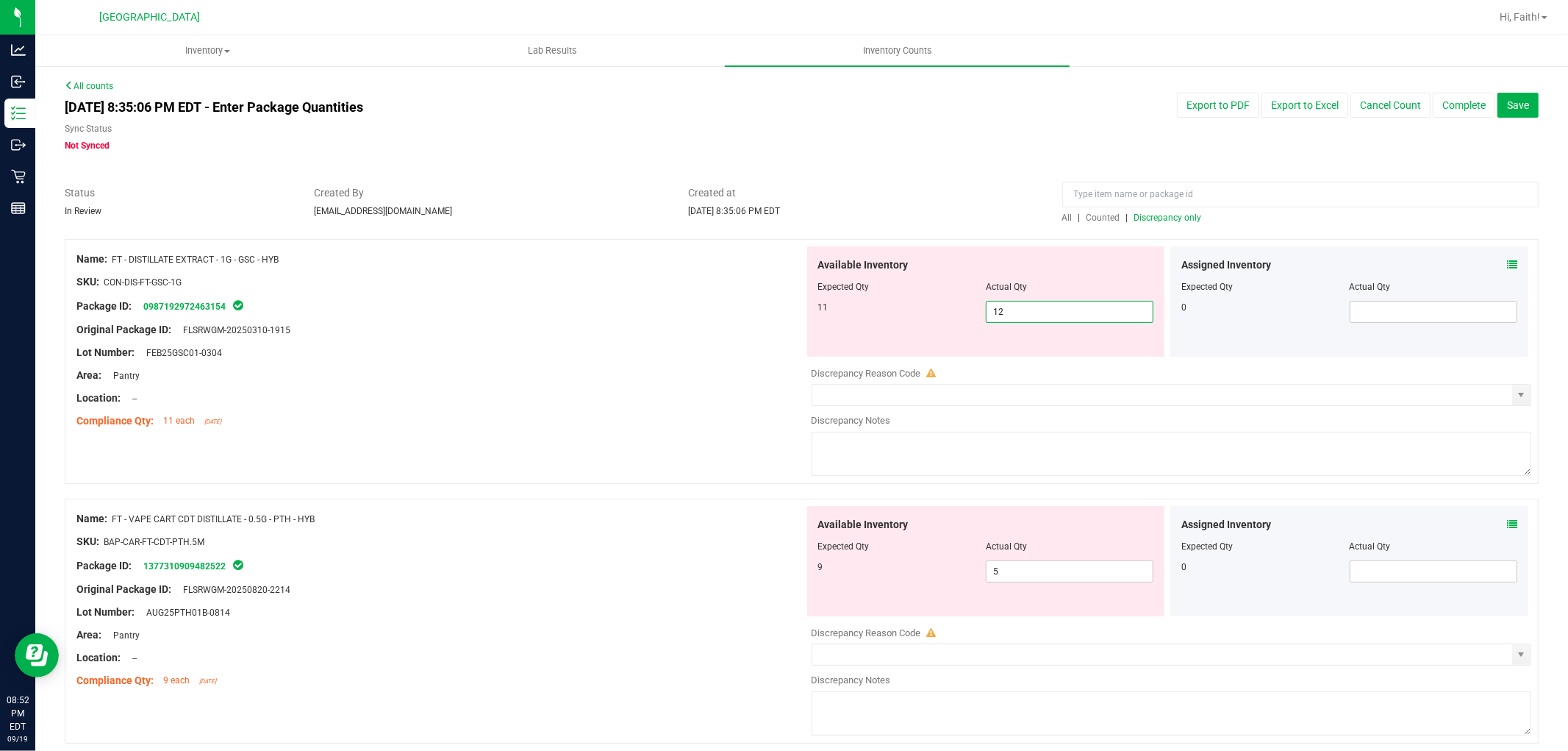
click at [1031, 317] on span "12 12" at bounding box center [1070, 312] width 168 height 22
click at [1030, 317] on input "12" at bounding box center [1069, 312] width 166 height 21
click at [758, 387] on div at bounding box center [440, 386] width 728 height 7
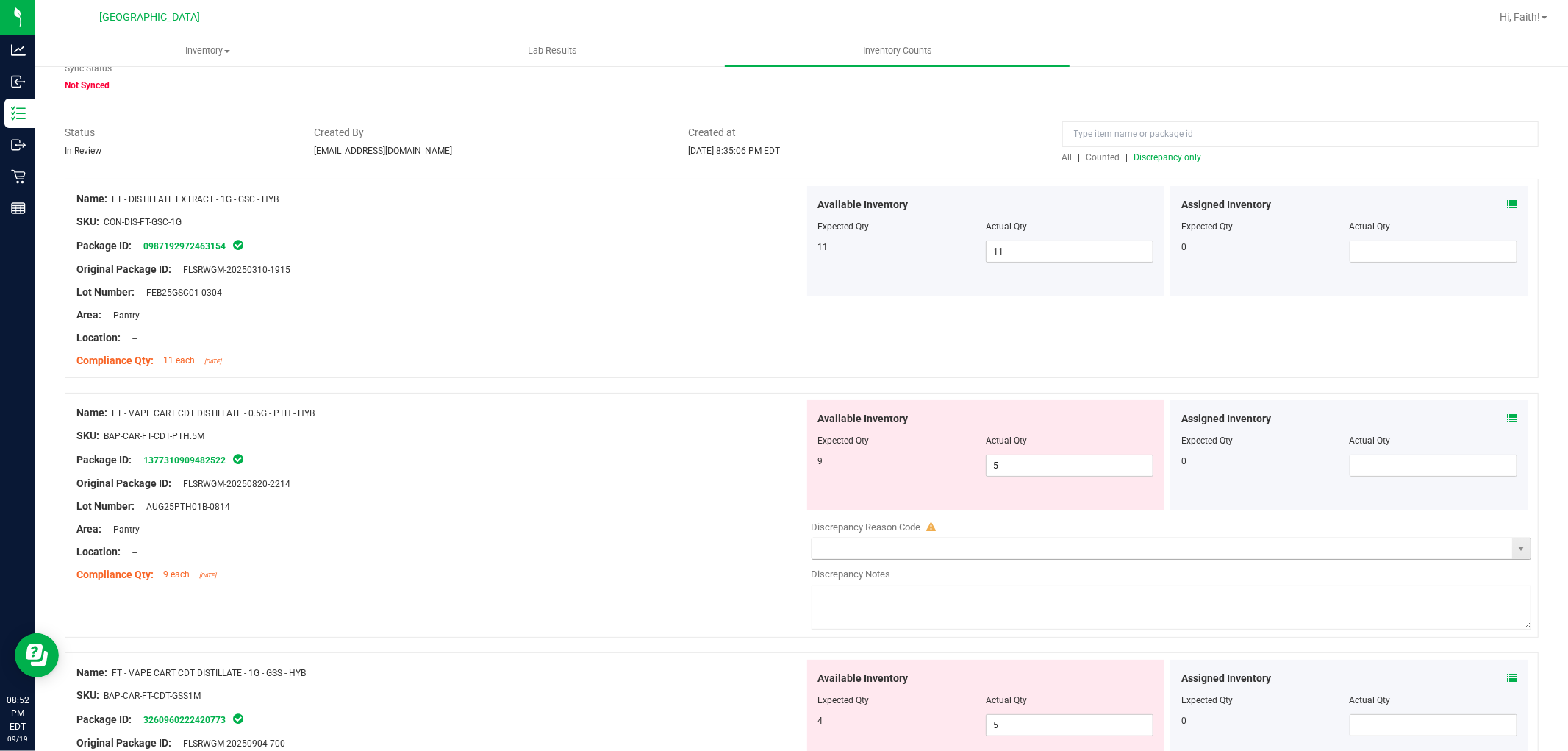
scroll to position [163, 0]
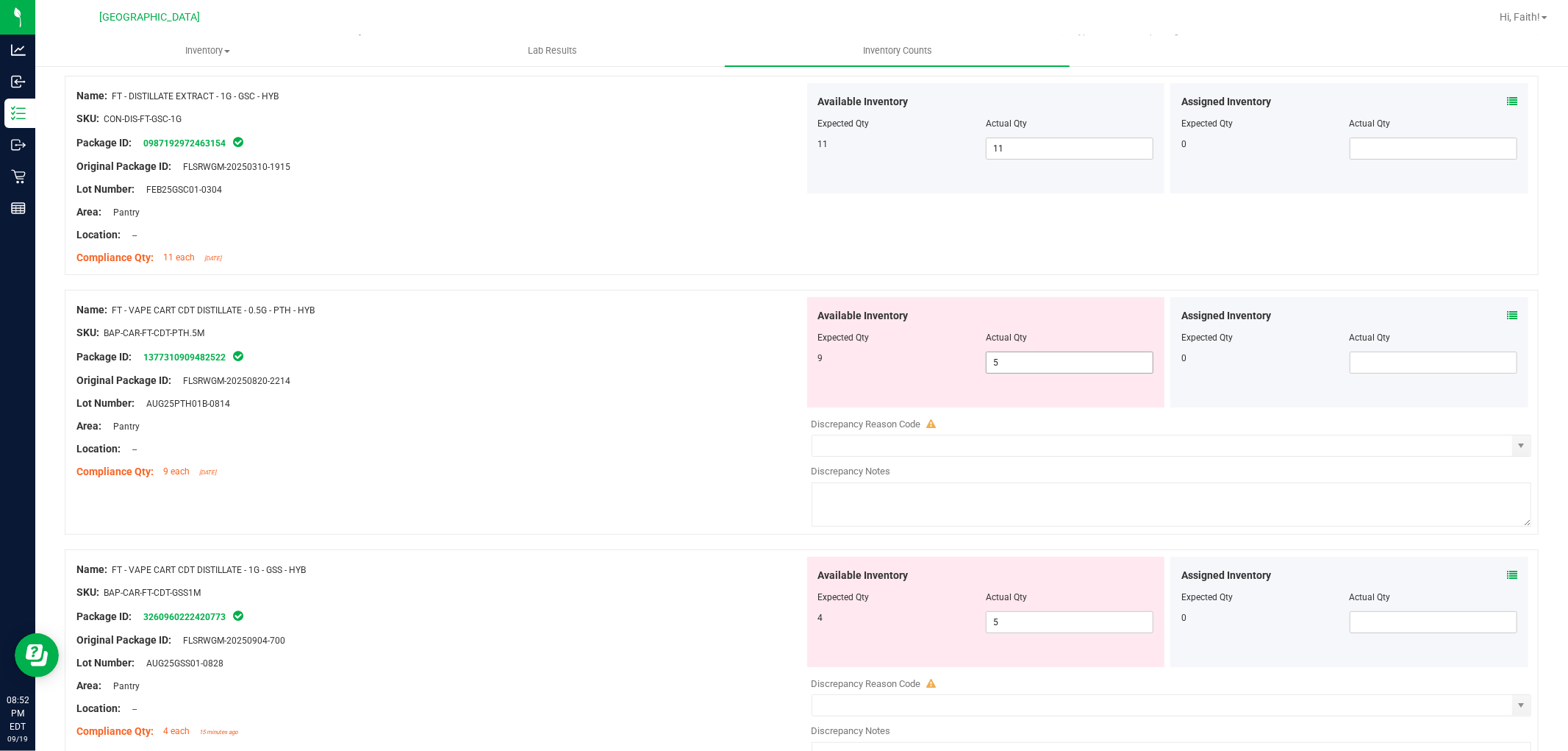
click at [1022, 369] on span "5 5" at bounding box center [1070, 363] width 168 height 22
click at [1019, 369] on input "5" at bounding box center [1069, 362] width 166 height 21
drag, startPoint x: 1019, startPoint y: 369, endPoint x: 784, endPoint y: 337, distance: 237.2
click at [784, 337] on div "Name: FT - VAPE CART CDT DISTILLATE - 0.5G - PTH - HYB SKU: BAP-CAR-FT-CDT-PTH.…" at bounding box center [802, 412] width 1474 height 245
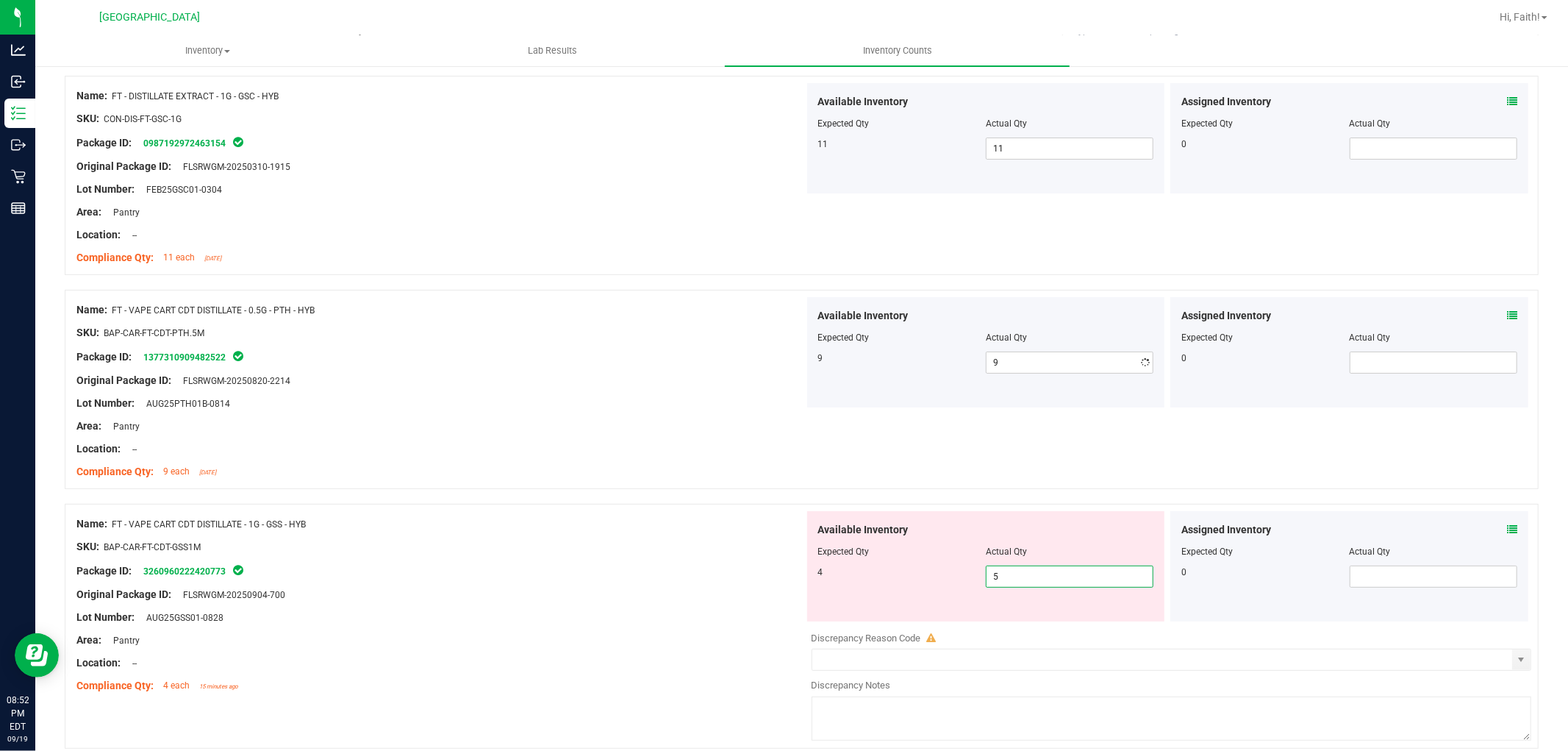
drag, startPoint x: 1018, startPoint y: 624, endPoint x: 642, endPoint y: 622, distance: 376.0
click at [642, 622] on div "Name: FT - VAPE CART CDT DISTILLATE - 1G - GSS - HYB SKU: BAP-CAR-FT-CDT-GSS1M …" at bounding box center [802, 626] width 1474 height 245
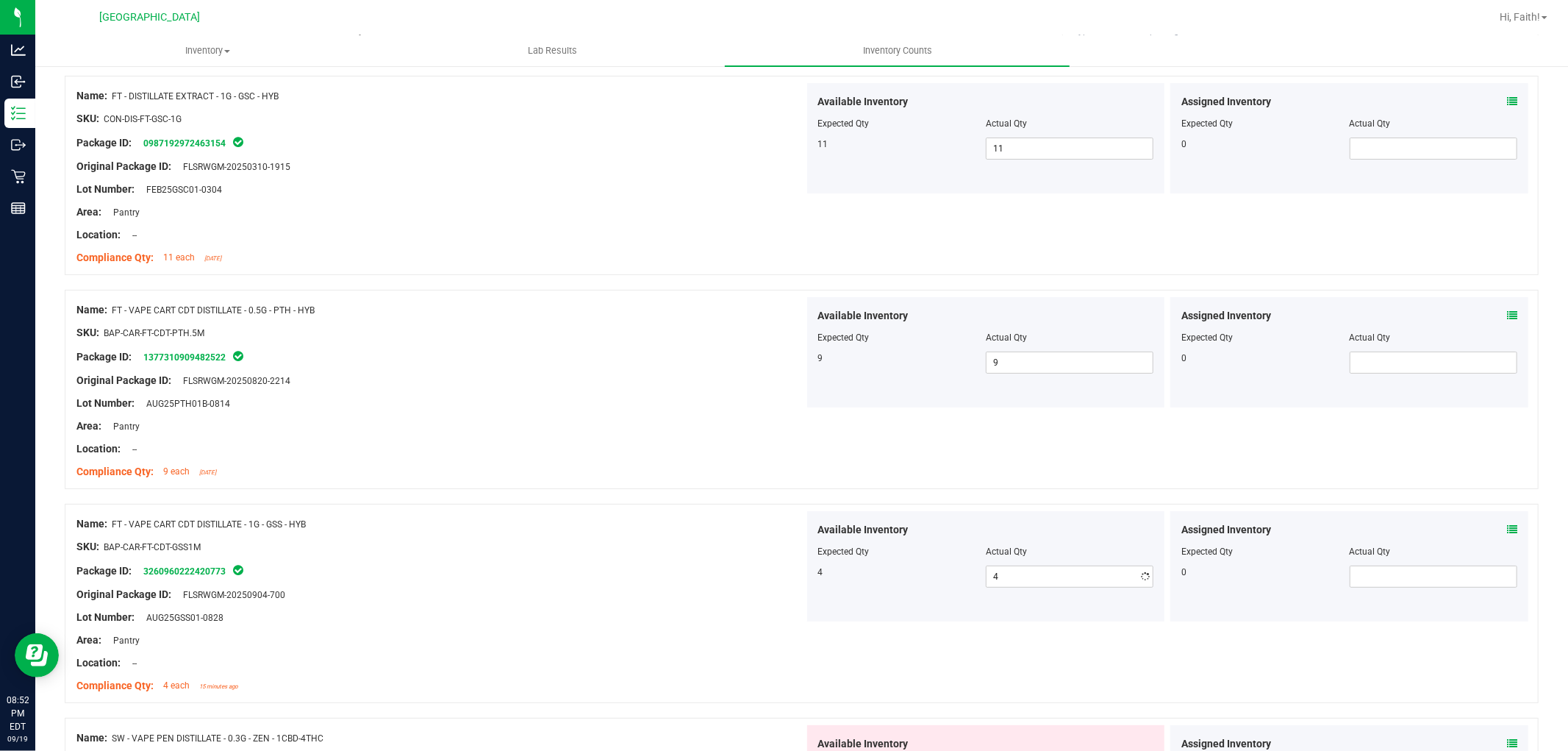
click at [630, 556] on div at bounding box center [440, 557] width 728 height 7
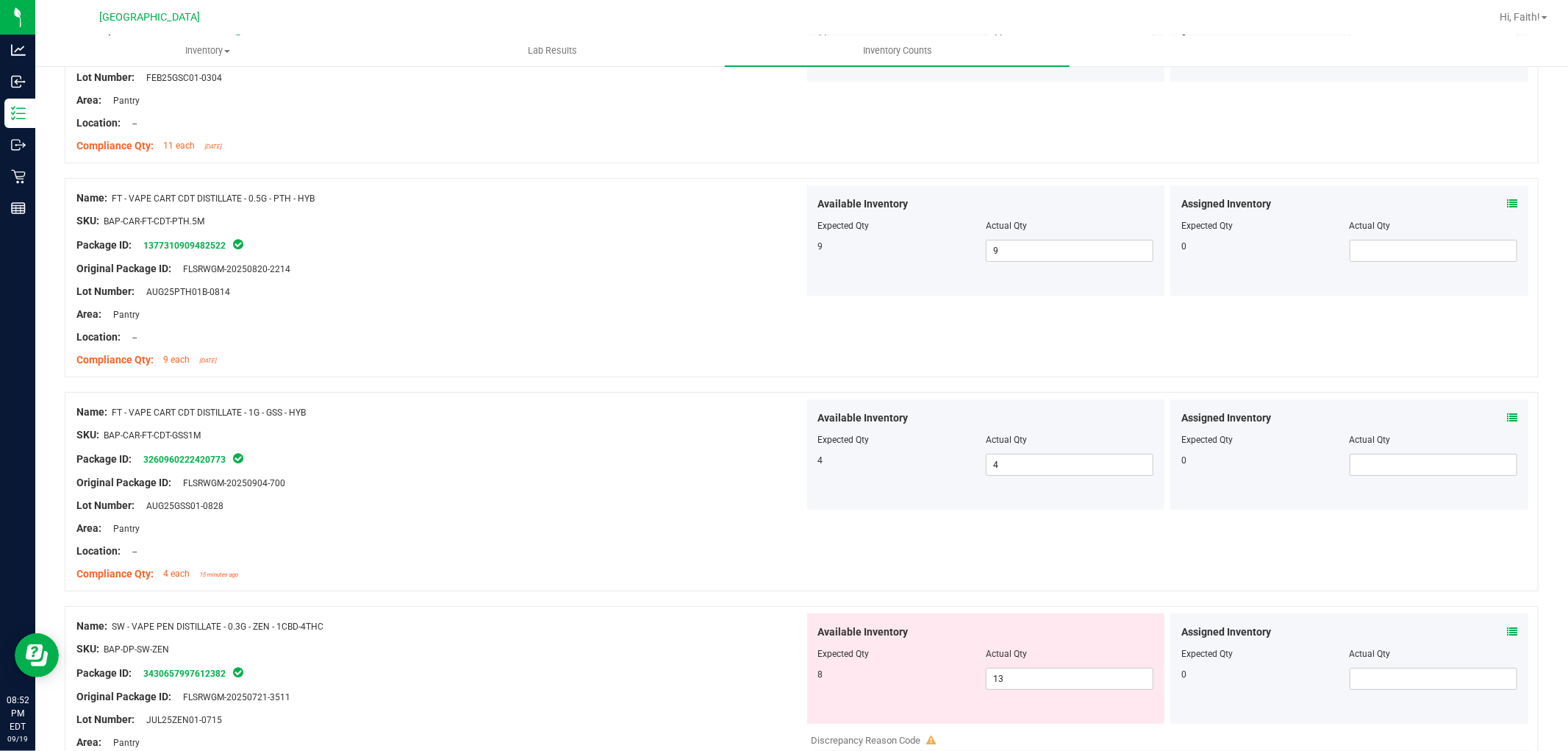
scroll to position [440, 0]
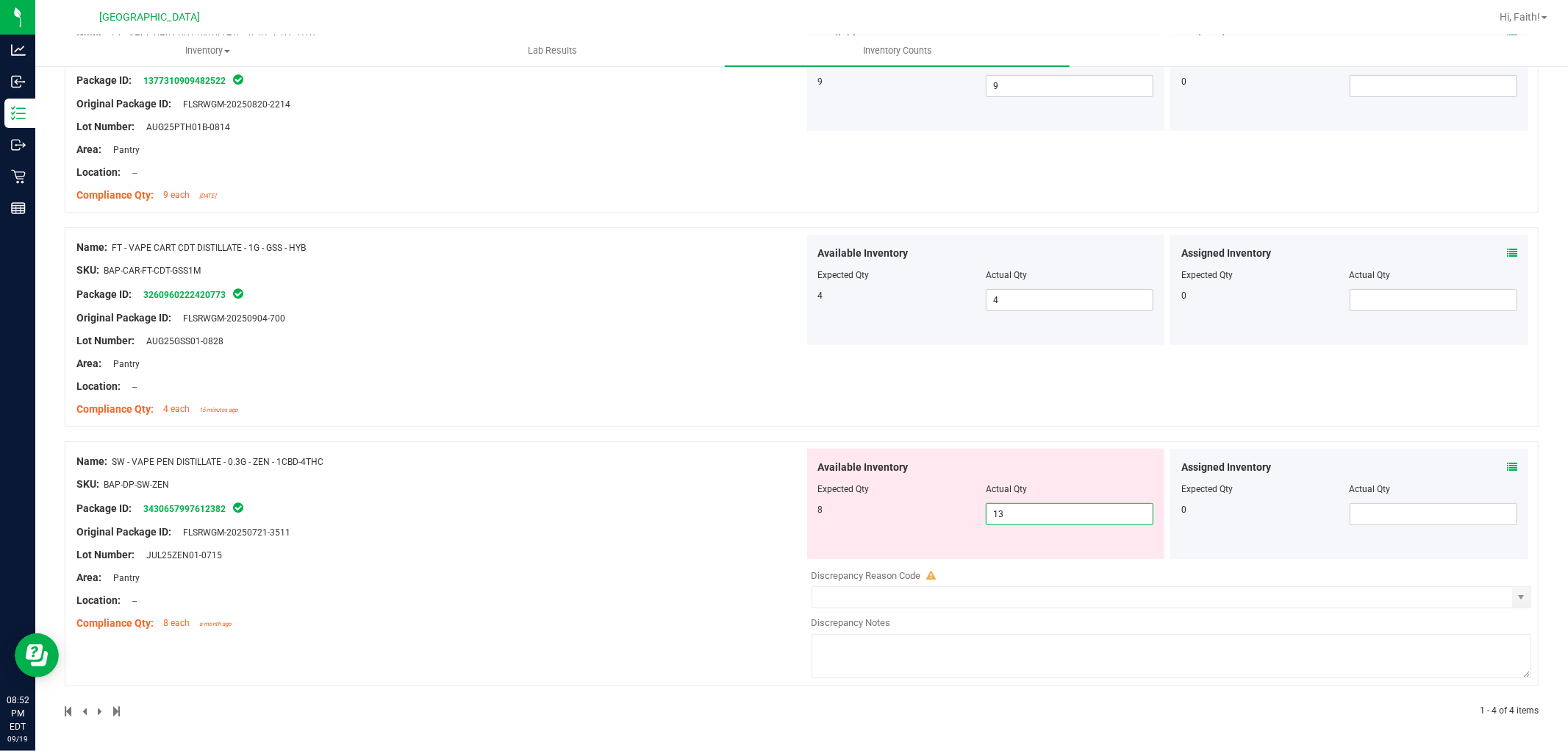
drag, startPoint x: 1005, startPoint y: 516, endPoint x: 217, endPoint y: 528, distance: 788.1
click at [89, 528] on div "Name: SW - VAPE PEN DISTILLATE - 0.3G - ZEN - 1CBD-4THC SKU: BAP-DP-SW-ZEN Pack…" at bounding box center [802, 563] width 1474 height 245
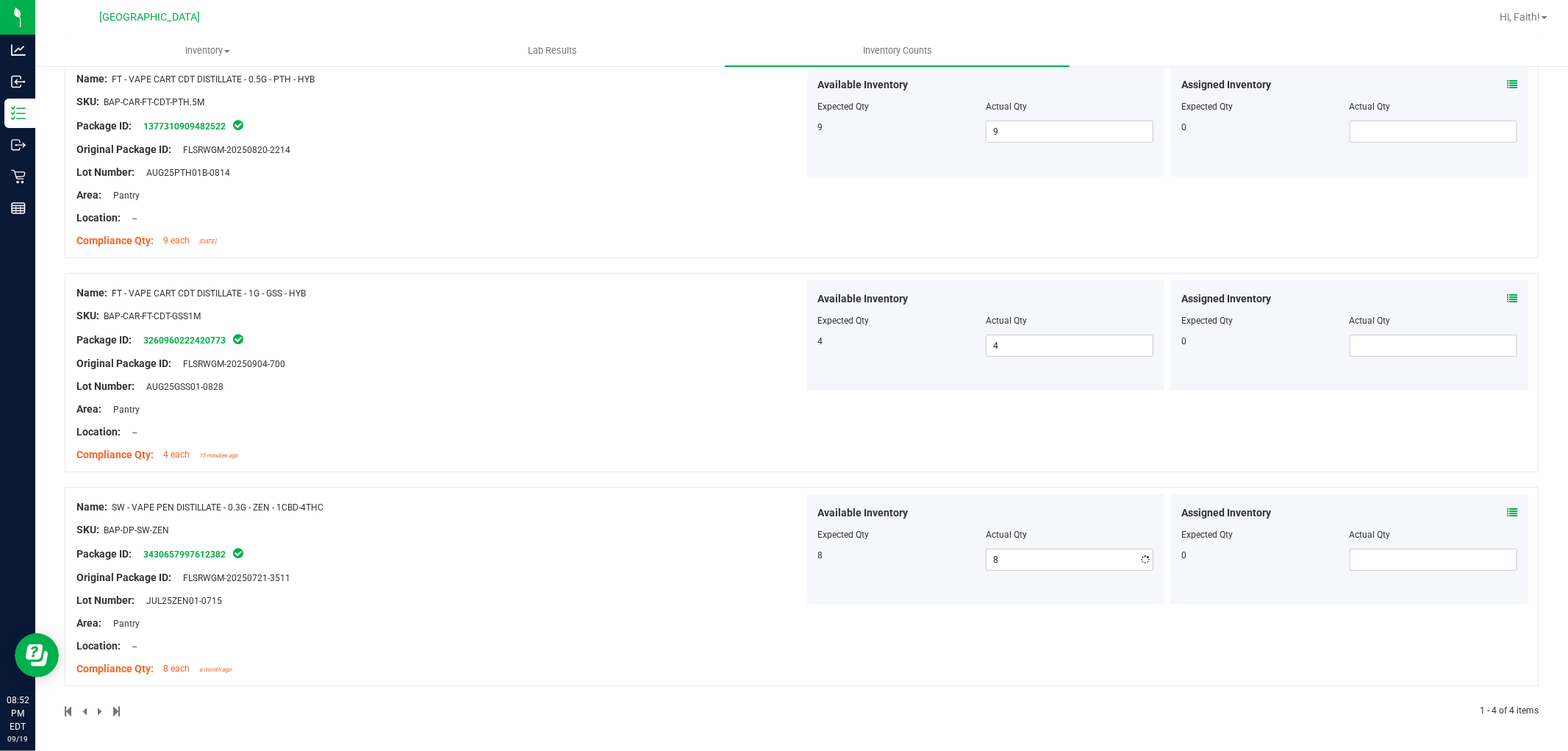
click at [537, 525] on div "Name: SW - VAPE PEN DISTILLATE - 0.3G - ZEN - 1CBD-4THC SKU: BAP-DP-SW-ZEN Pack…" at bounding box center [440, 588] width 728 height 188
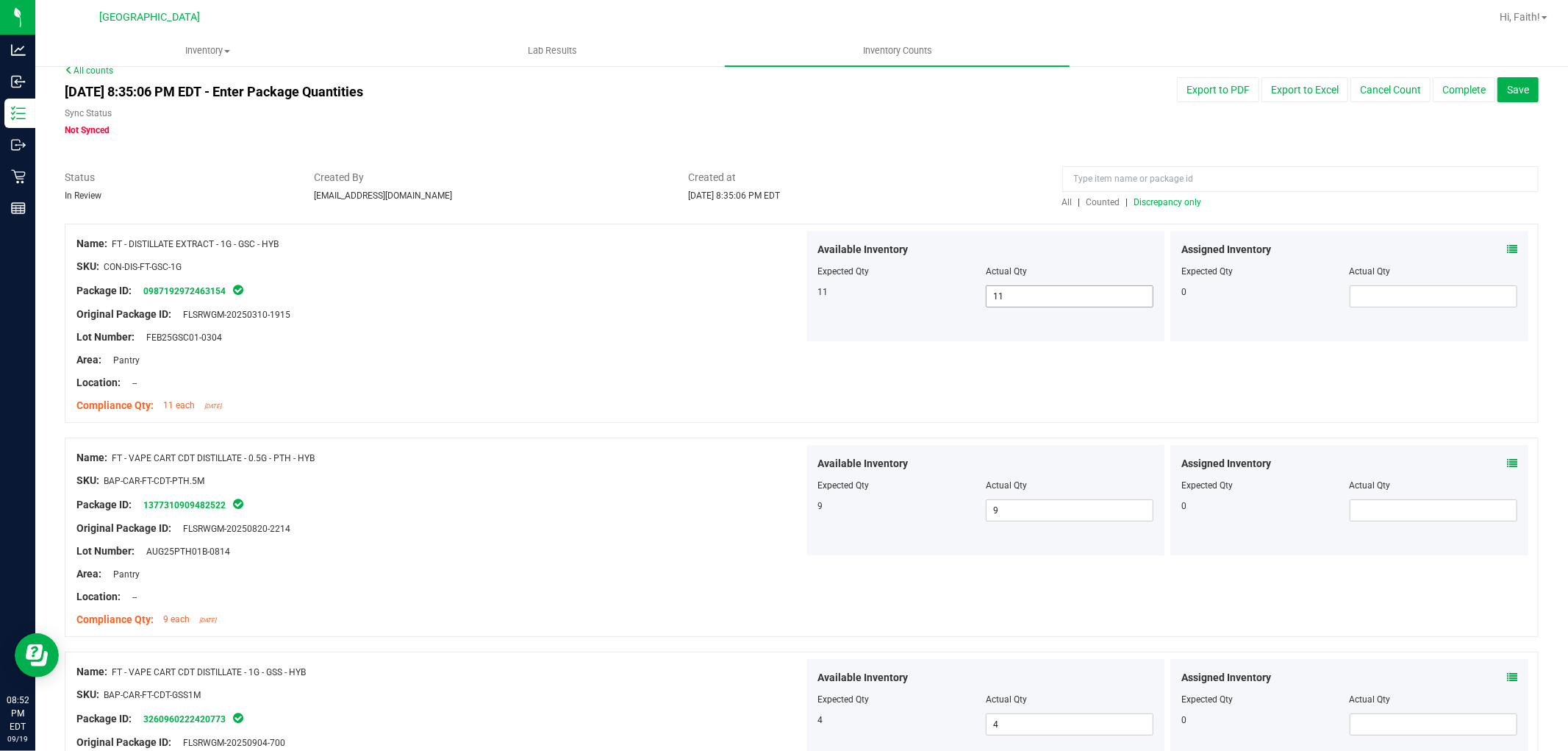
scroll to position [0, 0]
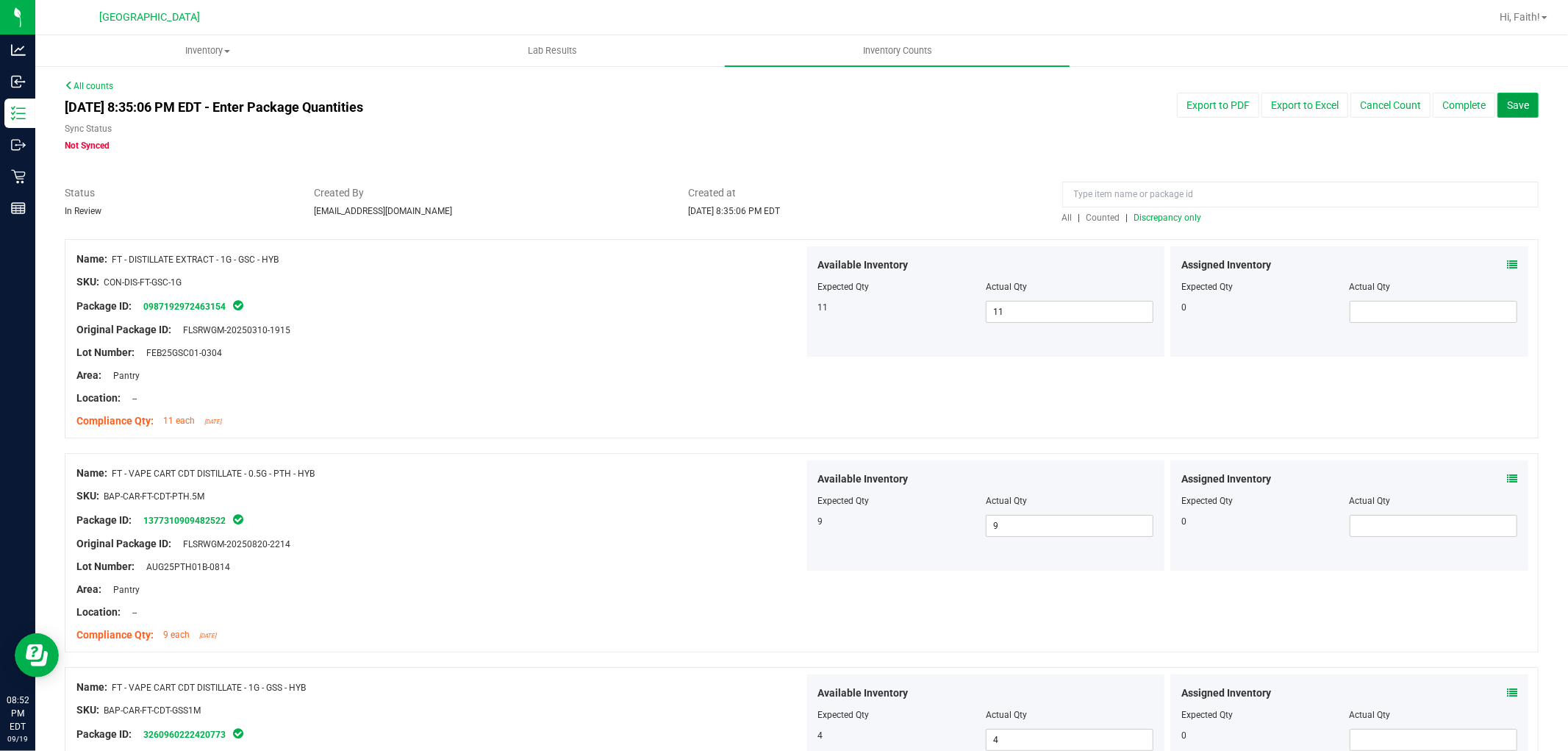
click at [1497, 101] on button "Save" at bounding box center [1518, 104] width 41 height 25
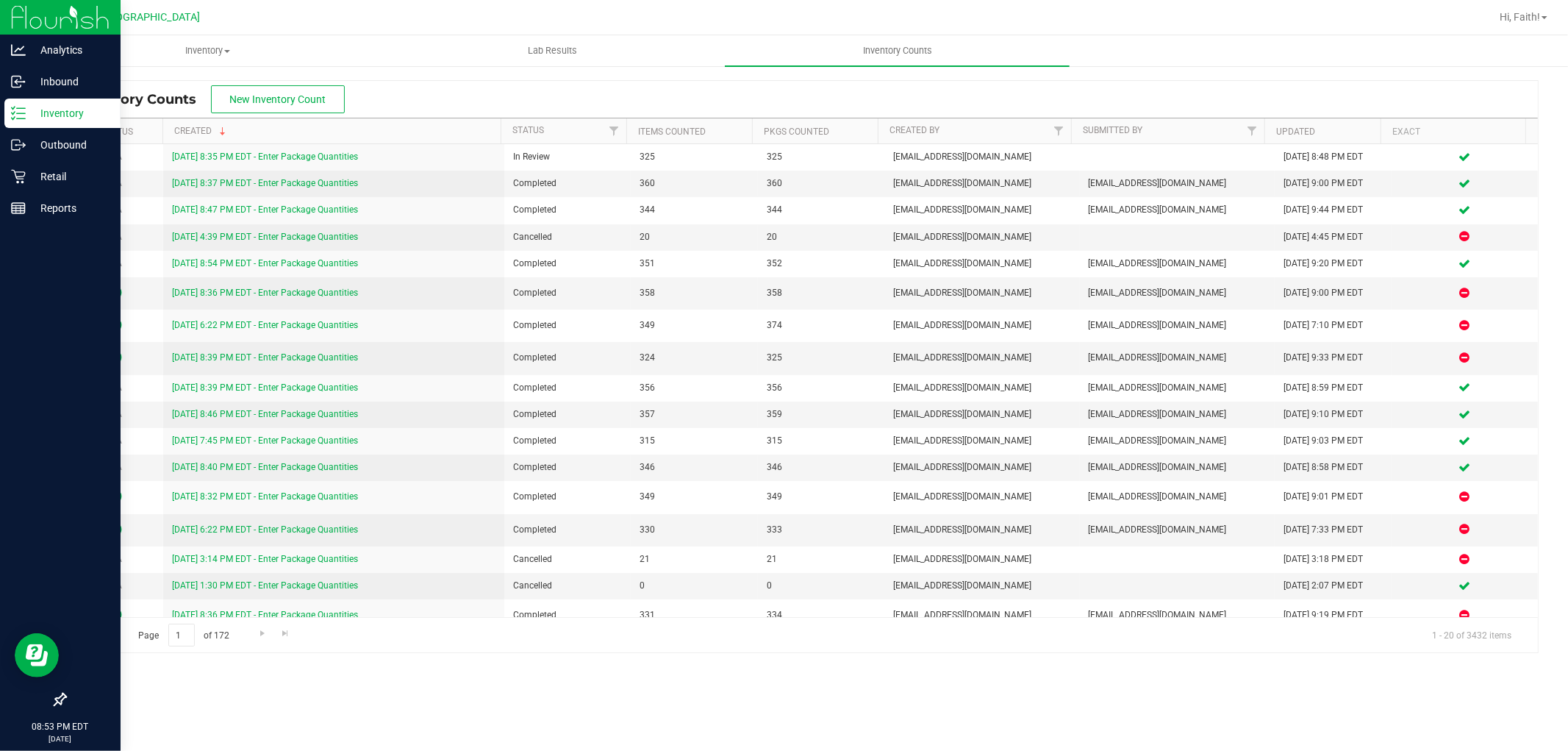
click at [20, 108] on line at bounding box center [21, 108] width 8 height 0
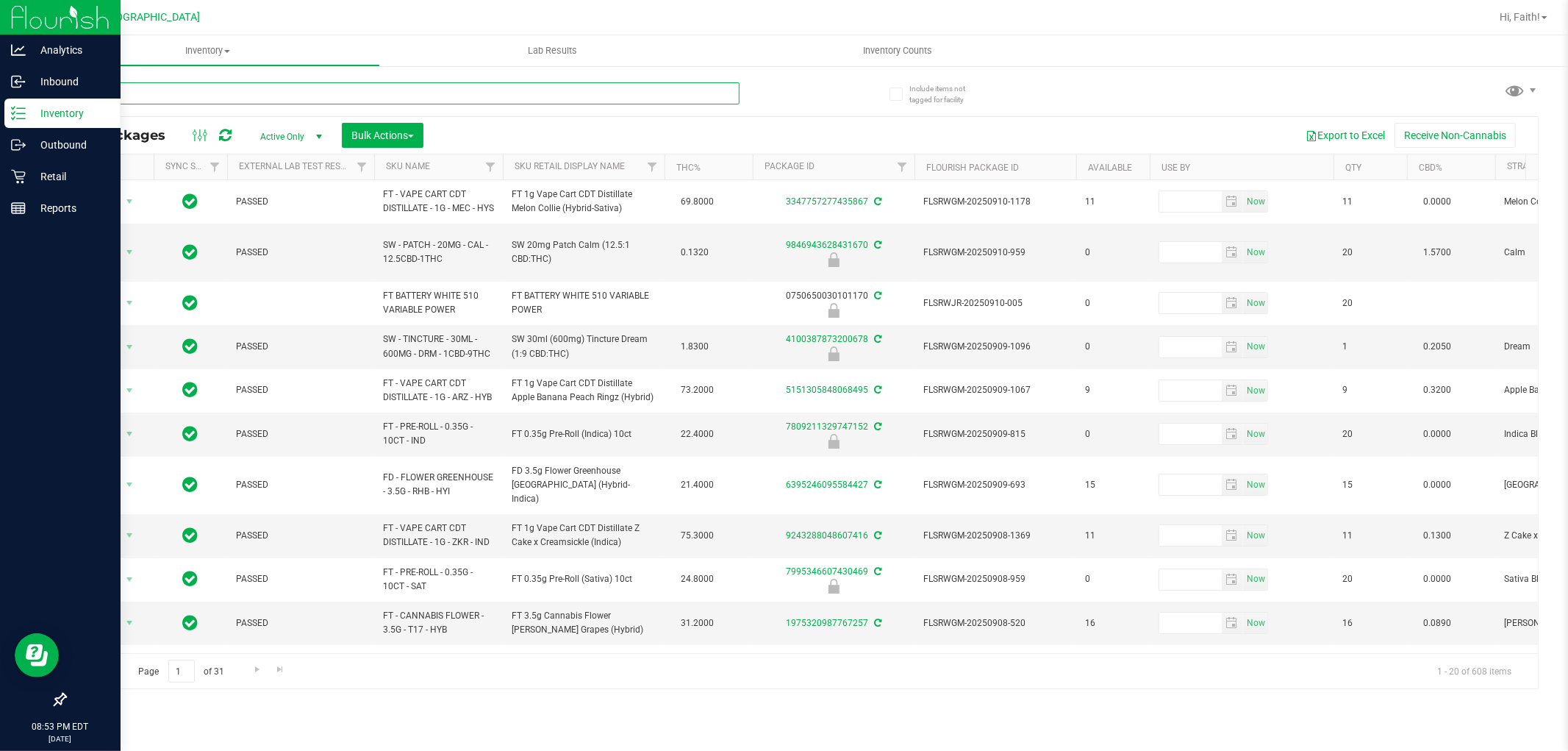
click at [554, 89] on input "text" at bounding box center [402, 93] width 675 height 22
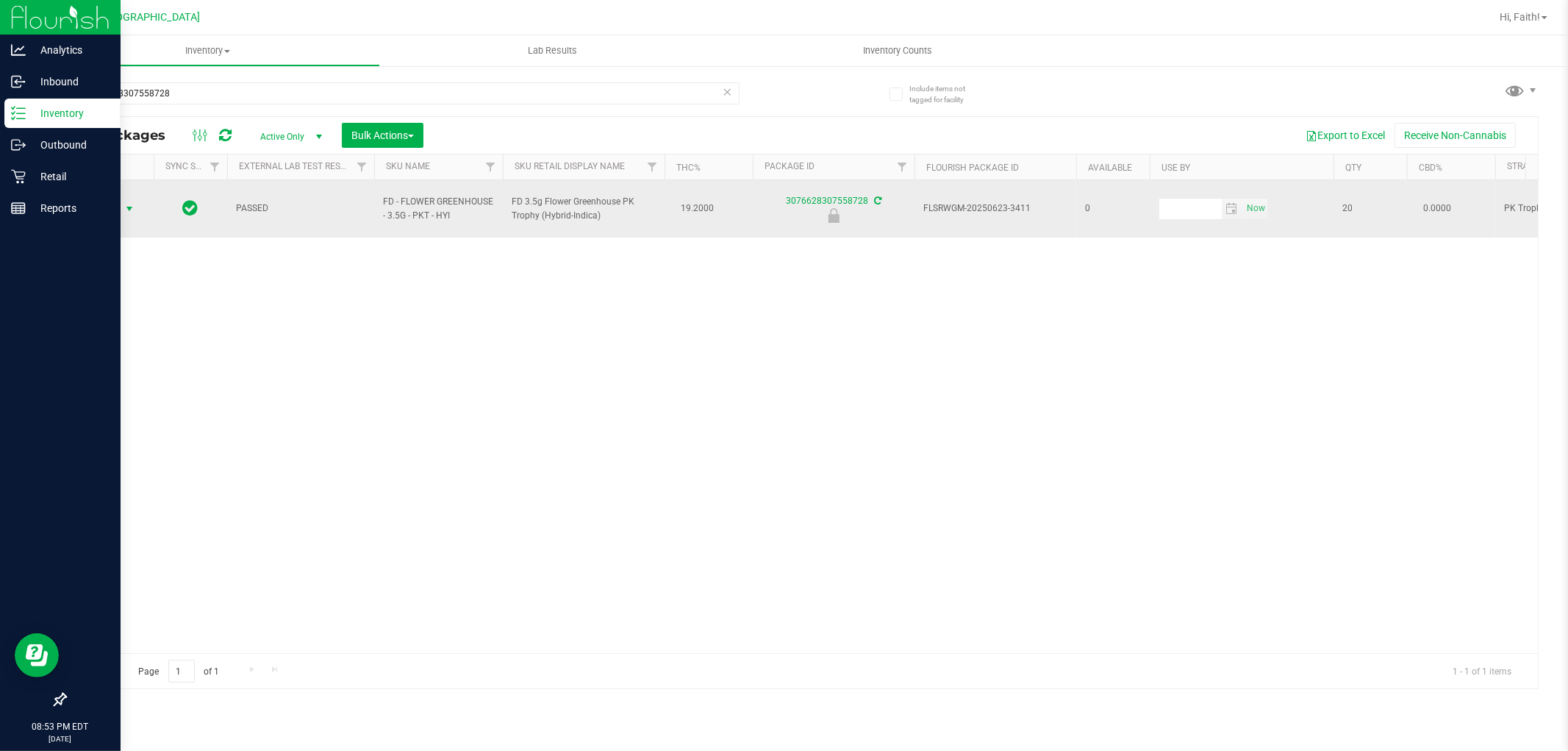
click at [104, 199] on span "Action" at bounding box center [100, 208] width 39 height 21
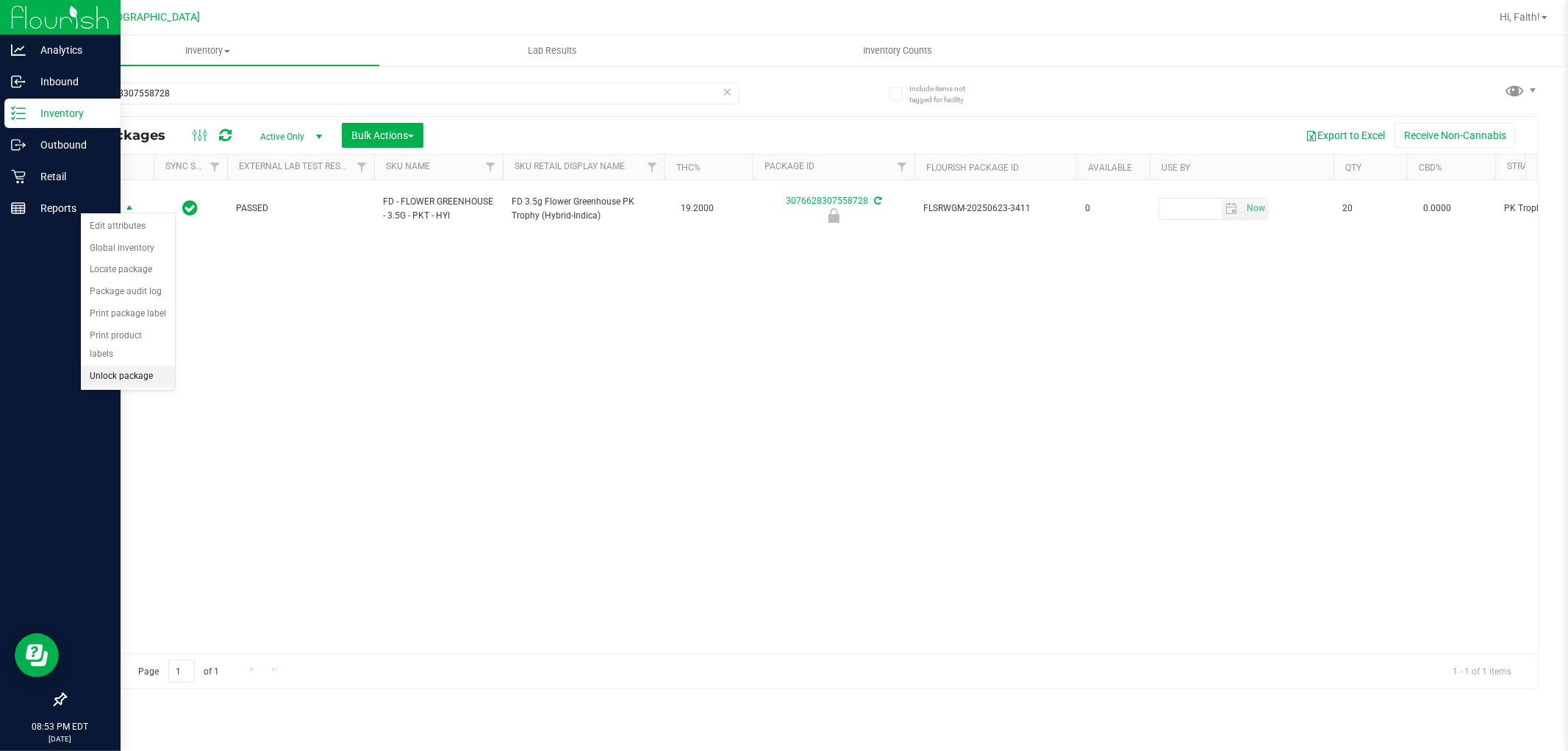
click at [141, 373] on li "Unlock package" at bounding box center [128, 376] width 94 height 22
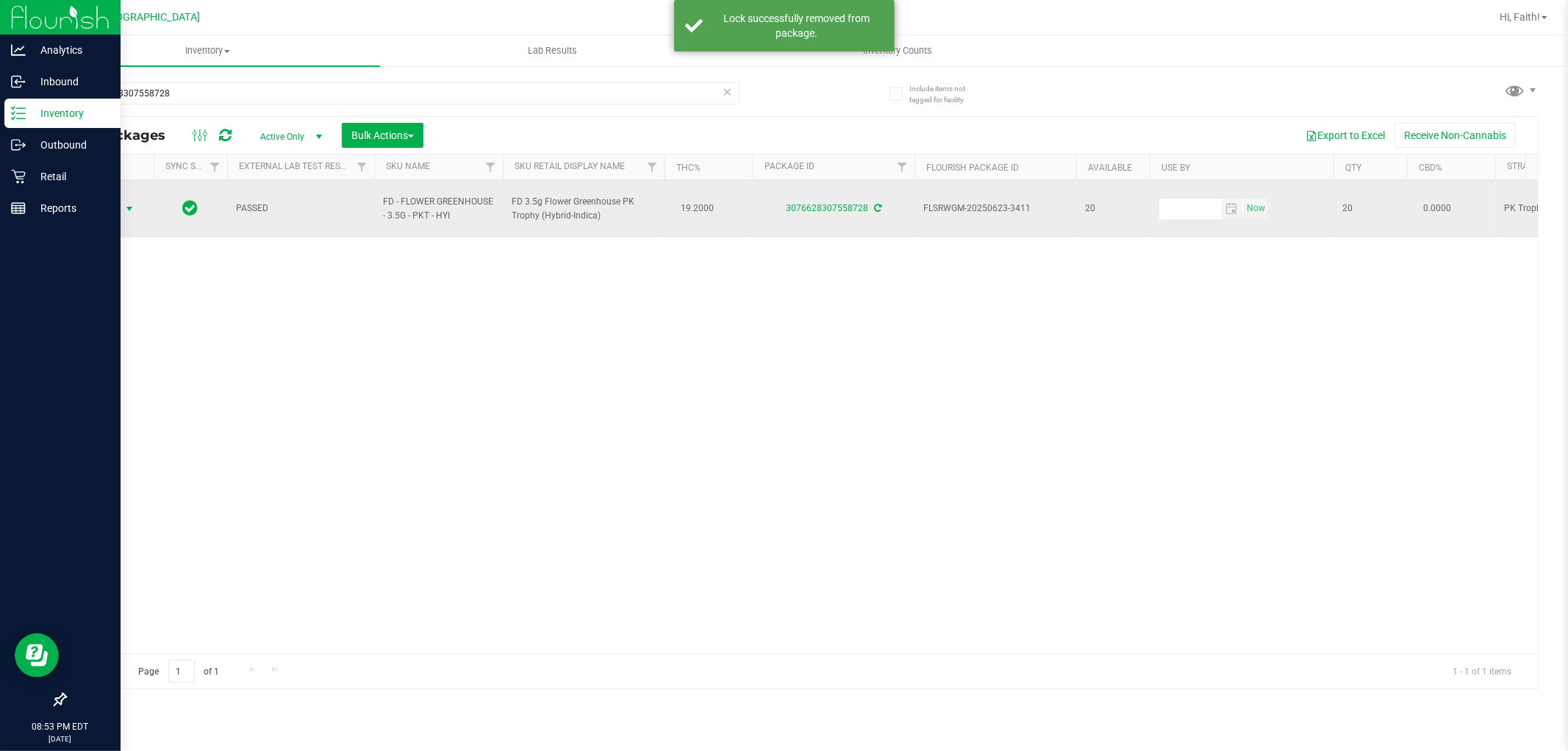
click at [121, 199] on span "select" at bounding box center [130, 208] width 19 height 21
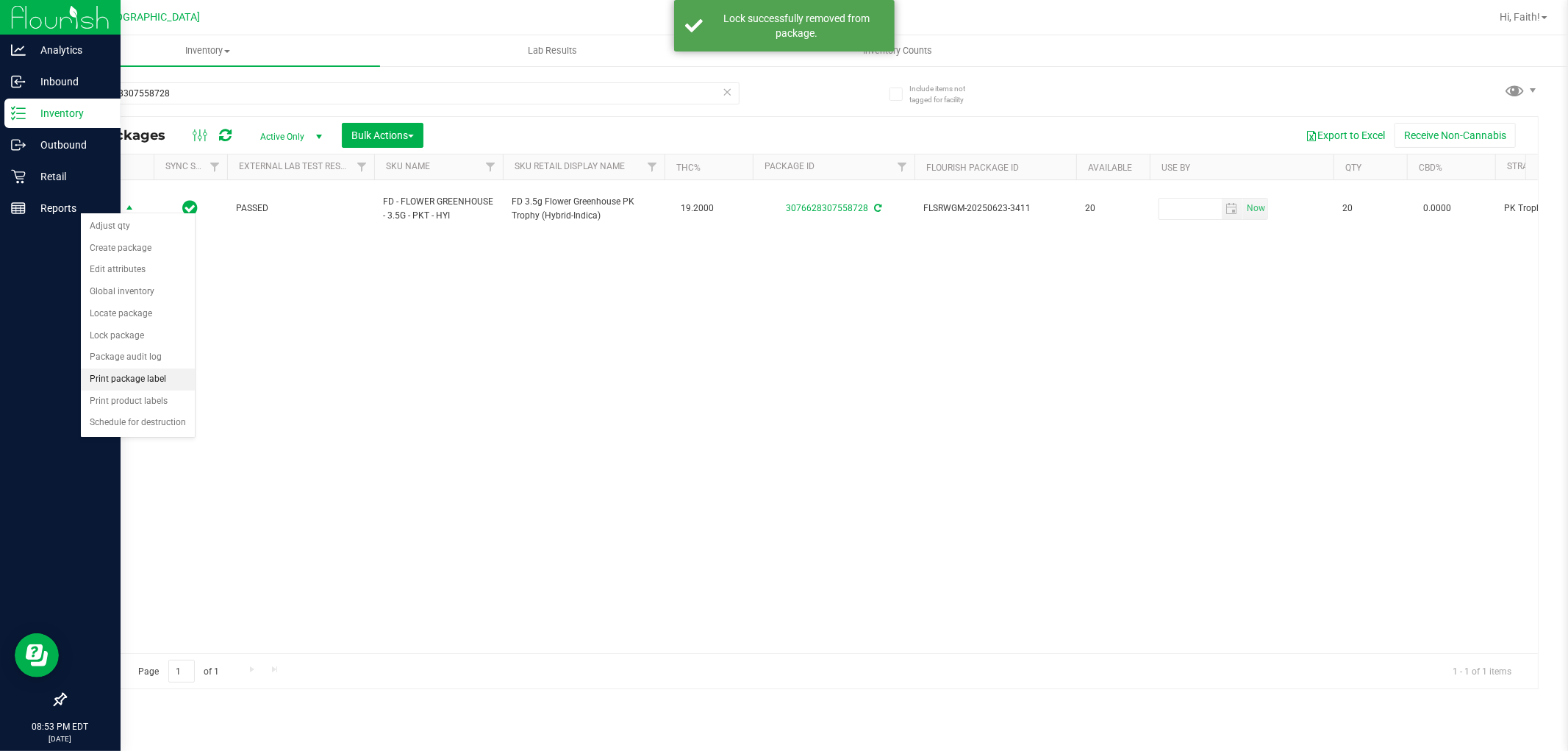
click at [168, 384] on li "Print package label" at bounding box center [138, 379] width 114 height 22
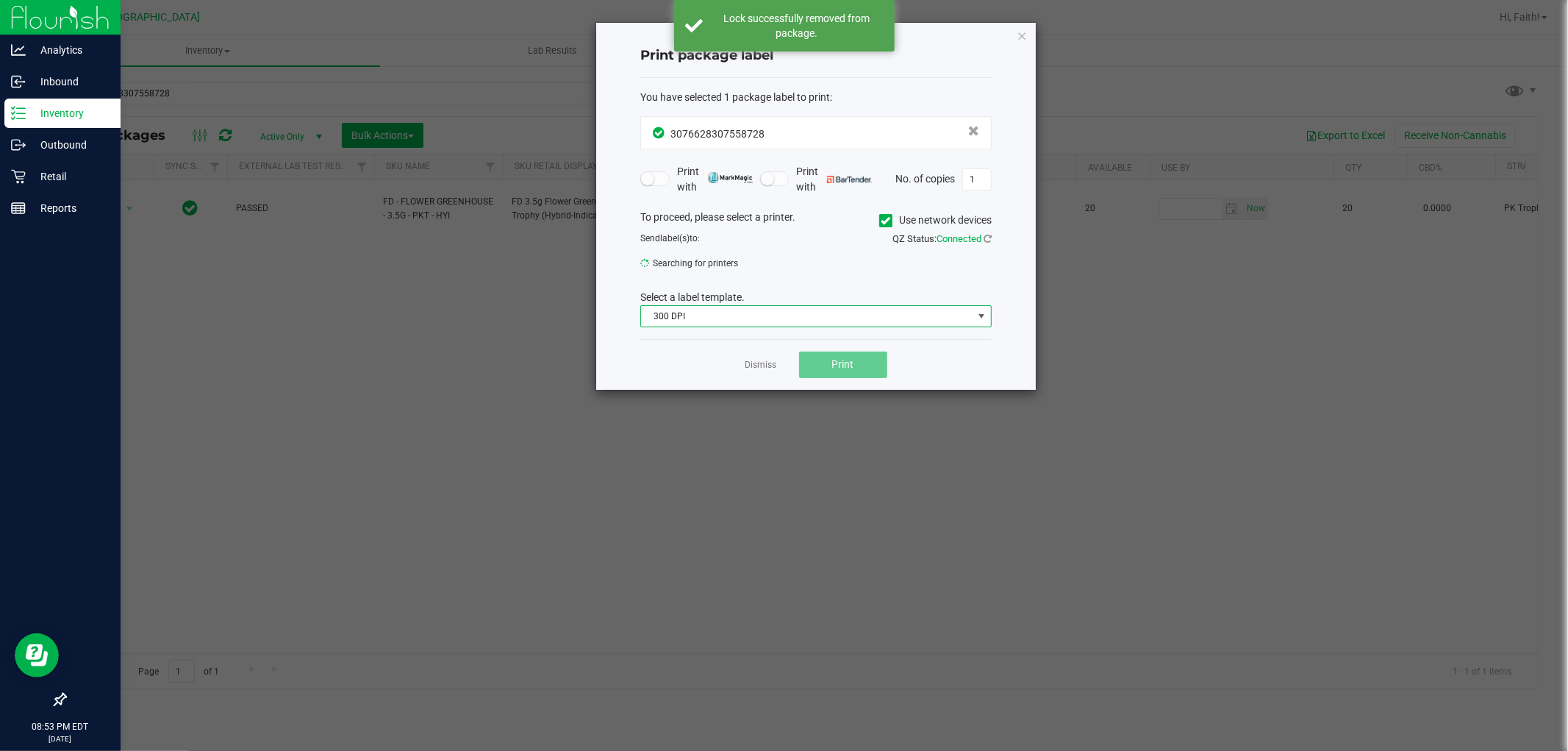
click at [795, 320] on span "300 DPI" at bounding box center [808, 316] width 332 height 21
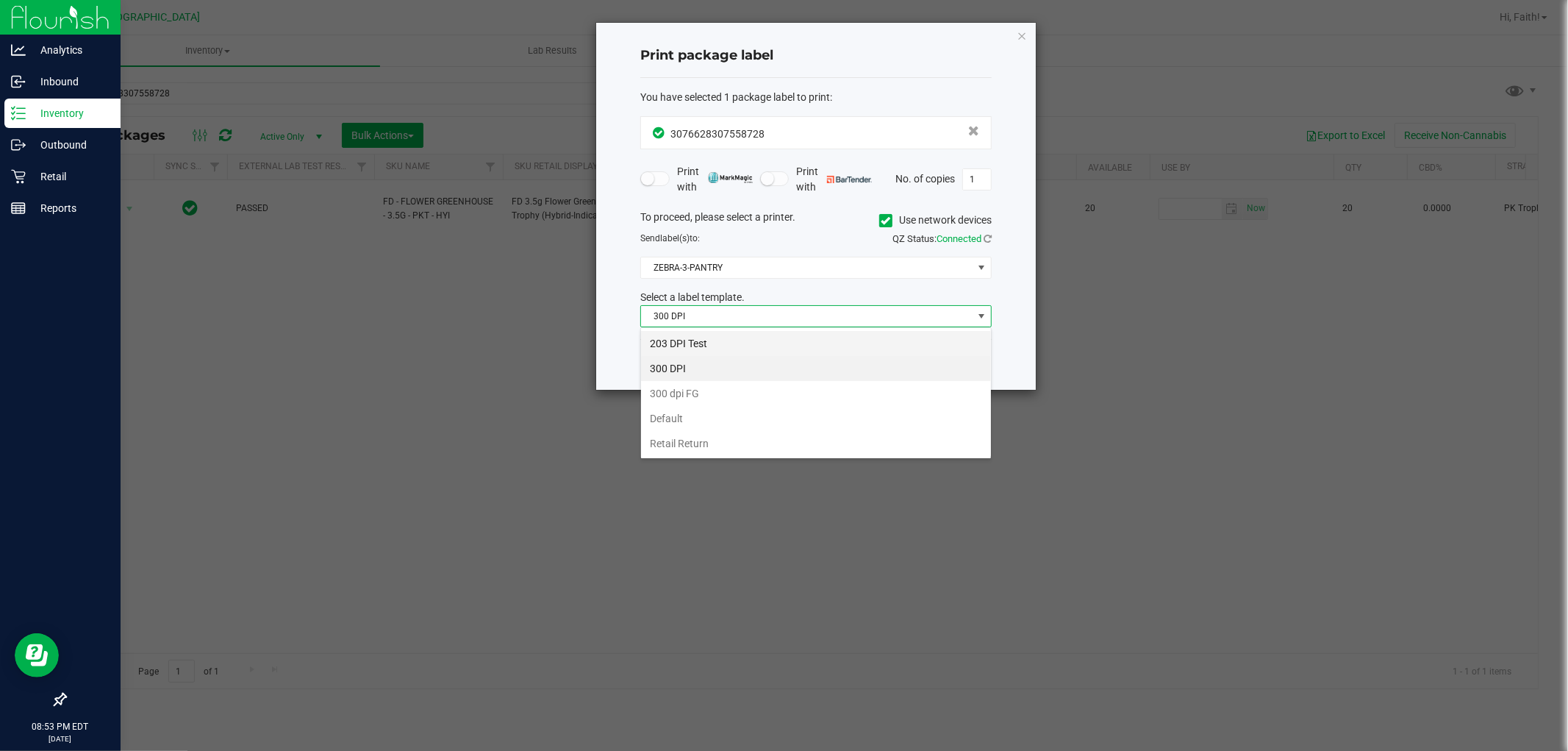
scroll to position [22, 351]
click at [676, 347] on li "203 DPI Test" at bounding box center [816, 343] width 350 height 25
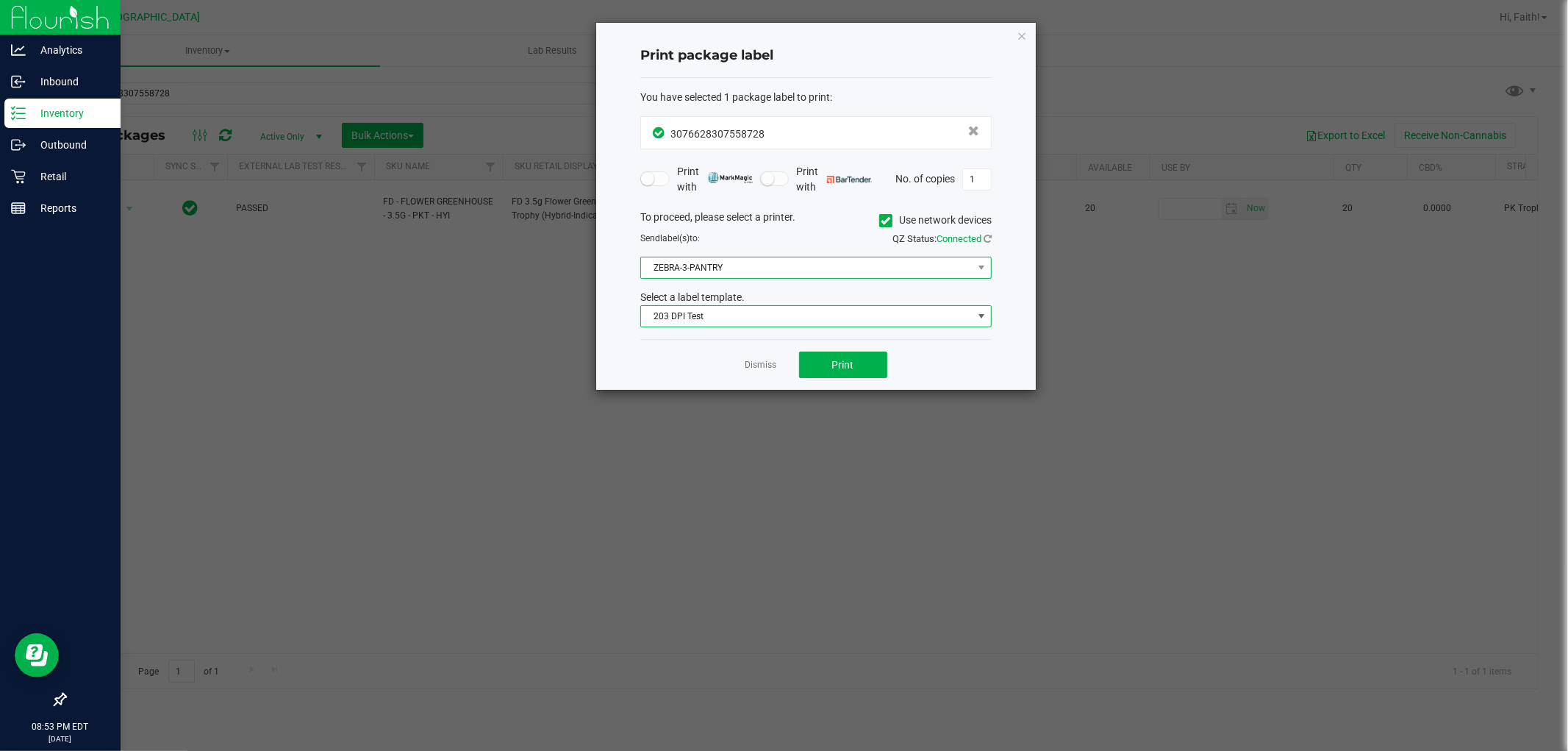
click at [726, 277] on span "ZEBRA-3-PANTRY" at bounding box center [808, 267] width 332 height 21
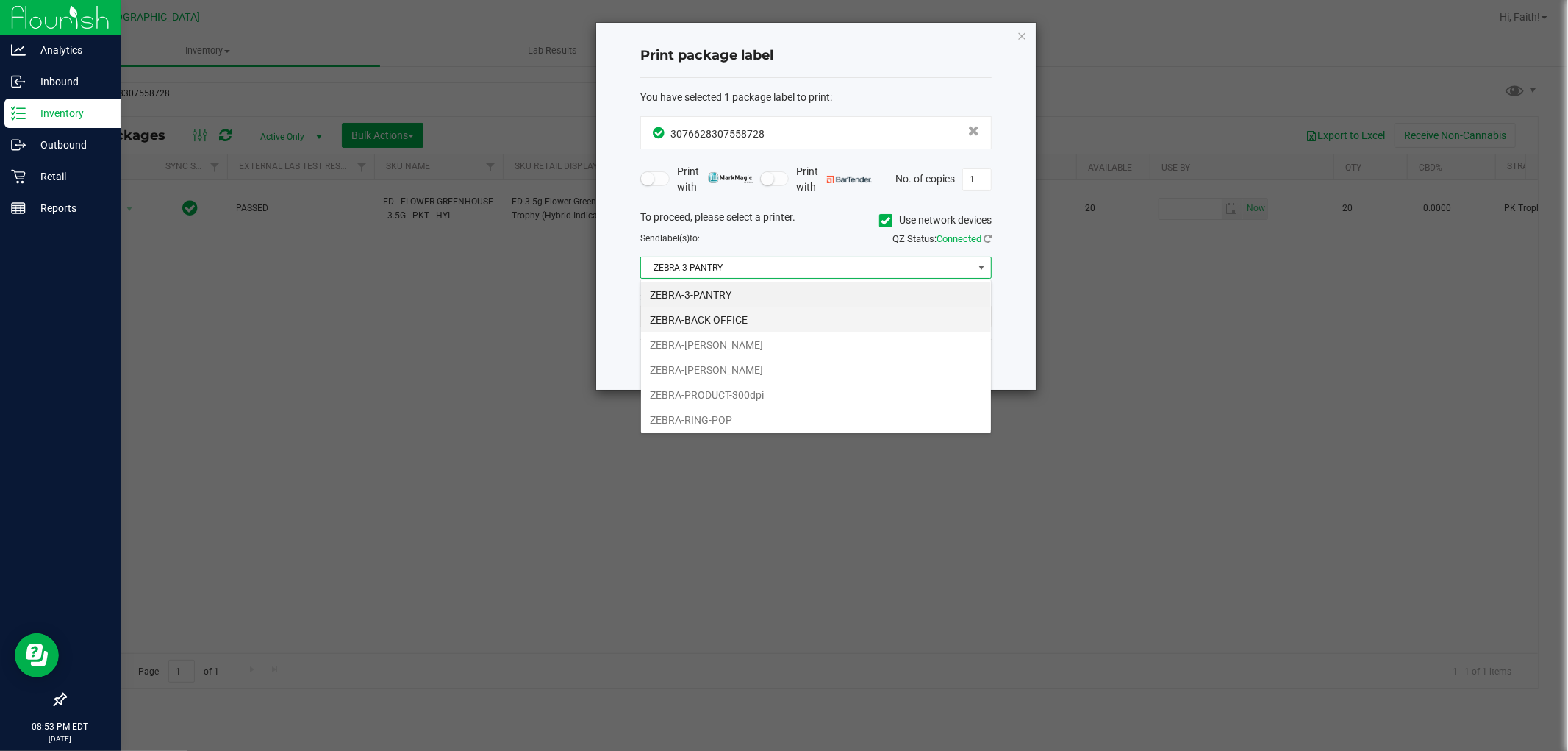
click at [759, 317] on li "ZEBRA-BACK OFFICE" at bounding box center [816, 319] width 350 height 25
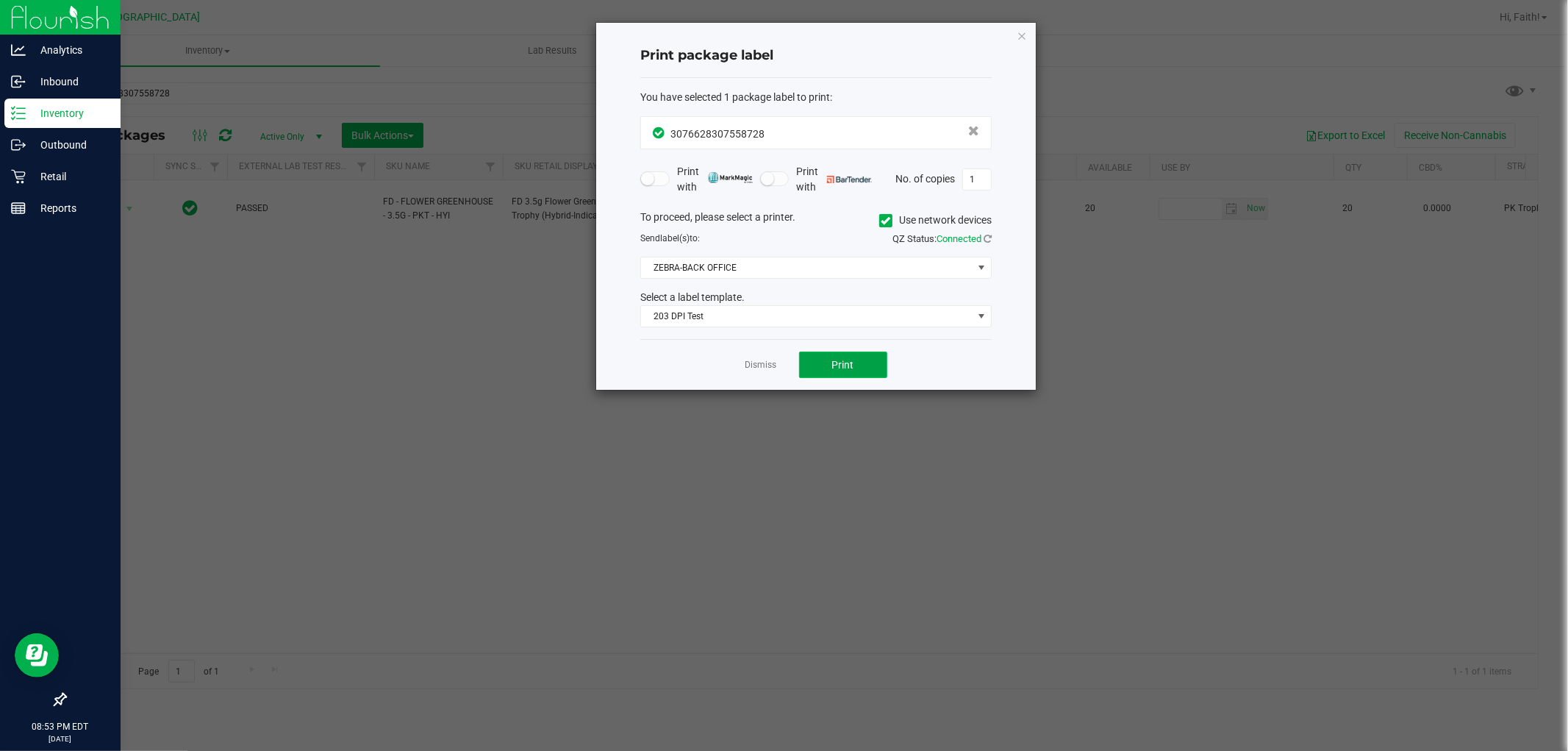
click at [861, 370] on button "Print" at bounding box center [843, 365] width 88 height 27
click at [1022, 40] on icon "button" at bounding box center [1022, 35] width 10 height 18
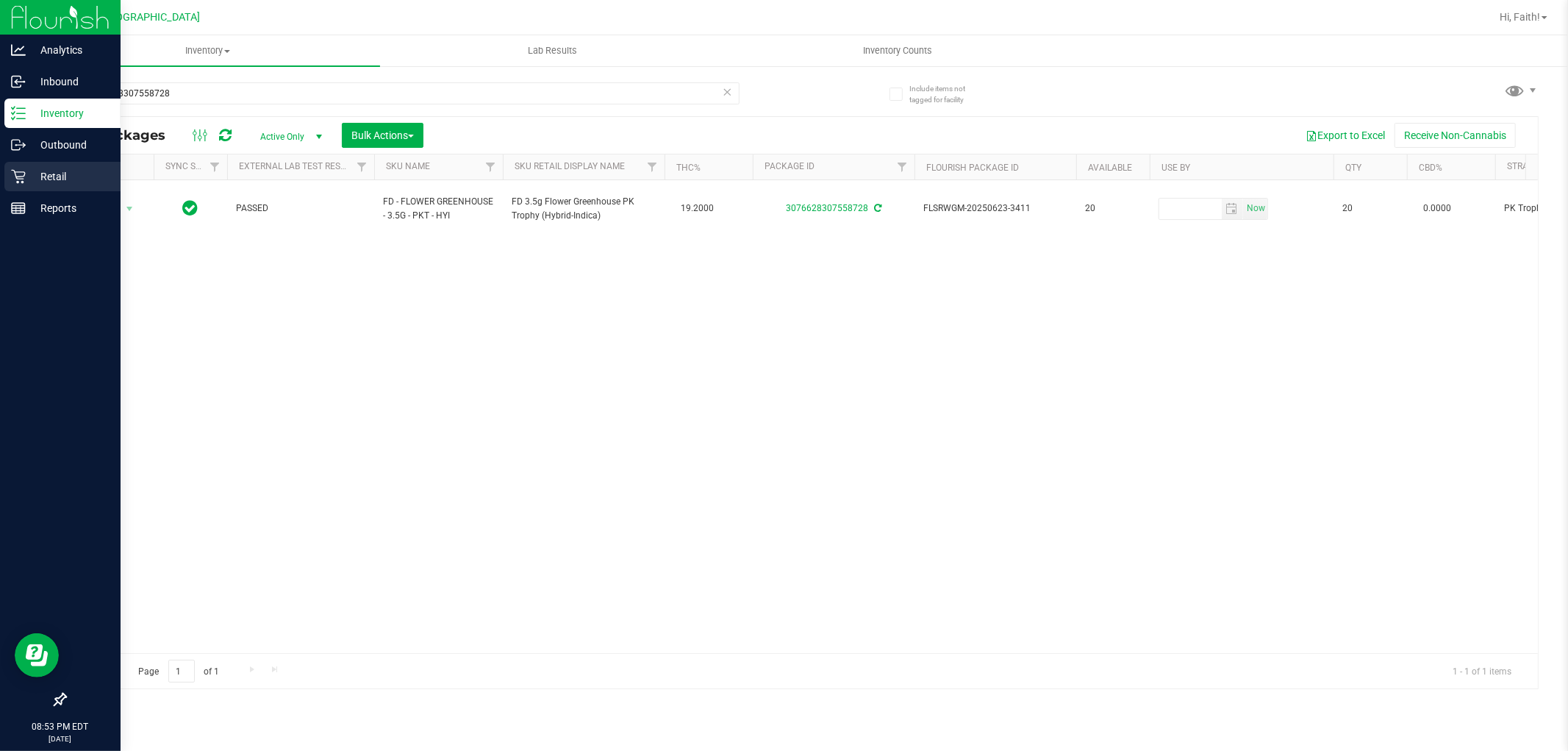
click at [15, 173] on icon at bounding box center [18, 177] width 14 height 14
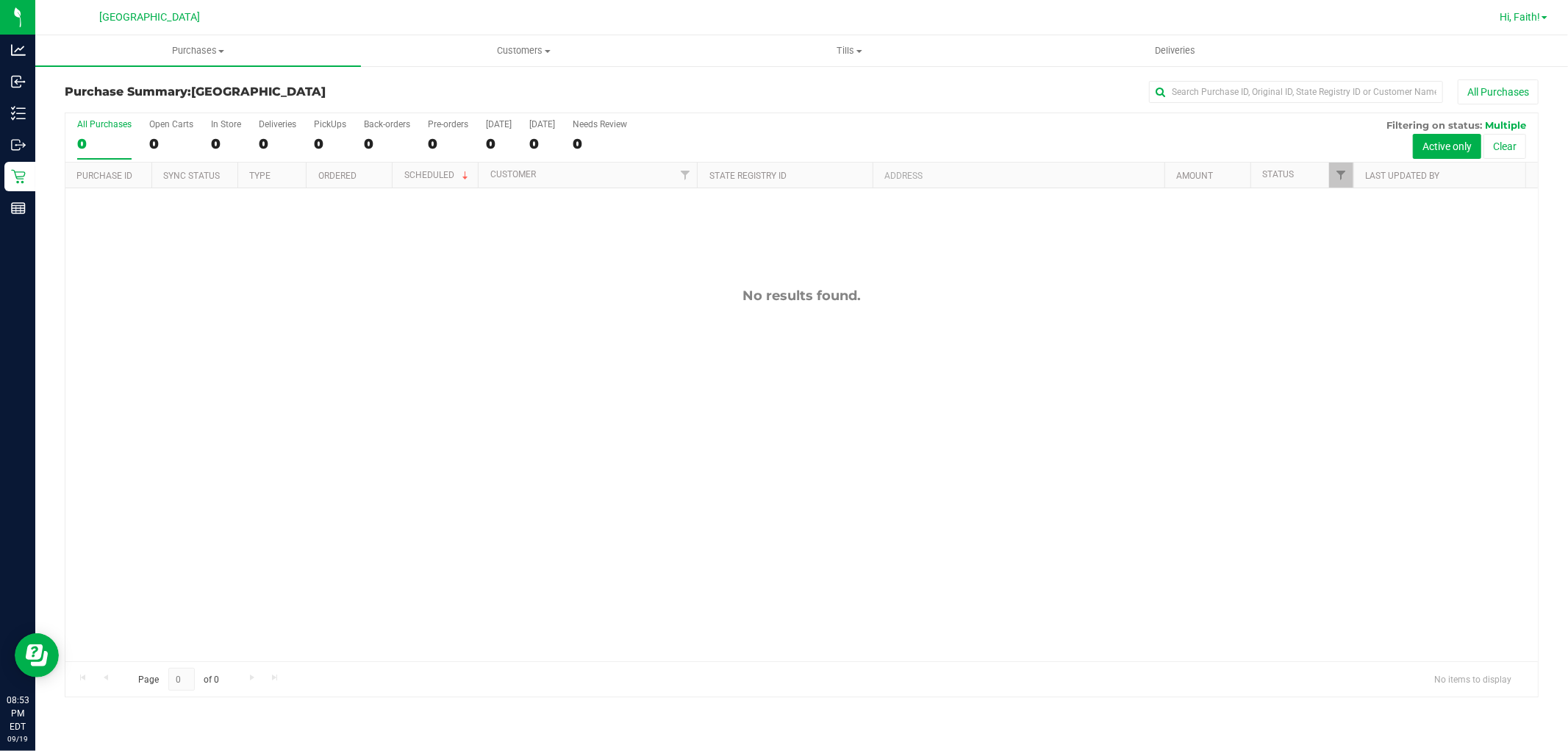
click at [1524, 13] on span "Hi, Faith!" at bounding box center [1520, 17] width 40 height 12
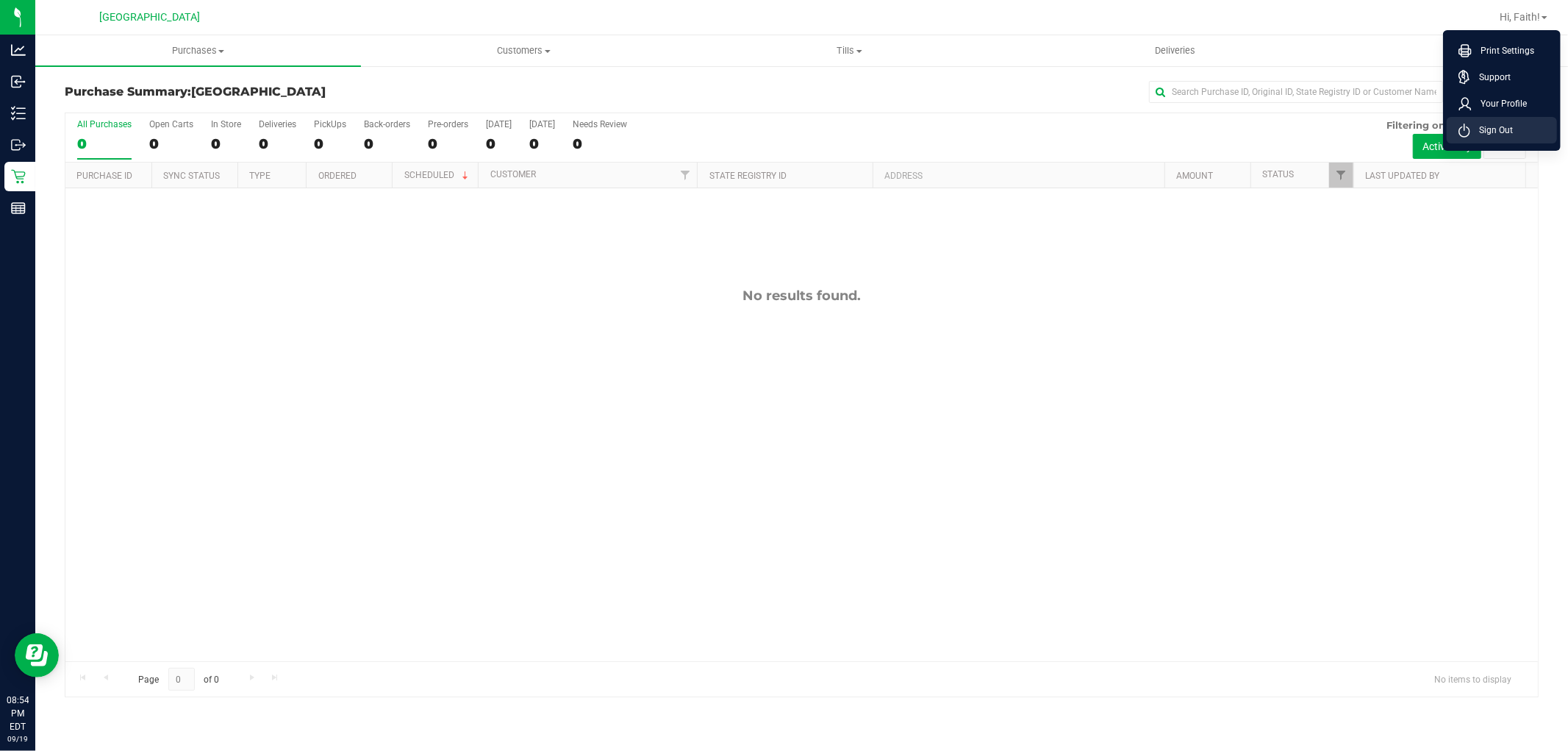
click at [1503, 129] on span "Sign Out" at bounding box center [1491, 130] width 42 height 15
